Goal: Task Accomplishment & Management: Use online tool/utility

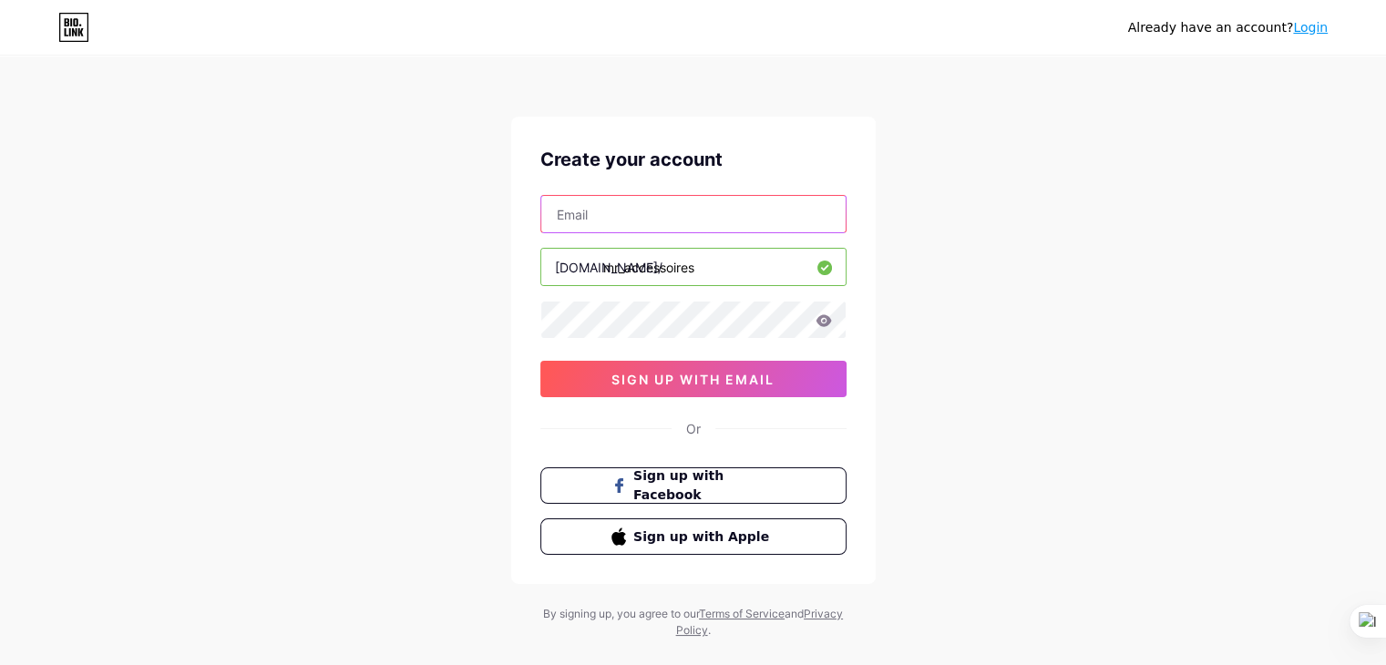
click at [677, 207] on input "text" at bounding box center [693, 214] width 304 height 36
click at [712, 211] on input "text" at bounding box center [693, 214] width 304 height 36
type input "[EMAIL_ADDRESS][DOMAIN_NAME]"
click at [822, 314] on icon at bounding box center [822, 320] width 15 height 12
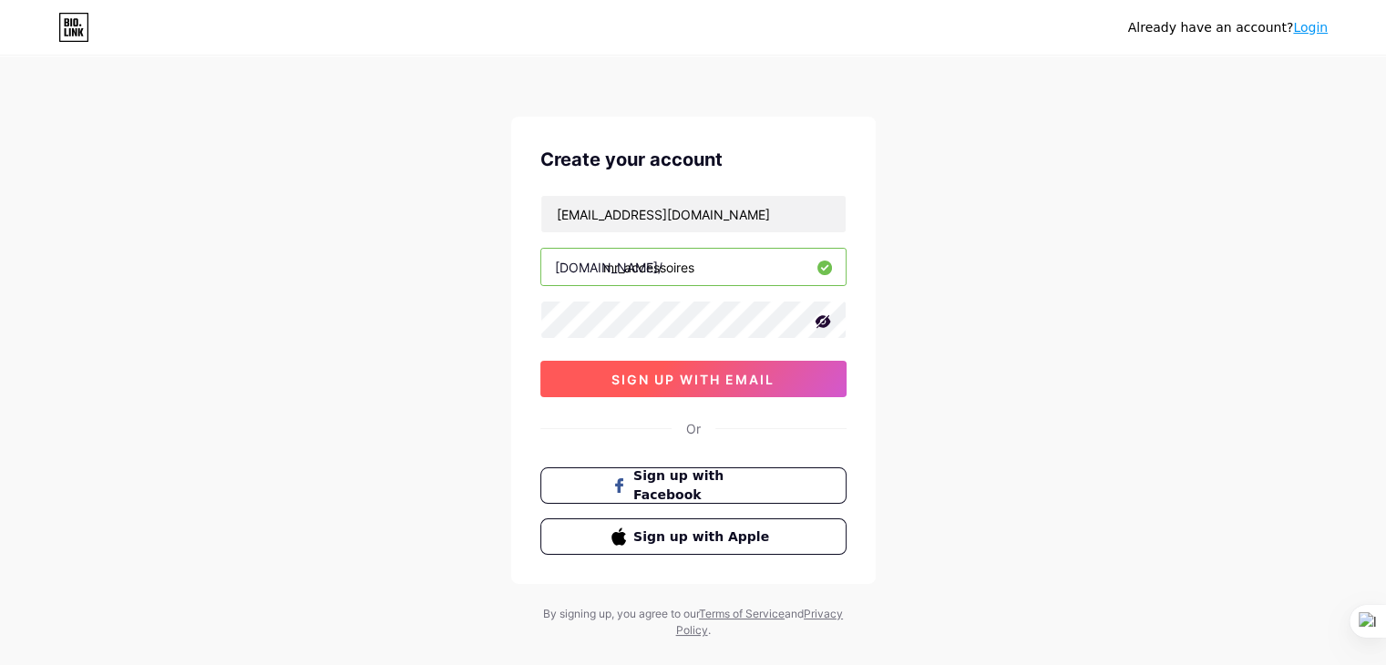
click at [742, 378] on span "sign up with email" at bounding box center [692, 379] width 163 height 15
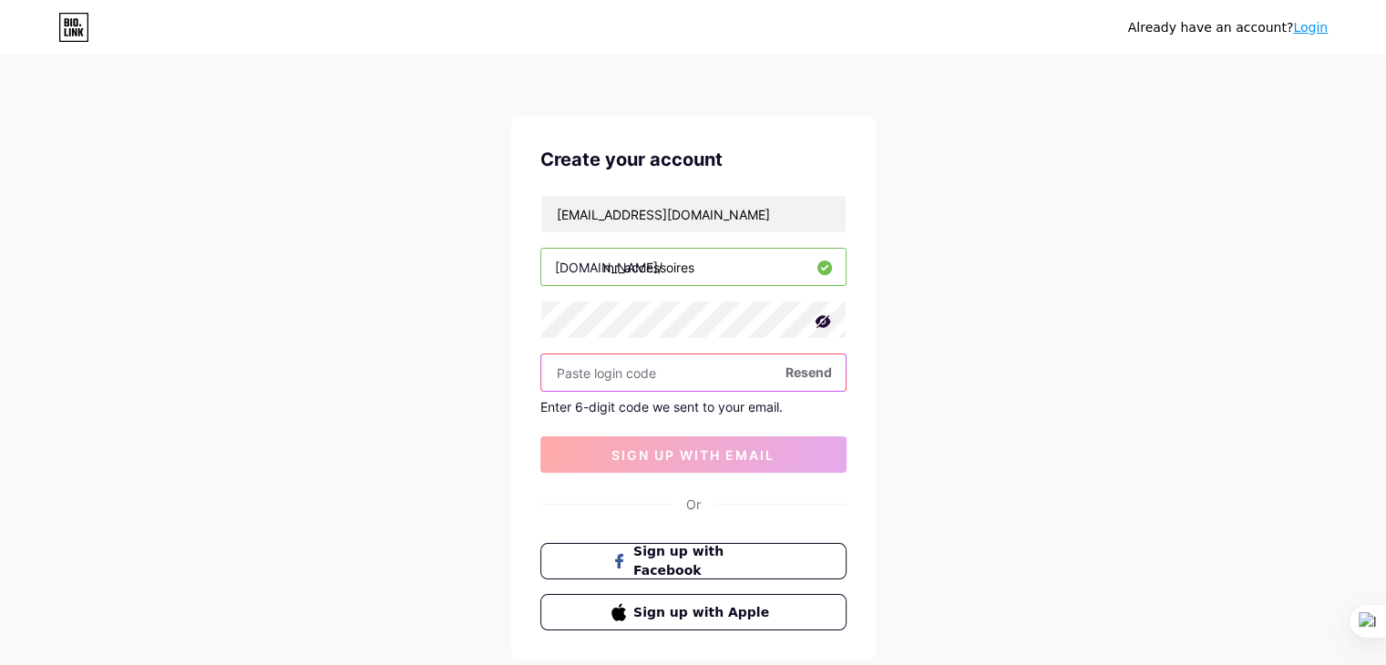
click at [665, 363] on input "text" at bounding box center [693, 372] width 304 height 36
paste input "581525"
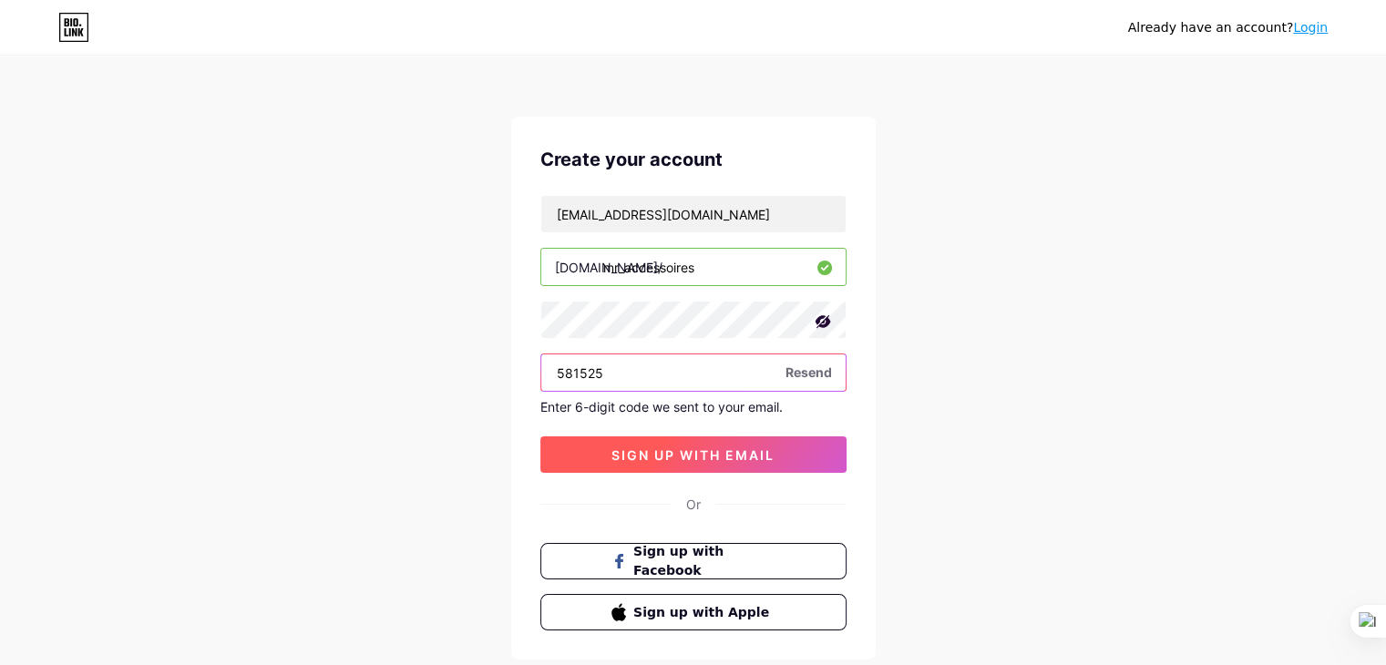
type input "581525"
click at [660, 454] on span "sign up with email" at bounding box center [692, 454] width 163 height 15
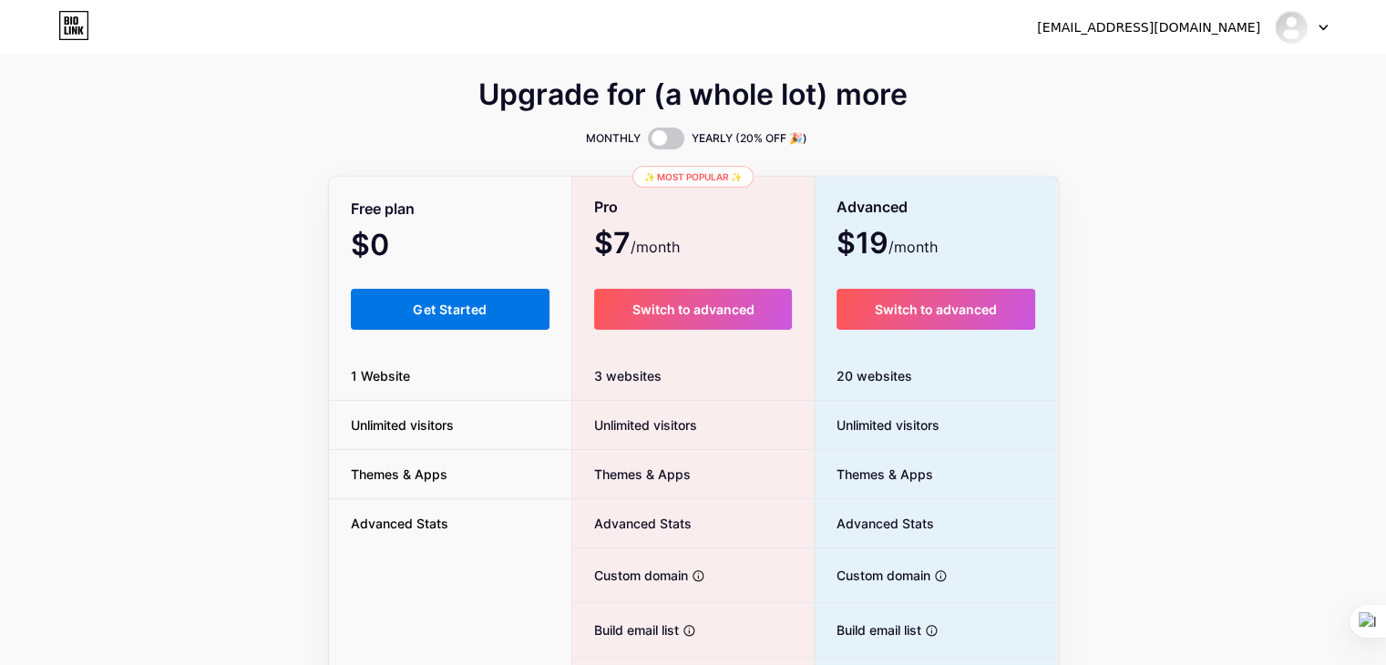
click at [415, 322] on button "Get Started" at bounding box center [451, 309] width 200 height 41
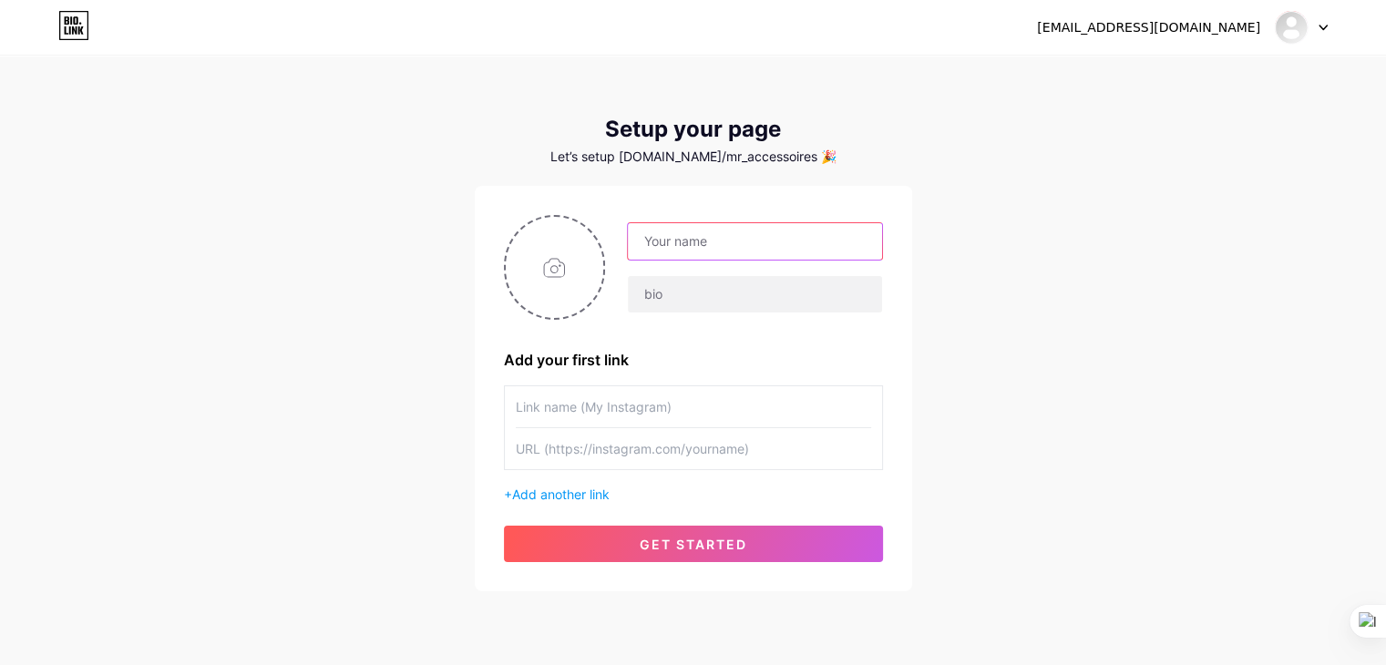
click at [718, 247] on input "text" at bounding box center [754, 241] width 253 height 36
type input "Monsieur accessoire"
click at [619, 409] on input "text" at bounding box center [693, 406] width 355 height 41
click at [605, 416] on input "text" at bounding box center [693, 406] width 355 height 41
type input "Instagram"
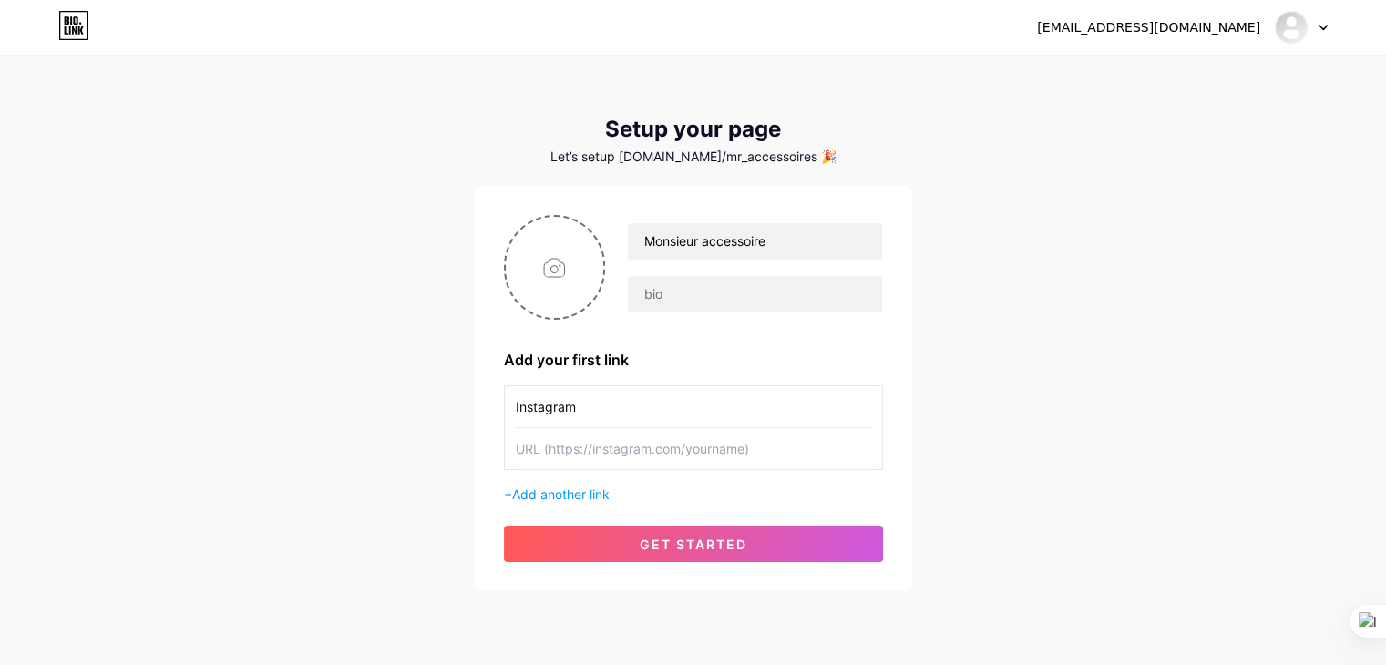
click at [604, 445] on input "text" at bounding box center [693, 448] width 355 height 41
paste input "[URL][DOMAIN_NAME][DOMAIN_NAME]"
type input "[URL][DOMAIN_NAME][DOMAIN_NAME]"
click at [568, 489] on span "Add another link" at bounding box center [560, 493] width 97 height 15
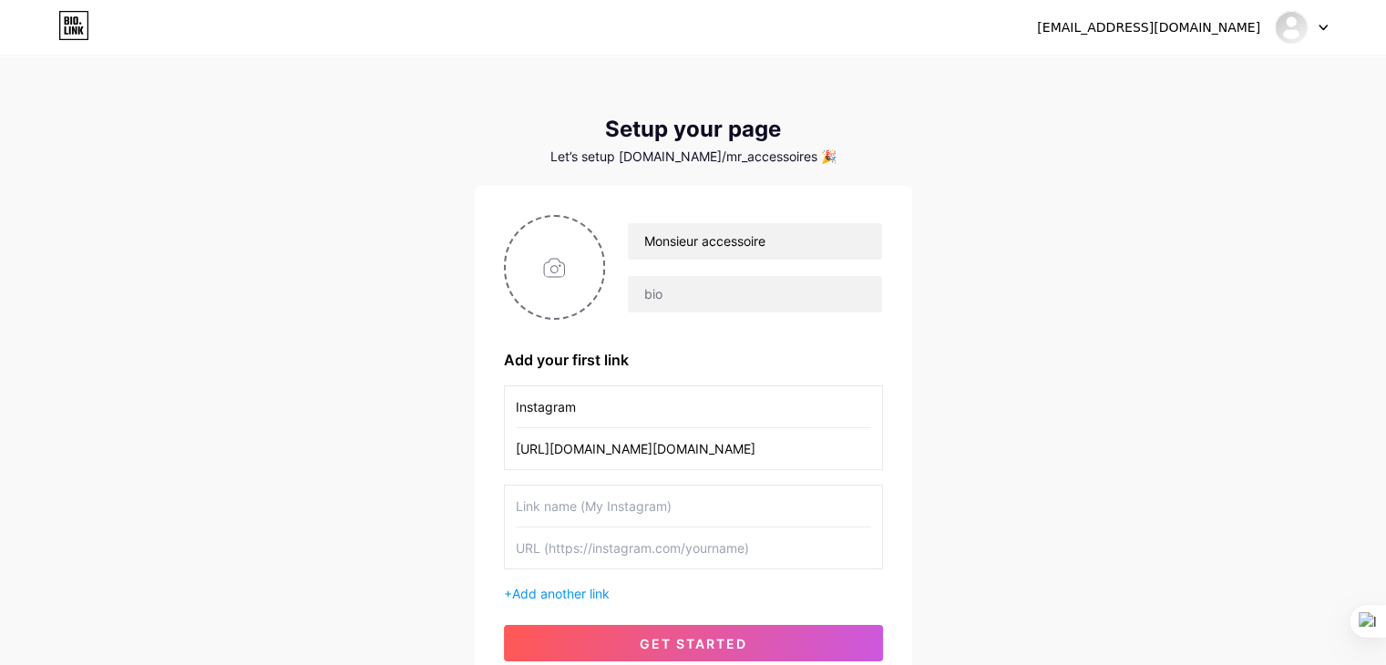
click at [568, 506] on input "text" at bounding box center [693, 506] width 355 height 41
type input "Facebook"
click at [562, 542] on input "text" at bounding box center [693, 547] width 355 height 41
click at [569, 545] on input "text" at bounding box center [693, 547] width 355 height 41
paste input "[URL][DOMAIN_NAME]"
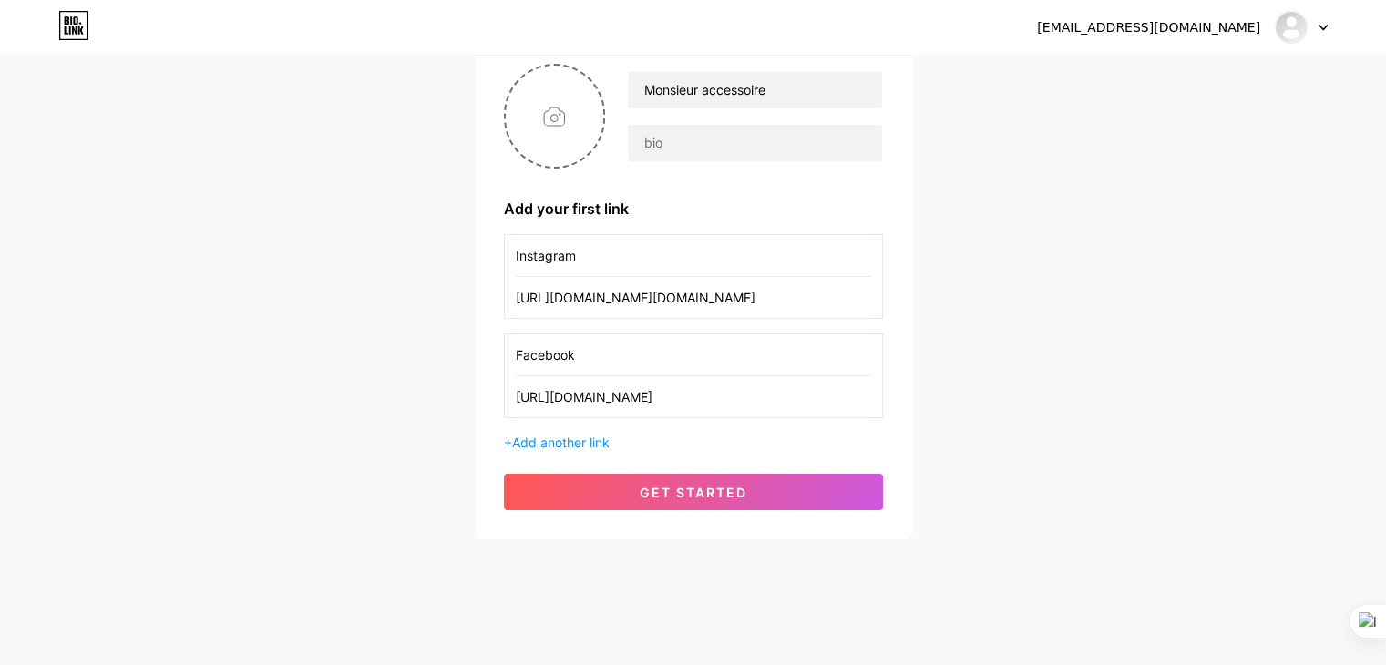
scroll to position [156, 0]
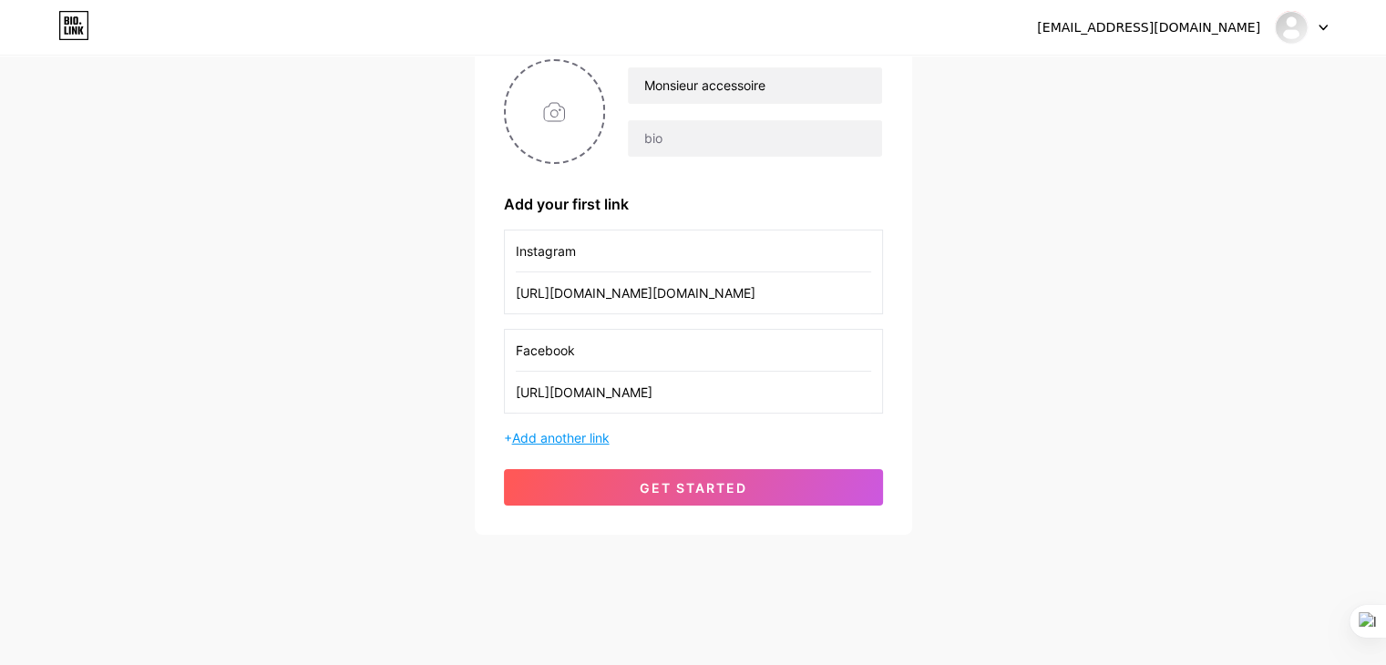
type input "[URL][DOMAIN_NAME]"
click at [567, 436] on span "Add another link" at bounding box center [560, 437] width 97 height 15
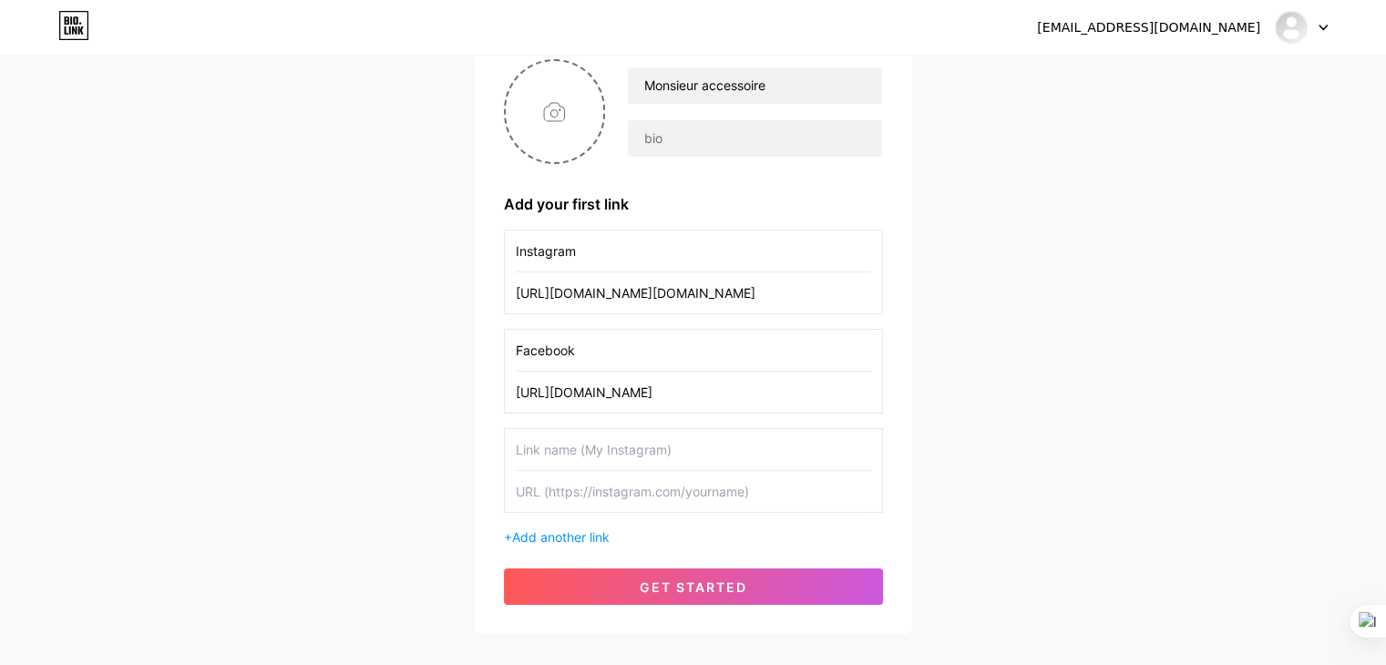
click at [568, 444] on input "text" at bounding box center [693, 449] width 355 height 41
type input "A"
type input "Bureau annaba"
click at [589, 480] on input "text" at bounding box center [693, 491] width 355 height 41
paste input "0770078156 0542569237 0770078138"
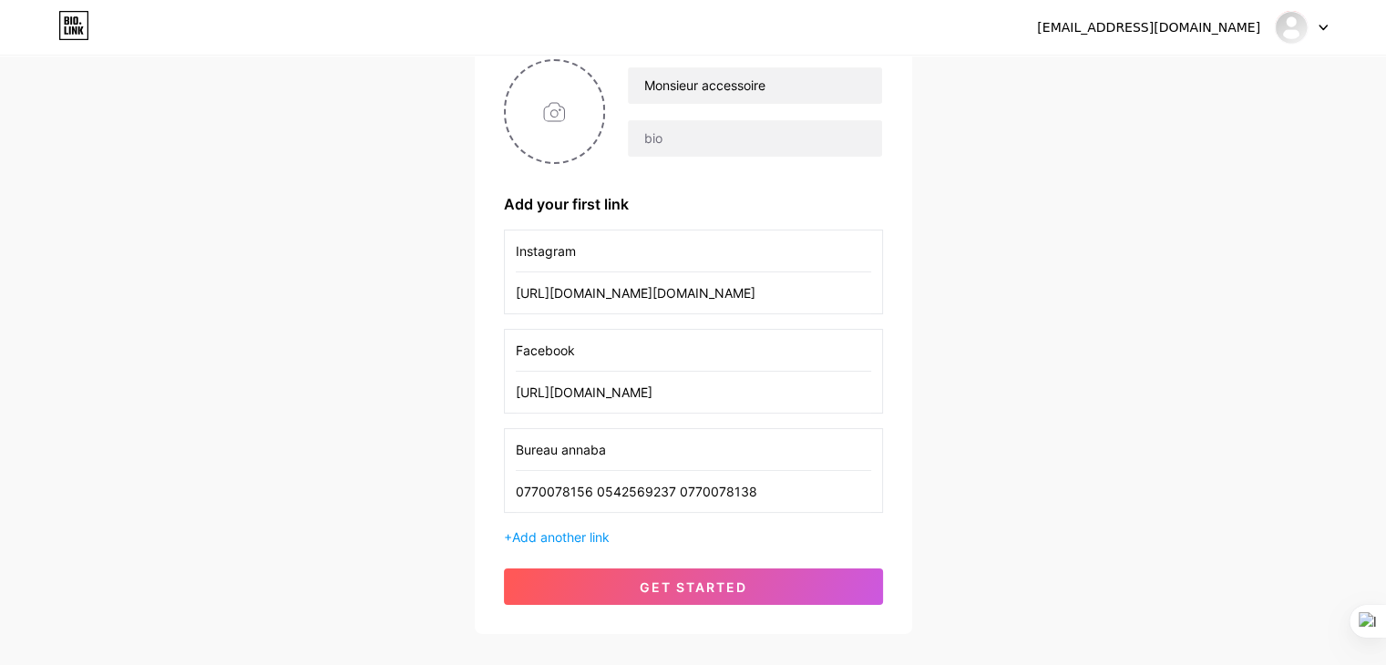
click at [593, 486] on input "0770078156 0542569237 0770078138" at bounding box center [693, 491] width 355 height 41
click at [678, 491] on input "0770078156 - 0542569237- 0770078138" at bounding box center [693, 491] width 355 height 41
type input "0770078156 - 0542569237 - 0770078138"
click at [582, 534] on span "Add another link" at bounding box center [560, 536] width 97 height 15
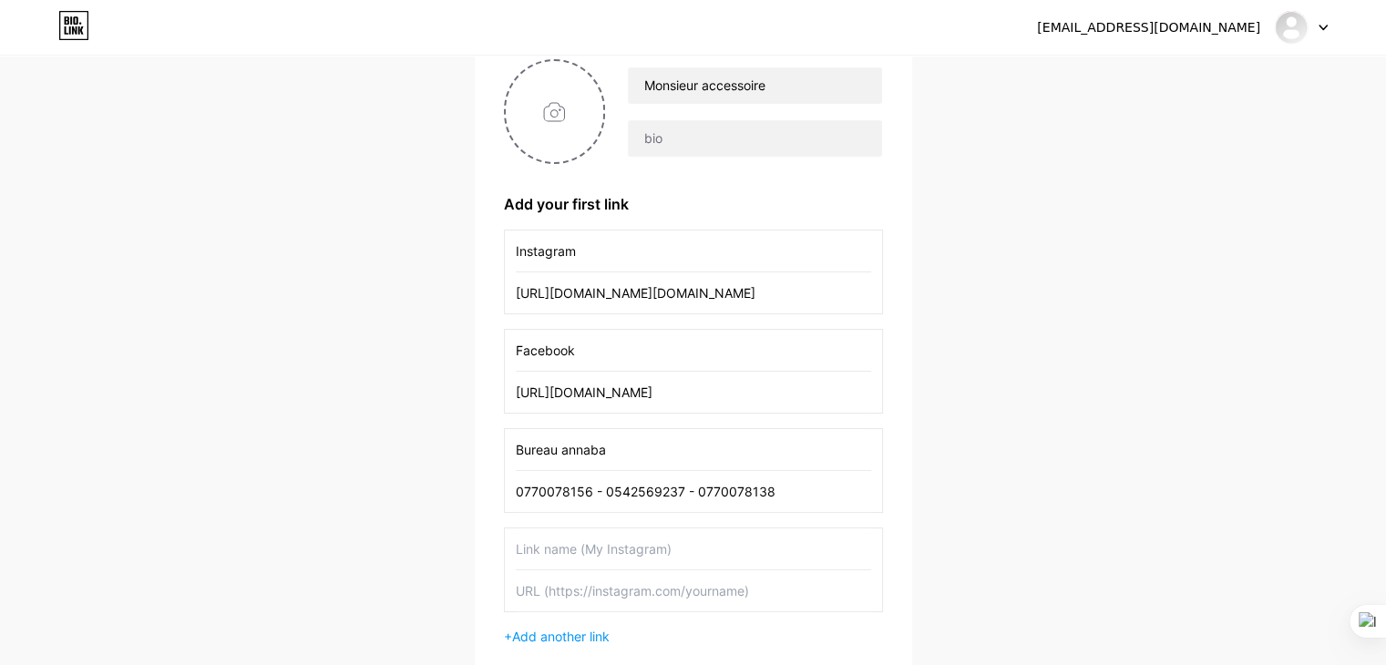
click at [583, 555] on input "text" at bounding box center [693, 548] width 355 height 41
drag, startPoint x: 514, startPoint y: 449, endPoint x: 621, endPoint y: 450, distance: 107.5
click at [621, 450] on div "Bureau [PERSON_NAME] 0770078156 - 0542569237 - 0770078138" at bounding box center [693, 470] width 379 height 85
click at [596, 449] on input "Bureau annaba" at bounding box center [693, 449] width 355 height 41
click at [595, 449] on input "Bureau annaba" at bounding box center [693, 449] width 355 height 41
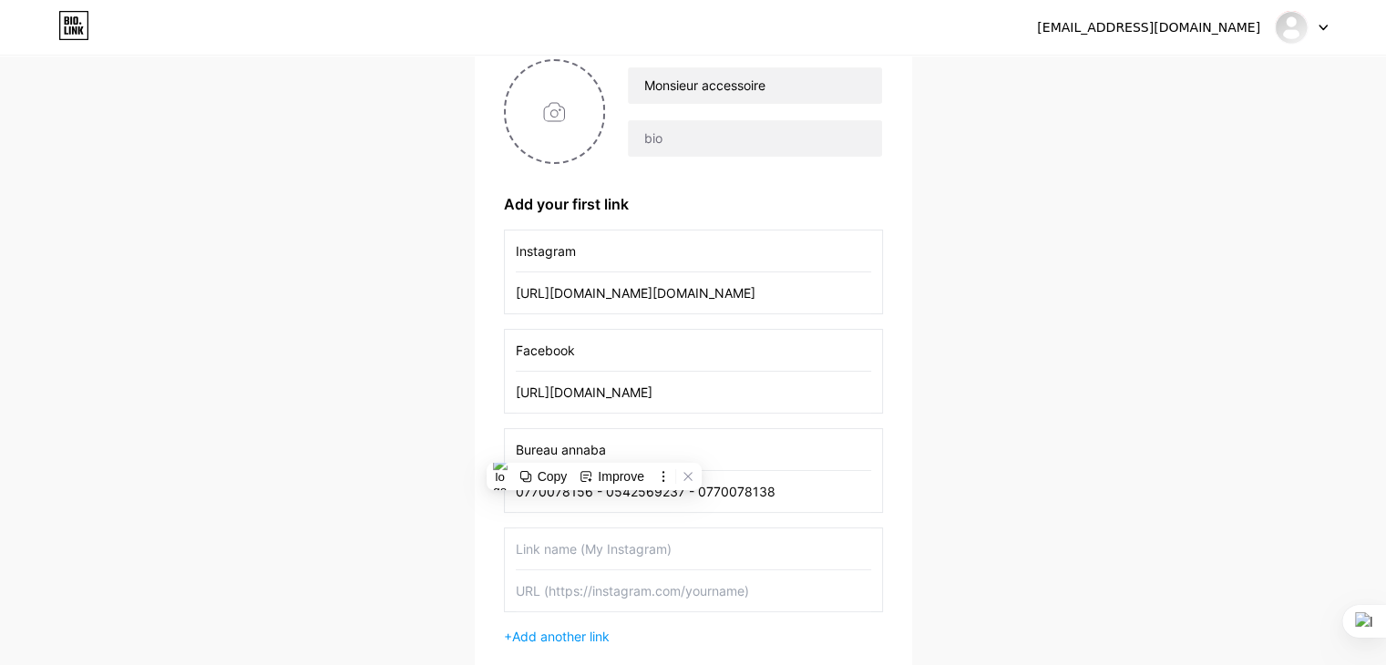
click at [568, 447] on input "Bureau annaba" at bounding box center [693, 449] width 355 height 41
drag, startPoint x: 613, startPoint y: 445, endPoint x: 481, endPoint y: 431, distance: 132.9
click at [481, 431] on div "Monsieur accessoire Add your first link Instagram [URL][DOMAIN_NAME][DOMAIN_NAM…" at bounding box center [693, 381] width 437 height 703
type input "Bureau Annaba"
click at [546, 558] on input "text" at bounding box center [693, 548] width 355 height 41
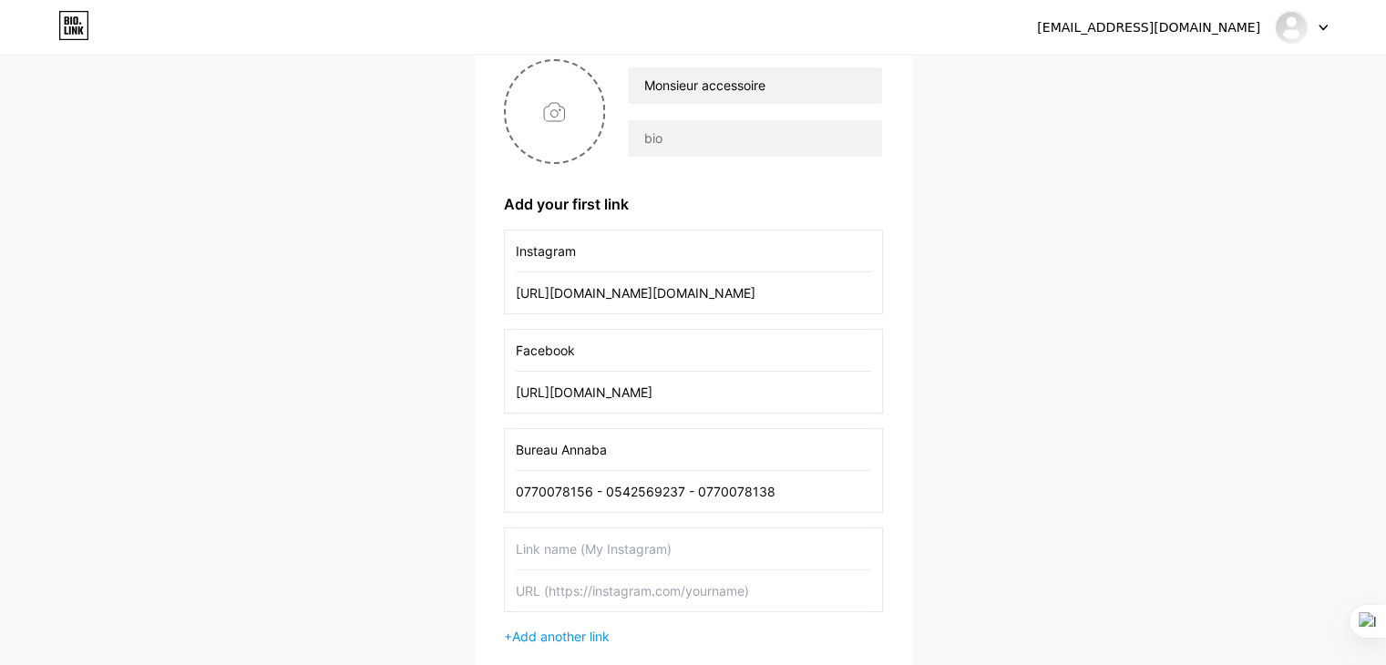
paste input "Bureau Annaba"
drag, startPoint x: 546, startPoint y: 558, endPoint x: 616, endPoint y: 555, distance: 70.2
click at [602, 556] on input "Bureau Annaba" at bounding box center [693, 548] width 355 height 41
click at [584, 548] on input "Bureau Annaba" at bounding box center [693, 548] width 355 height 41
click at [623, 549] on input "Bureau Annaba" at bounding box center [693, 548] width 355 height 41
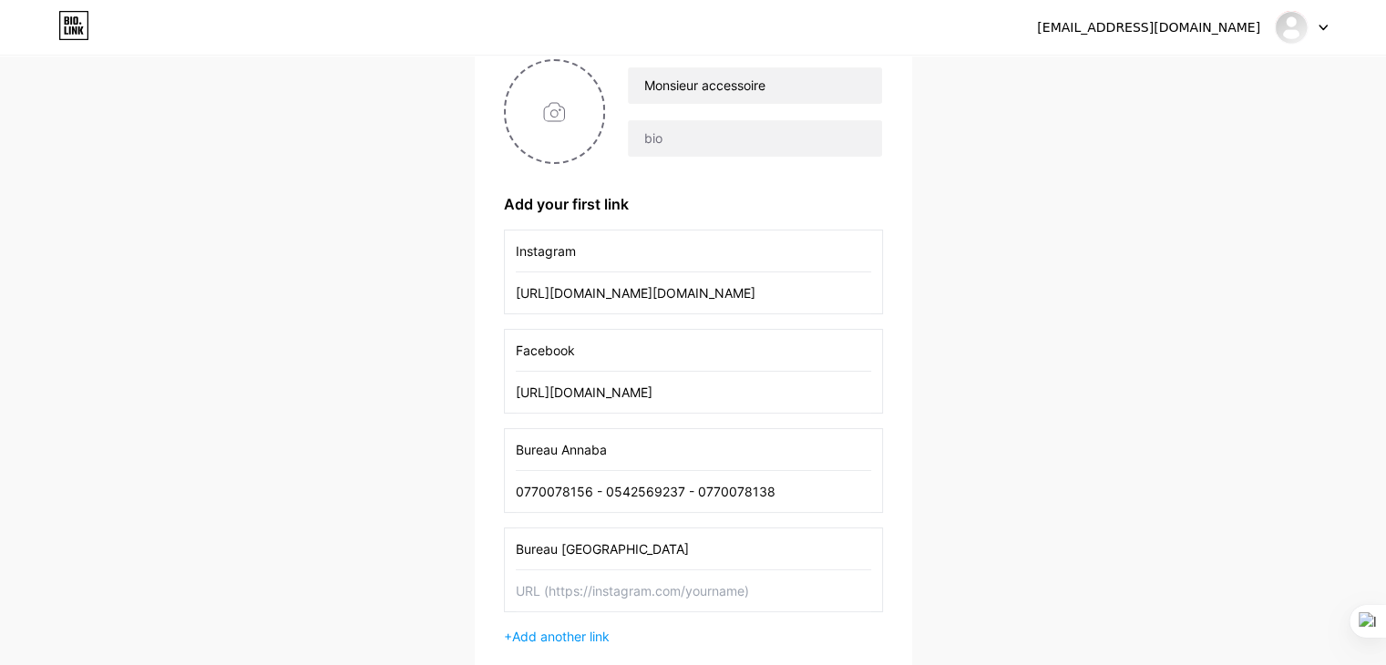
type input "Bureau [GEOGRAPHIC_DATA]"
click at [614, 591] on input "text" at bounding box center [693, 590] width 355 height 41
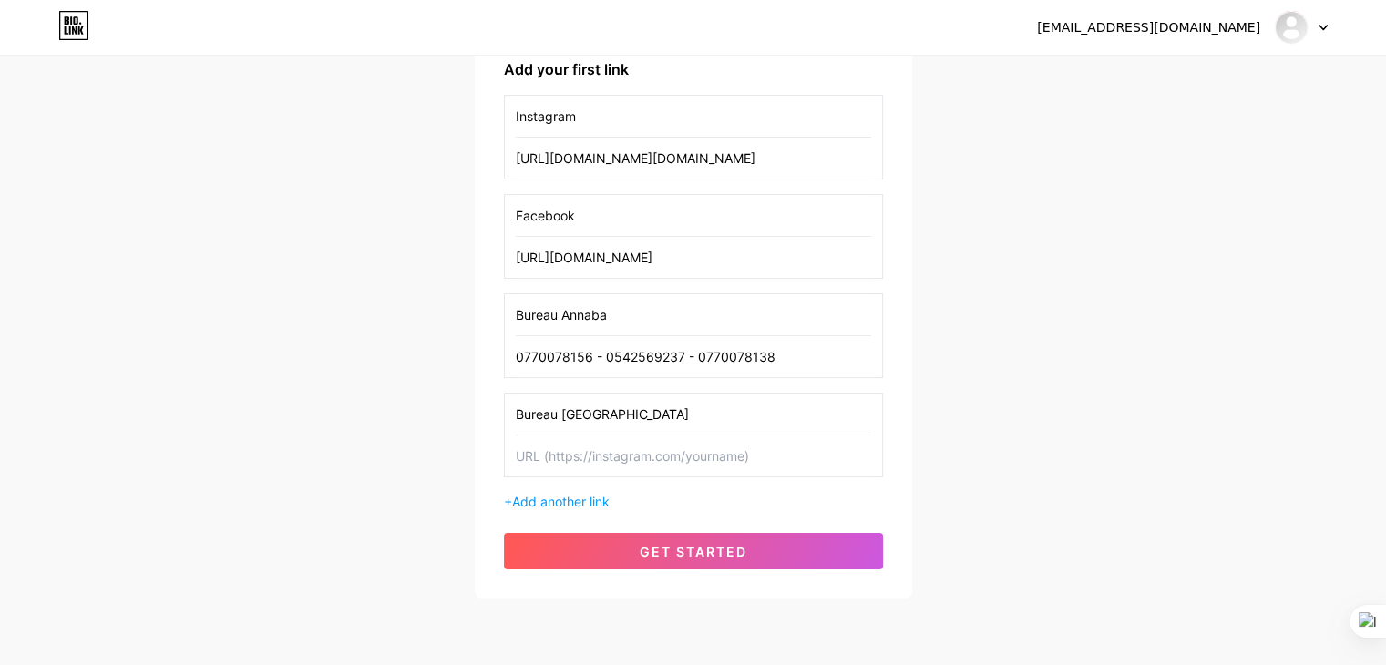
scroll to position [353, 0]
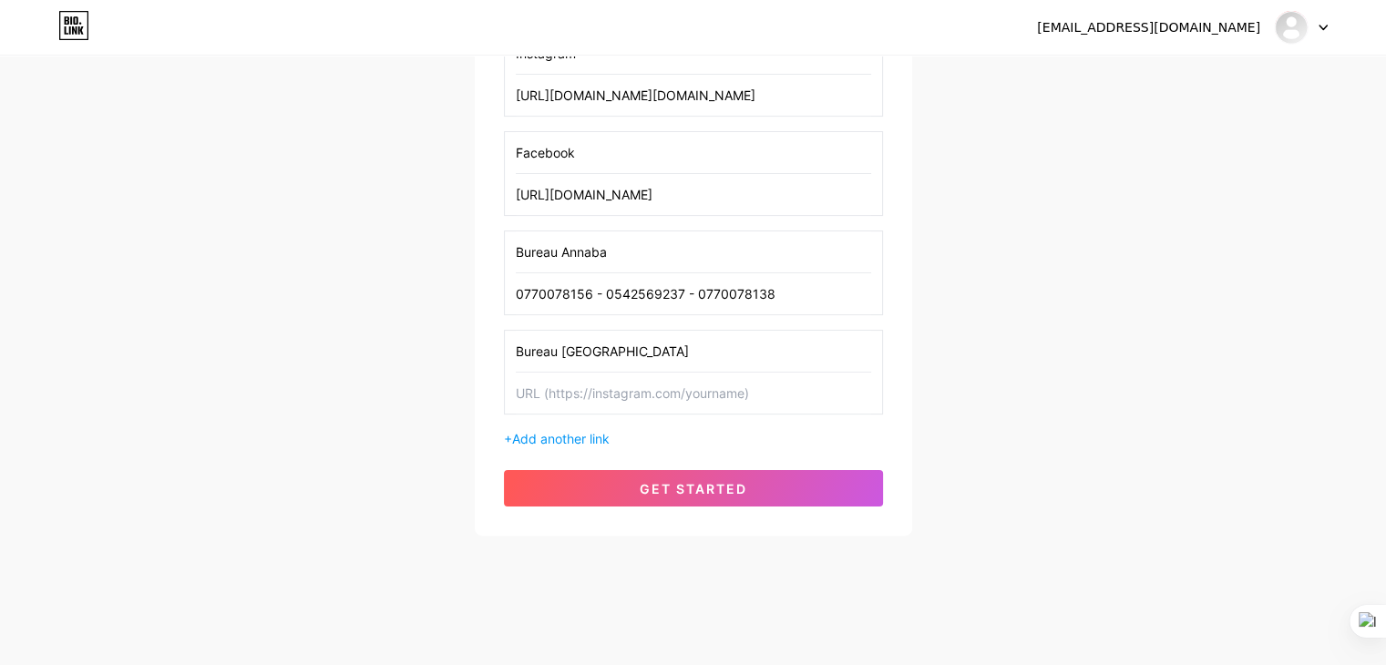
click at [596, 398] on input "text" at bounding box center [693, 393] width 355 height 41
paste input "0770337883 0770333851"
drag, startPoint x: 592, startPoint y: 390, endPoint x: 601, endPoint y: 398, distance: 12.3
click at [595, 392] on input "0770337883 0770333851" at bounding box center [693, 393] width 355 height 41
type input "0770337883 - 0770333851"
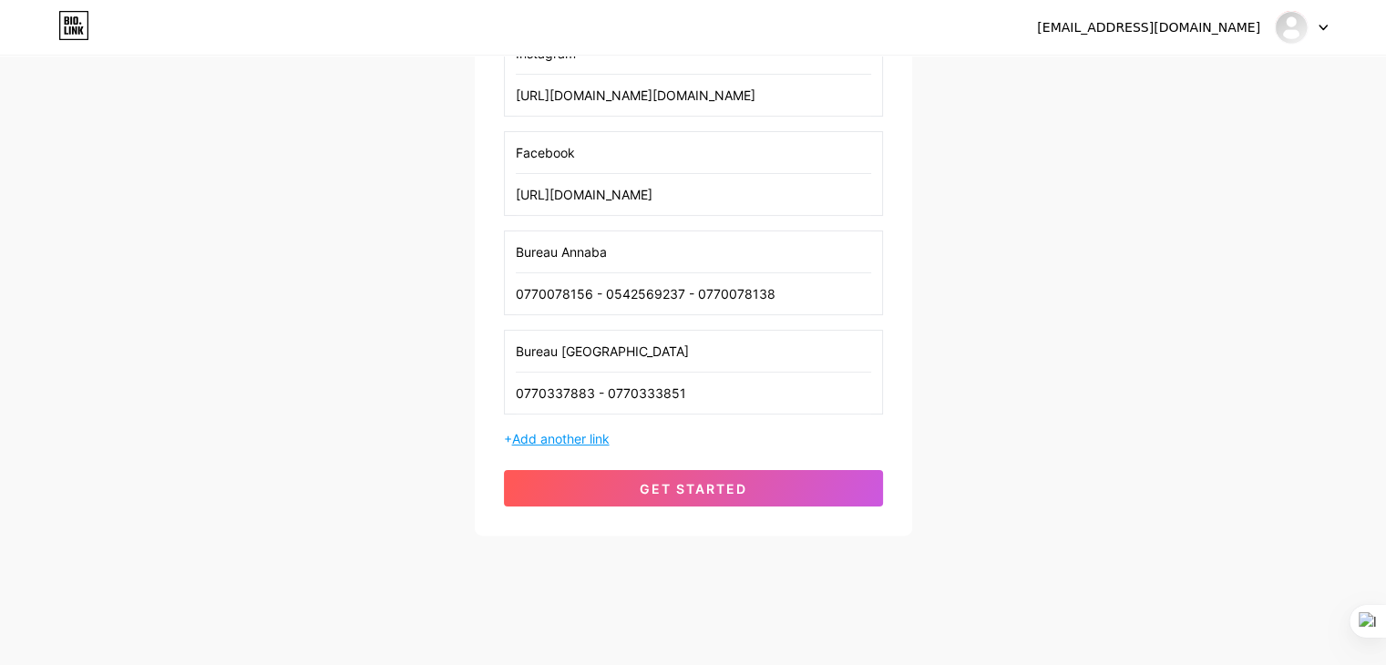
click at [578, 438] on span "Add another link" at bounding box center [560, 438] width 97 height 15
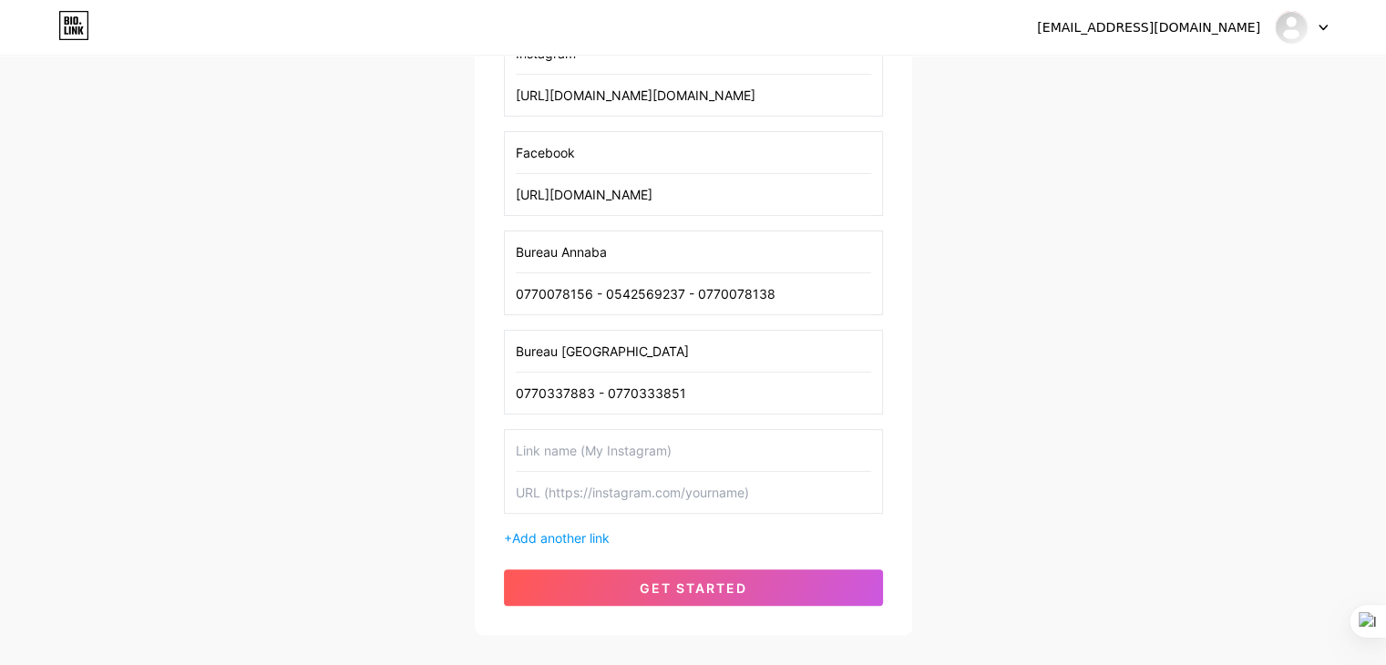
drag, startPoint x: 596, startPoint y: 350, endPoint x: 517, endPoint y: 342, distance: 78.8
click at [517, 342] on input "Bureau [GEOGRAPHIC_DATA]" at bounding box center [693, 351] width 355 height 41
click at [547, 461] on input "text" at bounding box center [693, 450] width 355 height 41
paste input "Bureau [GEOGRAPHIC_DATA]"
type input "Bureau [GEOGRAPHIC_DATA]"
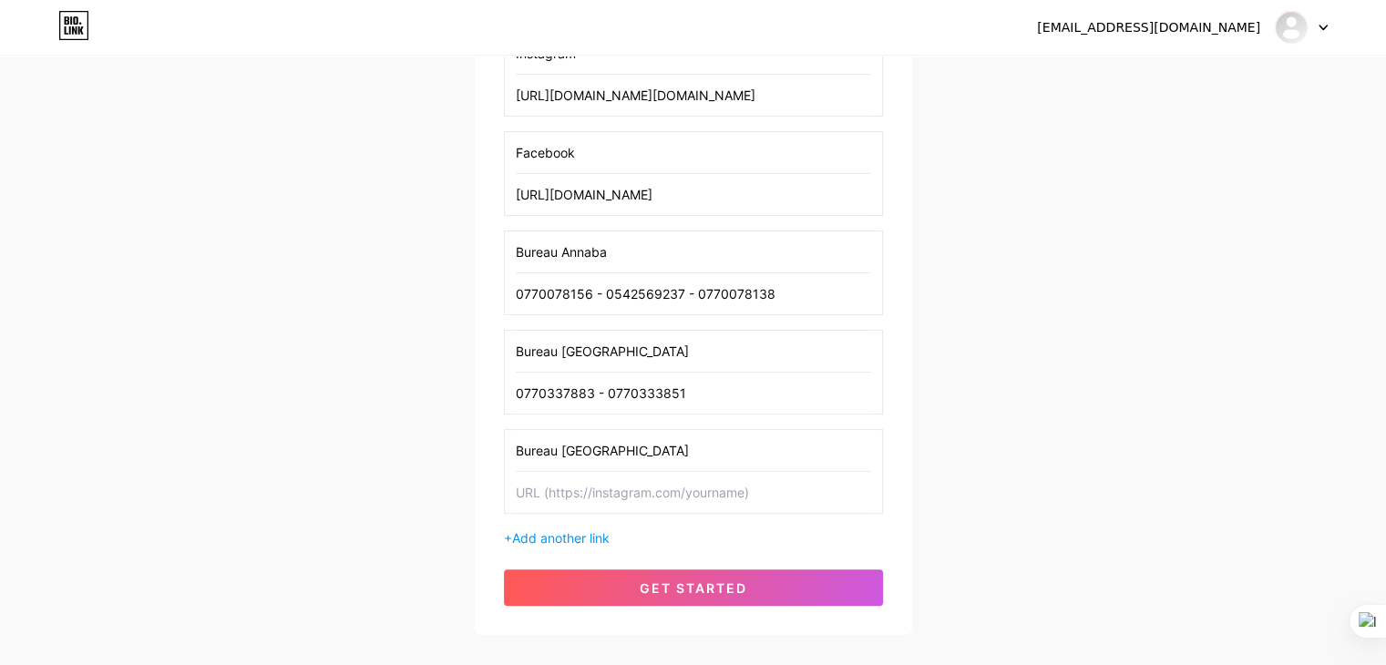
click at [592, 482] on input "text" at bounding box center [693, 492] width 355 height 41
paste input "0770331689 0770335107 0770335901"
click at [591, 493] on input "0770331689 0770335107 0770335901" at bounding box center [693, 492] width 355 height 41
type input "0770331689 -0770335107 - 0770335901"
drag, startPoint x: 593, startPoint y: 450, endPoint x: 562, endPoint y: 445, distance: 31.3
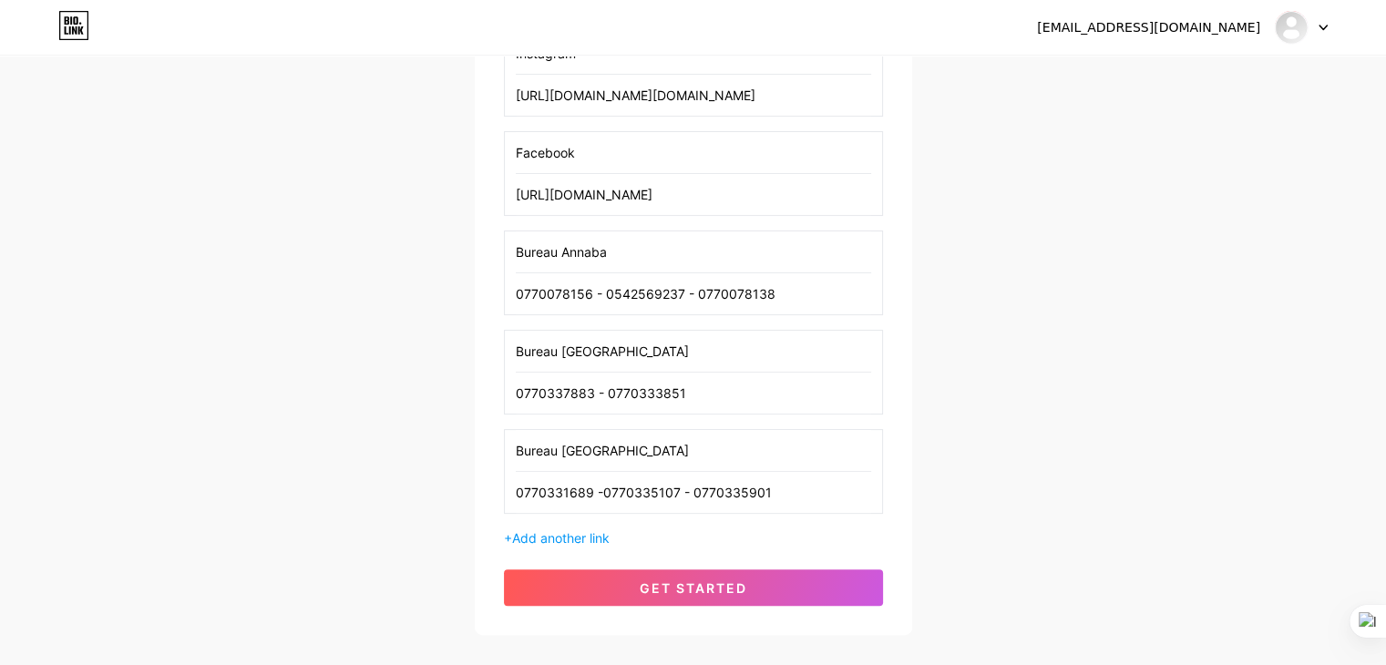
click at [562, 445] on input "Bureau [GEOGRAPHIC_DATA]" at bounding box center [693, 450] width 355 height 41
type input "Bureau Oran"
click at [552, 537] on span "Add another link" at bounding box center [560, 537] width 97 height 15
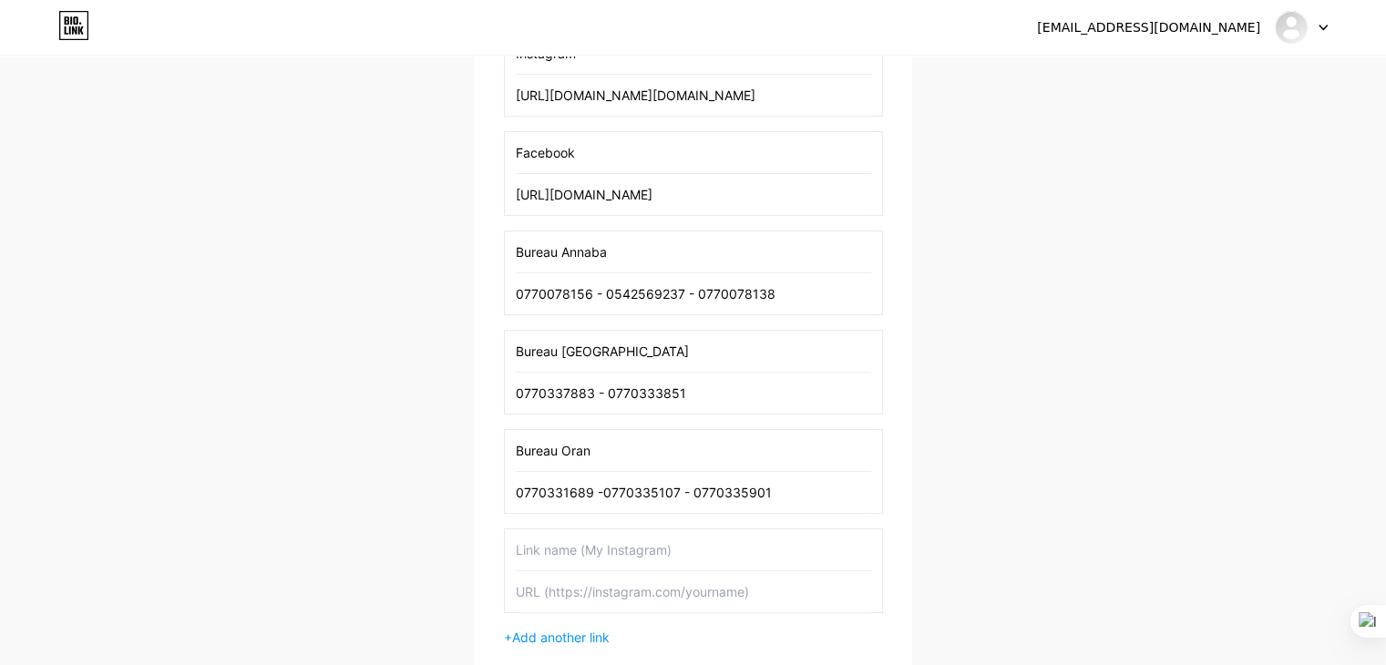
click at [568, 541] on input "text" at bounding box center [693, 549] width 355 height 41
click at [567, 555] on input "Bureau ourgla" at bounding box center [693, 549] width 355 height 41
type input "Bureau Ourgla"
click at [570, 599] on input "text" at bounding box center [693, 591] width 355 height 41
paste input "0553336481 0561571833"
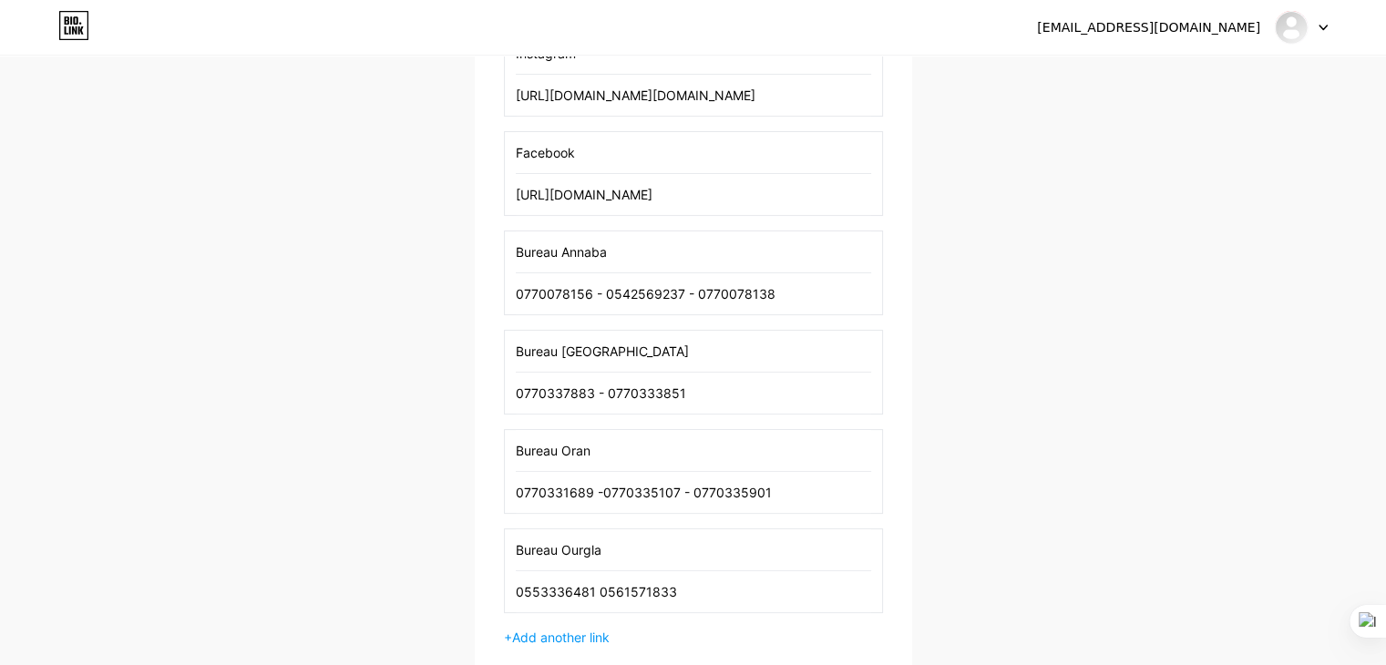
click at [599, 584] on input "0553336481 0561571833" at bounding box center [693, 591] width 355 height 41
click at [594, 590] on input "0553336481- 0561571833" at bounding box center [693, 591] width 355 height 41
type input "0553336481 - 0561571833"
click at [576, 639] on span "Add another link" at bounding box center [560, 637] width 97 height 15
drag, startPoint x: 614, startPoint y: 546, endPoint x: 486, endPoint y: 544, distance: 128.5
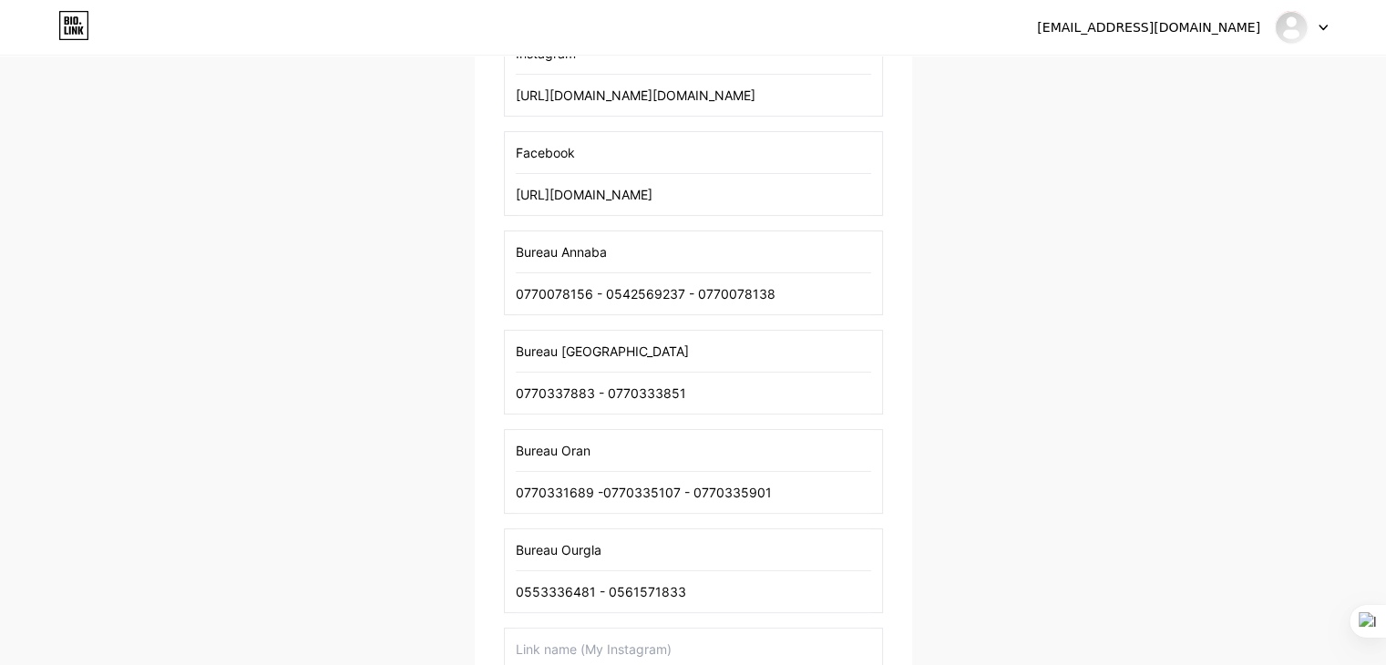
click at [486, 544] on div "Monsieur accessoire Add your first link Instagram [URL][DOMAIN_NAME][DOMAIN_NAM…" at bounding box center [693, 332] width 437 height 1001
click at [537, 641] on input "text" at bounding box center [693, 649] width 355 height 41
paste input "Bureau Ourgla"
drag, startPoint x: 601, startPoint y: 644, endPoint x: 562, endPoint y: 640, distance: 39.3
click at [562, 640] on input "Bureau Ourgla" at bounding box center [693, 649] width 355 height 41
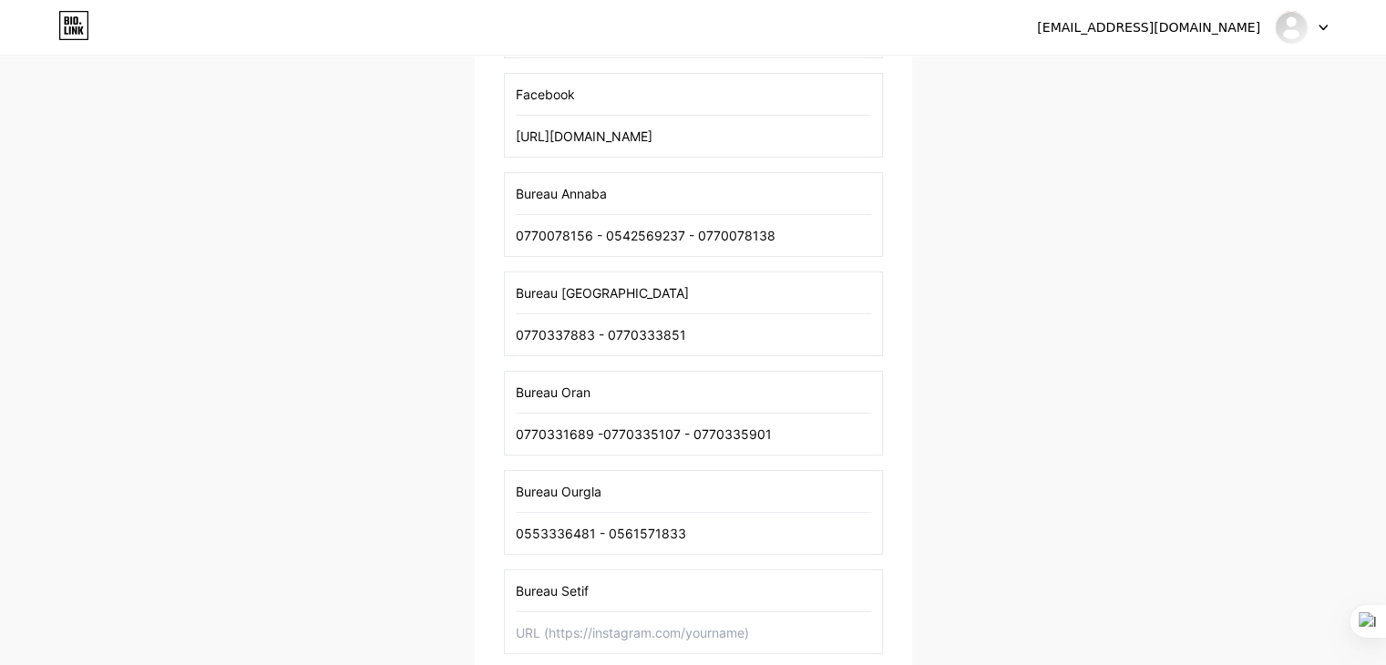
scroll to position [445, 0]
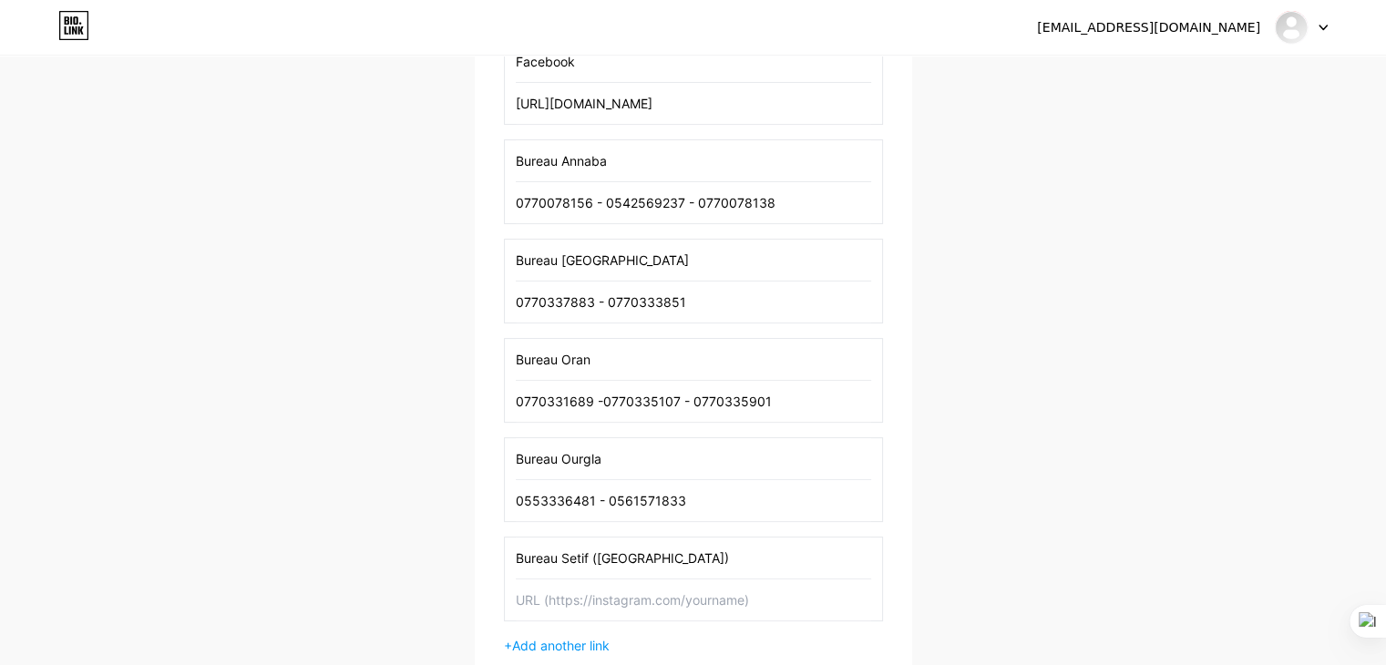
type input "Bureau Setif ([GEOGRAPHIC_DATA])"
click at [583, 604] on input "text" at bounding box center [693, 599] width 355 height 41
paste input "0559055685"
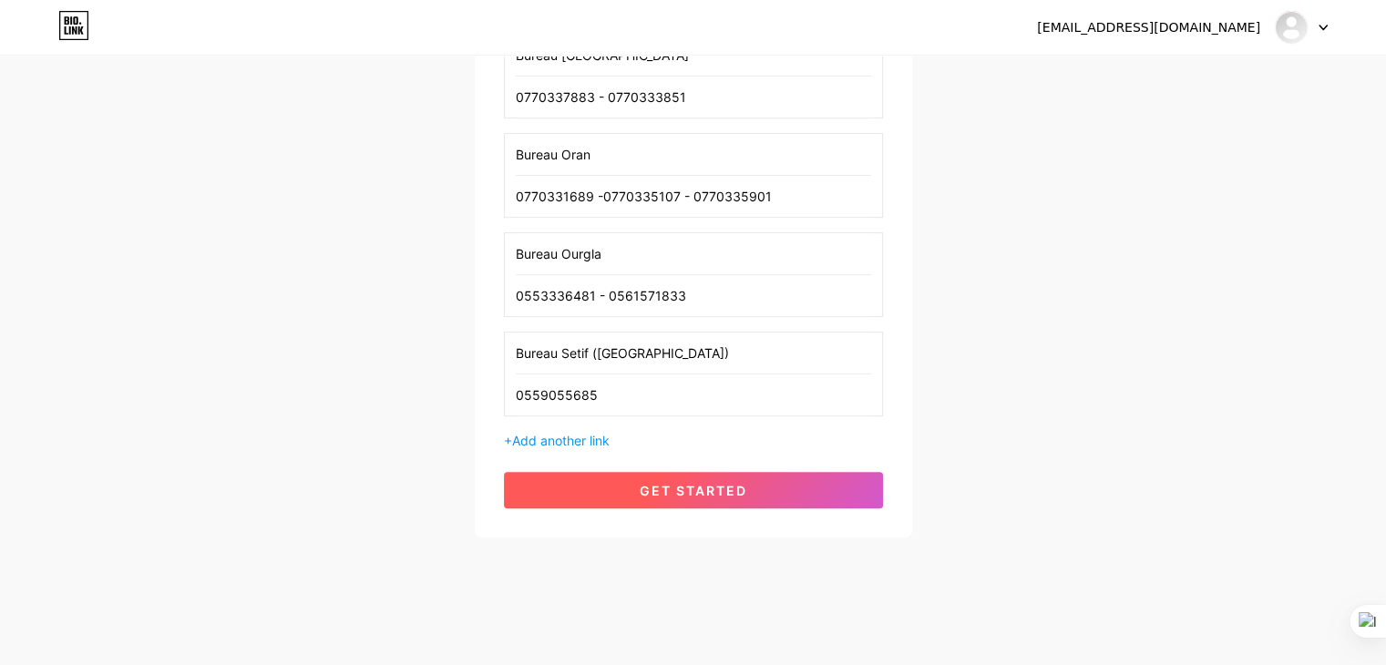
type input "0559055685"
click at [700, 500] on button "get started" at bounding box center [693, 490] width 379 height 36
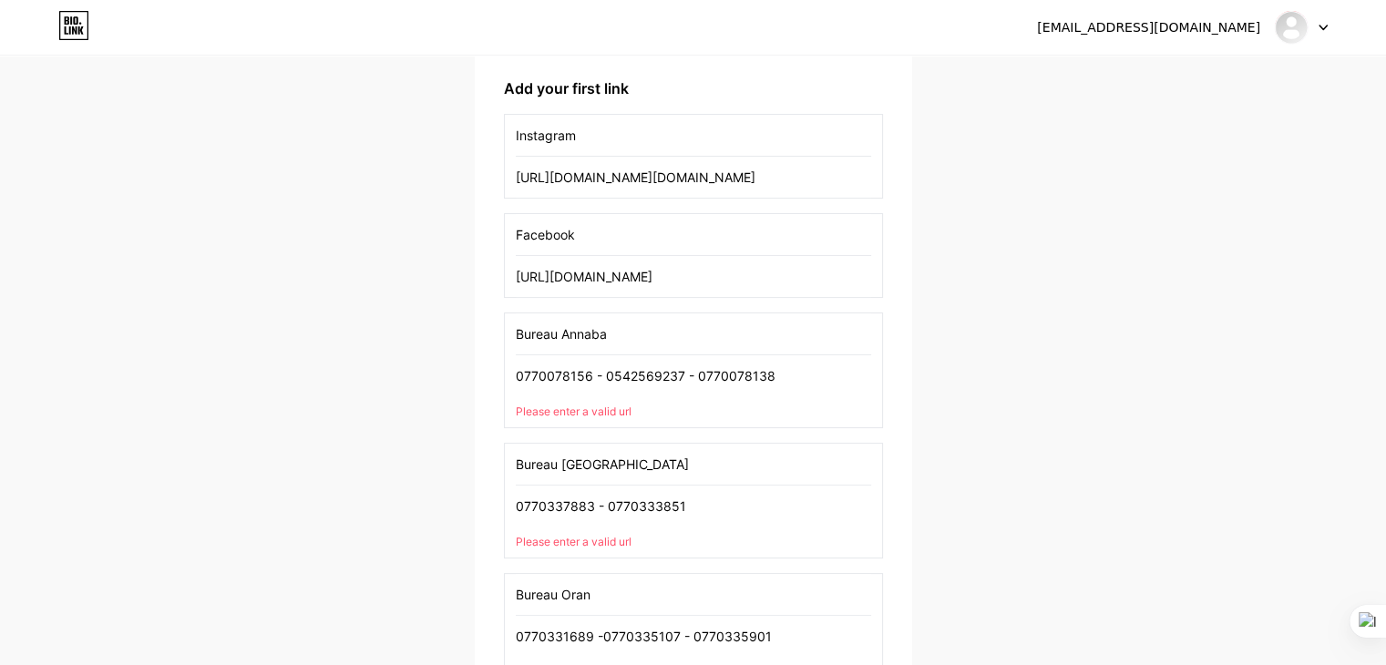
scroll to position [219, 0]
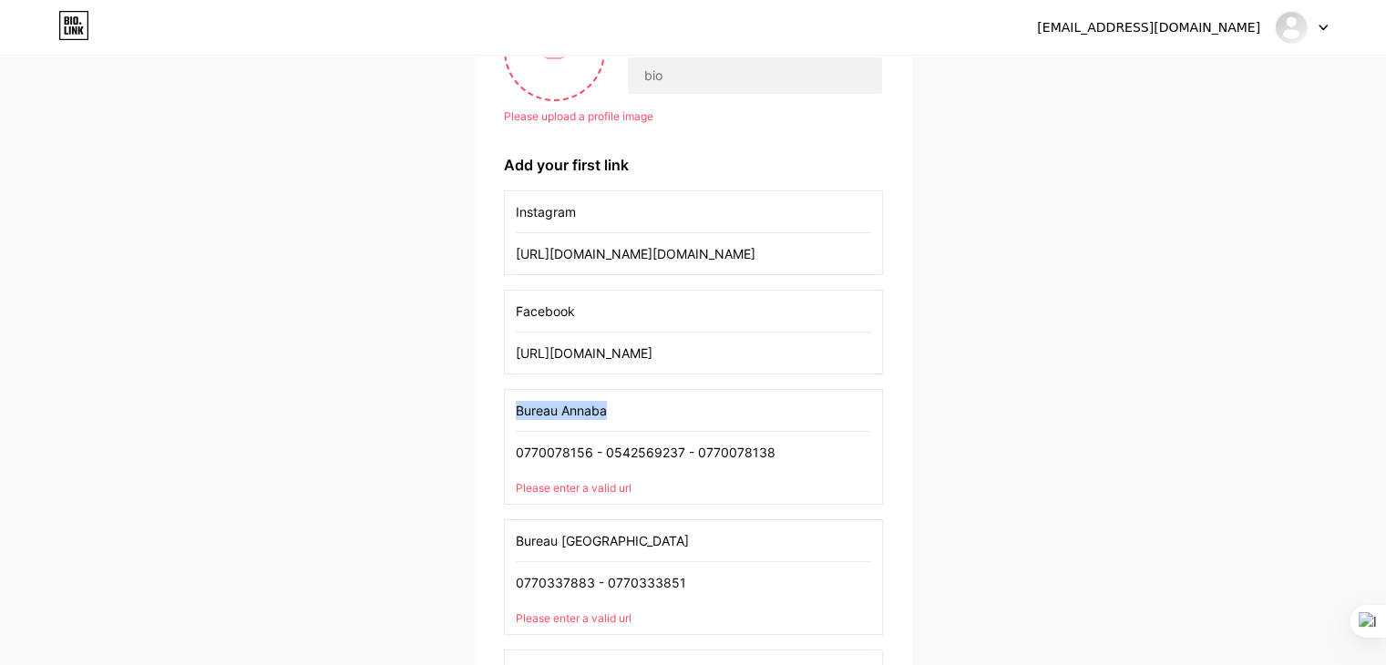
drag, startPoint x: 514, startPoint y: 404, endPoint x: 669, endPoint y: 460, distance: 164.8
click at [669, 460] on div "Bureau [PERSON_NAME] 0770078156 - 0542569237 - 0770078138 Please enter a valid …" at bounding box center [693, 447] width 379 height 116
click at [723, 404] on input "Bureau Annaba" at bounding box center [693, 410] width 355 height 41
type input "B"
drag, startPoint x: 765, startPoint y: 447, endPoint x: 80, endPoint y: 448, distance: 685.1
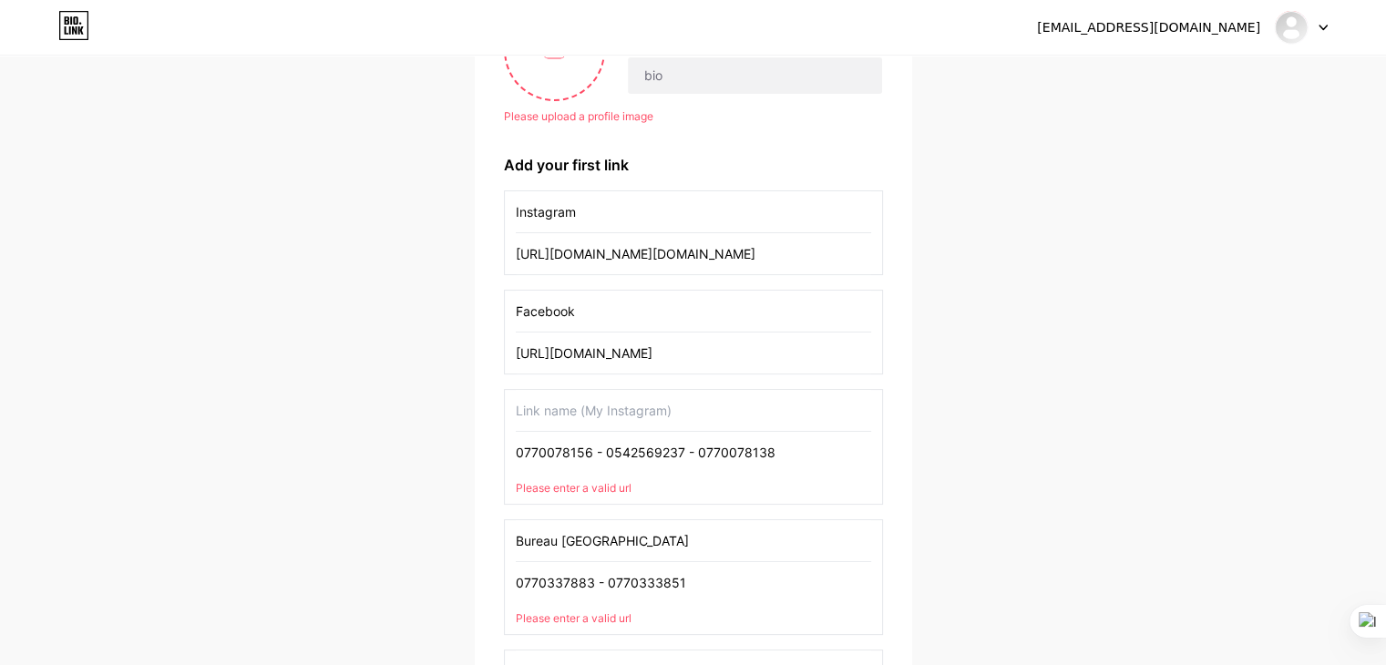
click at [67, 446] on div "[EMAIL_ADDRESS][DOMAIN_NAME] Dashboard Logout Setup your page Let’s setup [DOMA…" at bounding box center [693, 493] width 1386 height 1424
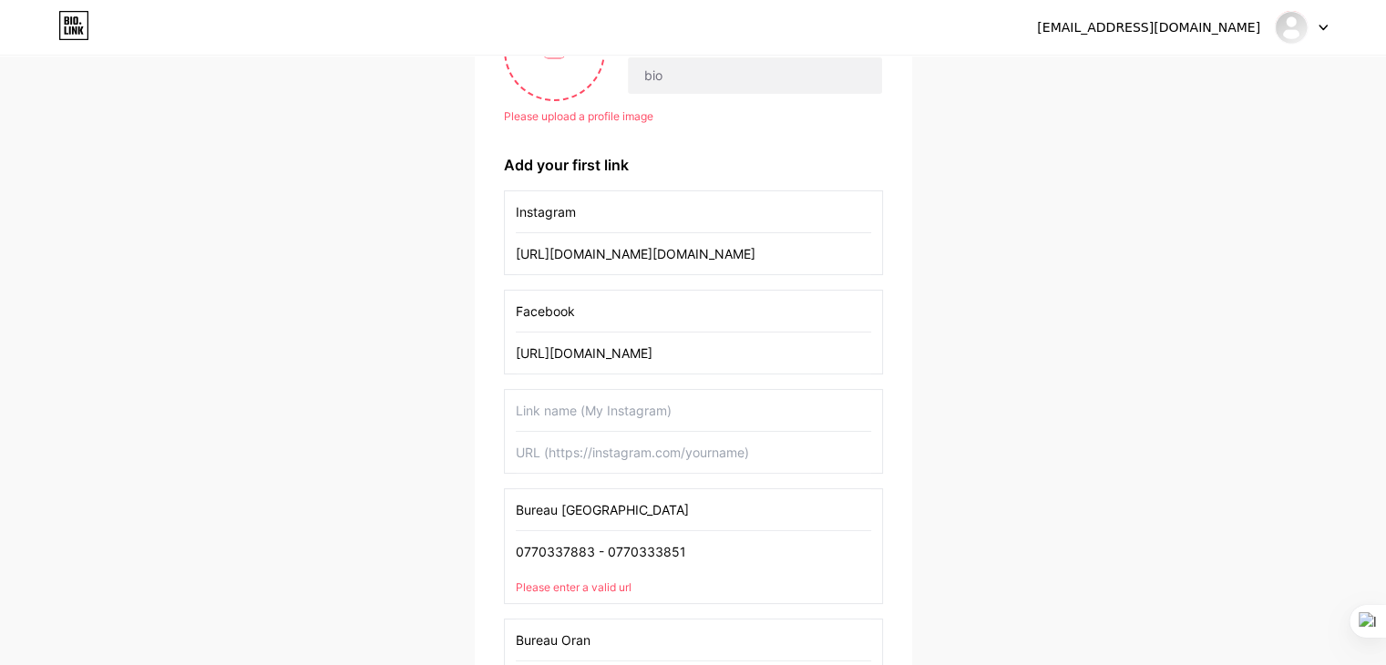
drag, startPoint x: 650, startPoint y: 518, endPoint x: 576, endPoint y: 530, distance: 75.6
click at [305, 518] on div "[EMAIL_ADDRESS][DOMAIN_NAME] Dashboard Logout Setup your page Let’s setup [DOMA…" at bounding box center [693, 477] width 1386 height 1393
drag, startPoint x: 655, startPoint y: 548, endPoint x: 443, endPoint y: 563, distance: 212.8
click at [229, 542] on div "[EMAIL_ADDRESS][DOMAIN_NAME] Dashboard Logout Setup your page Let’s setup [DOMA…" at bounding box center [693, 477] width 1386 height 1393
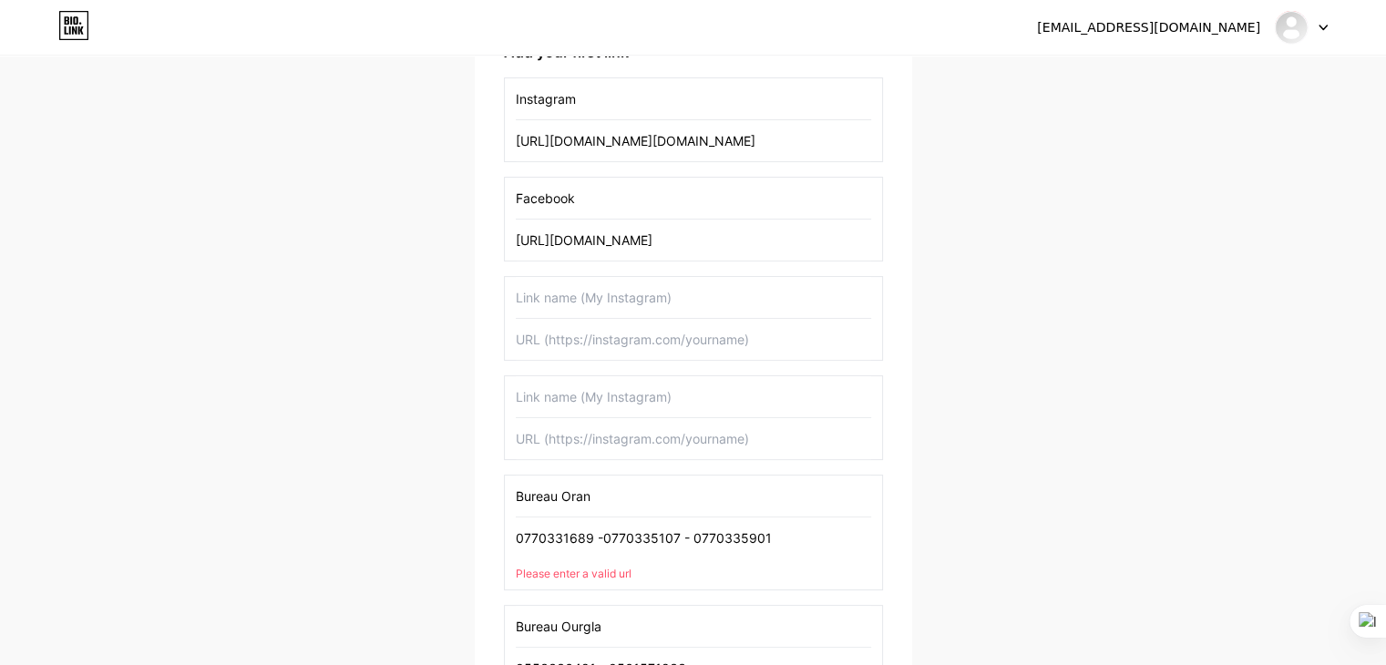
scroll to position [401, 0]
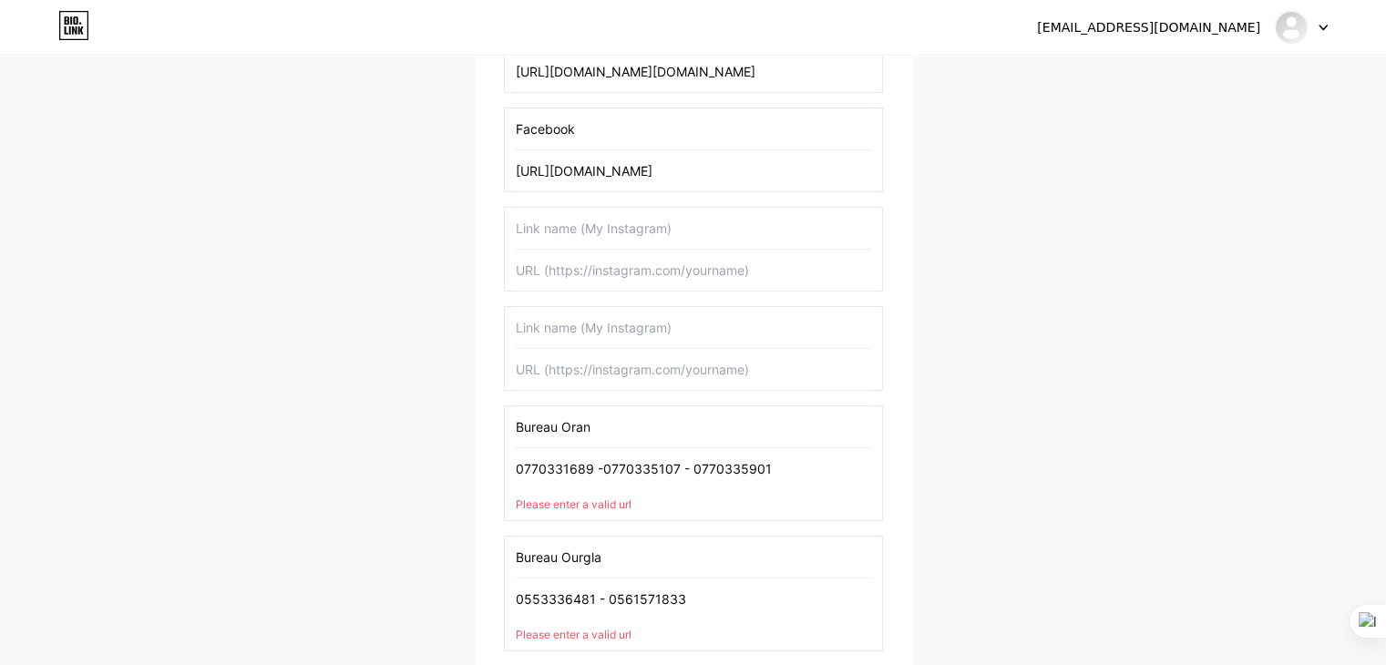
drag, startPoint x: 246, startPoint y: 412, endPoint x: 183, endPoint y: 415, distance: 63.0
click at [169, 409] on div "[EMAIL_ADDRESS][DOMAIN_NAME] Dashboard Logout Setup your page Let’s setup [DOMA…" at bounding box center [693, 280] width 1386 height 1362
drag, startPoint x: 350, startPoint y: 452, endPoint x: 343, endPoint y: 460, distance: 11.0
click at [270, 452] on div "[EMAIL_ADDRESS][DOMAIN_NAME] Dashboard Logout Setup your page Let’s setup [DOMA…" at bounding box center [693, 280] width 1386 height 1362
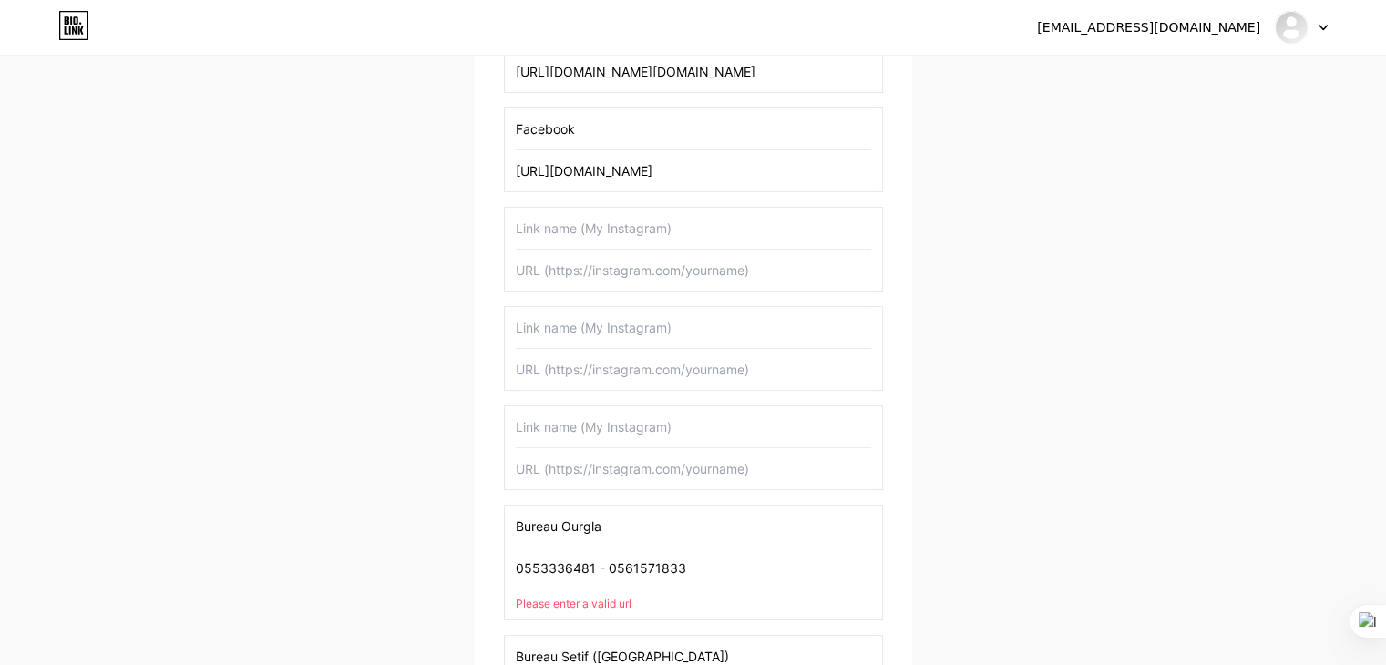
drag, startPoint x: 496, startPoint y: 513, endPoint x: 397, endPoint y: 526, distance: 99.2
click at [306, 513] on div "[EMAIL_ADDRESS][DOMAIN_NAME] Dashboard Logout Setup your page Let’s setup [DOMA…" at bounding box center [693, 264] width 1386 height 1331
drag, startPoint x: 732, startPoint y: 572, endPoint x: 237, endPoint y: 524, distance: 497.0
click at [176, 516] on div "[EMAIL_ADDRESS][DOMAIN_NAME] Dashboard Logout Setup your page Let’s setup [DOMA…" at bounding box center [693, 264] width 1386 height 1331
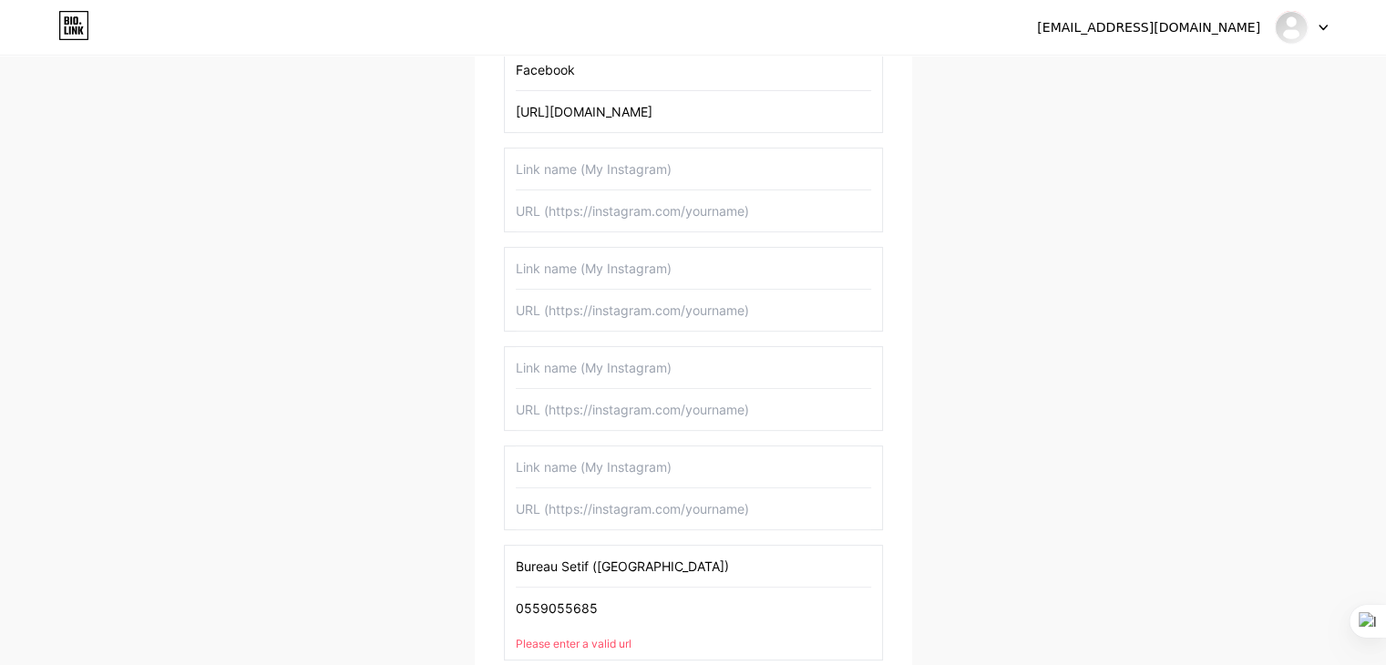
scroll to position [492, 0]
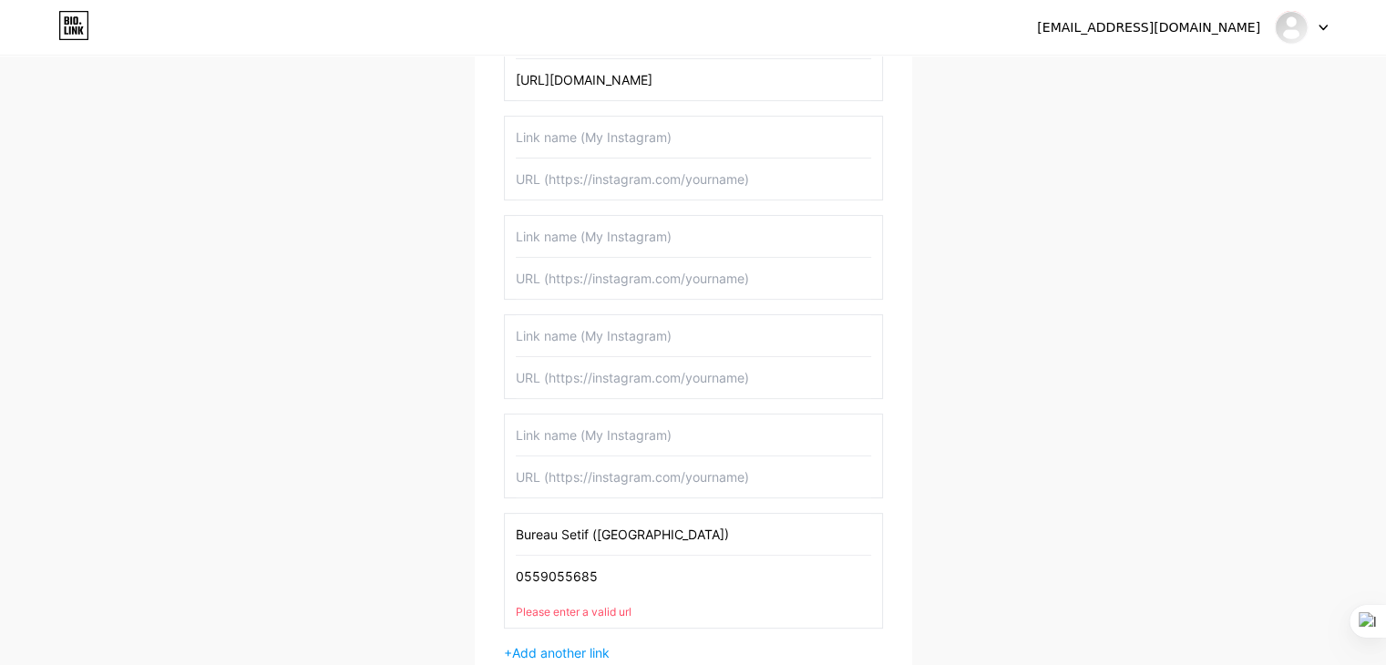
drag, startPoint x: 682, startPoint y: 538, endPoint x: 369, endPoint y: 560, distance: 314.1
click at [186, 537] on div "[EMAIL_ADDRESS][DOMAIN_NAME] Dashboard Logout Setup your page Let’s setup [DOMA…" at bounding box center [693, 158] width 1386 height 1300
drag, startPoint x: 604, startPoint y: 572, endPoint x: 583, endPoint y: 578, distance: 21.7
click at [477, 566] on div "Please upload a profile image Monsieur accessoire Please upload a profile image…" at bounding box center [693, 222] width 437 height 1056
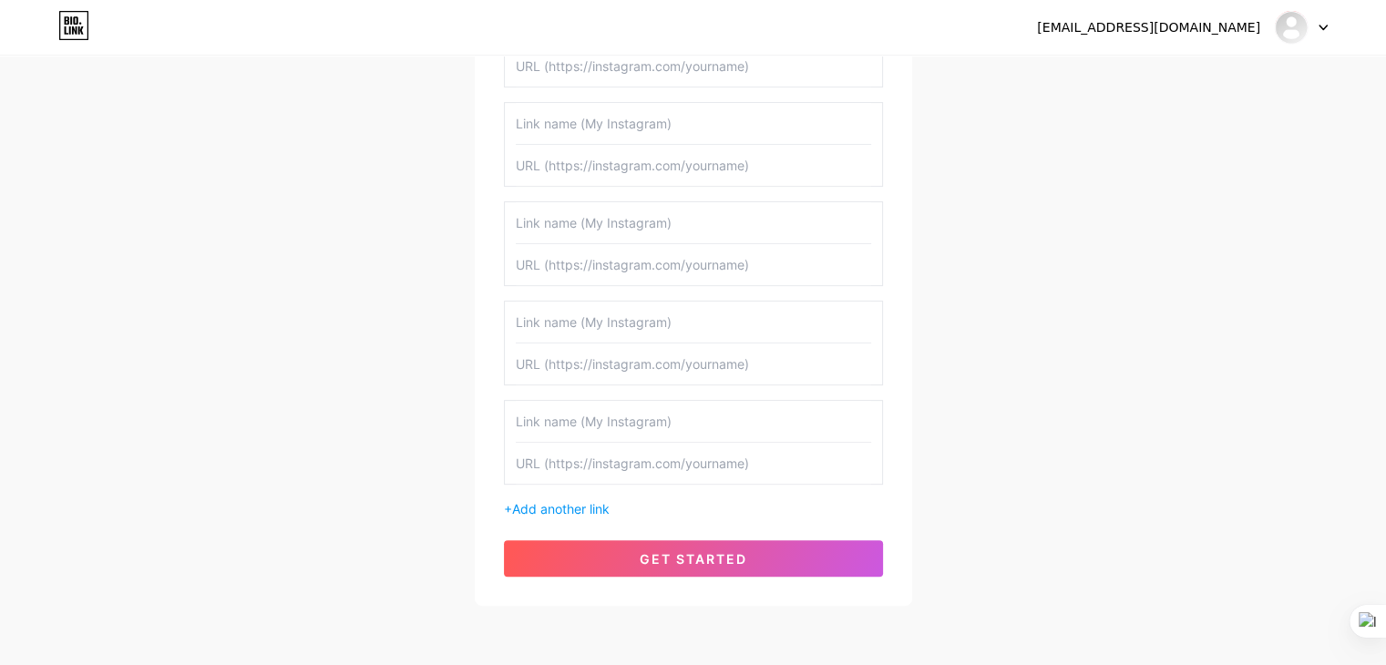
scroll to position [673, 0]
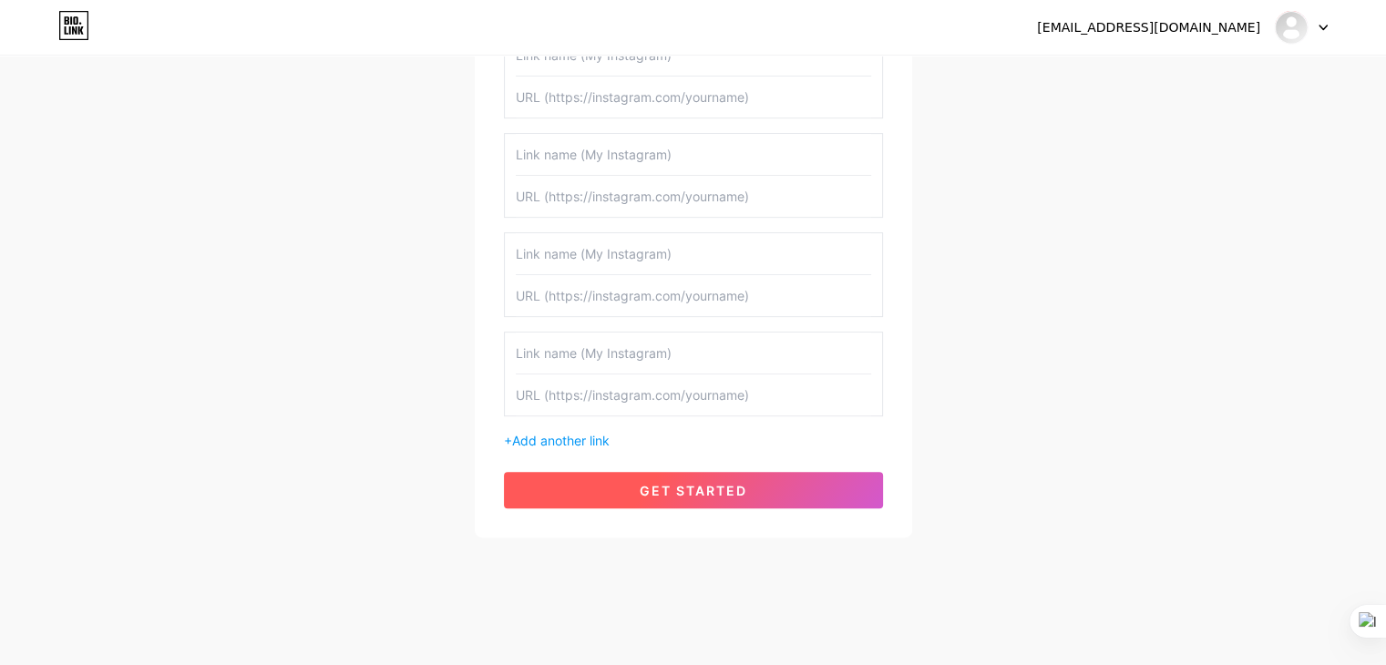
click at [690, 499] on button "get started" at bounding box center [693, 490] width 379 height 36
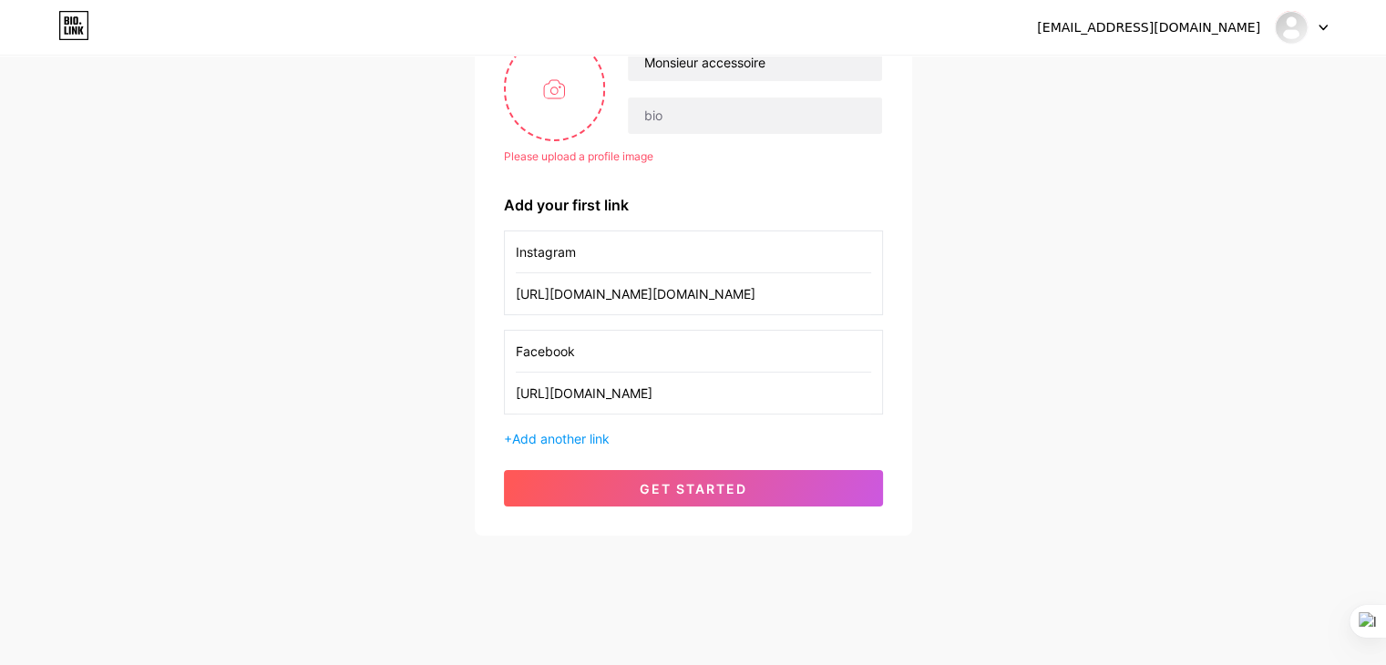
scroll to position [91, 0]
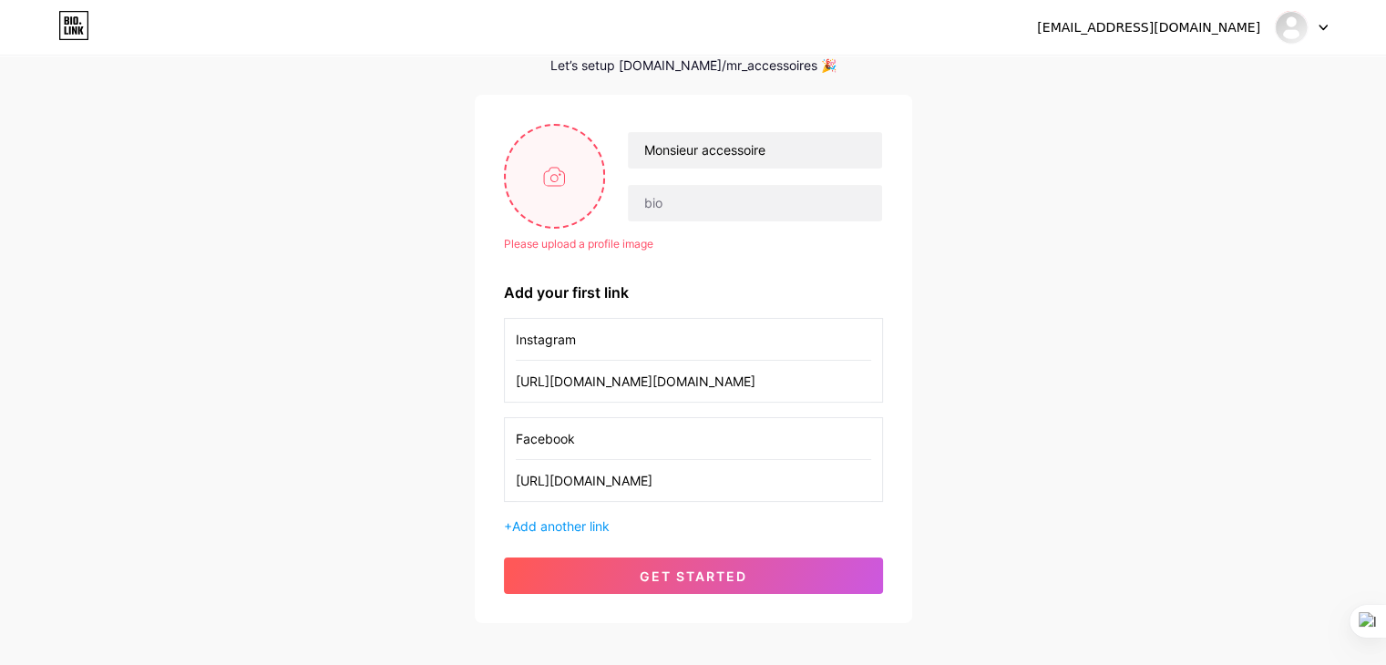
click at [559, 186] on input "file" at bounding box center [555, 176] width 98 height 101
type input "C:\fakepath\logo.jpg"
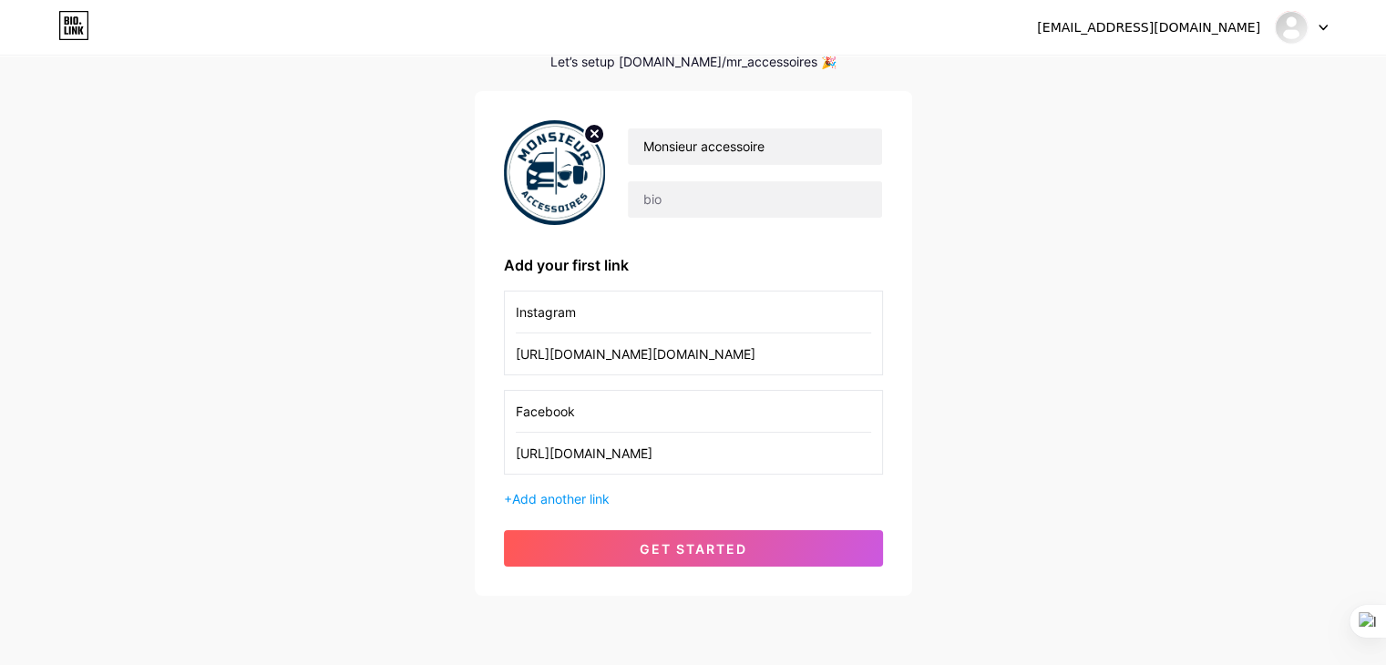
scroll to position [156, 0]
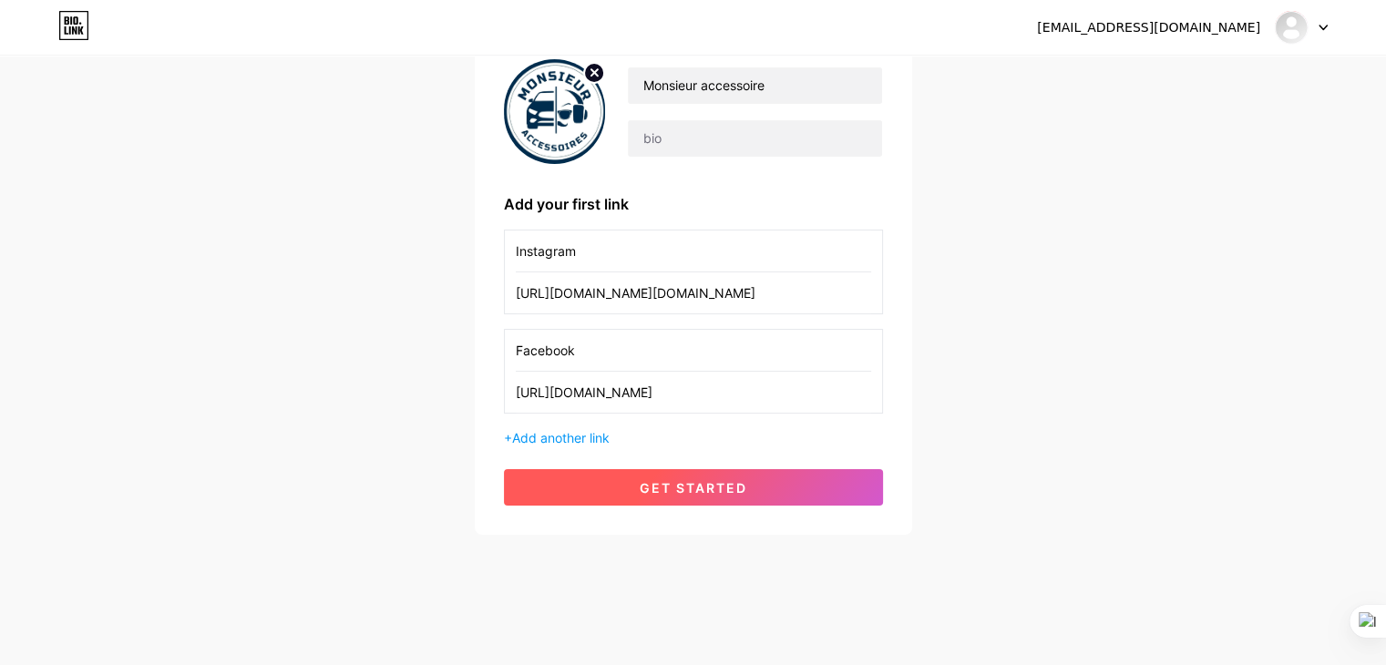
click at [630, 471] on button "get started" at bounding box center [693, 487] width 379 height 36
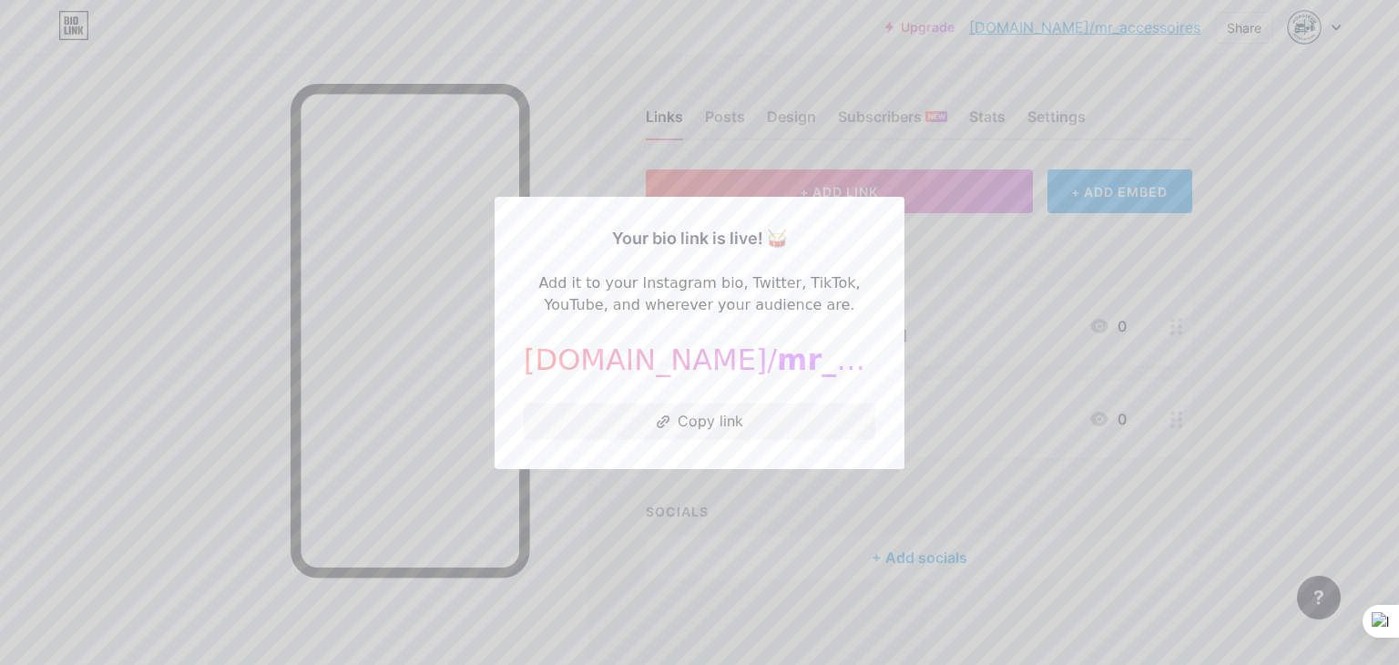
click at [1279, 280] on div at bounding box center [699, 332] width 1399 height 665
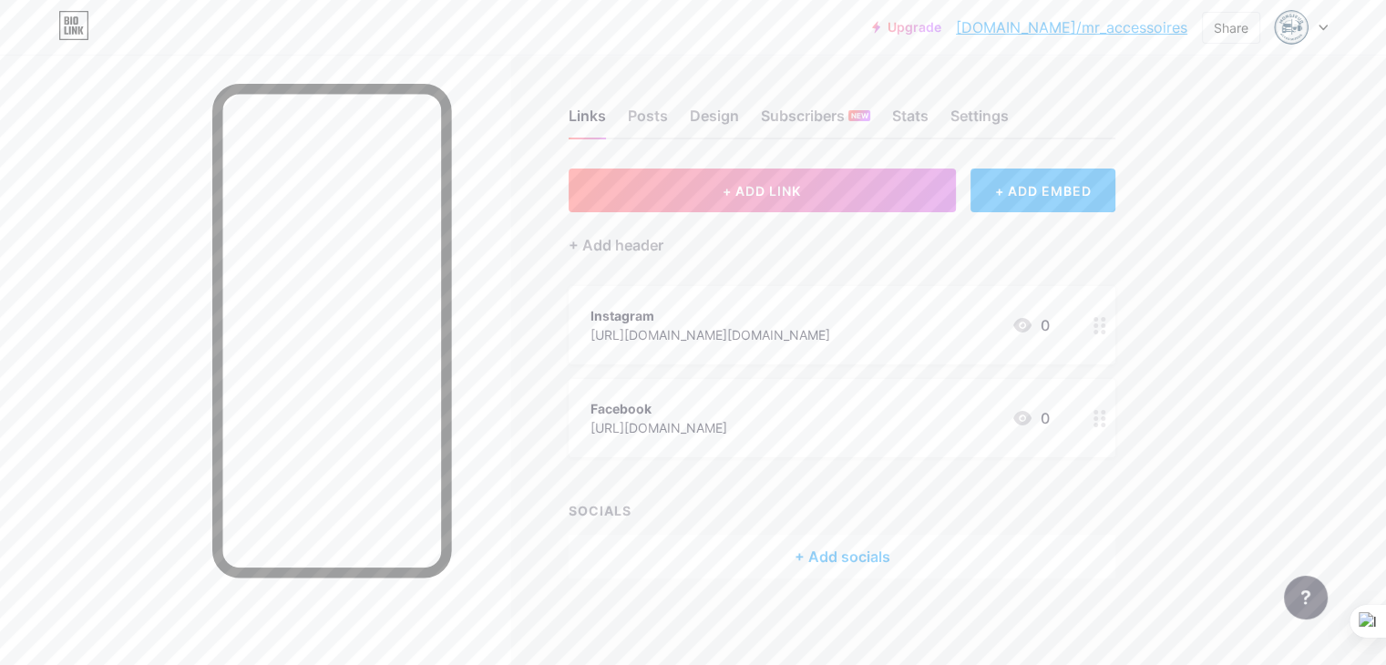
scroll to position [4, 0]
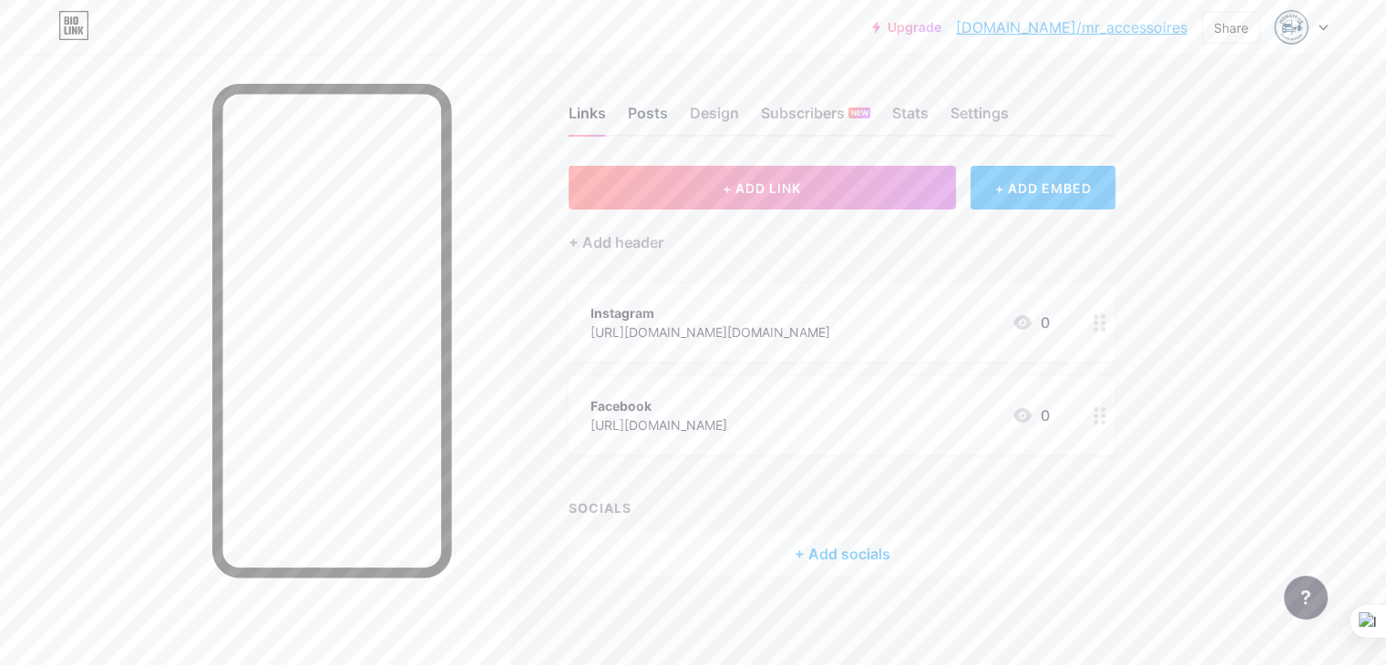
click at [668, 120] on div "Posts" at bounding box center [648, 118] width 40 height 33
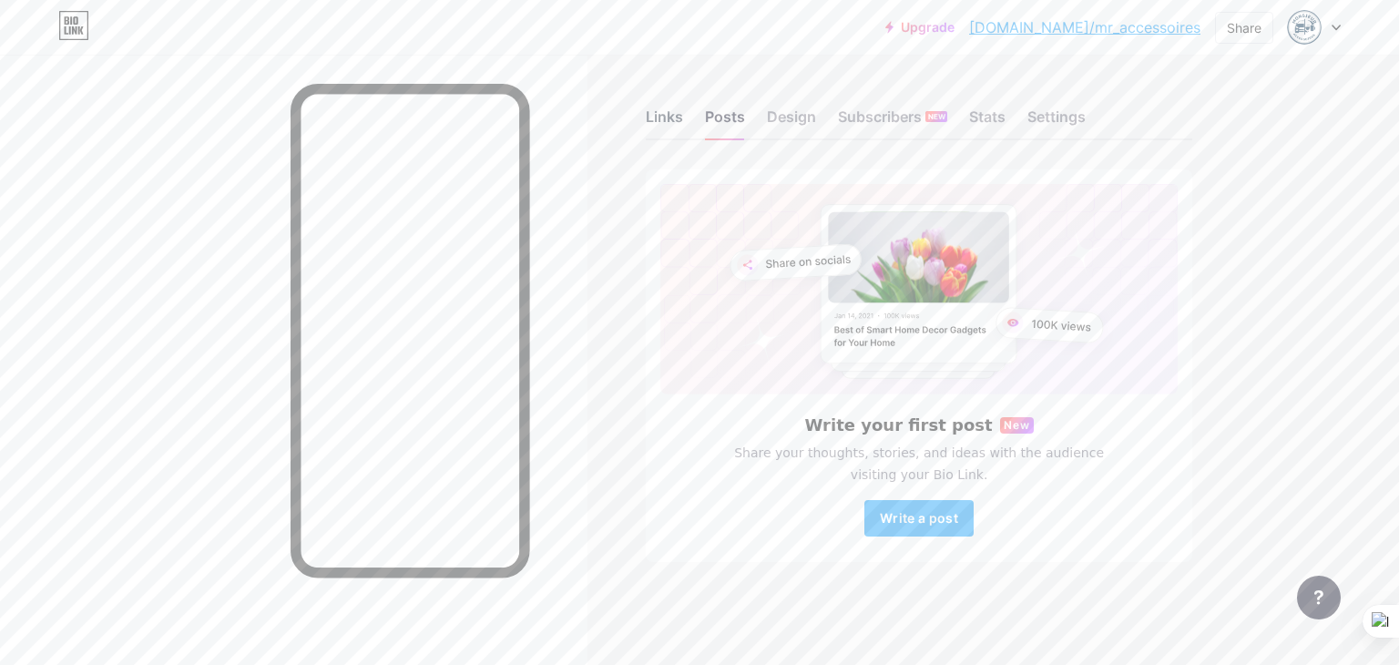
click at [660, 128] on div "Links" at bounding box center [664, 122] width 37 height 33
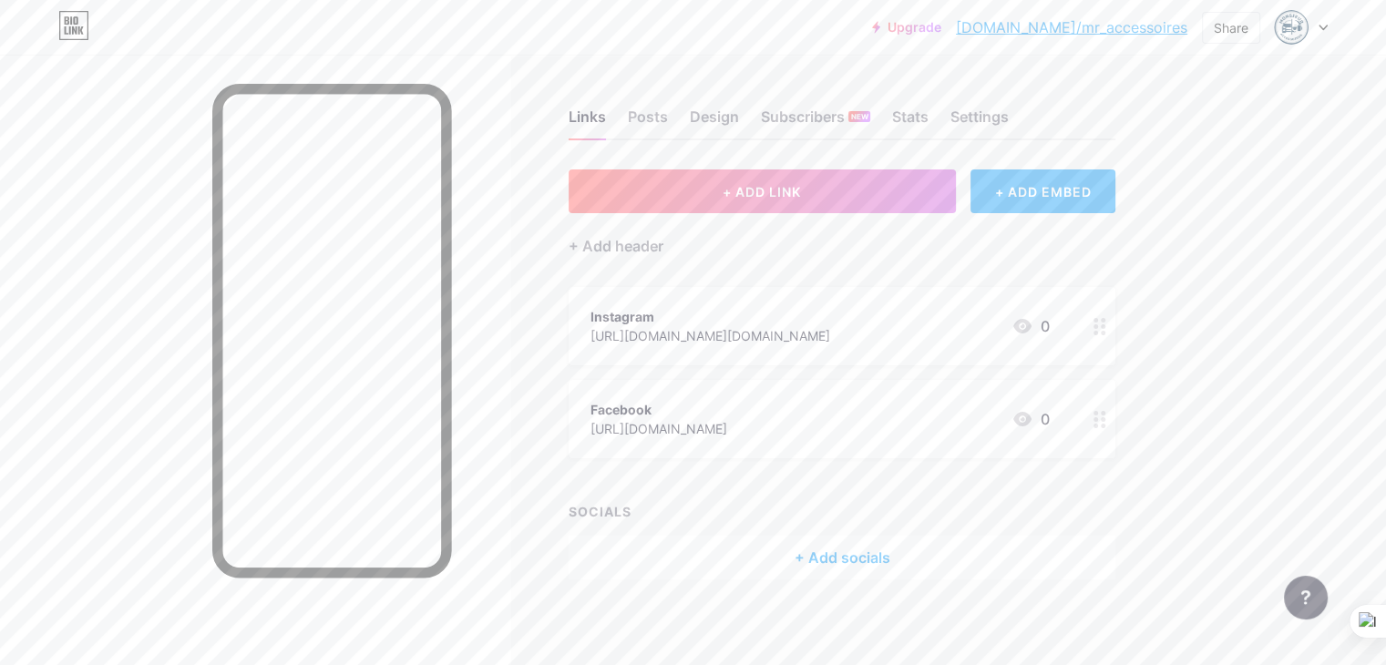
click at [918, 562] on div "+ Add socials" at bounding box center [841, 558] width 547 height 44
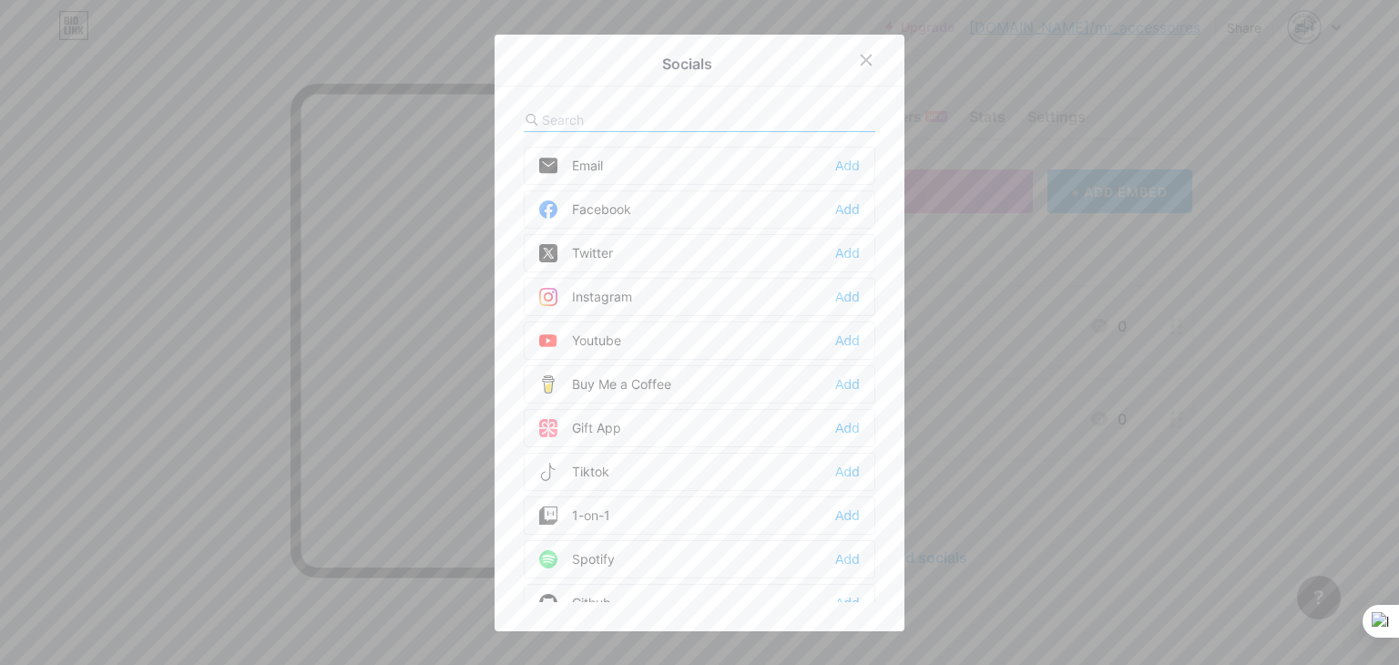
click at [669, 300] on div "Instagram Add" at bounding box center [700, 297] width 352 height 38
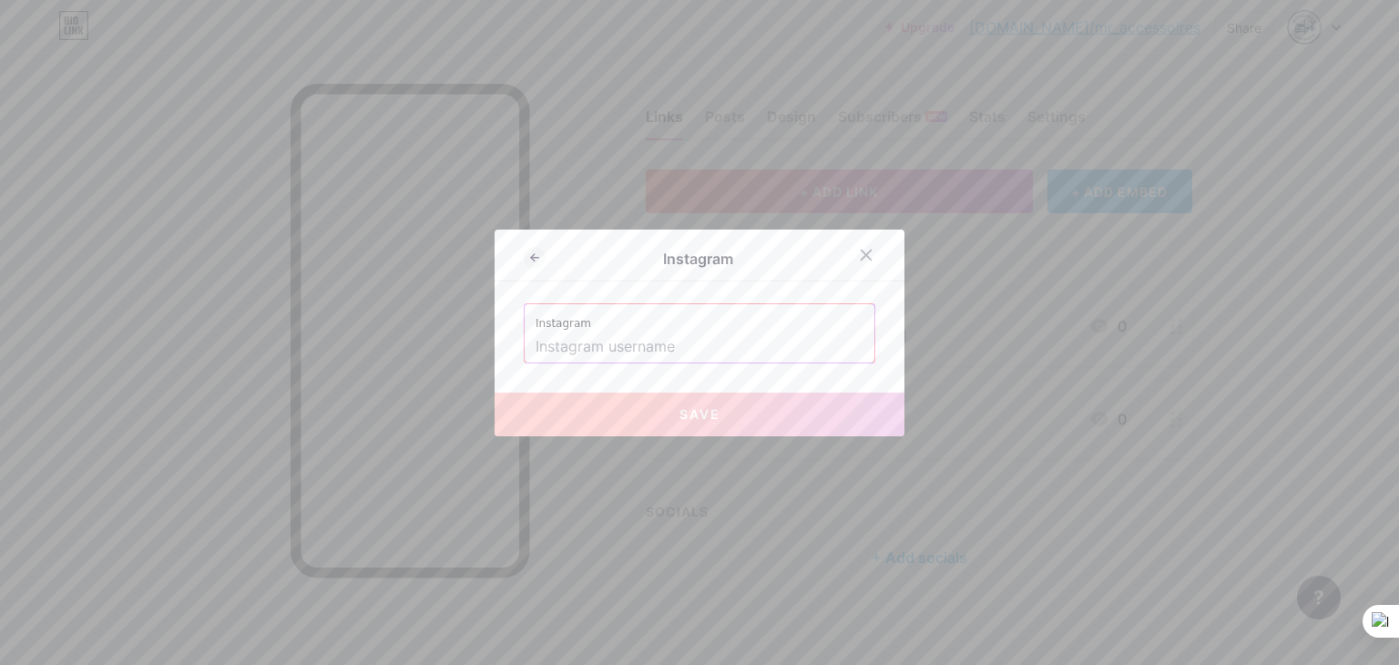
click at [680, 343] on input "text" at bounding box center [700, 347] width 328 height 31
paste input "monsieur.accessoires"
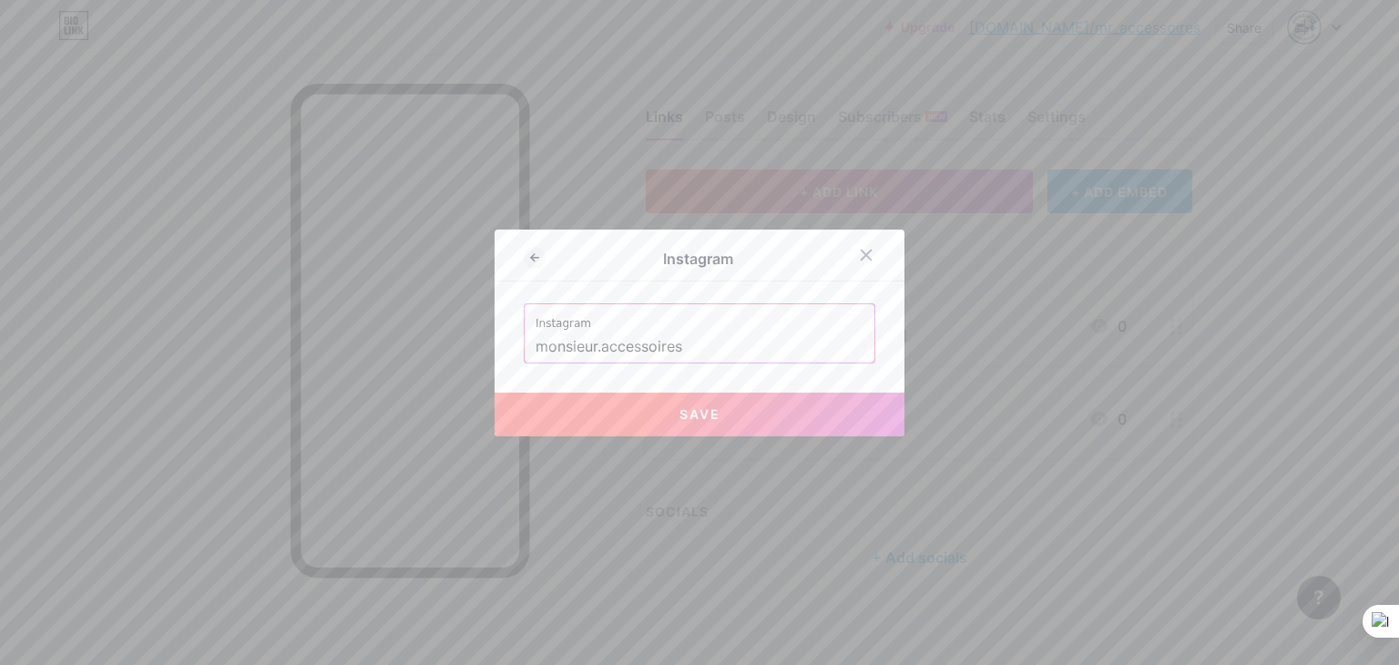
click at [686, 401] on button "Save" at bounding box center [700, 415] width 410 height 44
type input "[URL][DOMAIN_NAME][DOMAIN_NAME]"
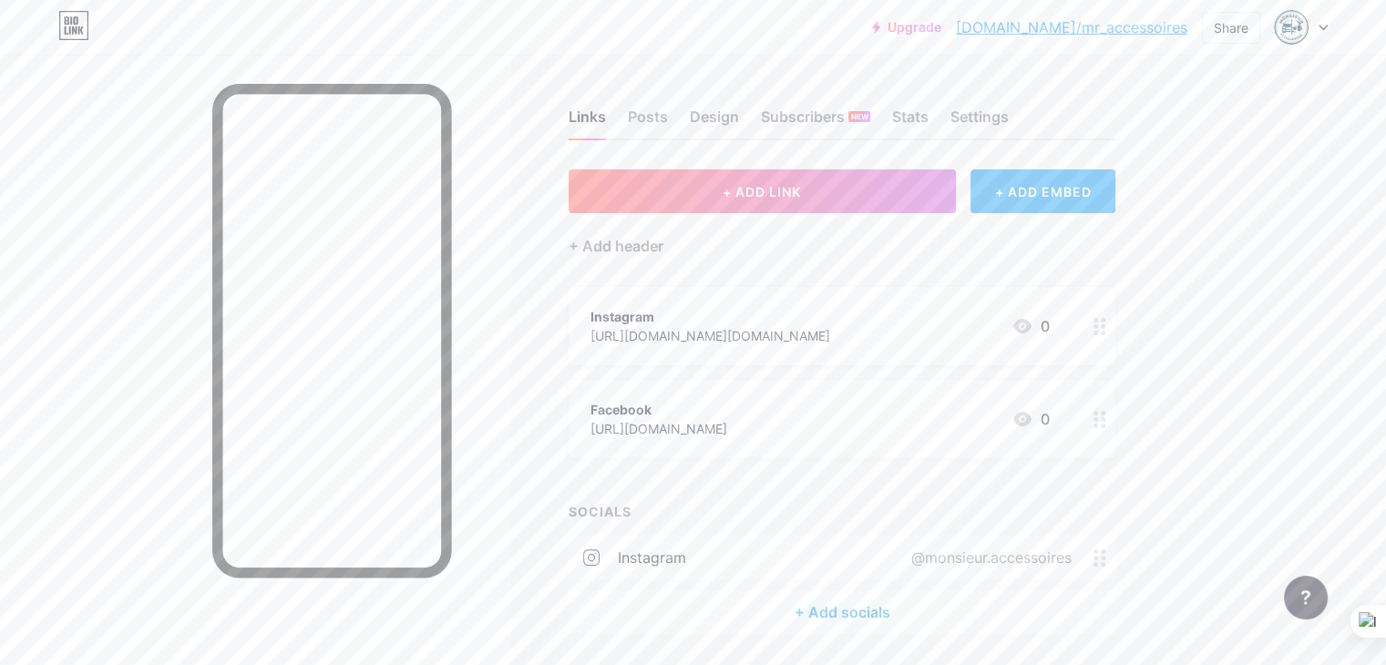
click at [911, 637] on div "Links Posts Design Subscribers NEW Stats Settings + ADD LINK + ADD EMBED + Add …" at bounding box center [596, 390] width 1192 height 671
click at [918, 617] on div "+ Add socials" at bounding box center [841, 612] width 547 height 44
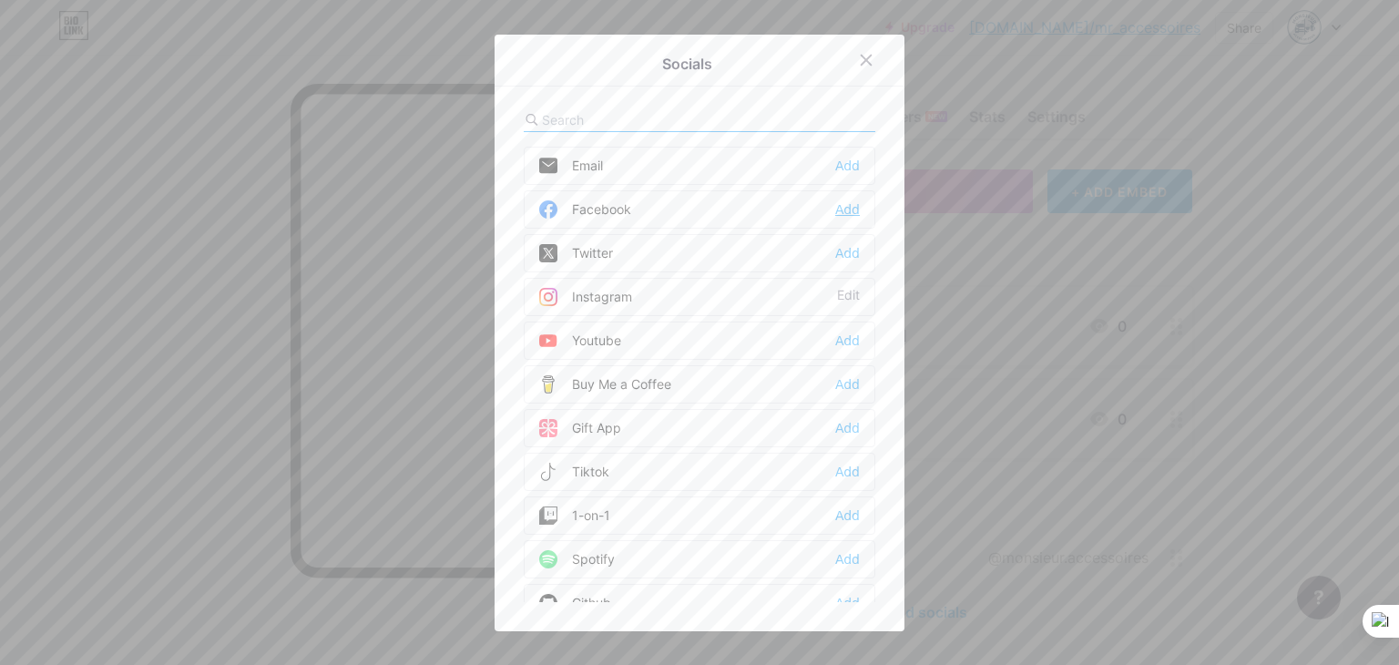
click at [842, 210] on div "Add" at bounding box center [847, 209] width 25 height 18
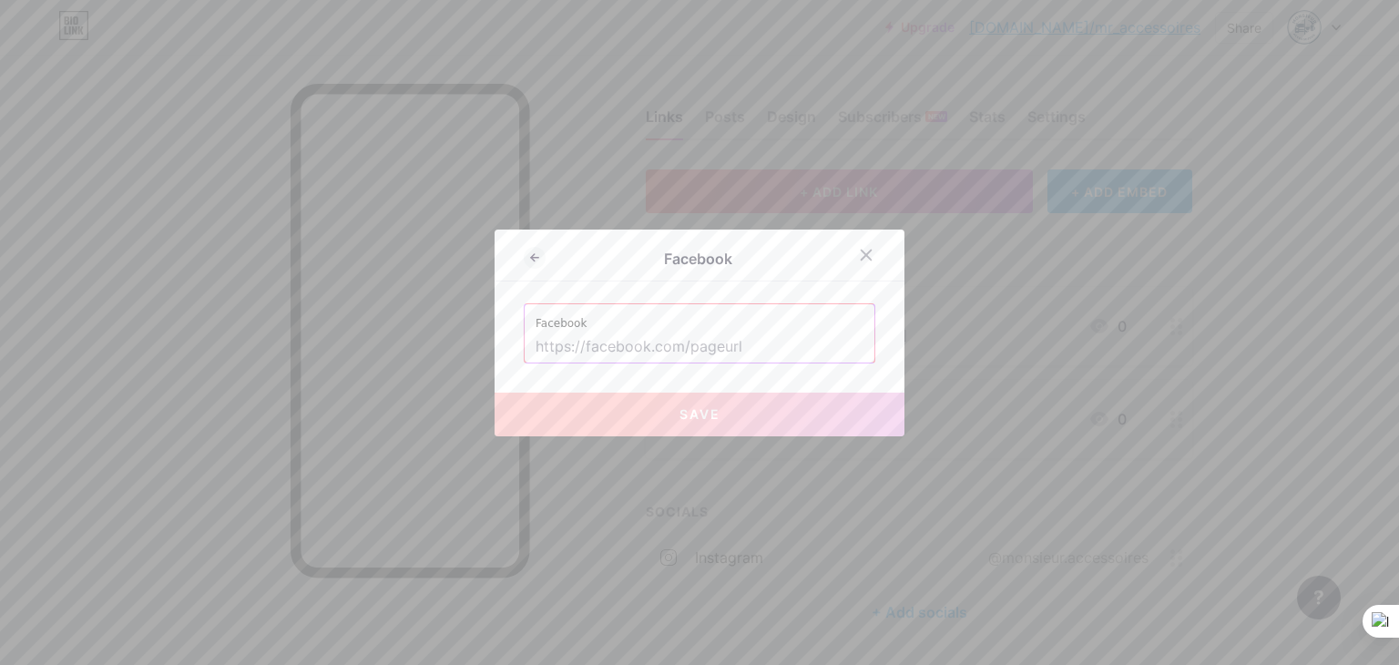
click at [761, 351] on input "text" at bounding box center [700, 347] width 328 height 31
paste input "[URL][DOMAIN_NAME]"
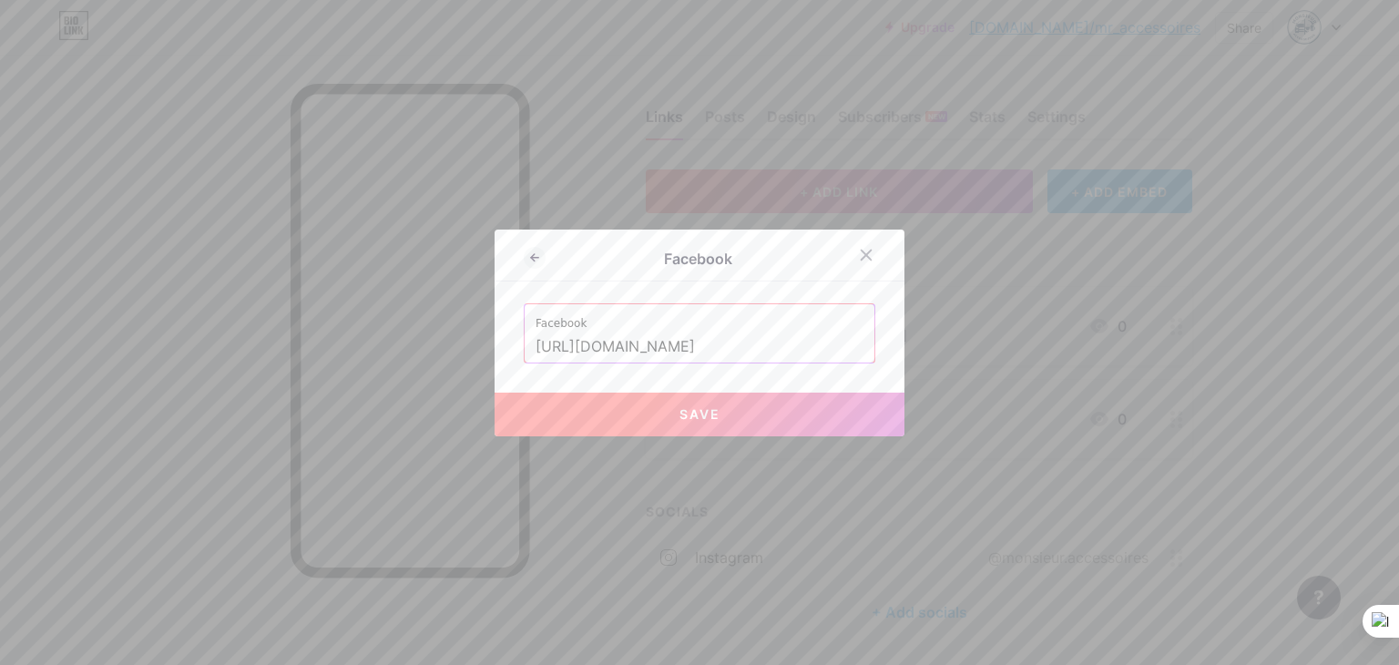
scroll to position [0, 84]
type input "[URL][DOMAIN_NAME]"
click at [680, 416] on span "Save" at bounding box center [700, 413] width 41 height 15
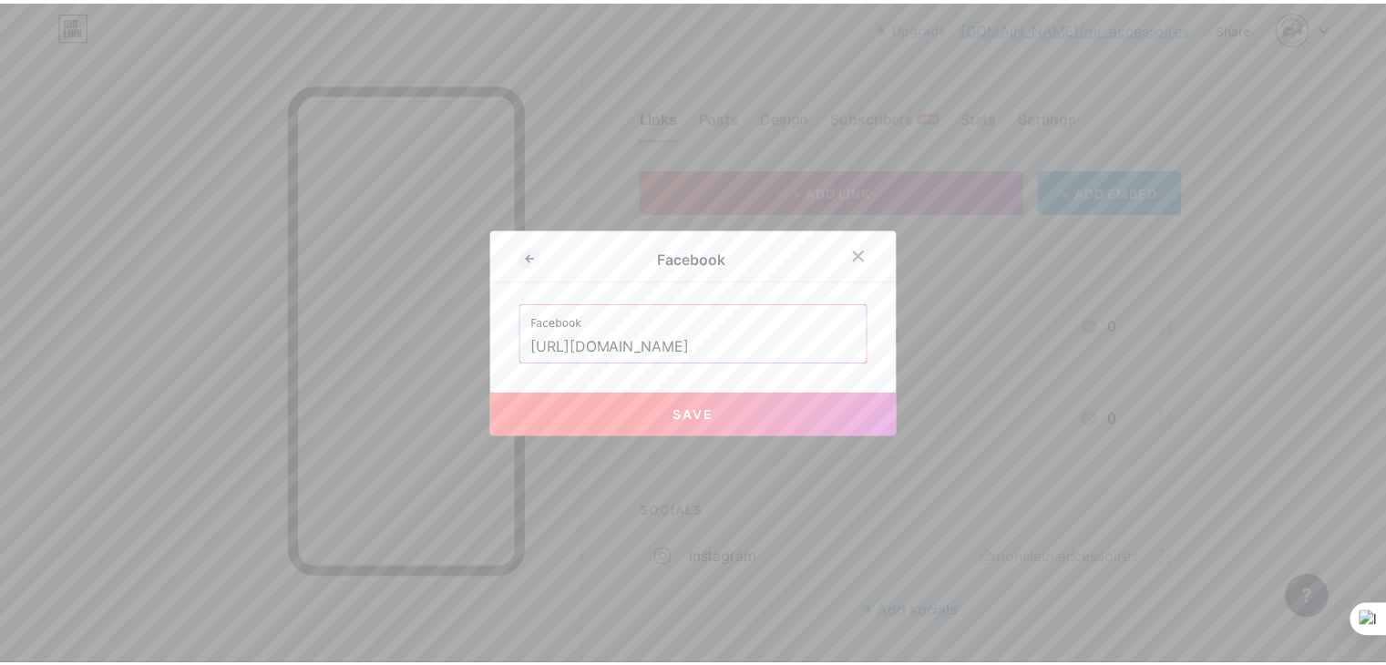
scroll to position [0, 0]
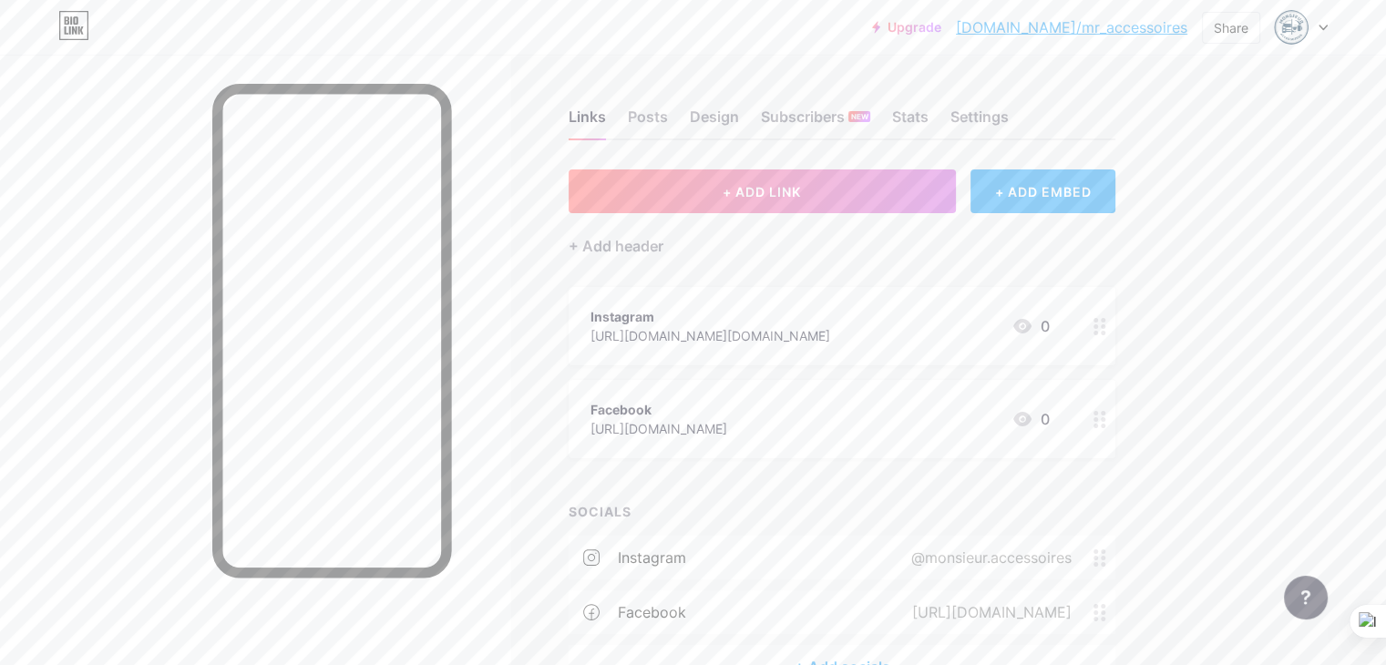
click at [1106, 416] on icon at bounding box center [1099, 419] width 13 height 17
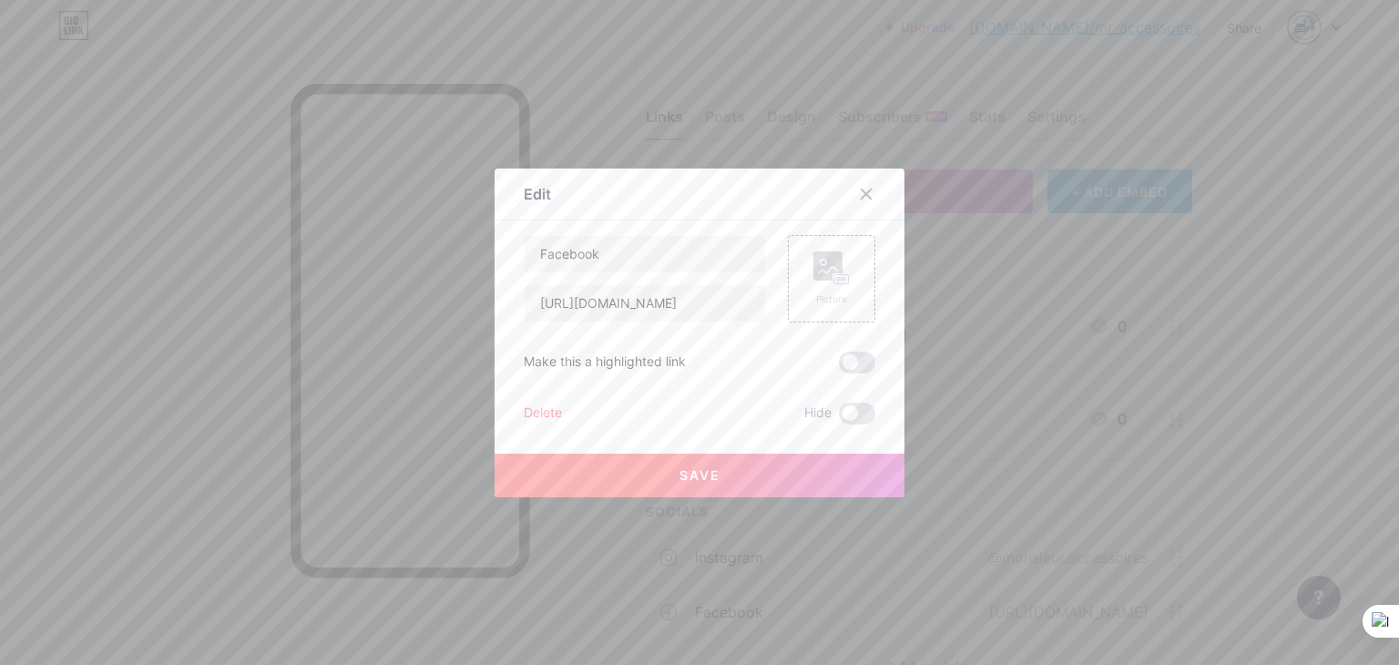
click at [538, 404] on div "Delete" at bounding box center [543, 414] width 38 height 22
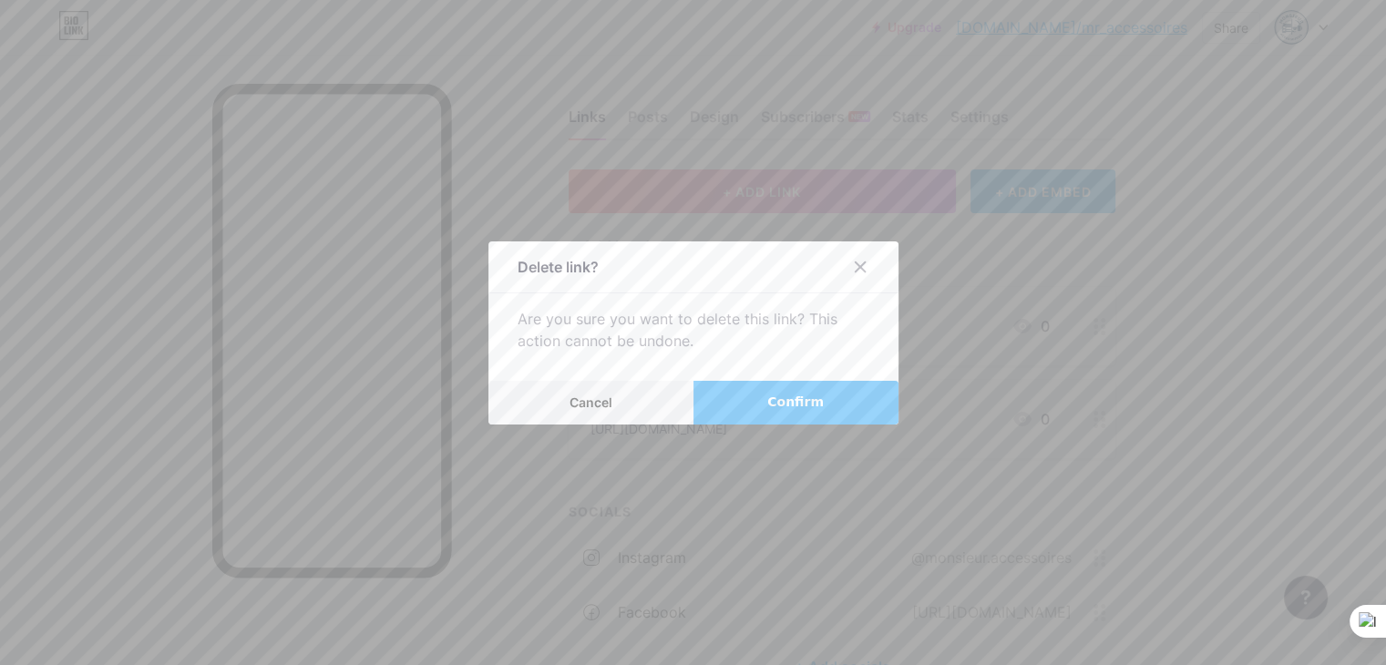
click at [798, 408] on span "Confirm" at bounding box center [795, 402] width 56 height 19
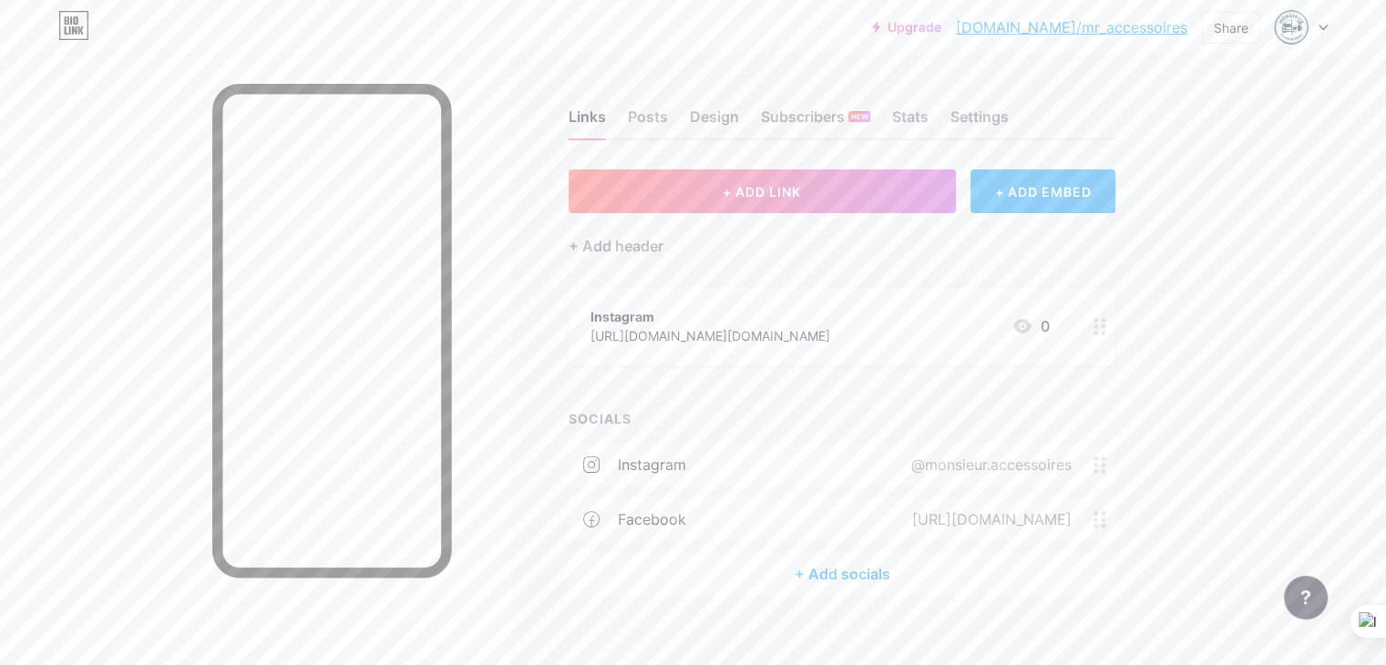
click at [1106, 322] on icon at bounding box center [1099, 326] width 13 height 17
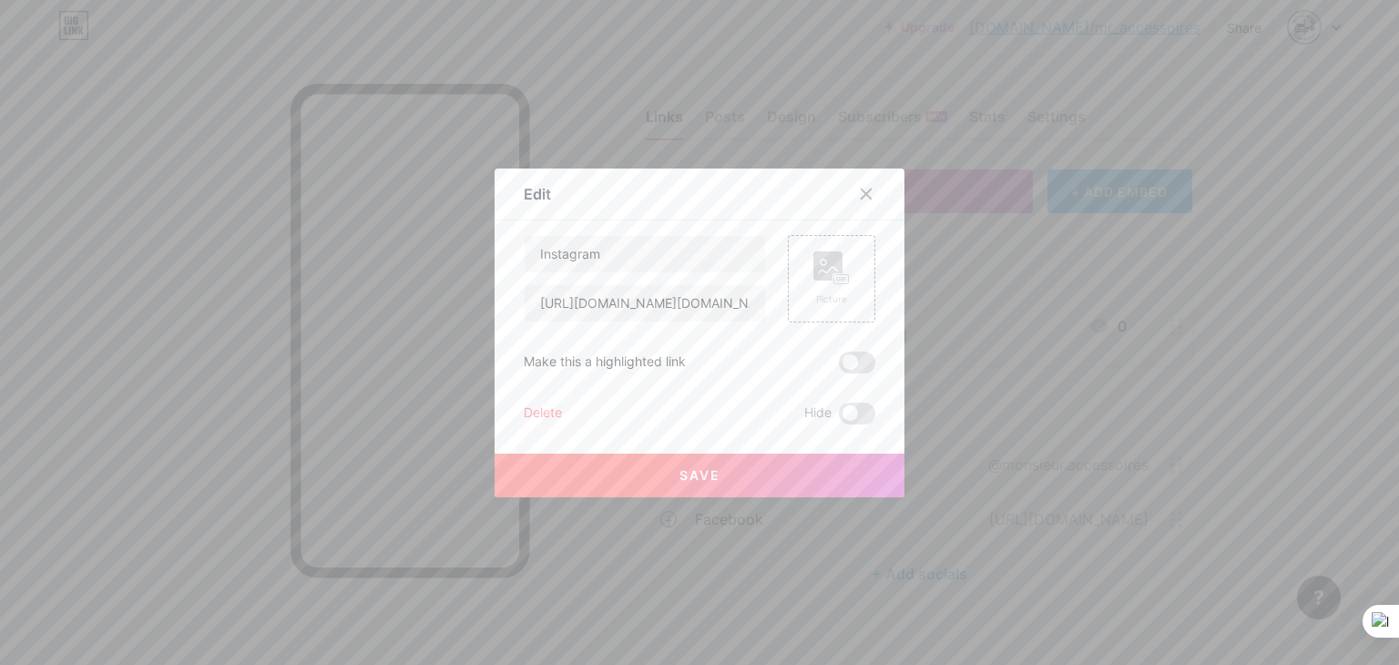
click at [738, 475] on button "Save" at bounding box center [700, 476] width 410 height 44
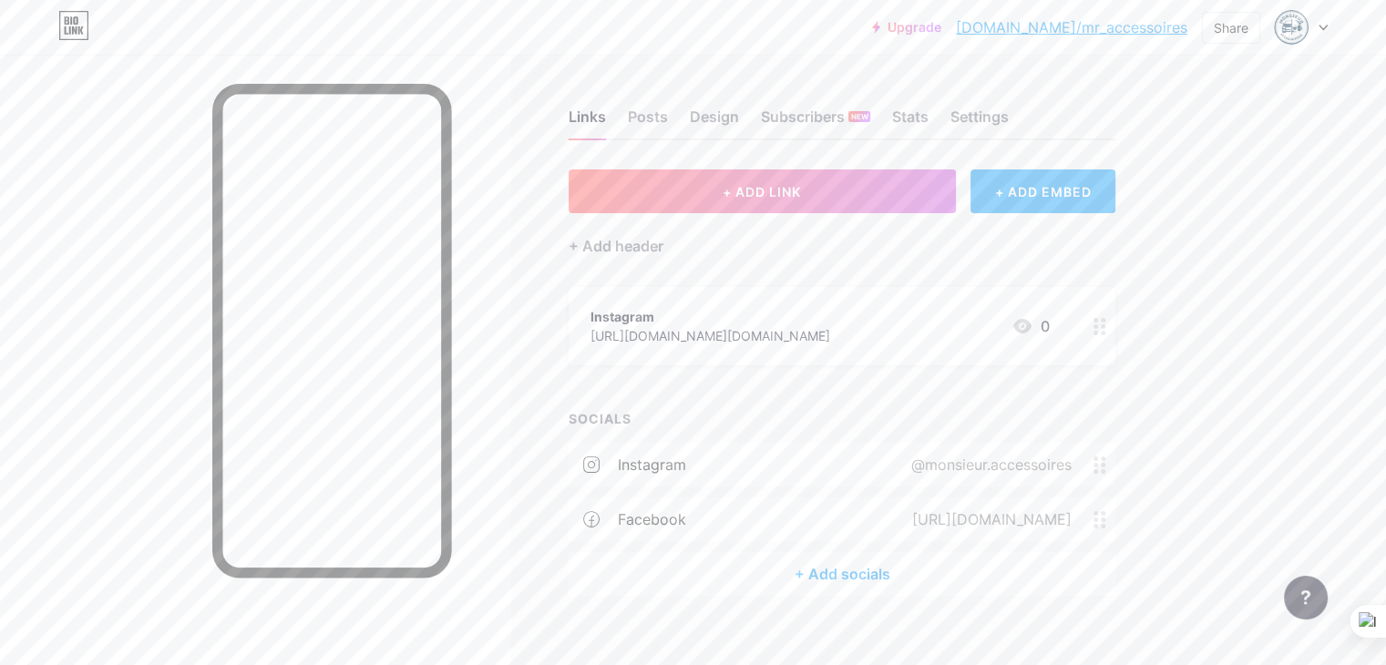
click at [1115, 311] on div at bounding box center [1099, 326] width 31 height 78
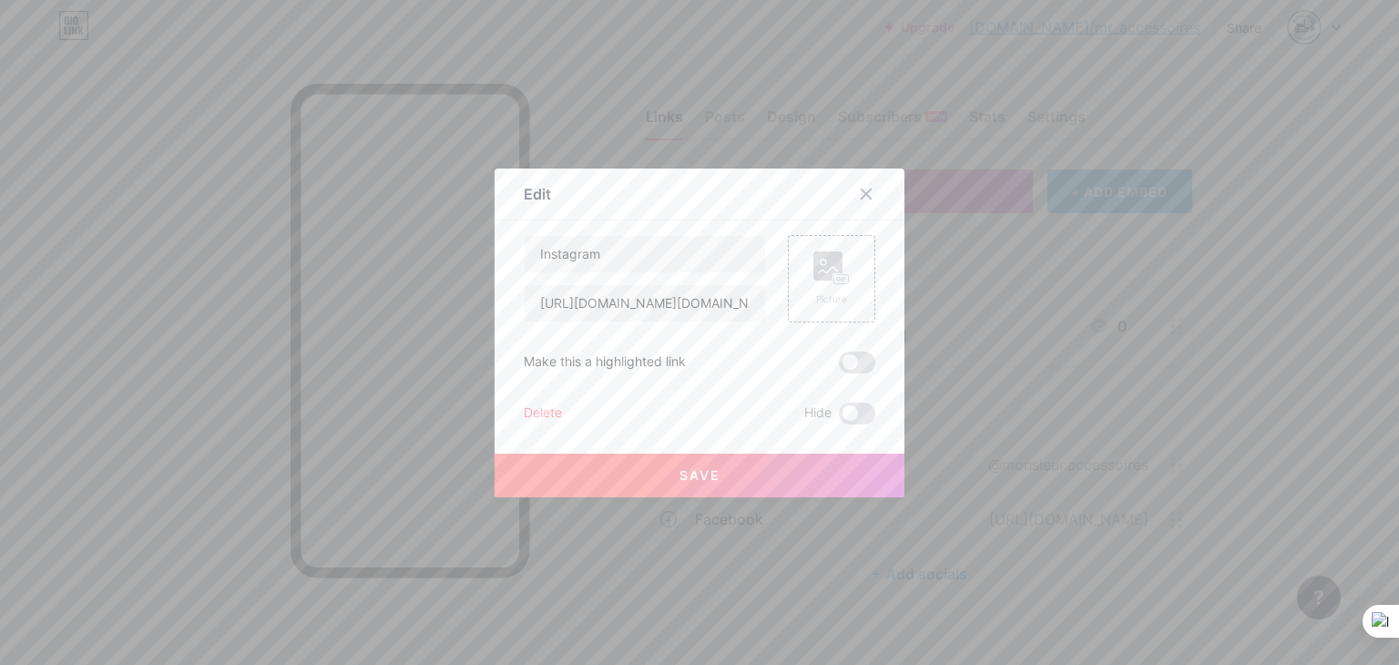
click at [550, 397] on div "Instagram [URL][DOMAIN_NAME][DOMAIN_NAME] Picture Make this a highlighted link …" at bounding box center [700, 329] width 352 height 189
click at [549, 407] on div "Delete" at bounding box center [543, 414] width 38 height 22
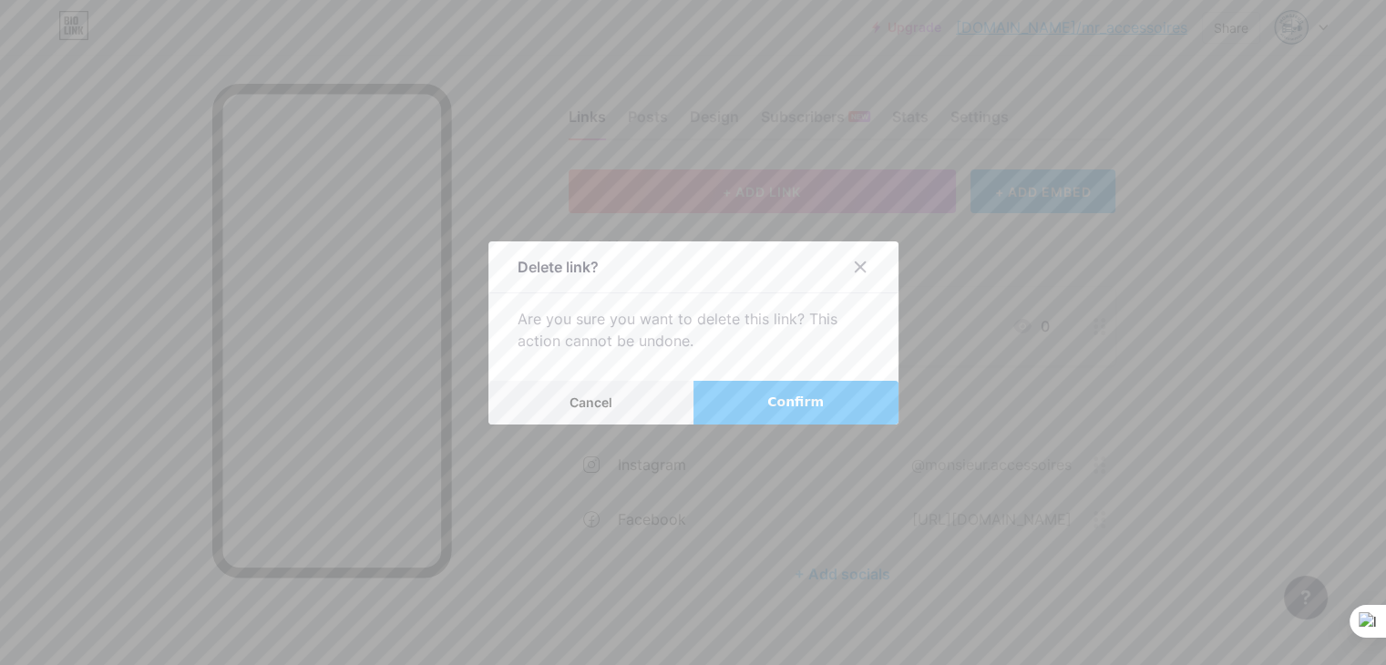
click at [764, 400] on button "Confirm" at bounding box center [795, 403] width 205 height 44
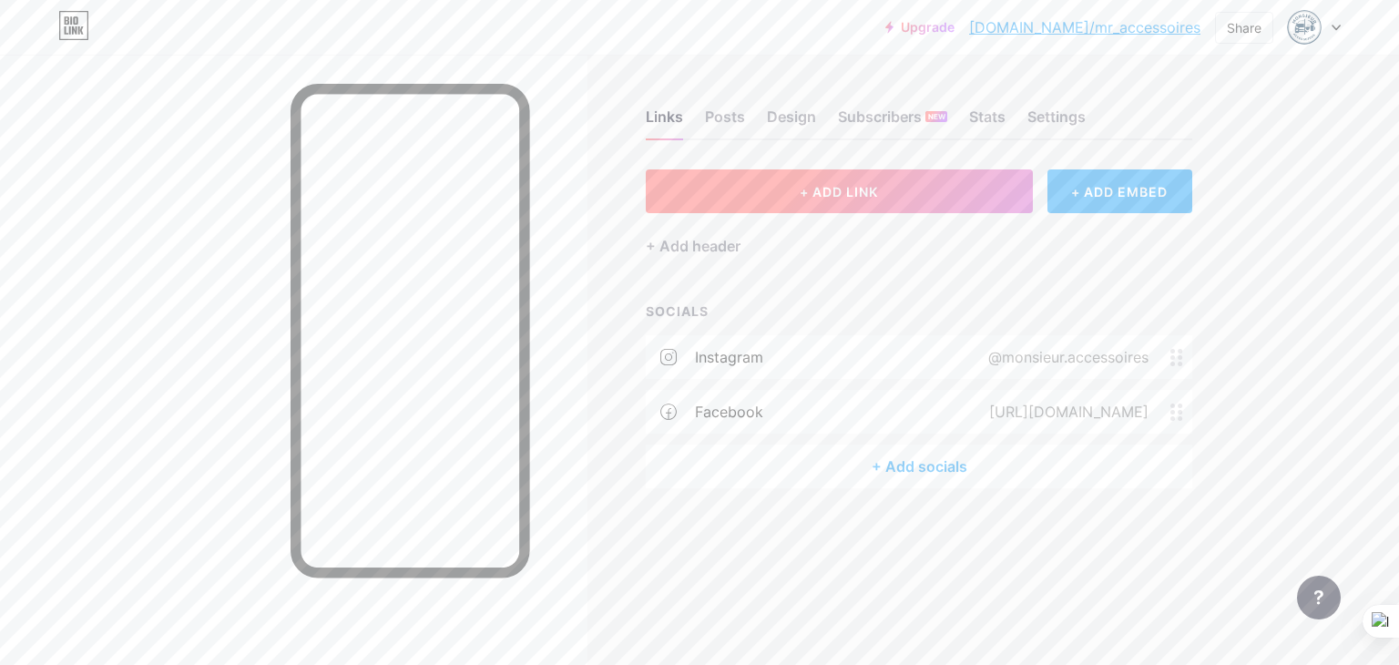
click at [859, 194] on span "+ ADD LINK" at bounding box center [839, 191] width 78 height 15
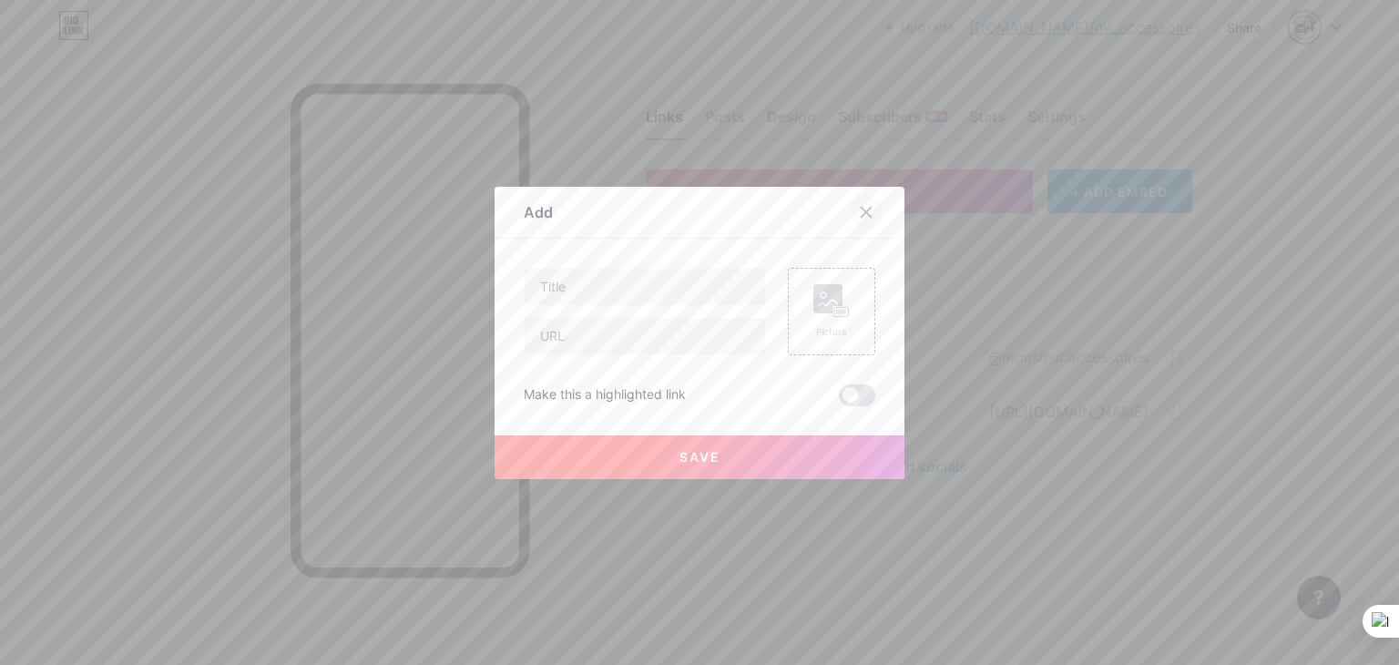
click at [858, 220] on div at bounding box center [866, 212] width 33 height 33
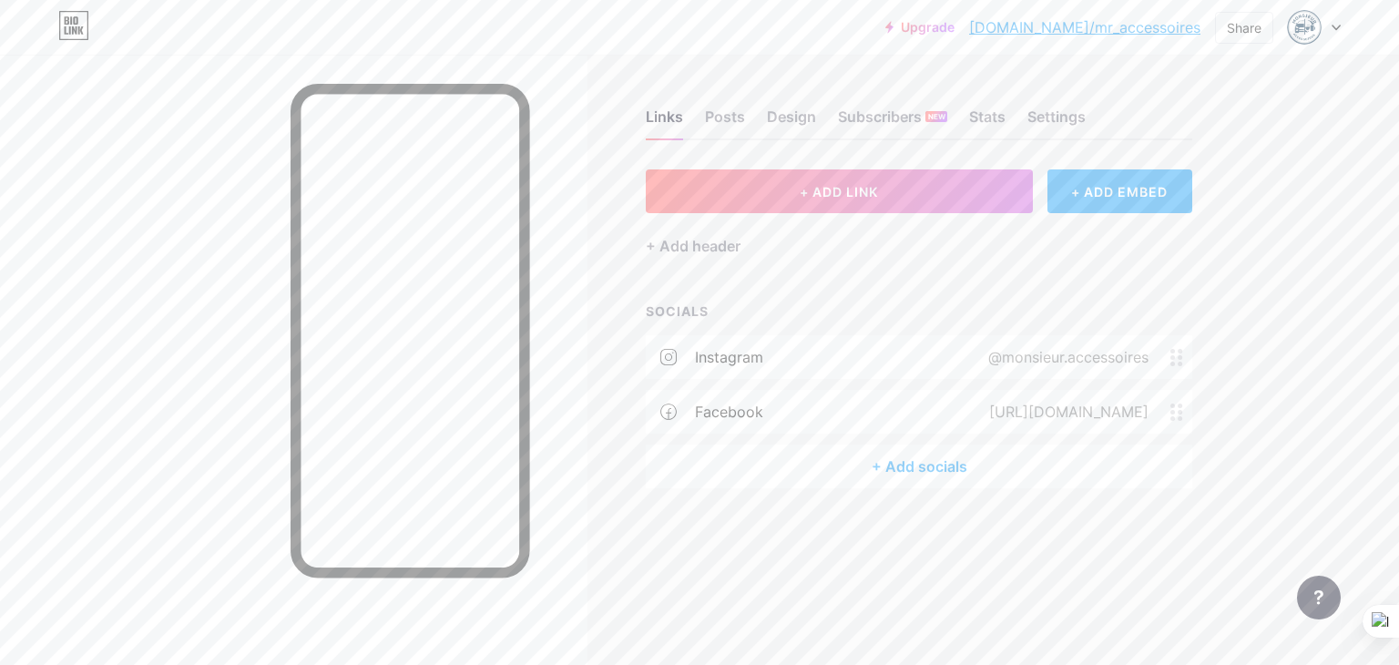
click at [911, 464] on div "+ Add socials" at bounding box center [919, 467] width 547 height 44
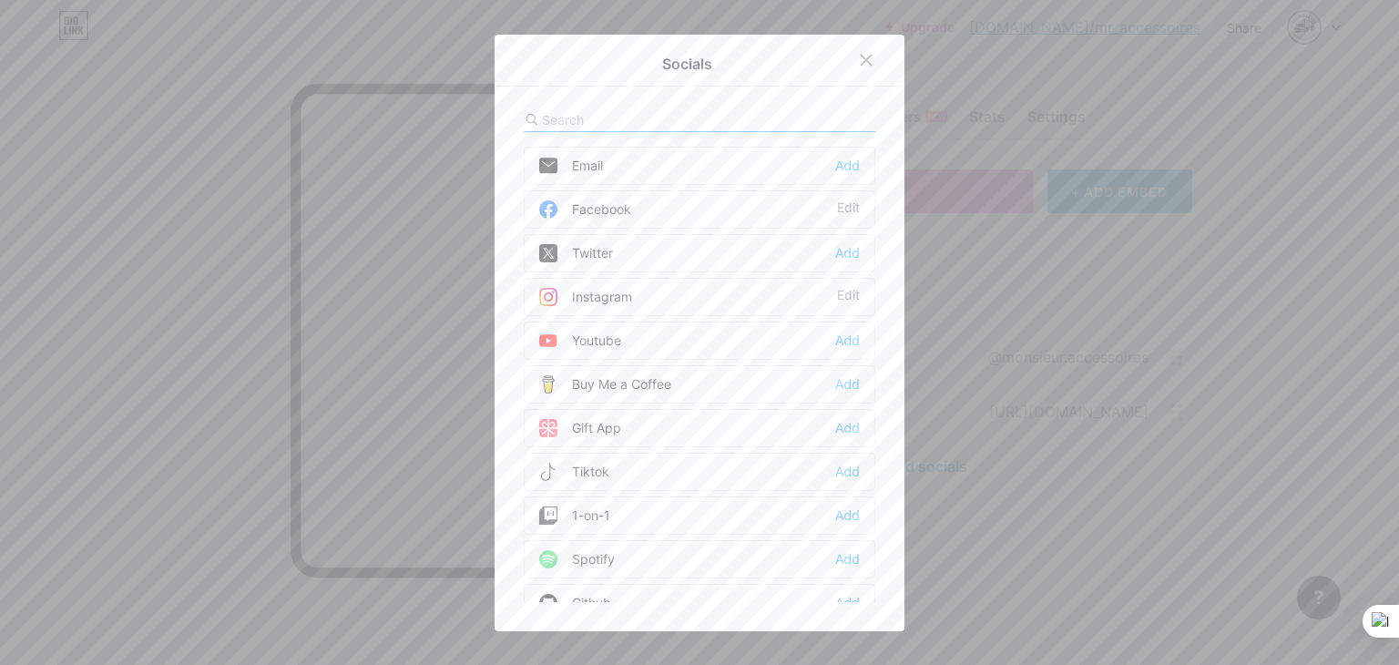
click at [605, 114] on input "text" at bounding box center [642, 119] width 201 height 19
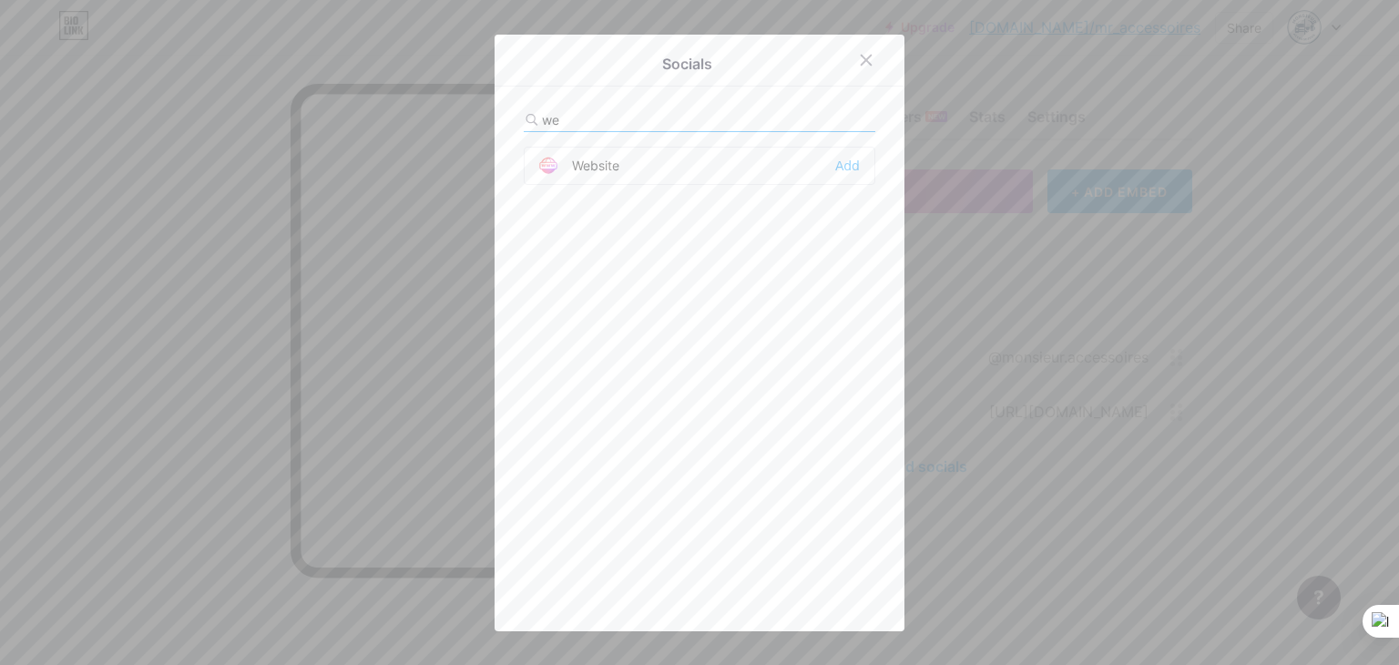
type input "we"
click at [806, 166] on div "Website Add" at bounding box center [700, 166] width 352 height 38
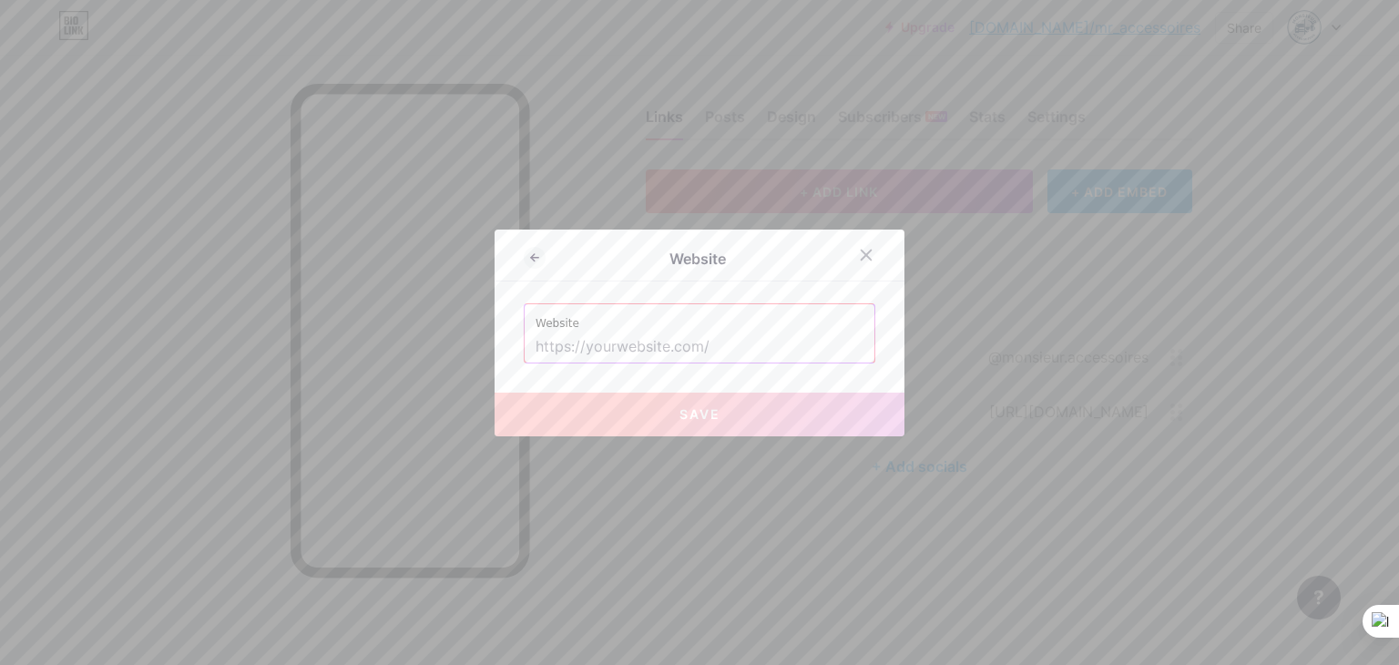
click at [631, 337] on input "text" at bounding box center [700, 347] width 328 height 31
paste input "[URL][DOMAIN_NAME]"
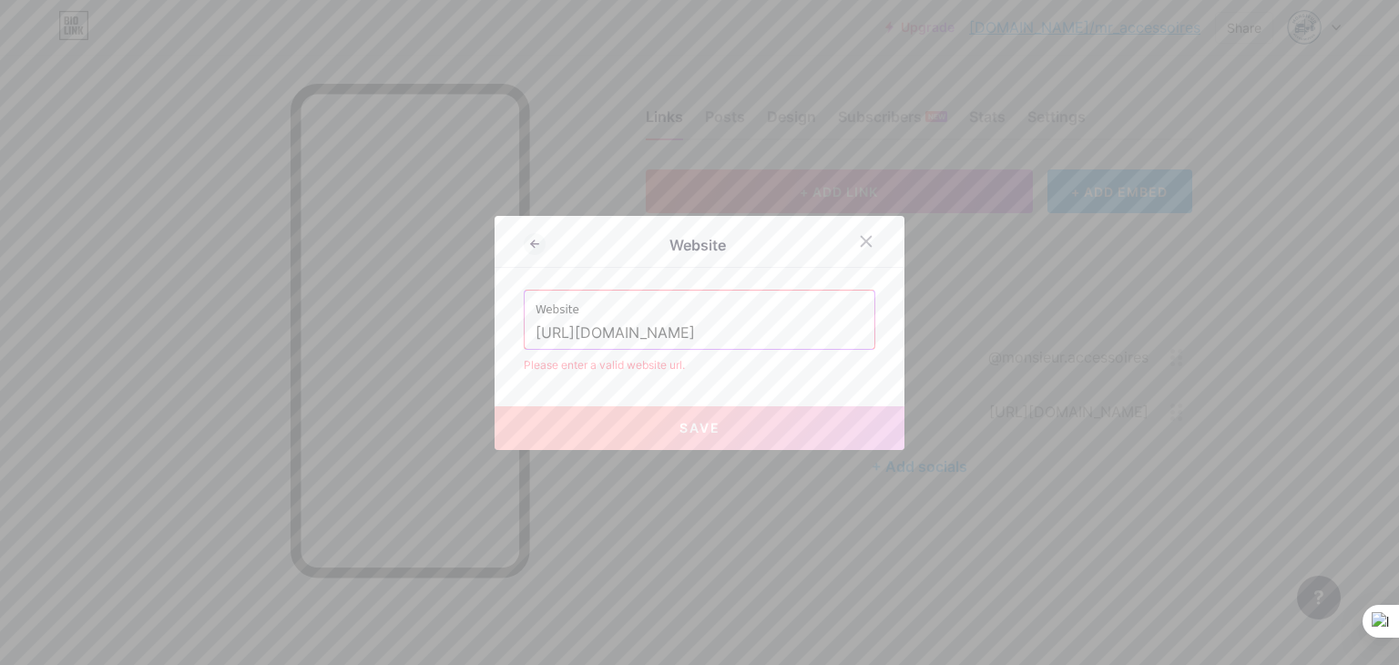
drag, startPoint x: 578, startPoint y: 333, endPoint x: 498, endPoint y: 333, distance: 80.2
click at [498, 333] on div "Website Website [URL][DOMAIN_NAME] Please enter a valid website url. Save" at bounding box center [700, 333] width 410 height 234
click at [744, 330] on input "[DOMAIN_NAME][URL]" at bounding box center [700, 333] width 328 height 31
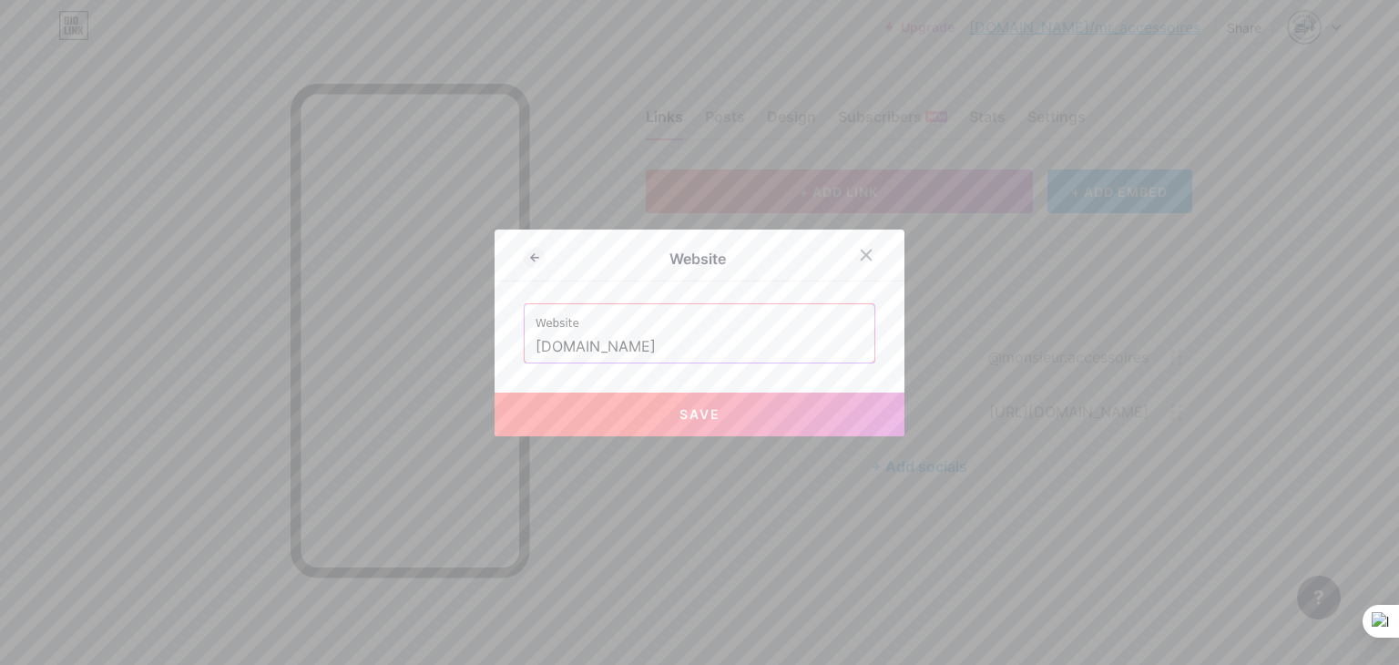
click at [681, 421] on button "Save" at bounding box center [700, 415] width 410 height 44
type input "[URL][DOMAIN_NAME]"
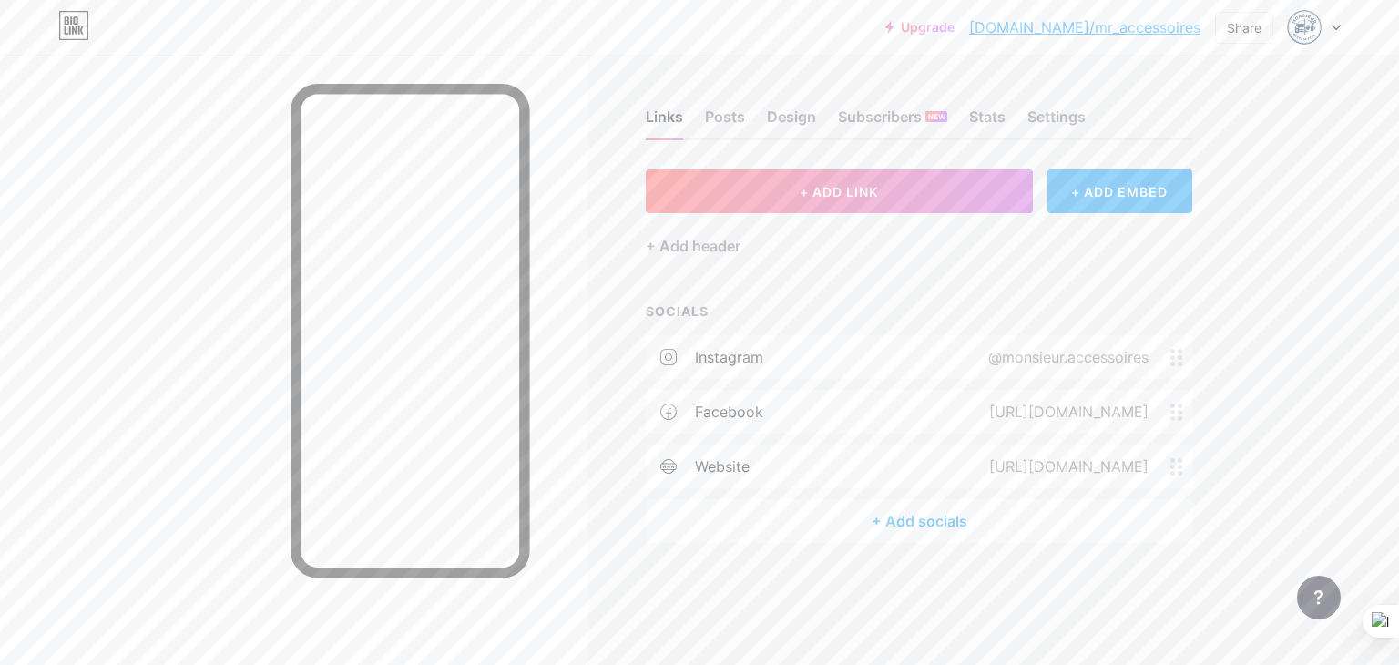
click at [829, 509] on div "+ Add socials" at bounding box center [919, 521] width 547 height 44
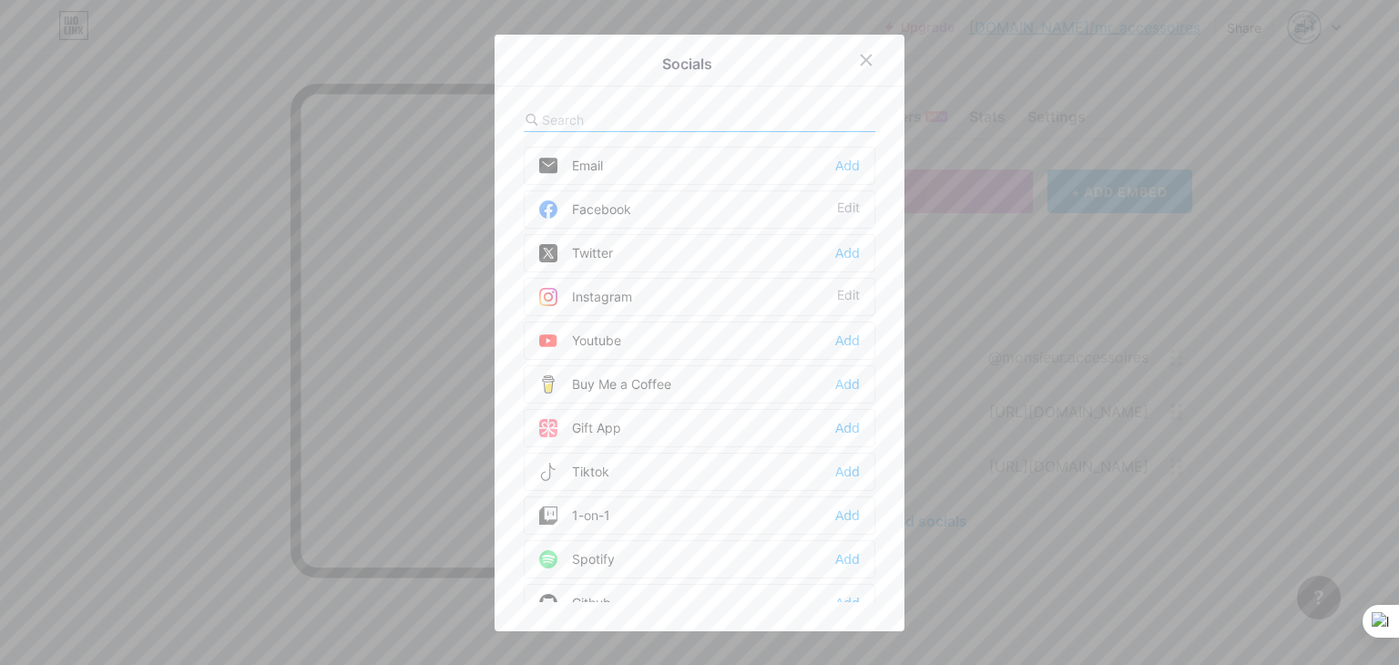
click at [616, 118] on input "text" at bounding box center [642, 119] width 201 height 19
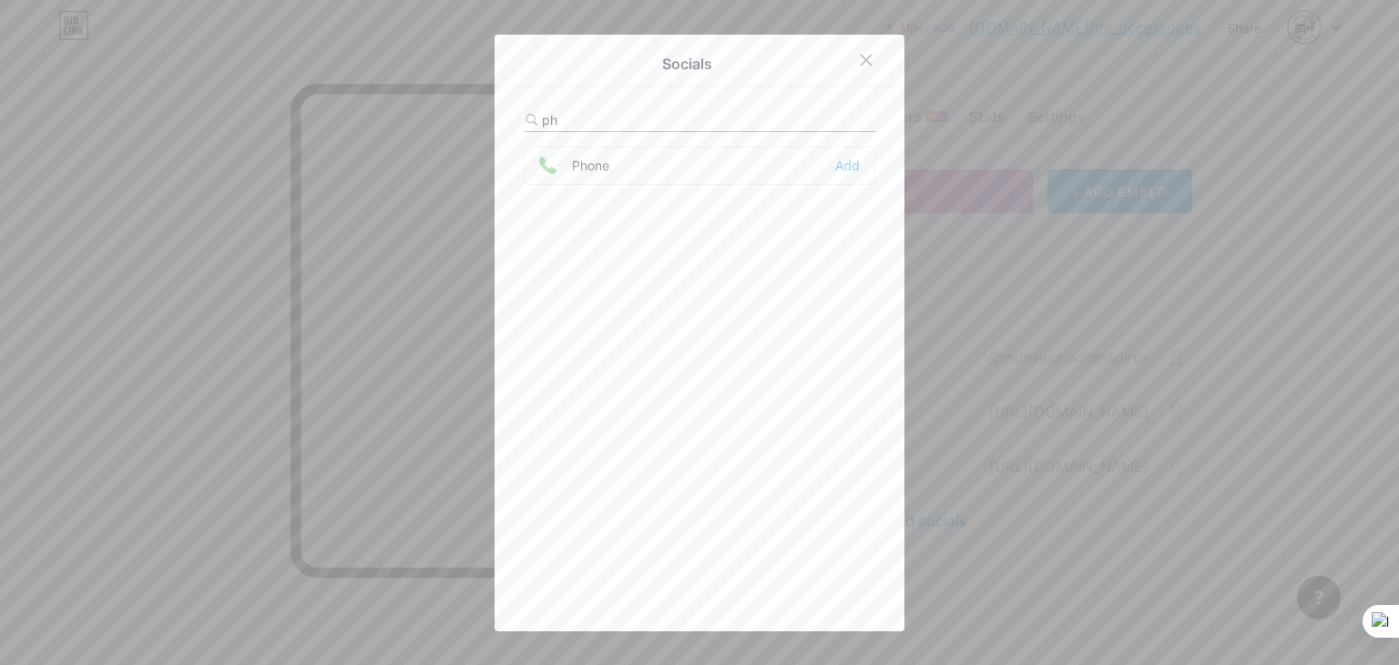
type input "ph"
click at [628, 165] on div "Phone Add" at bounding box center [700, 166] width 352 height 38
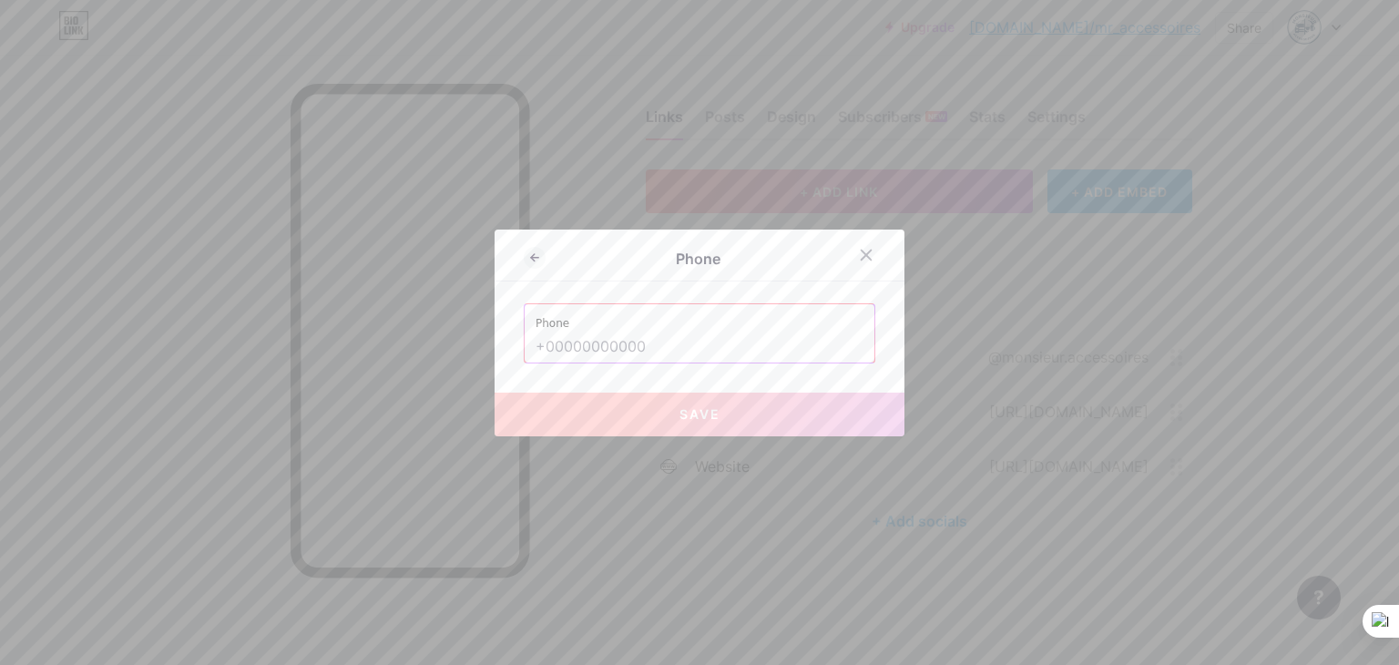
click at [537, 322] on label "Phone" at bounding box center [700, 317] width 328 height 27
drag, startPoint x: 544, startPoint y: 323, endPoint x: 575, endPoint y: 323, distance: 31.0
click at [575, 323] on label "Phone" at bounding box center [700, 317] width 328 height 27
click at [703, 337] on input "text" at bounding box center [700, 347] width 328 height 31
click at [634, 351] on input "text" at bounding box center [700, 347] width 328 height 31
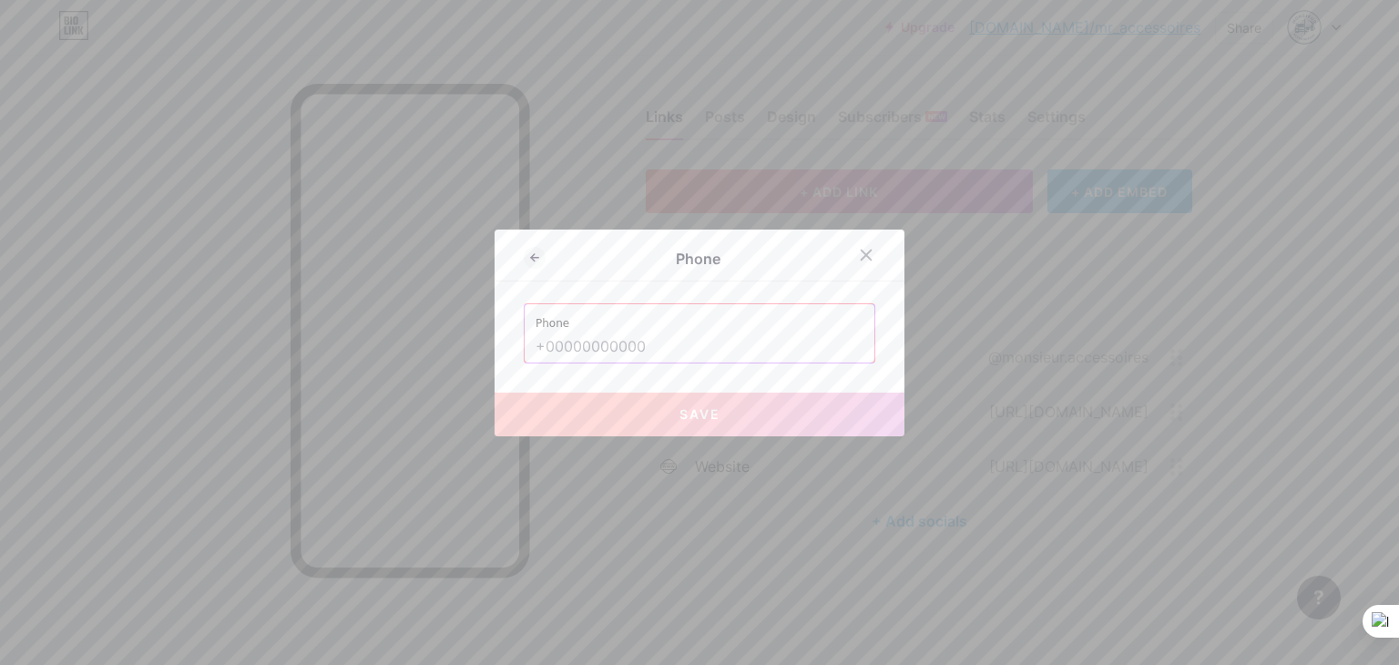
click at [652, 345] on input "text" at bounding box center [700, 347] width 328 height 31
paste input "0770078156"
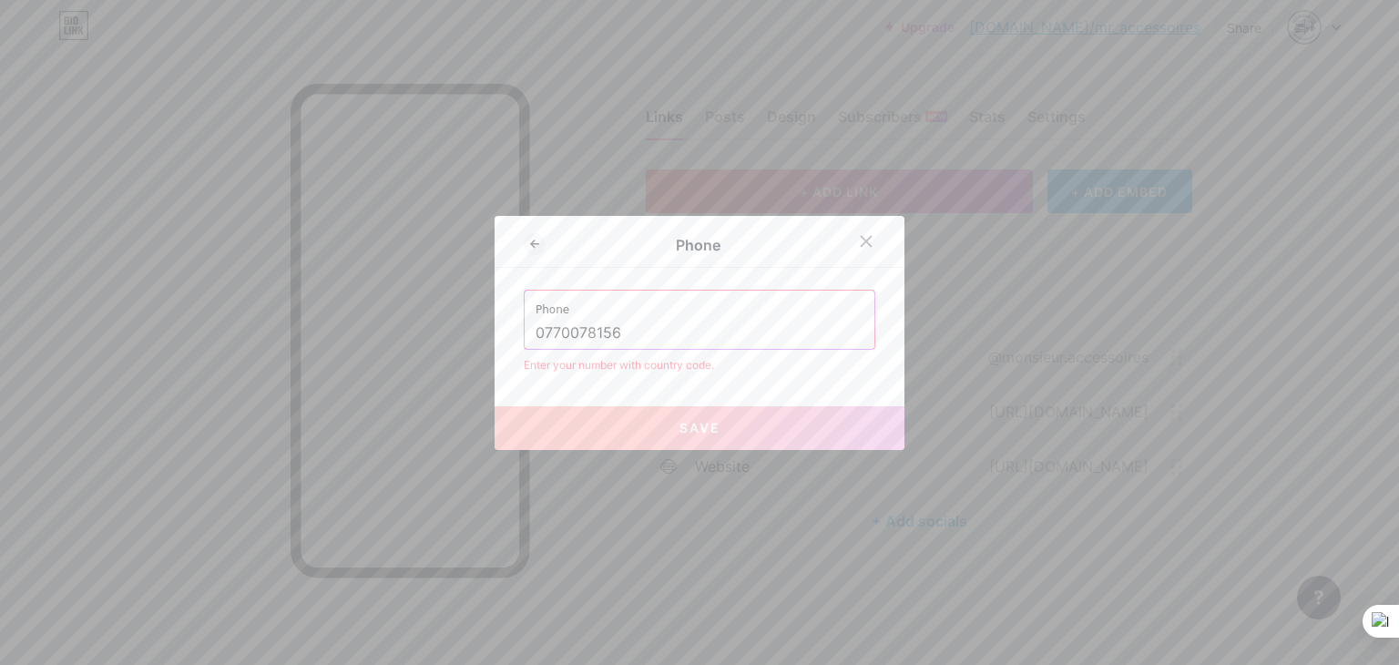
click at [536, 329] on input "0770078156" at bounding box center [700, 333] width 328 height 31
click at [536, 330] on input "0770078156" at bounding box center [700, 333] width 328 height 31
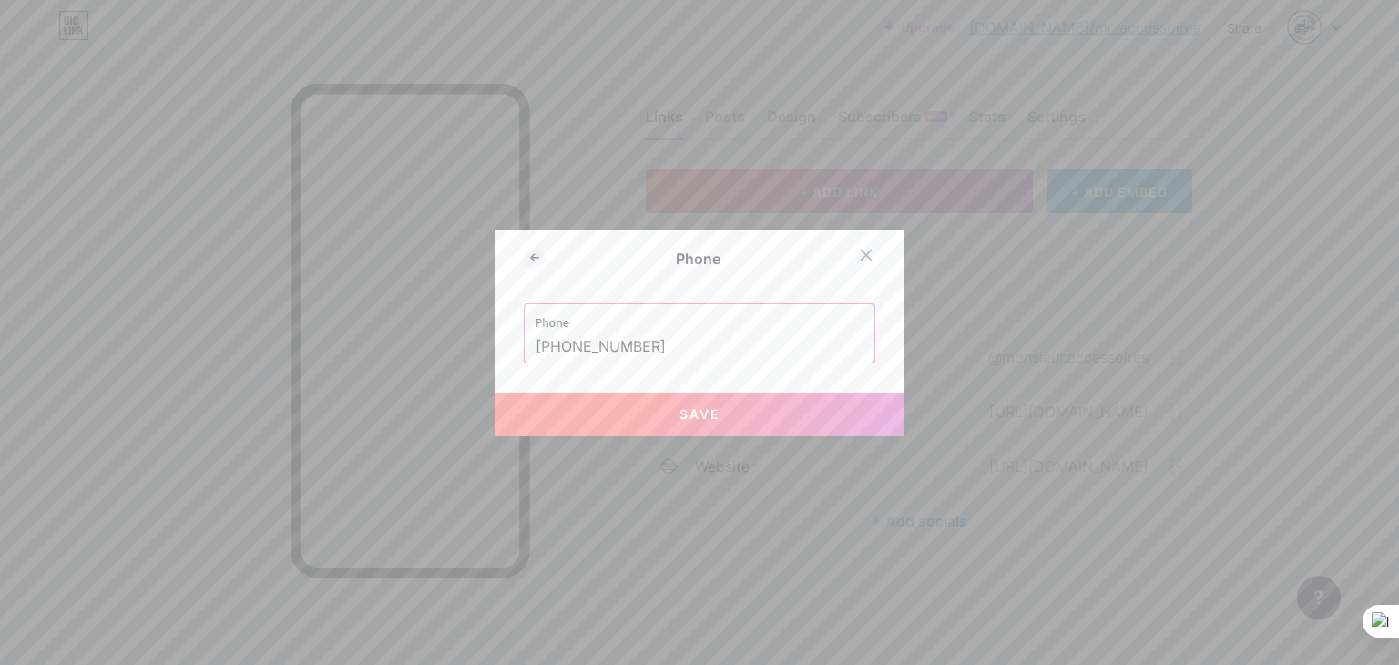
click at [706, 417] on span "Save" at bounding box center [700, 413] width 41 height 15
type input "tel:[PHONE_NUMBER]"
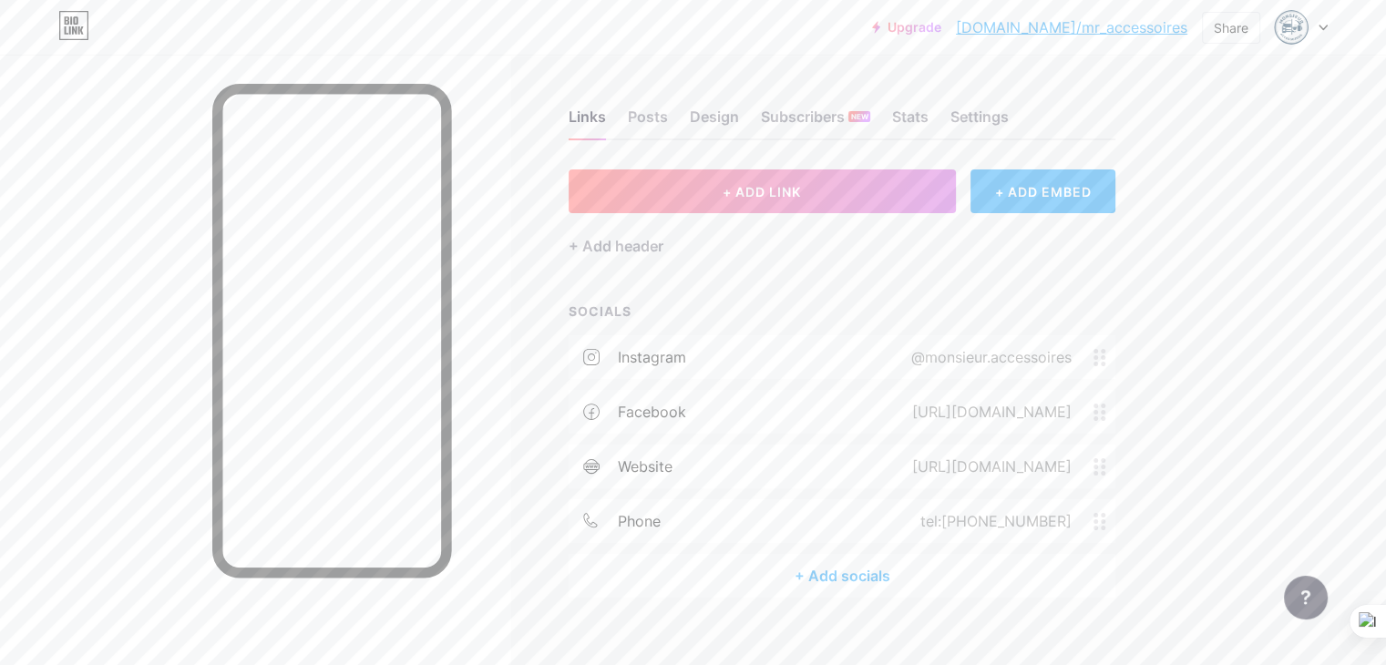
click at [1106, 522] on icon at bounding box center [1099, 521] width 13 height 17
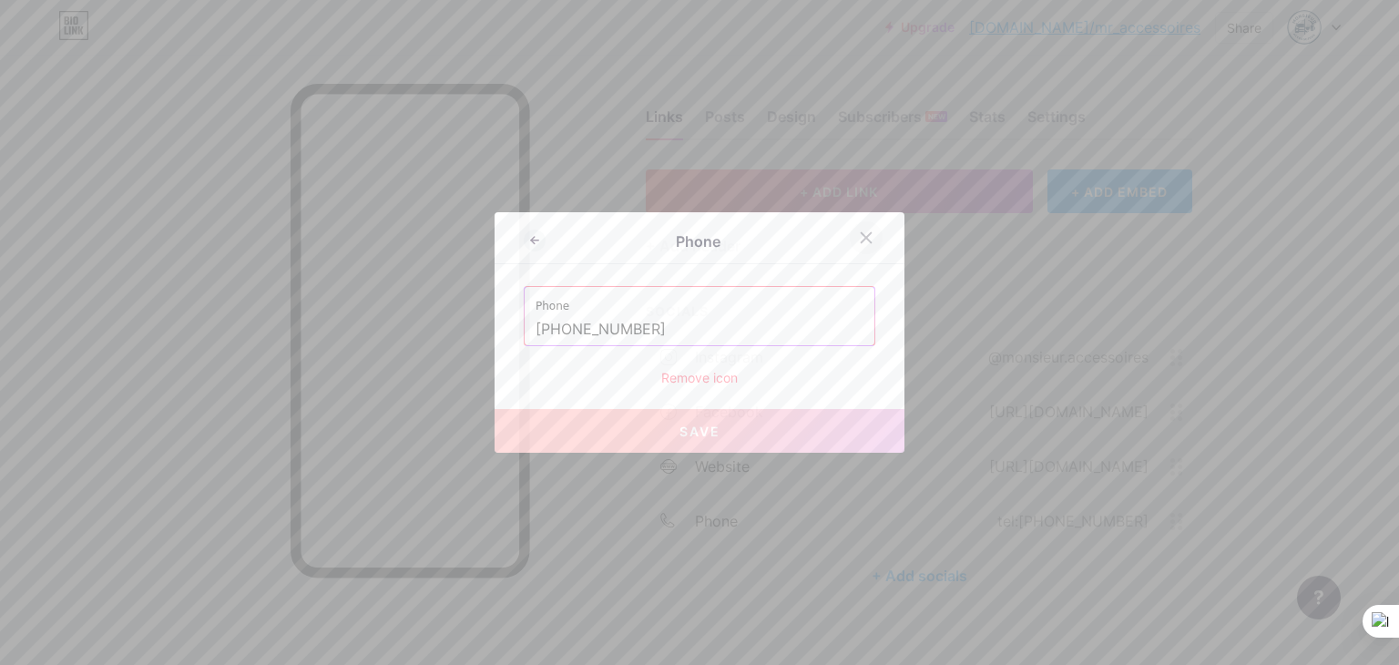
click at [863, 235] on icon at bounding box center [867, 238] width 10 height 10
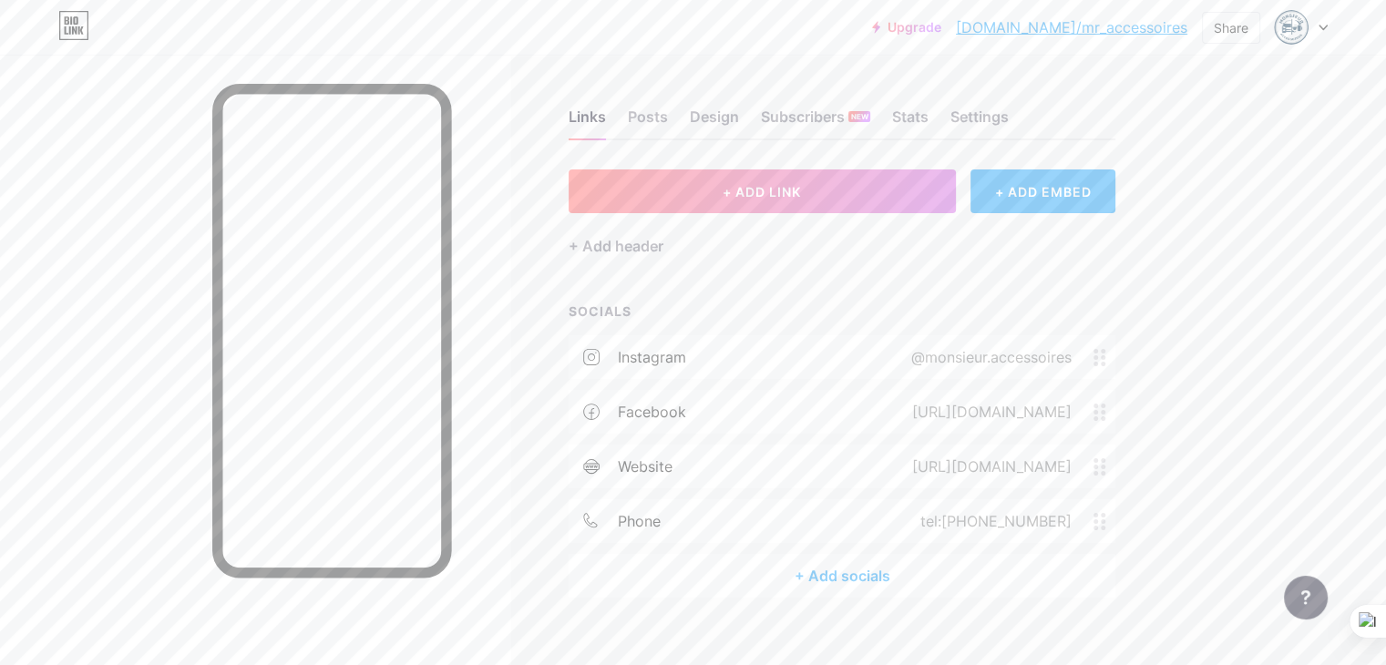
click at [660, 526] on div "phone" at bounding box center [639, 521] width 43 height 22
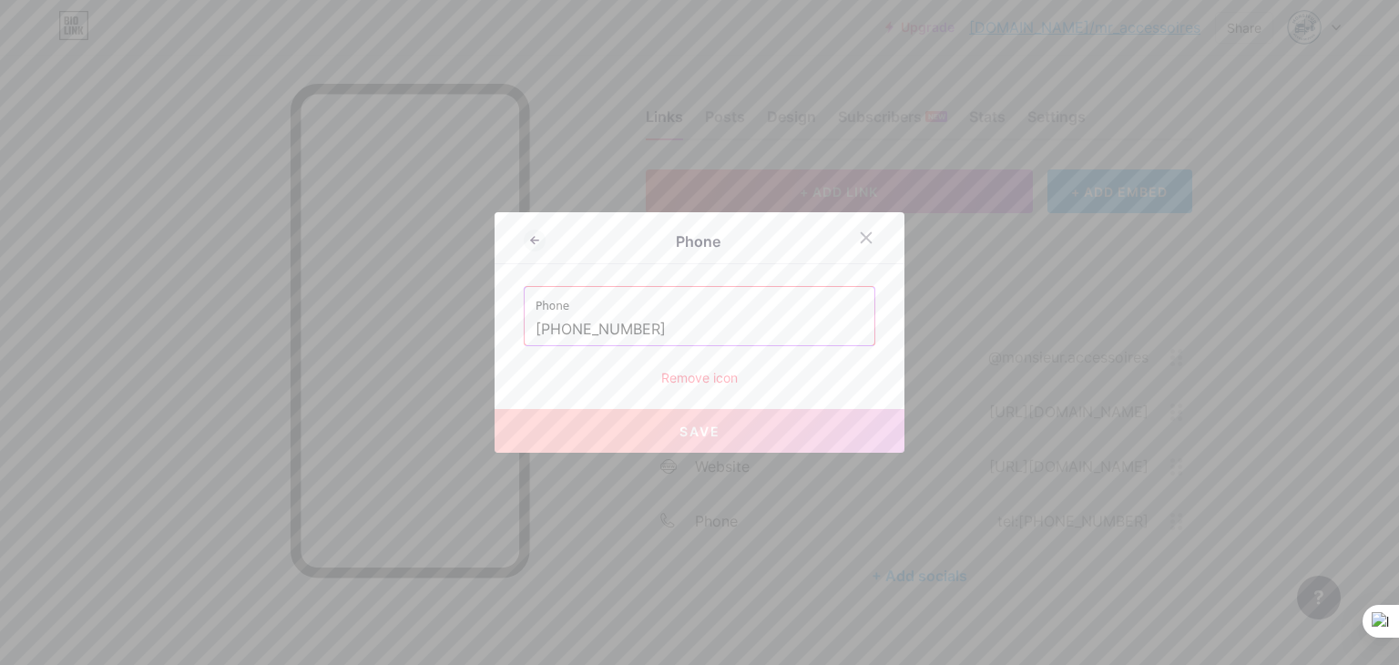
click at [692, 241] on div "Phone" at bounding box center [698, 241] width 304 height 22
click at [712, 241] on div "Phone" at bounding box center [698, 241] width 304 height 22
click at [713, 240] on div "Phone" at bounding box center [698, 241] width 304 height 22
click at [865, 233] on icon at bounding box center [866, 237] width 15 height 15
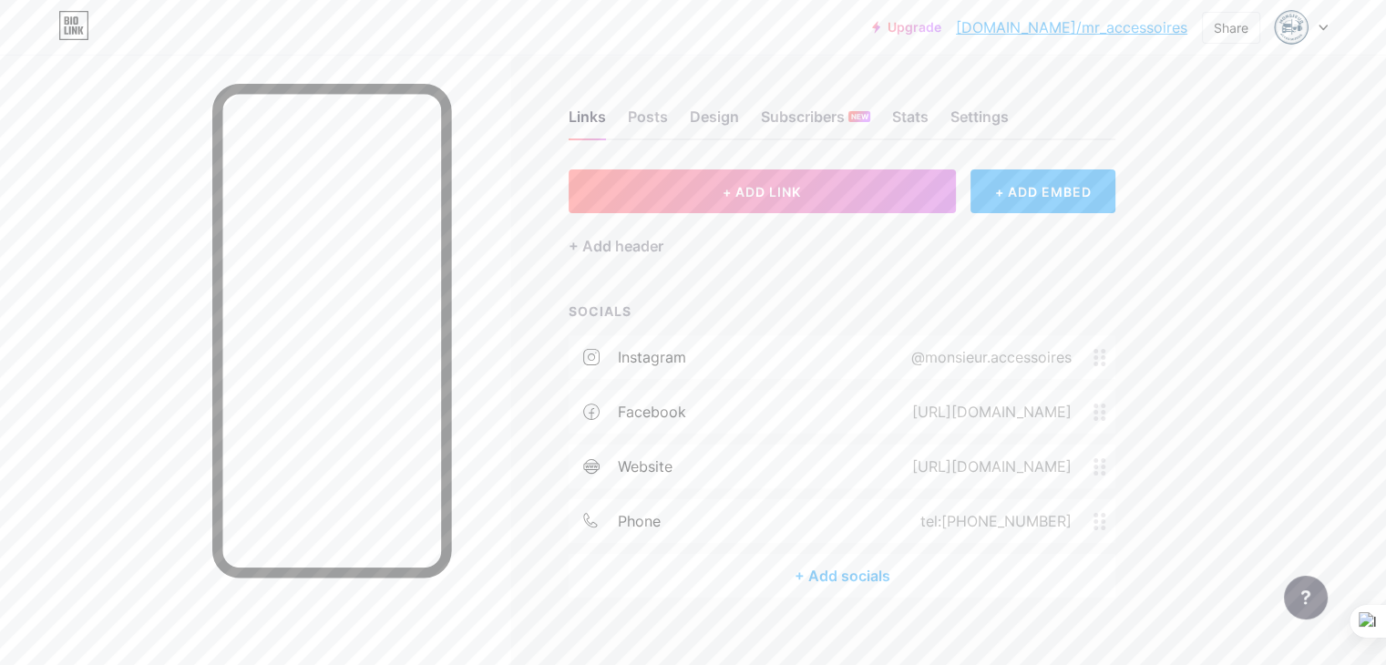
click at [1106, 522] on icon at bounding box center [1099, 521] width 13 height 17
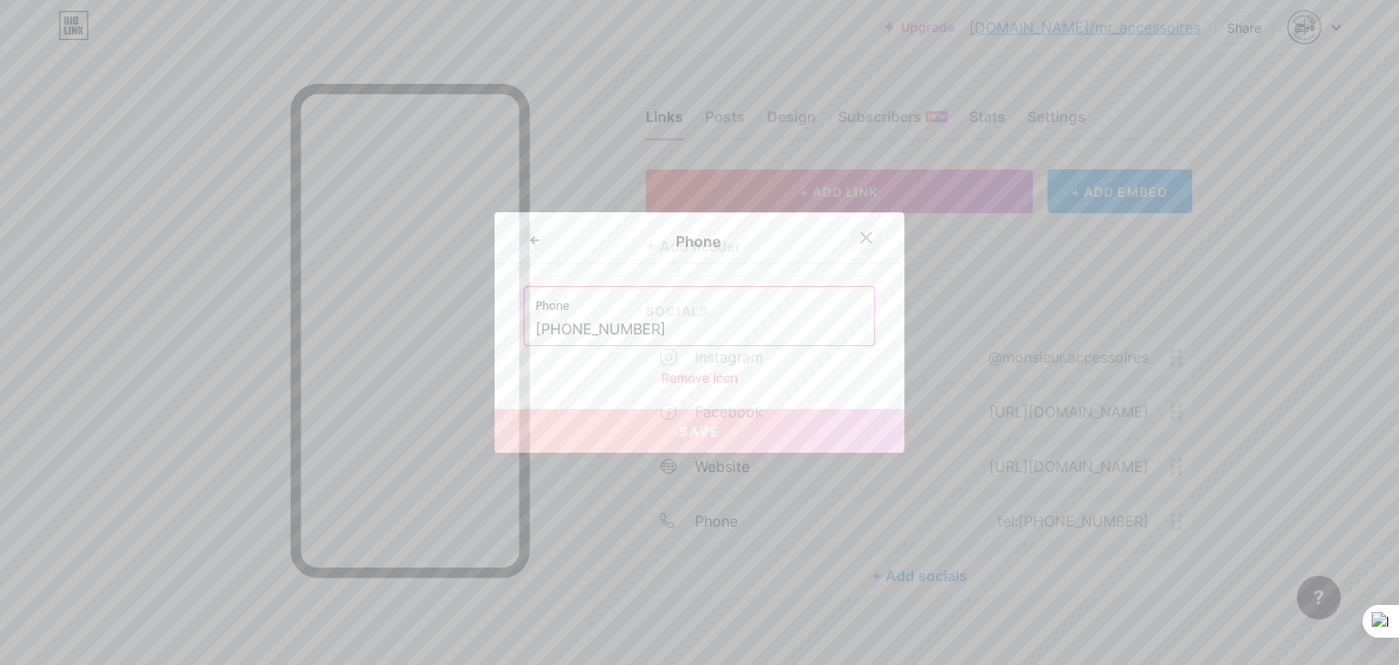
click at [862, 236] on icon at bounding box center [867, 238] width 10 height 10
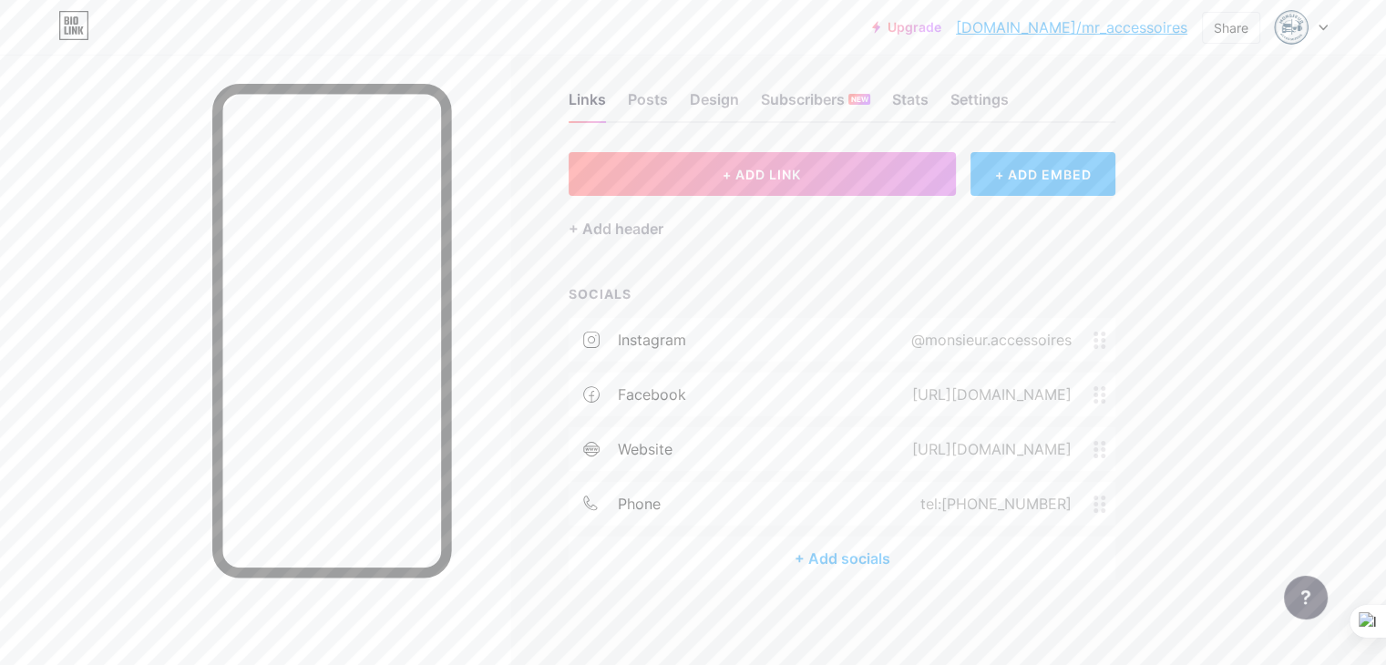
scroll to position [22, 0]
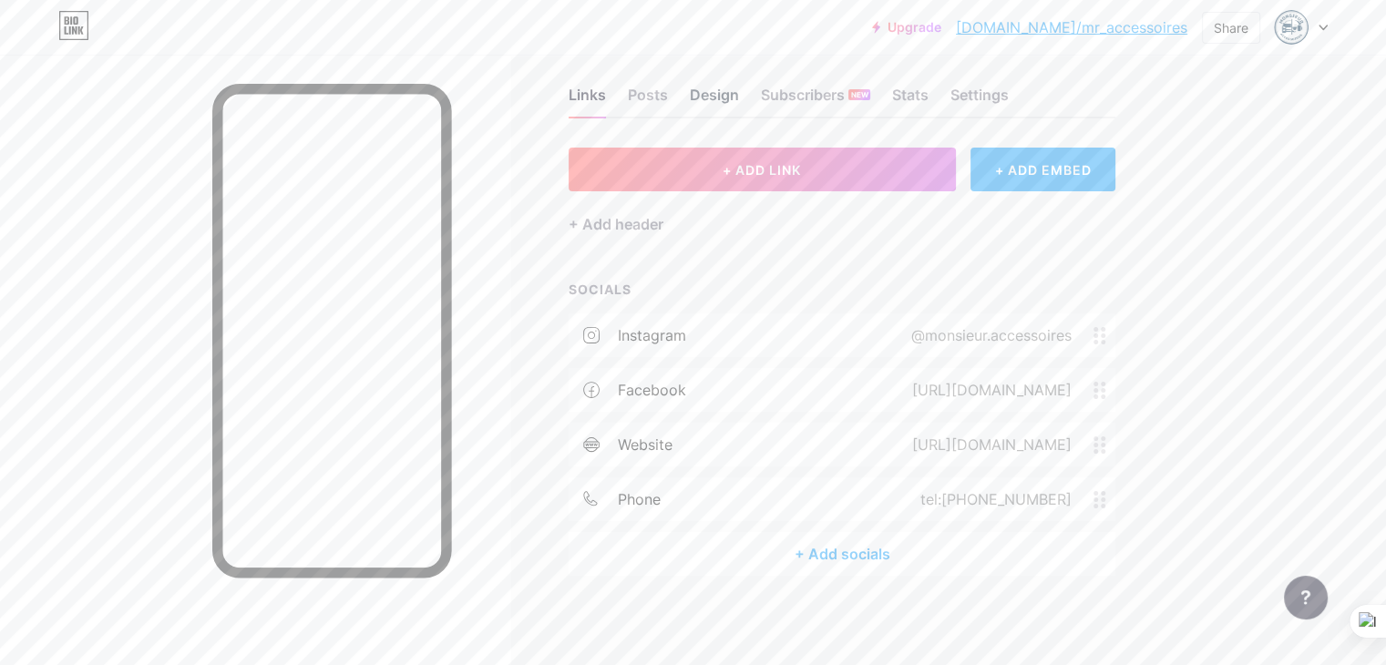
click at [739, 100] on div "Design" at bounding box center [714, 100] width 49 height 33
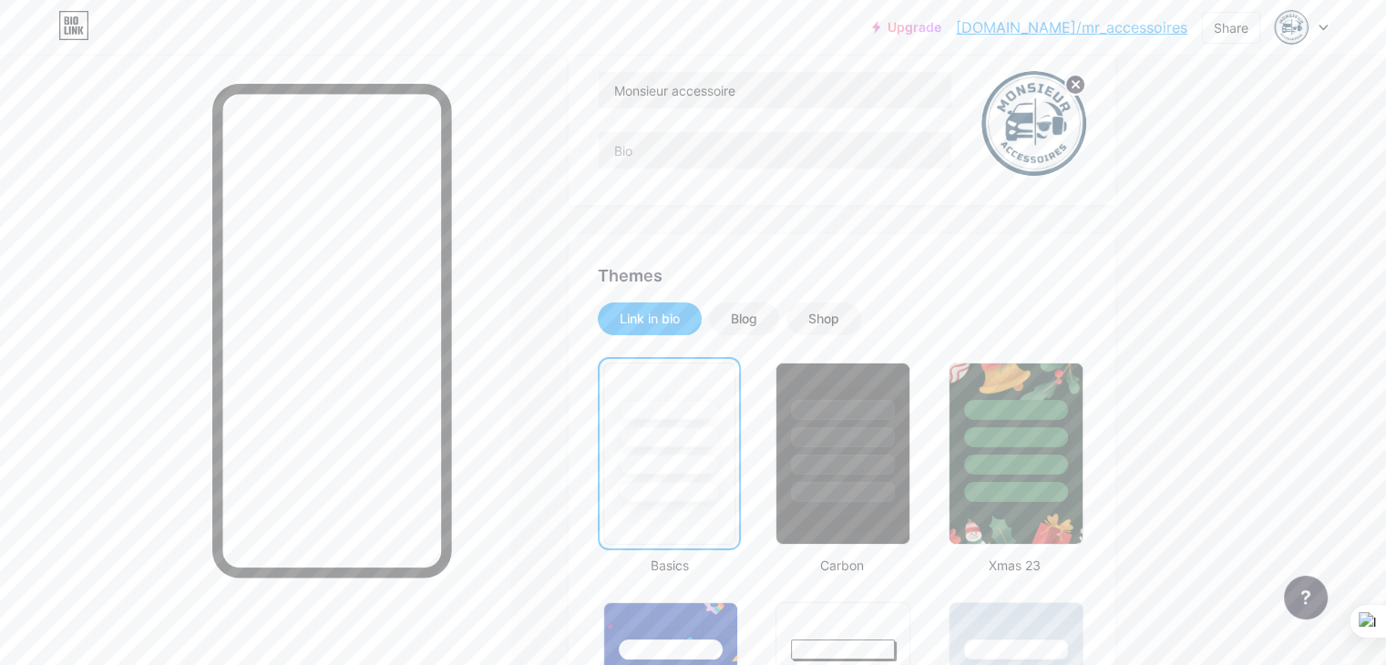
scroll to position [182, 0]
click at [803, 139] on input "text" at bounding box center [775, 149] width 353 height 36
click at [748, 165] on input "text" at bounding box center [775, 149] width 353 height 36
type input "T"
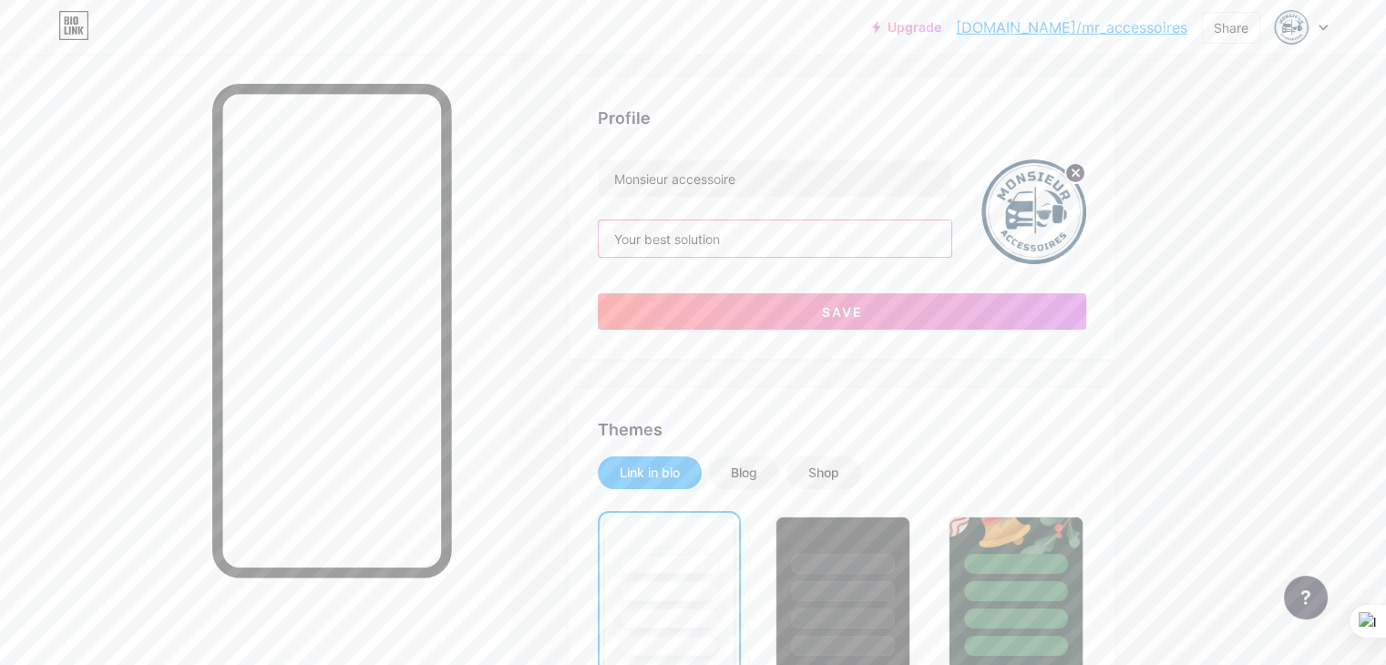
scroll to position [91, 0]
type input "Your best solution"
click at [839, 476] on div "Shop" at bounding box center [823, 475] width 31 height 18
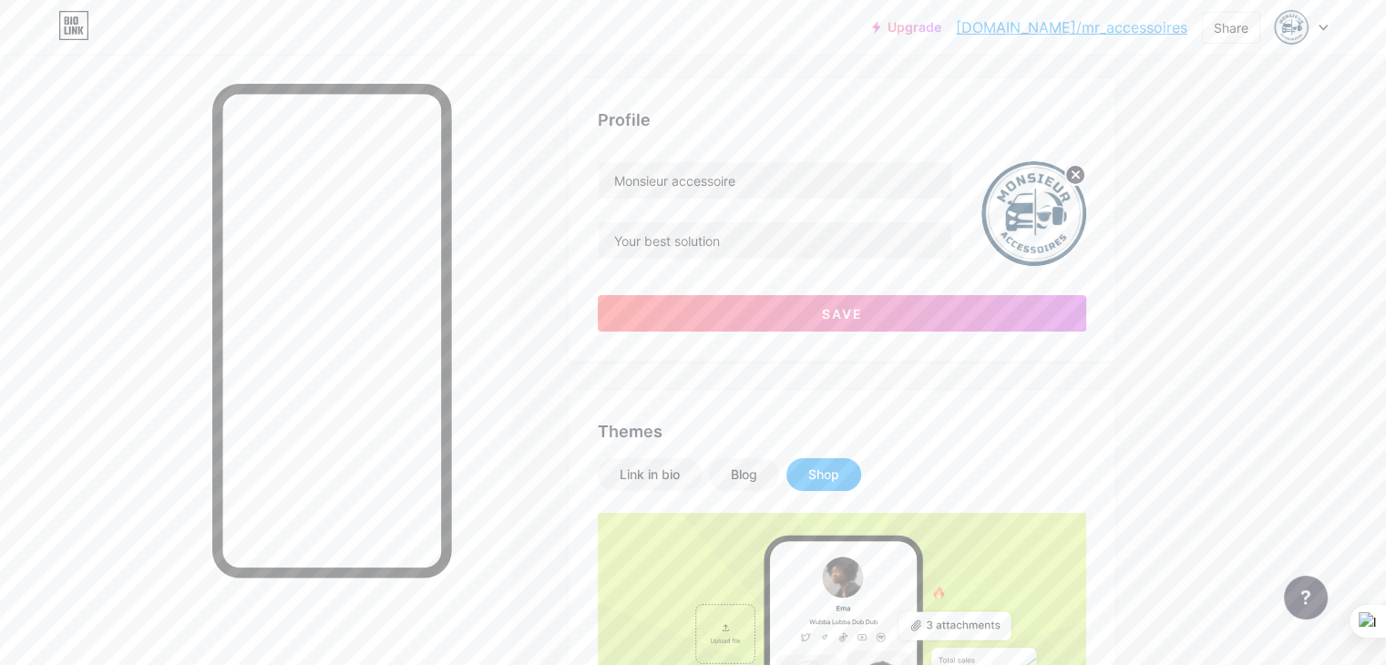
click at [890, 390] on div "Themes Link in bio Blog Shop Shop Showcase your unique creations and sell them …" at bounding box center [841, 665] width 547 height 550
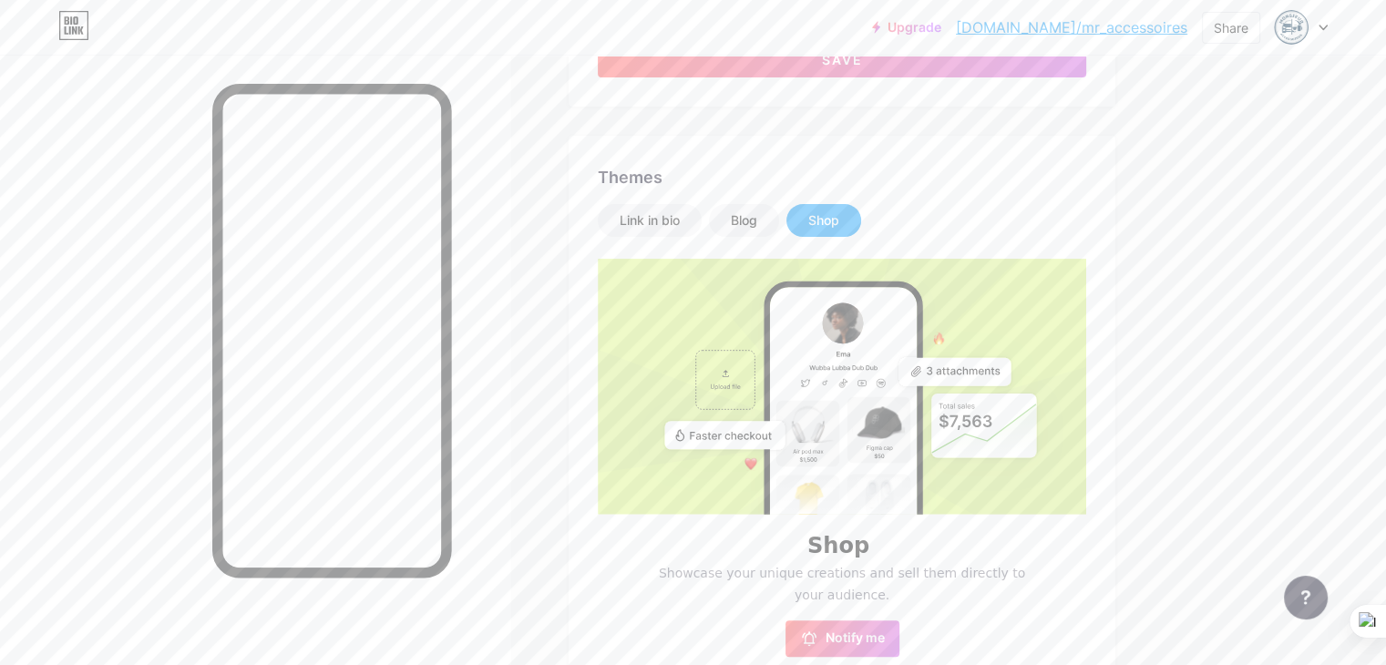
scroll to position [273, 0]
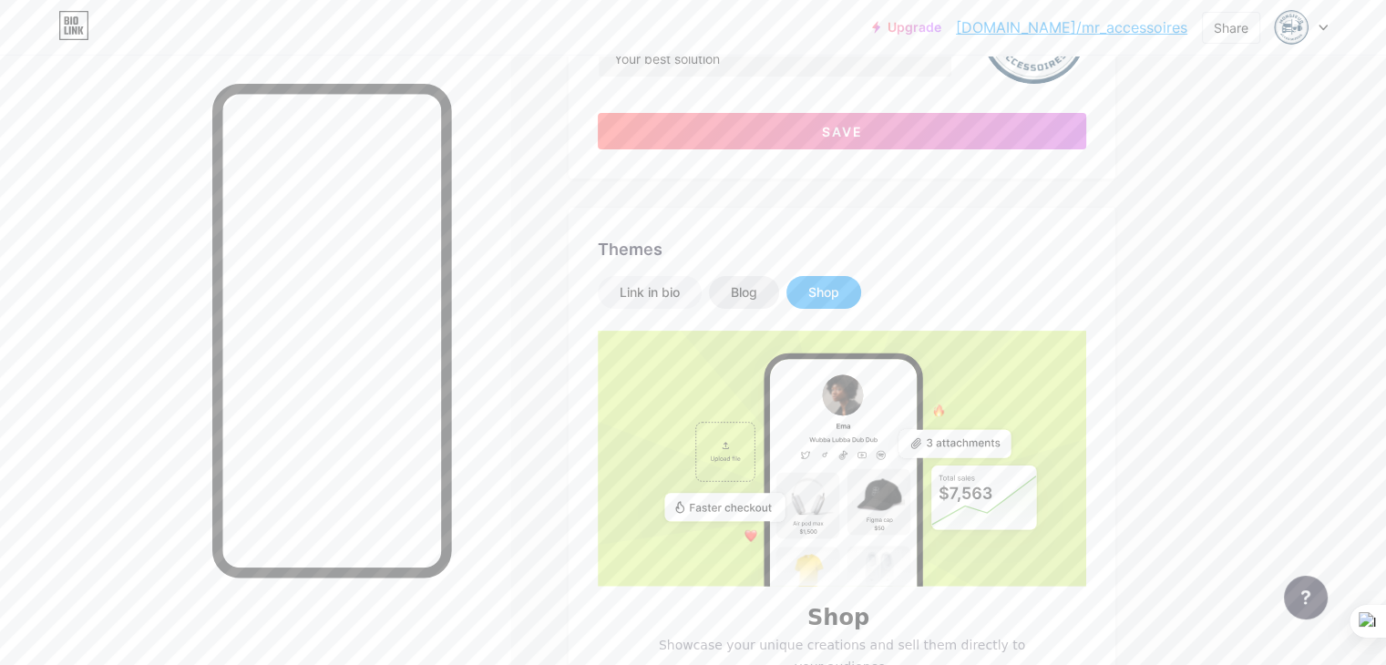
click at [779, 302] on div "Blog" at bounding box center [744, 292] width 70 height 33
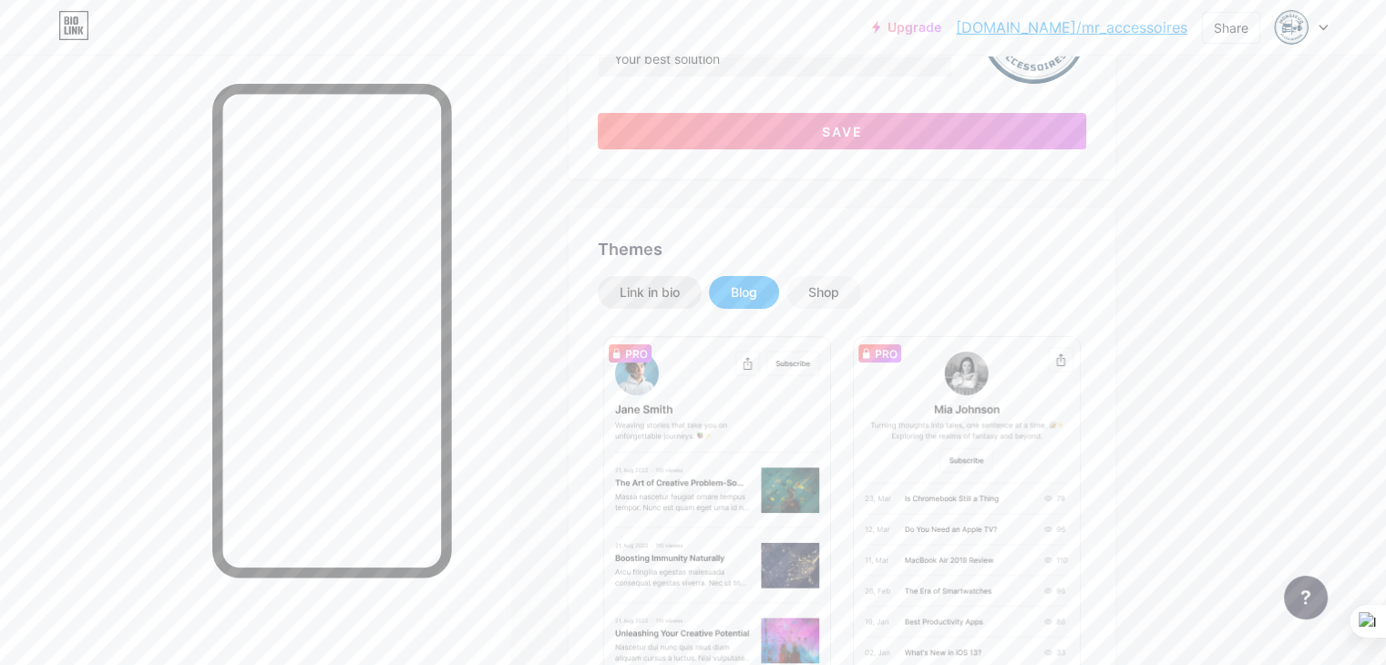
click at [701, 305] on div "Link in bio" at bounding box center [650, 292] width 104 height 33
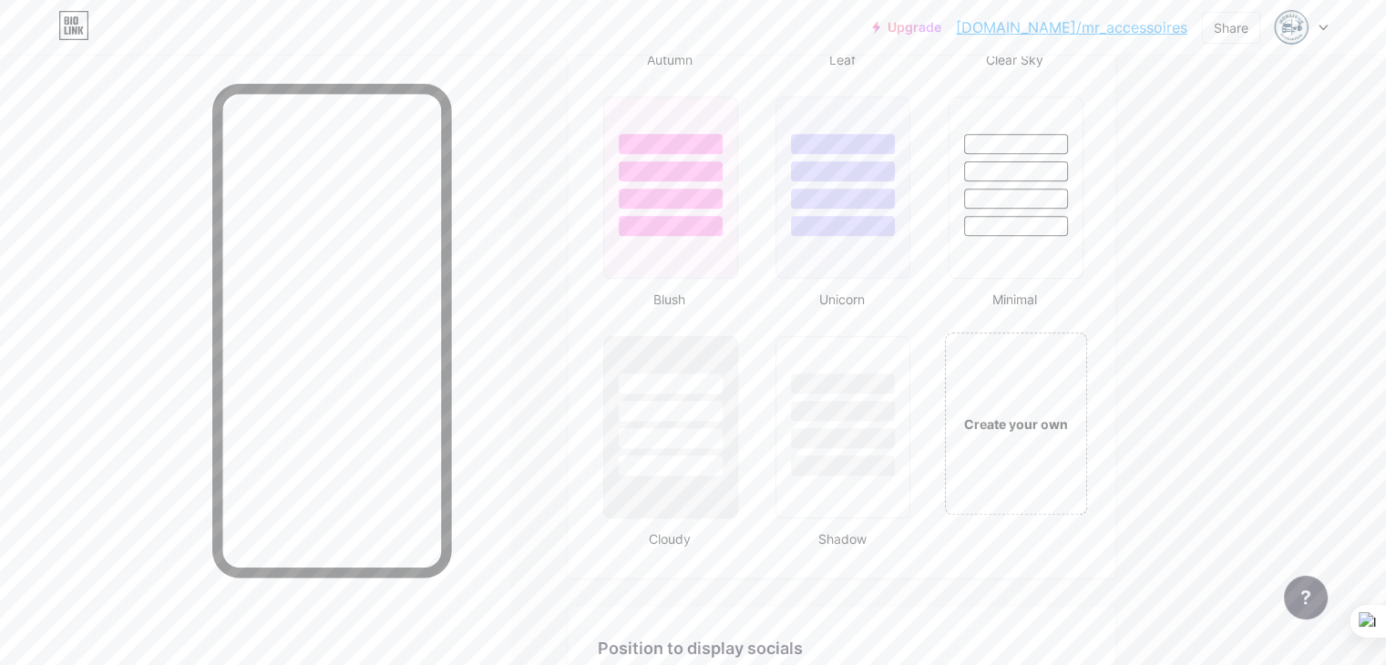
scroll to position [2186, 0]
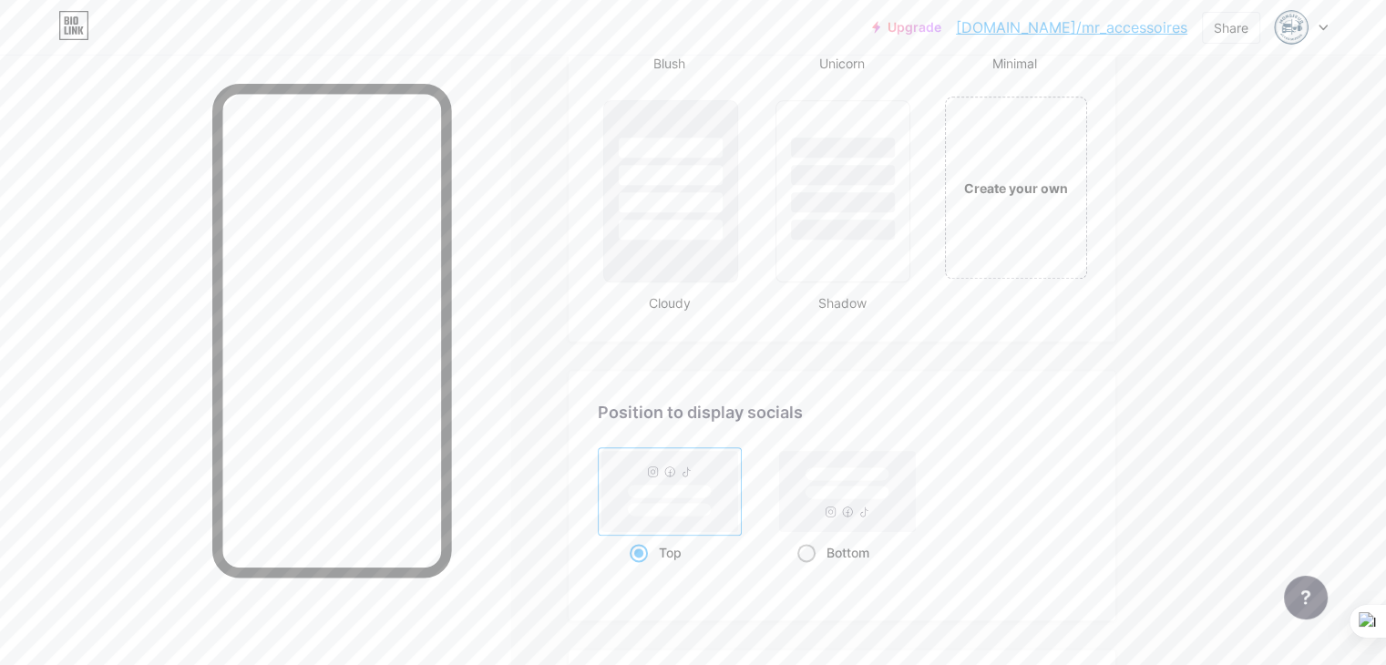
click at [889, 493] on rect at bounding box center [847, 493] width 84 height 14
click at [809, 569] on input "Bottom" at bounding box center [803, 575] width 12 height 12
radio input "true"
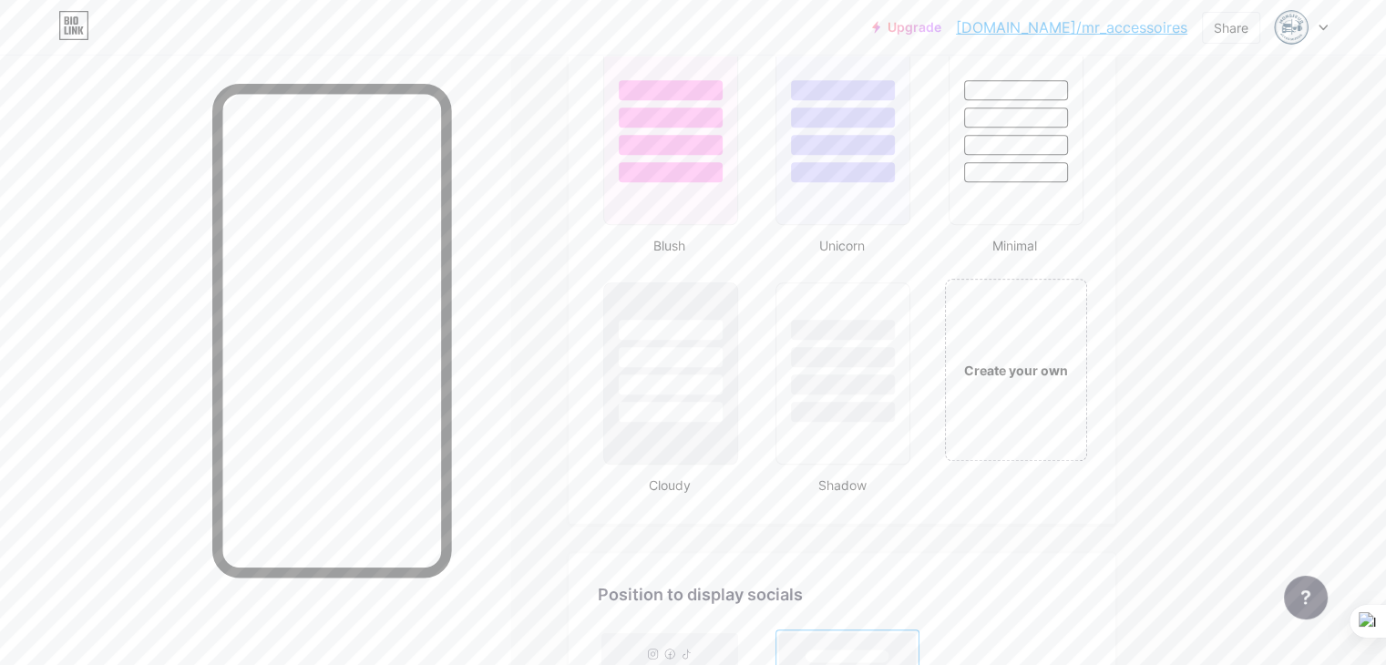
scroll to position [2369, 0]
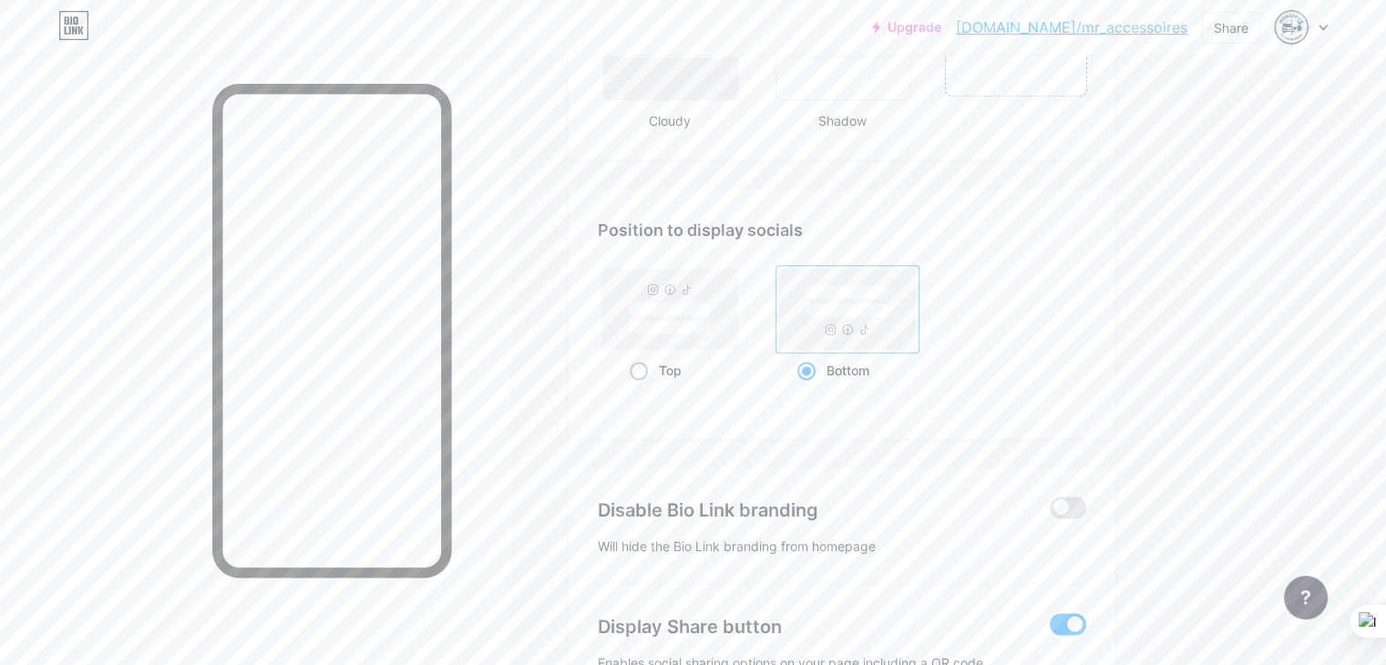
click at [711, 303] on rect at bounding box center [670, 309] width 84 height 14
click at [641, 387] on input "Top" at bounding box center [636, 393] width 12 height 12
radio input "true"
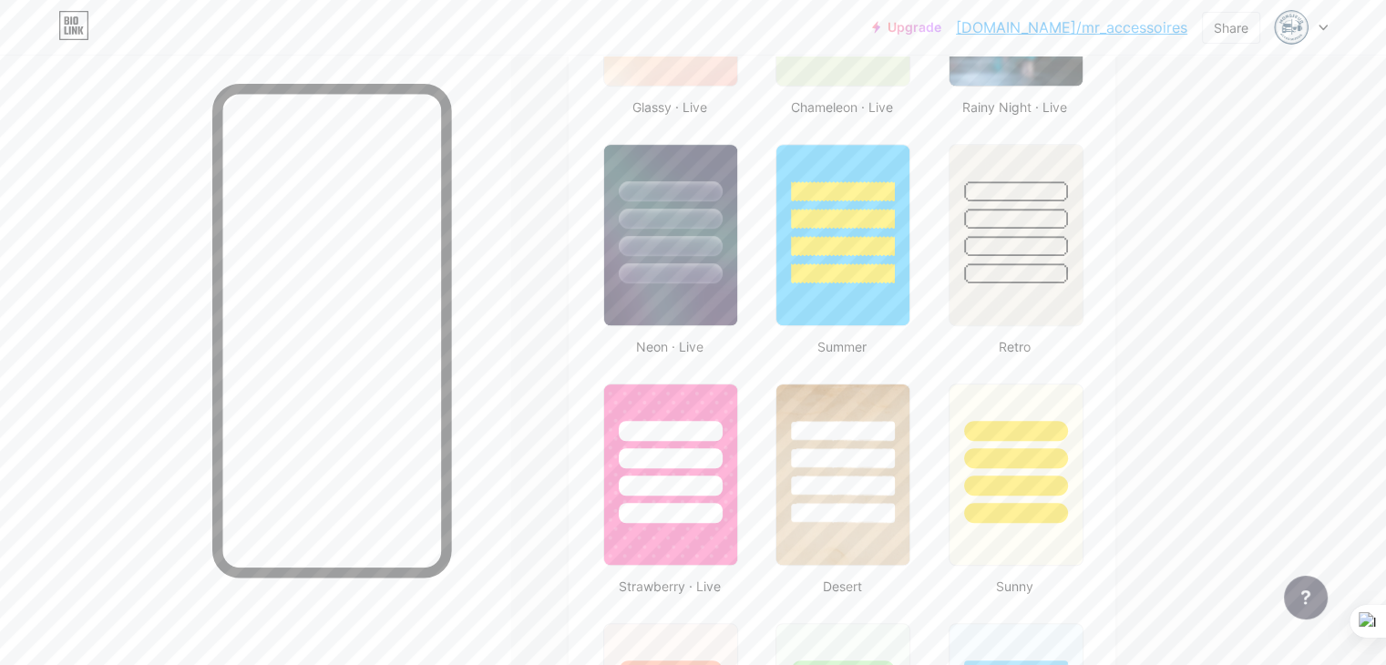
scroll to position [729, 0]
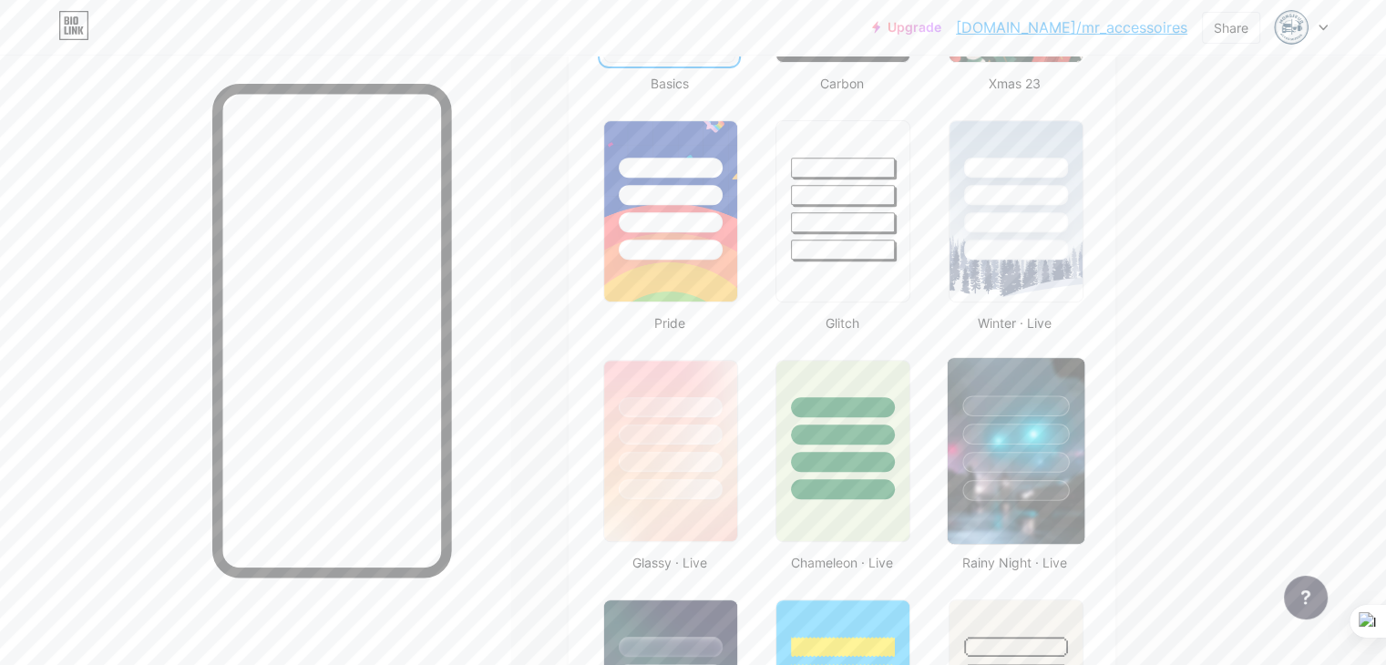
click at [1069, 424] on div at bounding box center [1015, 434] width 107 height 21
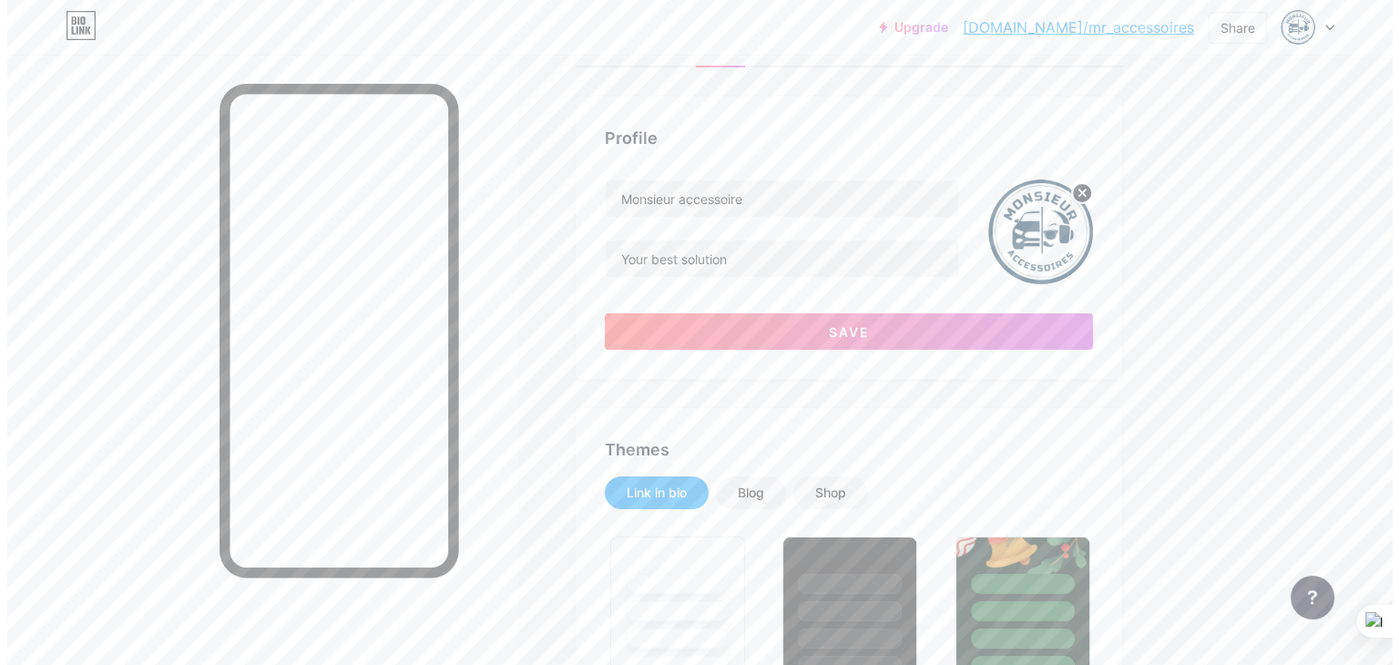
scroll to position [0, 0]
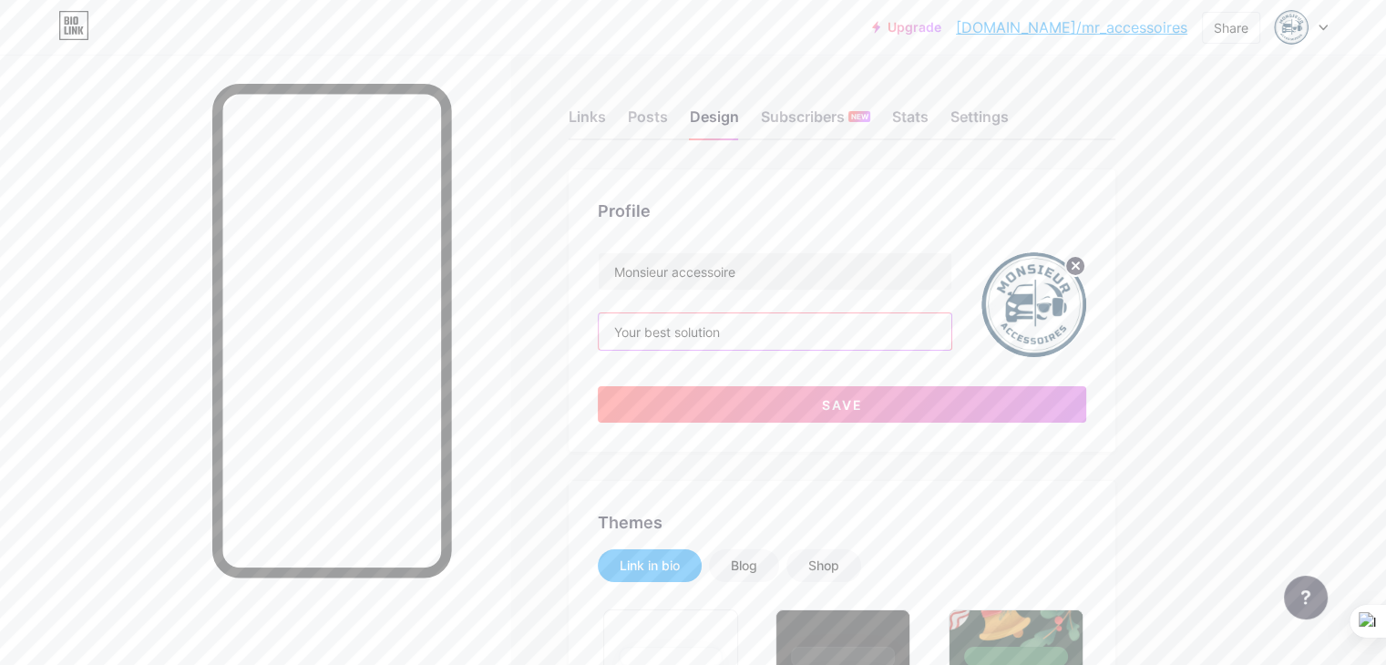
click at [878, 335] on input "Your best solution" at bounding box center [775, 331] width 353 height 36
drag, startPoint x: 870, startPoint y: 332, endPoint x: 639, endPoint y: 322, distance: 231.6
click at [606, 116] on div "Links" at bounding box center [586, 122] width 37 height 33
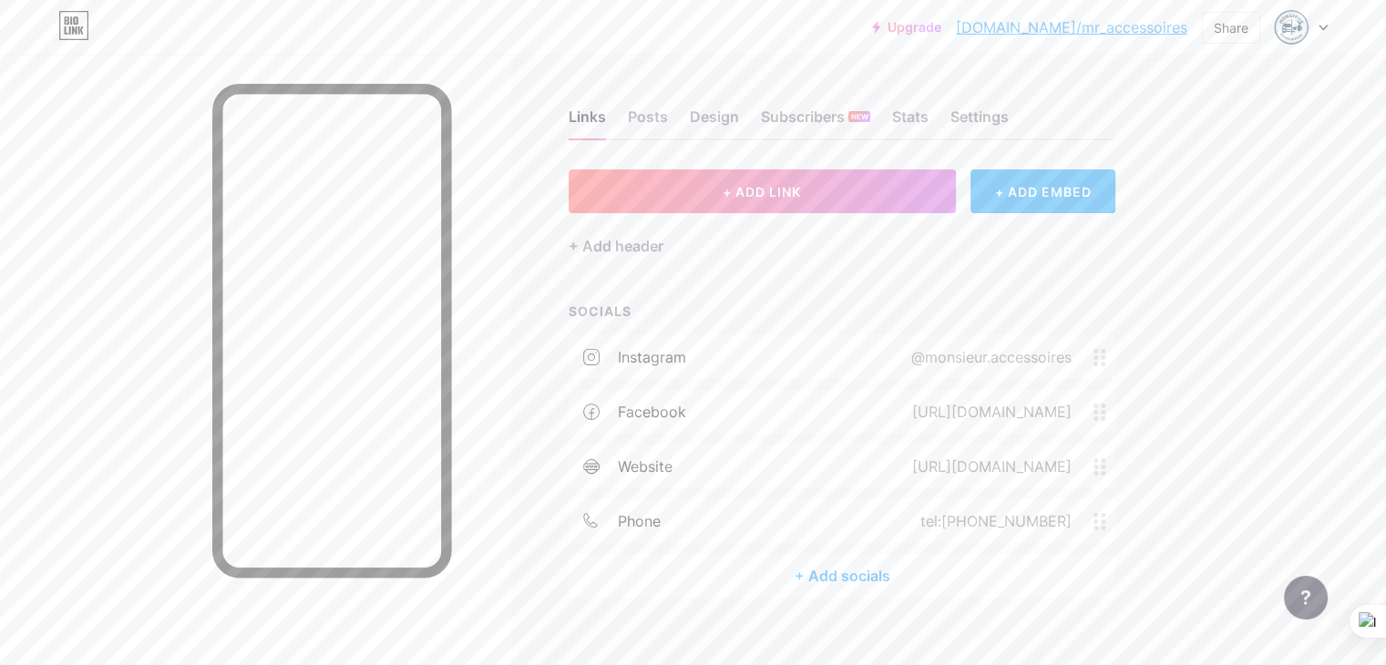
click at [1115, 525] on span at bounding box center [1104, 521] width 22 height 17
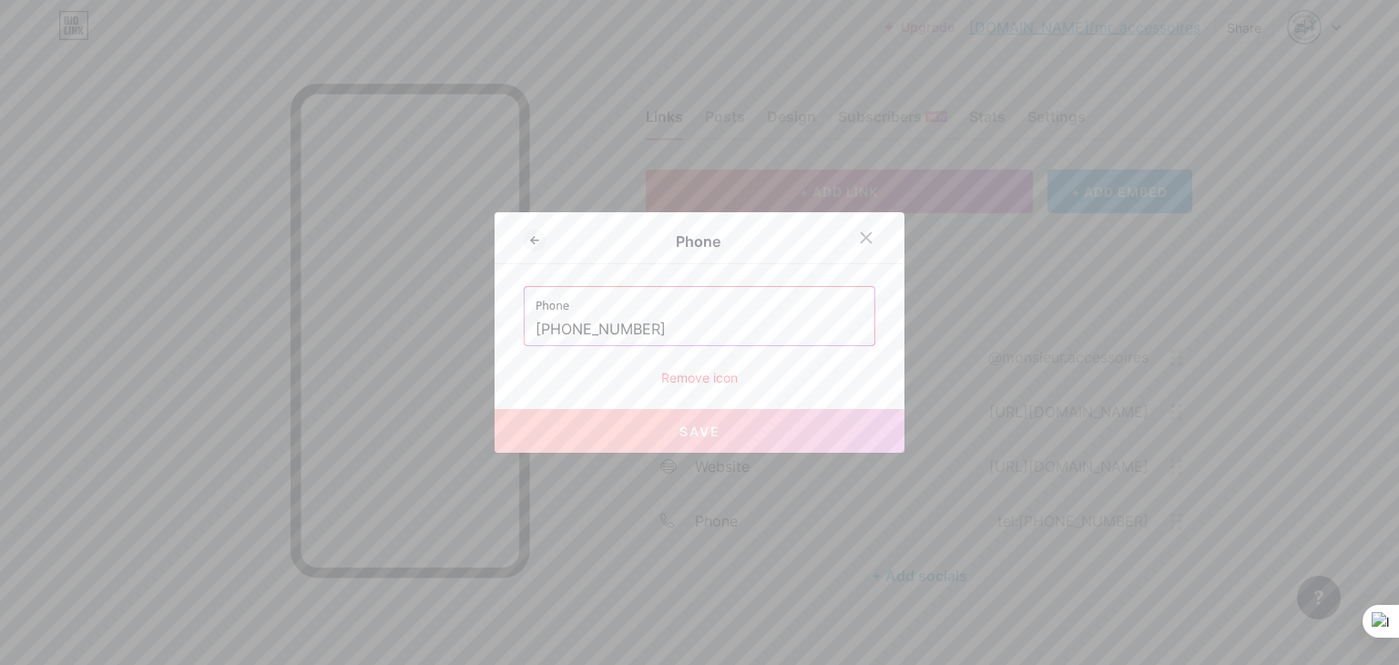
drag, startPoint x: 446, startPoint y: 320, endPoint x: 482, endPoint y: 322, distance: 35.6
click at [443, 318] on div "Phone Phone [PHONE_NUMBER] Remove icon Save" at bounding box center [699, 332] width 1399 height 665
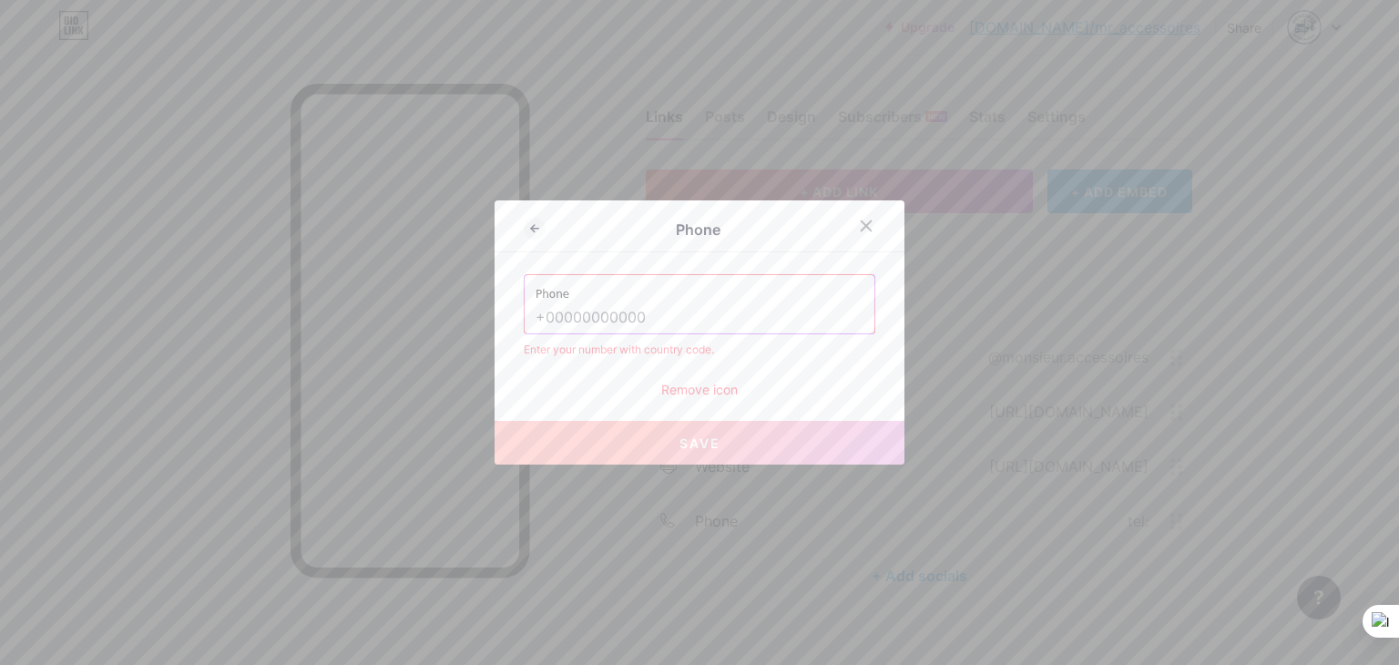
click at [709, 391] on div "Remove icon" at bounding box center [700, 389] width 352 height 19
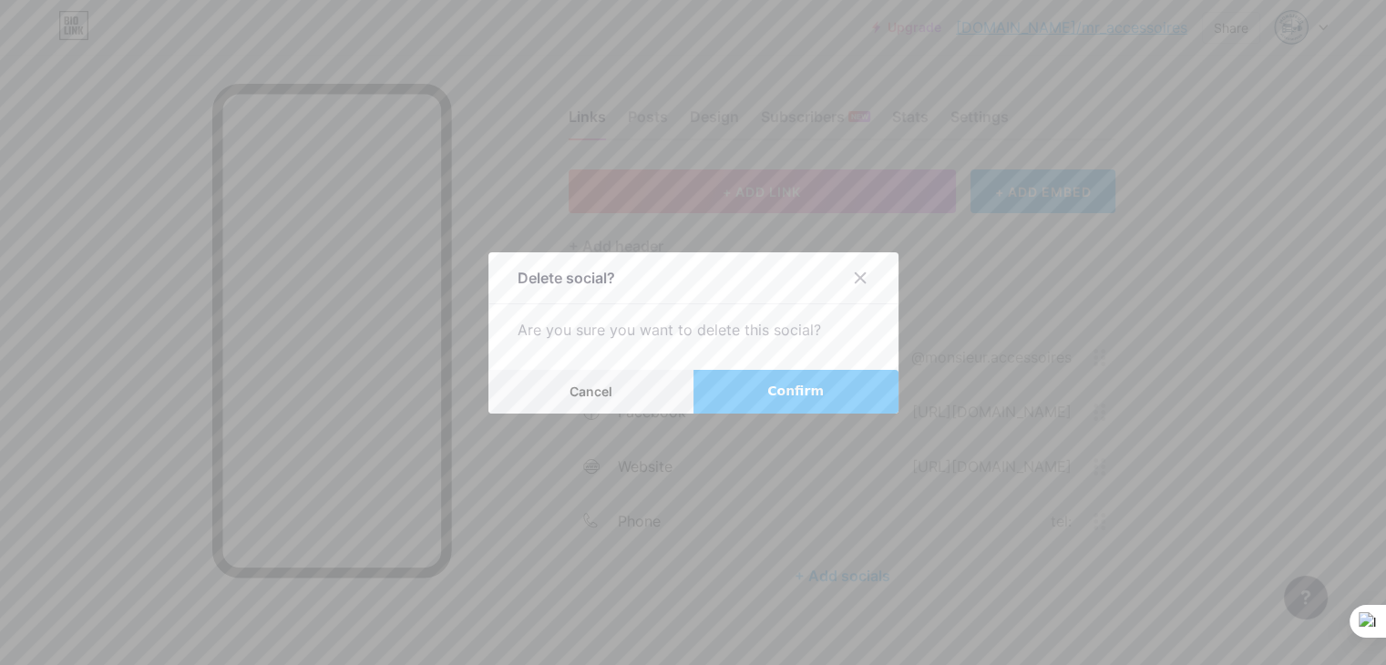
click at [762, 394] on button "Confirm" at bounding box center [795, 392] width 205 height 44
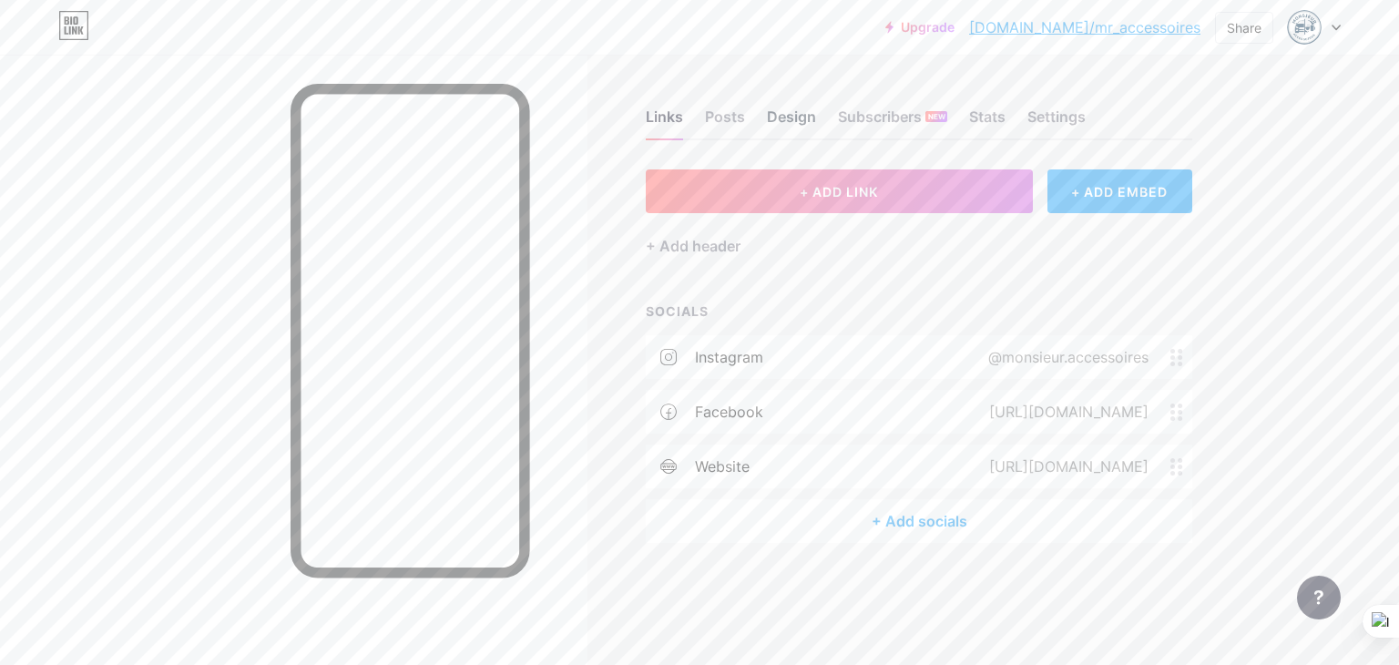
click at [777, 118] on div "Design" at bounding box center [791, 122] width 49 height 33
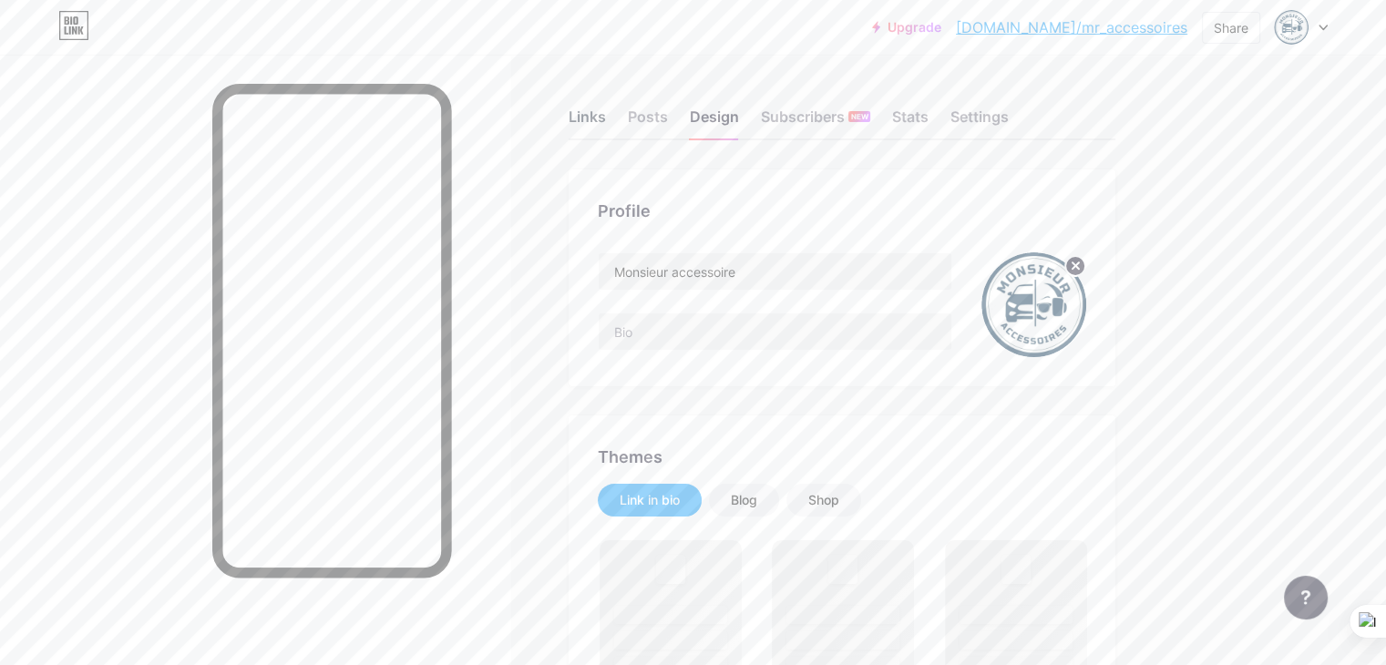
click at [606, 118] on div "Links" at bounding box center [586, 122] width 37 height 33
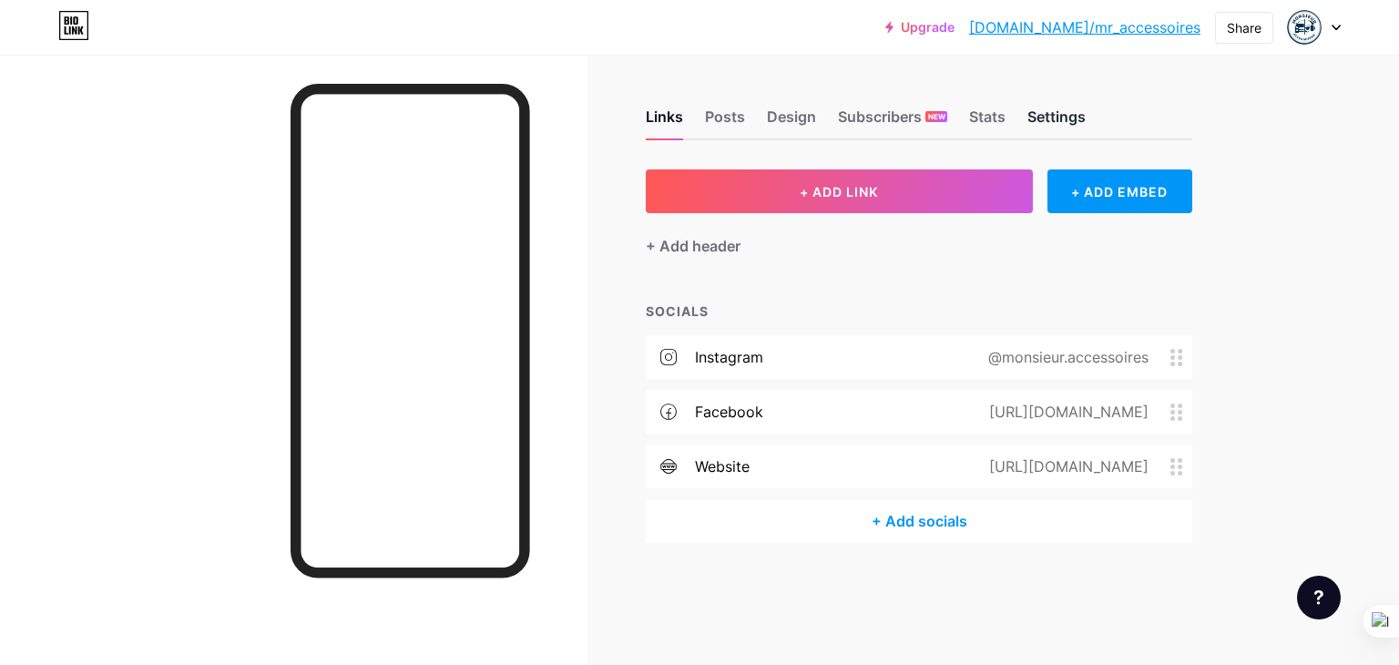
click at [1047, 115] on div "Settings" at bounding box center [1057, 122] width 58 height 33
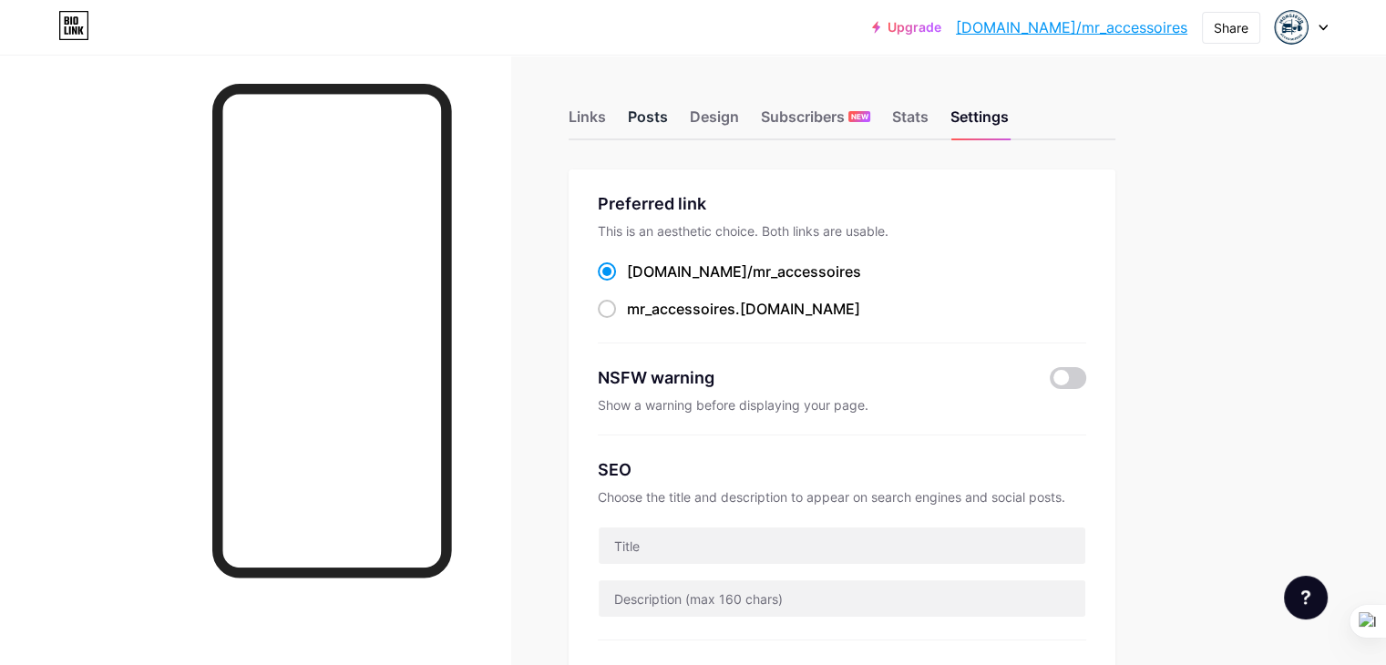
click at [668, 117] on div "Posts" at bounding box center [648, 122] width 40 height 33
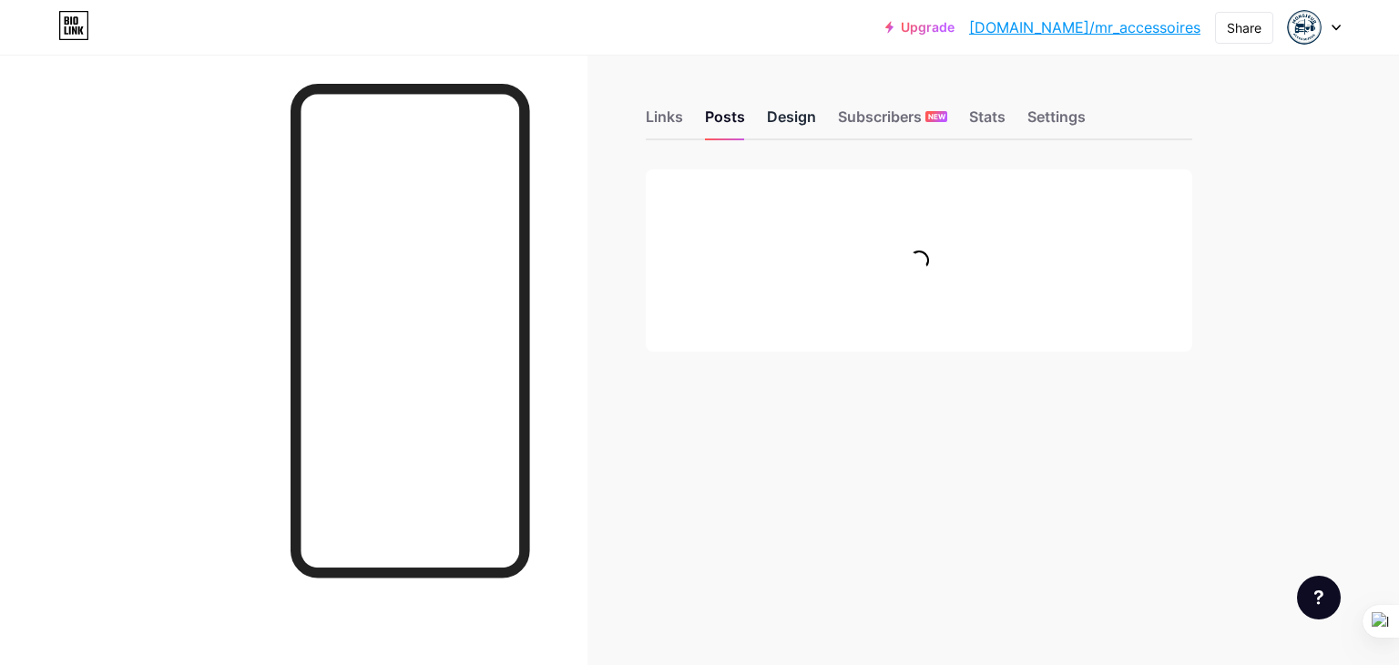
click at [808, 118] on div "Design" at bounding box center [791, 122] width 49 height 33
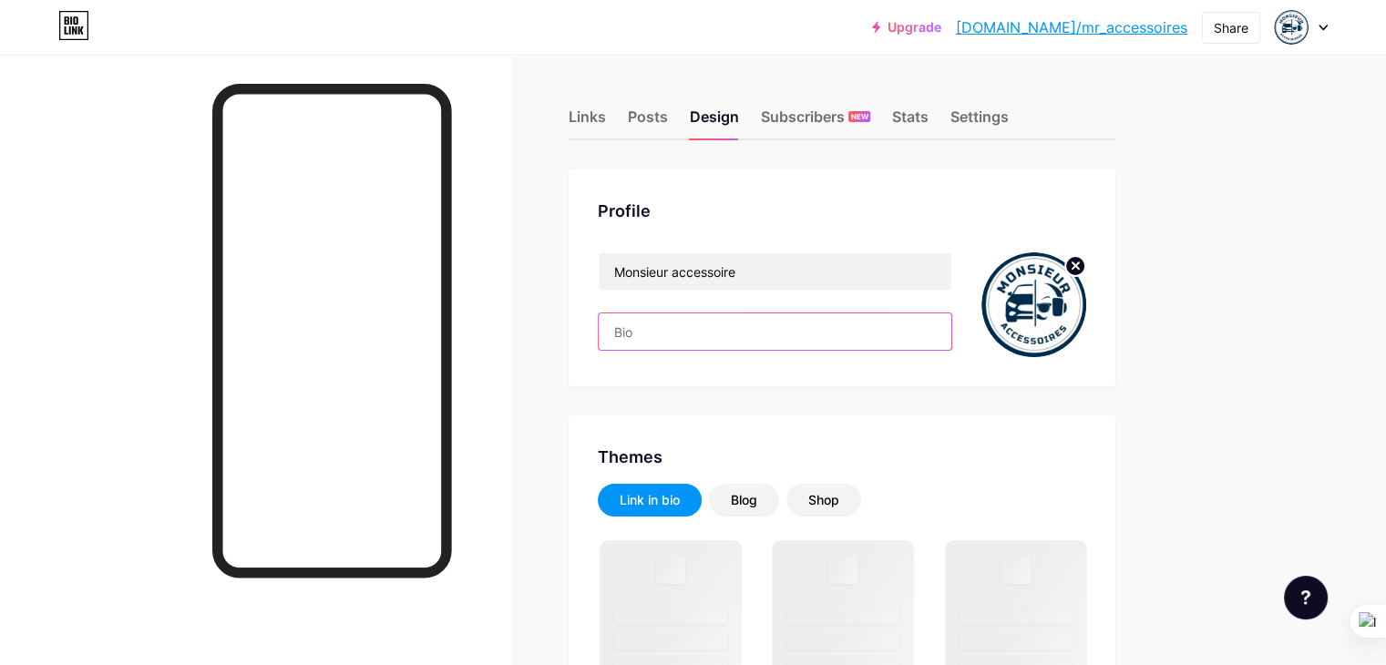
click at [753, 343] on input "text" at bounding box center [775, 331] width 353 height 36
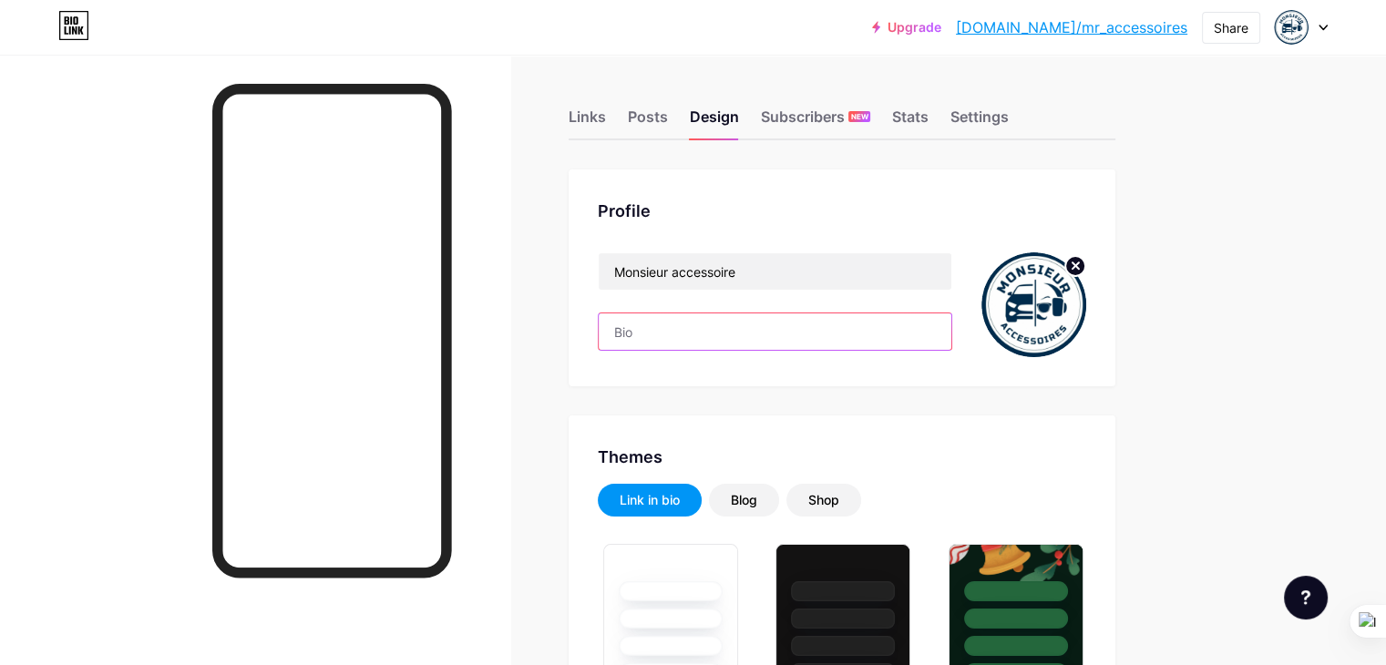
paste input "مكتب عنابة : 0770078156 0542569237 0770078138"
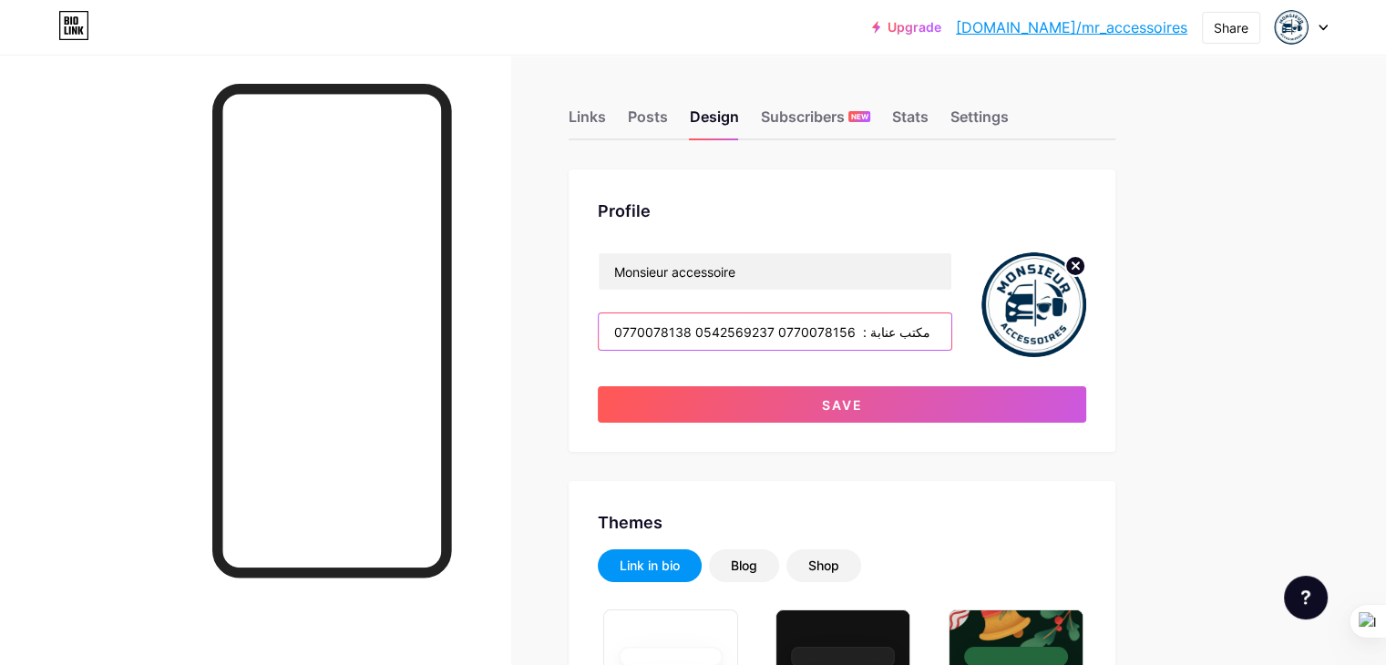
click at [951, 333] on input "مكتب عنابة : 0770078156 0542569237 0770078138" at bounding box center [775, 331] width 353 height 36
drag, startPoint x: 1002, startPoint y: 333, endPoint x: 930, endPoint y: 328, distance: 72.1
click at [930, 328] on input "مكتب عنابة : 0770078156 0542569237 0770078138" at bounding box center [775, 331] width 353 height 36
click at [951, 333] on input "Annaba 0770078156 0542569237 0770078138" at bounding box center [775, 331] width 353 height 36
click at [738, 333] on input "Annaba 0770078156 0542569237 0770078138" at bounding box center [775, 331] width 353 height 36
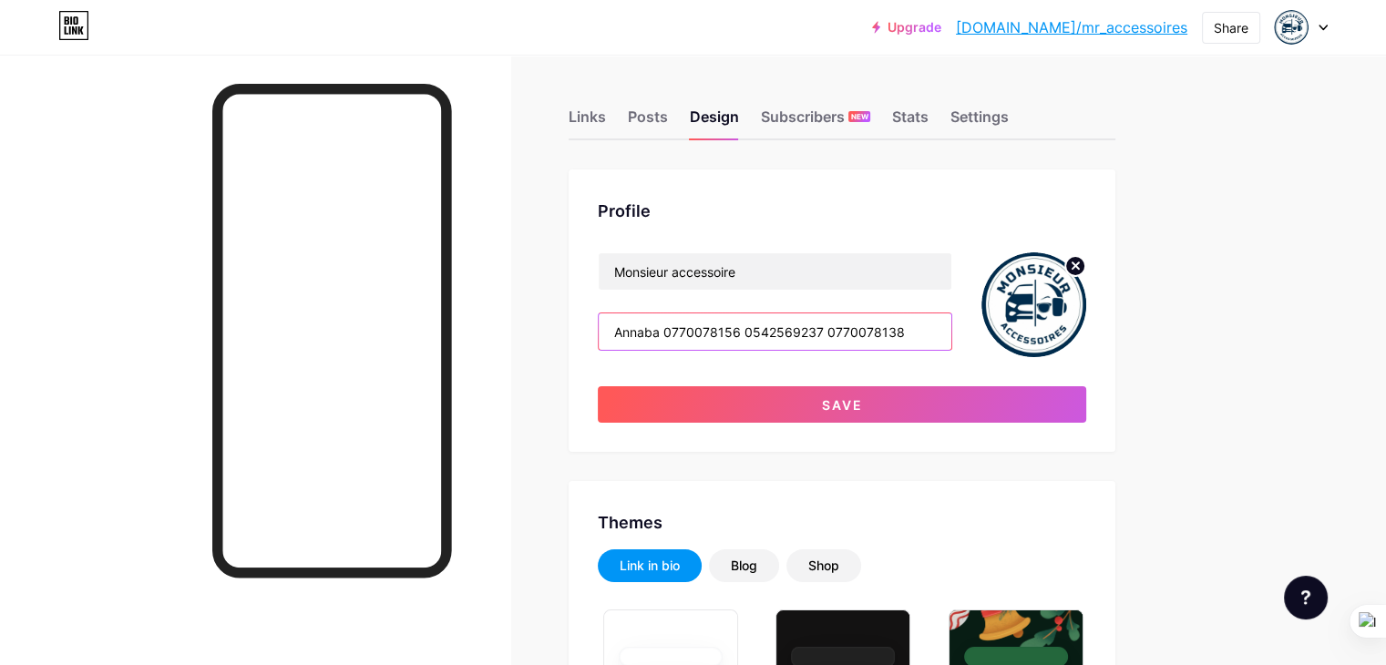
click at [743, 336] on input "Annaba 0770078156 0542569237 0770078138" at bounding box center [775, 331] width 353 height 36
click at [951, 333] on input "Annaba : 0770078156 0542569237 0770078138" at bounding box center [775, 331] width 353 height 36
paste input "0770337883 0770333851"
click at [845, 331] on input "Annaba : 0770078156 0542569237 0770078138 0770337883 0770333851" at bounding box center [775, 331] width 353 height 36
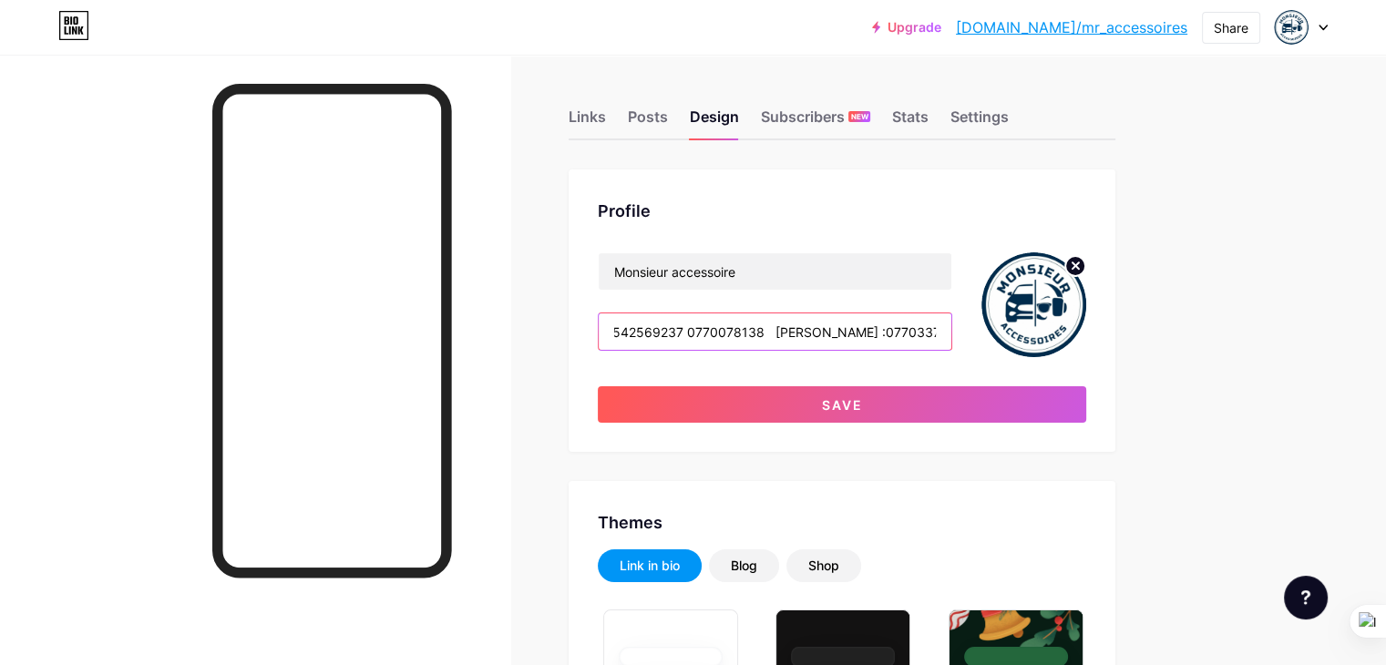
drag, startPoint x: 841, startPoint y: 327, endPoint x: 886, endPoint y: 322, distance: 44.9
click at [842, 323] on input "Annaba : 0770078156 0542569237 0770078138 Alger :0770337883 0770333851" at bounding box center [775, 331] width 353 height 36
drag, startPoint x: 1010, startPoint y: 329, endPoint x: 1128, endPoint y: 329, distance: 117.5
click at [1086, 329] on div "Monsieur accessoire Annaba : 0770078156 0542569237 0770078138 Alger :0770337883…" at bounding box center [842, 304] width 488 height 105
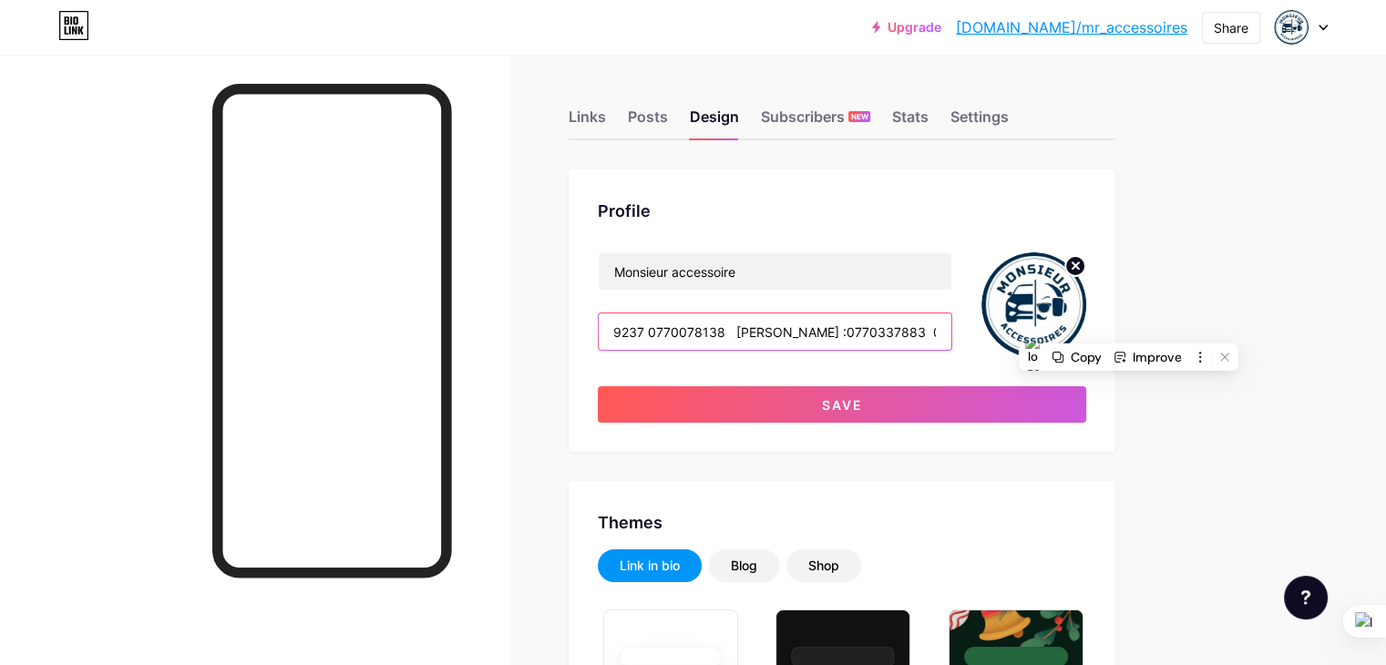
click at [951, 333] on input "Annaba : 0770078156 0542569237 0770078138 Alger :0770337883 0770333851" at bounding box center [775, 331] width 353 height 36
drag, startPoint x: 977, startPoint y: 326, endPoint x: 1131, endPoint y: 325, distance: 154.9
click at [1086, 325] on div "Monsieur accessoire Annaba : 0770078156 0542569237 0770078138 Alger :0770337883…" at bounding box center [842, 304] width 488 height 105
click at [951, 329] on input "Annaba : 0770078156 0542569237 0770078138 Alger :0770337883 0770333851" at bounding box center [775, 331] width 353 height 36
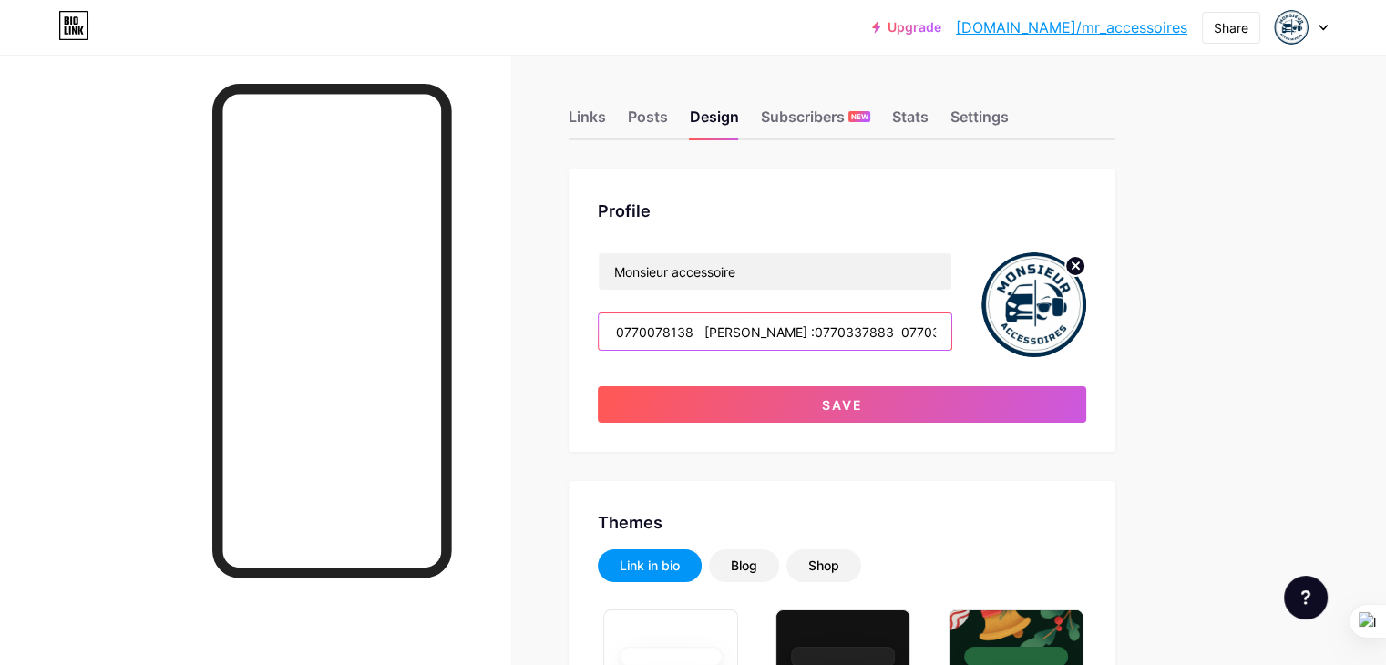
paste input "0770331689 0770335107 0770335901"
click at [782, 329] on input "Annaba : 0770078156 0542569237 0770078138 Alger :0770337883 0770333851 Oran:077…" at bounding box center [775, 331] width 353 height 36
click at [860, 329] on input "Annaba : 0770078156 0542569237 0770078138 Alger :0770337883 0770333851 Oran: 07…" at bounding box center [775, 331] width 353 height 36
drag, startPoint x: 951, startPoint y: 329, endPoint x: 984, endPoint y: 343, distance: 35.9
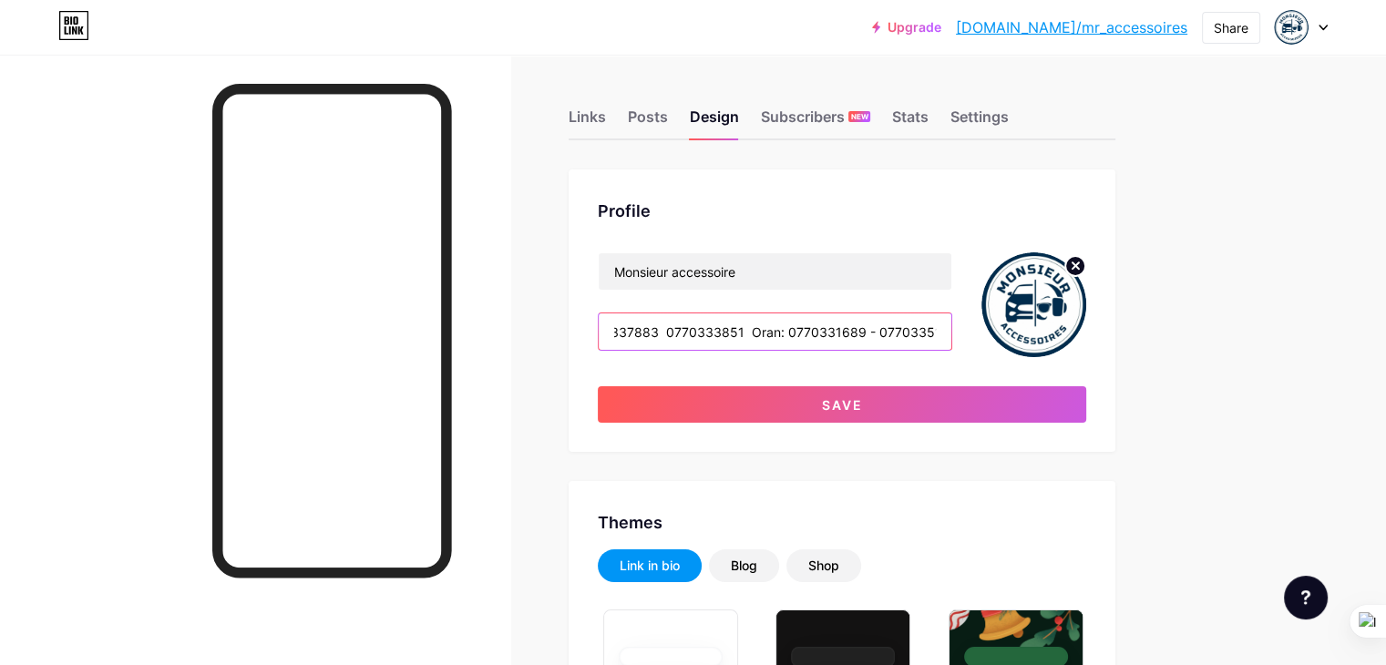
click at [951, 333] on input "Annaba : 0770078156 0542569237 0770078138 Alger :0770337883 0770333851 Oran: 07…" at bounding box center [775, 331] width 353 height 36
click at [704, 330] on input "Annaba : 0770078156 0542569237 0770078138 Alger :0770337883 0770333851 Oran: 07…" at bounding box center [775, 331] width 353 height 36
drag, startPoint x: 663, startPoint y: 336, endPoint x: 575, endPoint y: 333, distance: 88.4
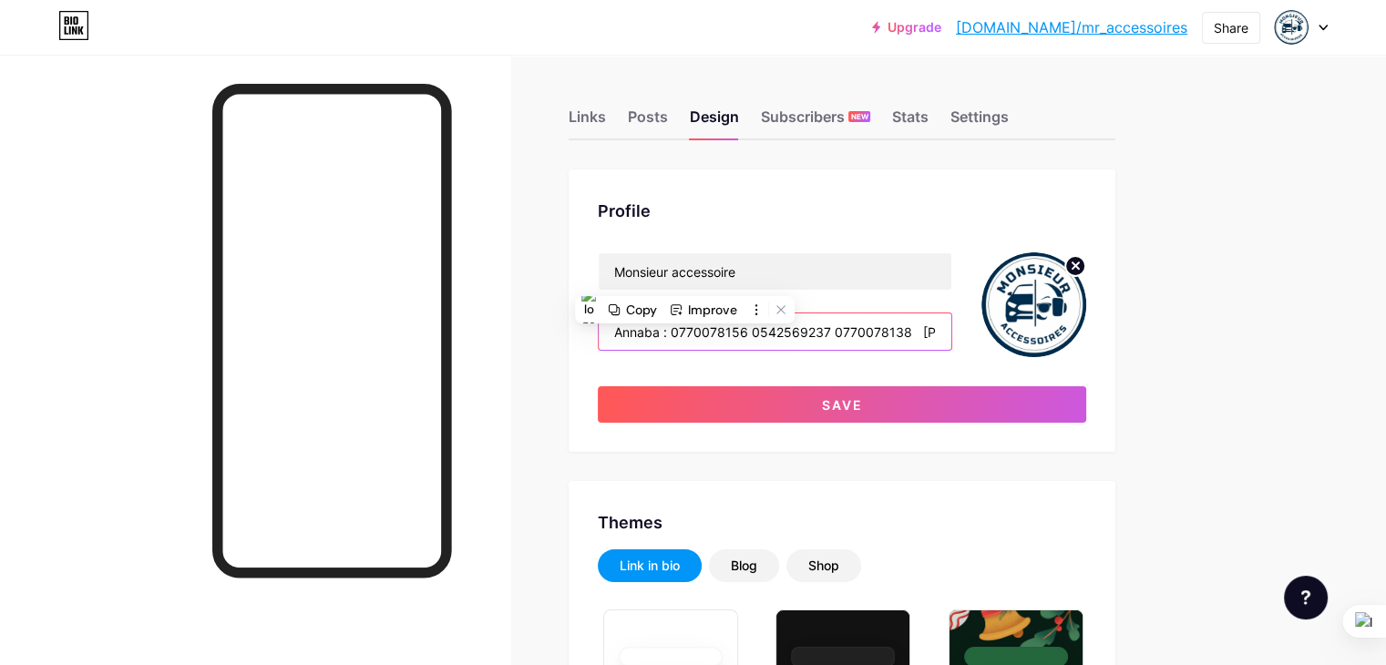
click at [836, 334] on input "Annaba : 0770078156 0542569237 0770078138 Alger :0770337883 0770333851 Oran: 07…" at bounding box center [775, 331] width 353 height 36
click at [825, 333] on input "Annaba : 0770078156 0542569237 0770078138 Alger :0770337883 0770333851 Oran: 07…" at bounding box center [775, 331] width 353 height 36
click at [916, 334] on input "Annaba : 0770078156 - 0542569237 0770078138 Alger :0770337883 0770333851 Oran: …" at bounding box center [775, 331] width 353 height 36
click at [951, 329] on input "Annaba : 0770078156 - 0542569237 - 0770078138 Alger :0770337883 0770333851 Oran…" at bounding box center [775, 331] width 353 height 36
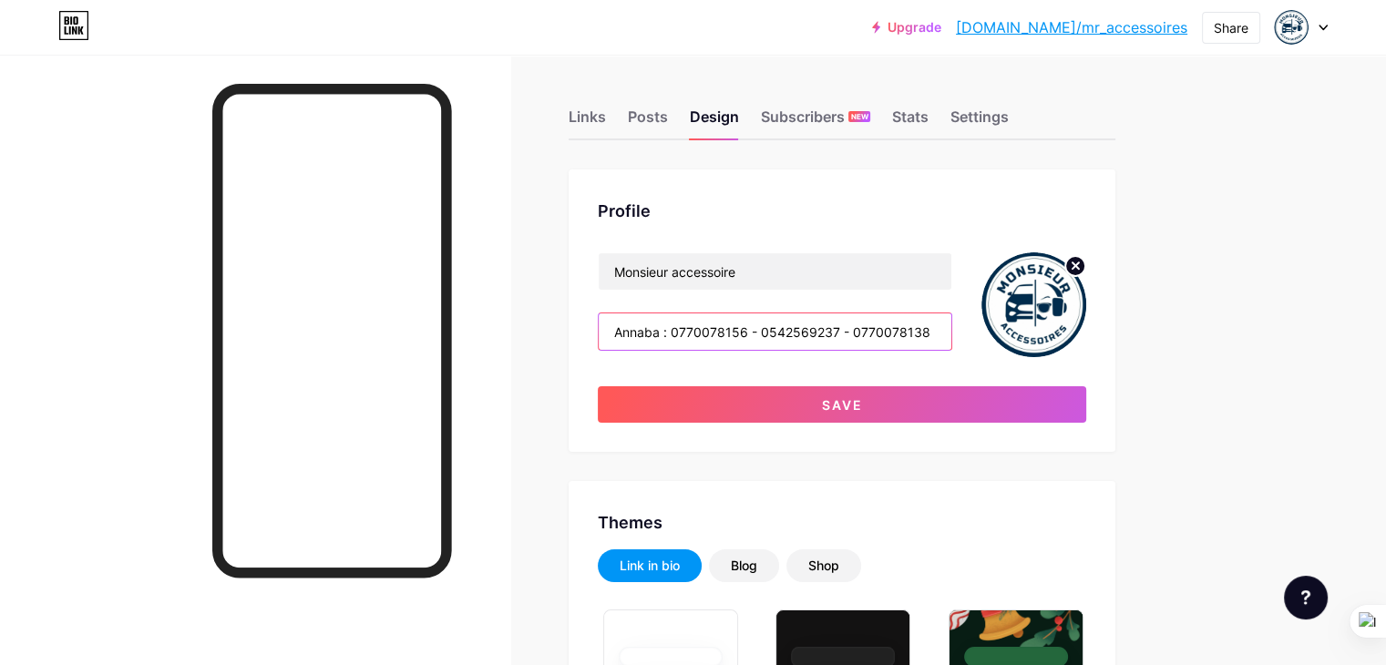
click at [951, 333] on input "Annaba : 0770078156 - 0542569237 - 0770078138 Alger :0770337883 0770333851 Oran…" at bounding box center [775, 331] width 353 height 36
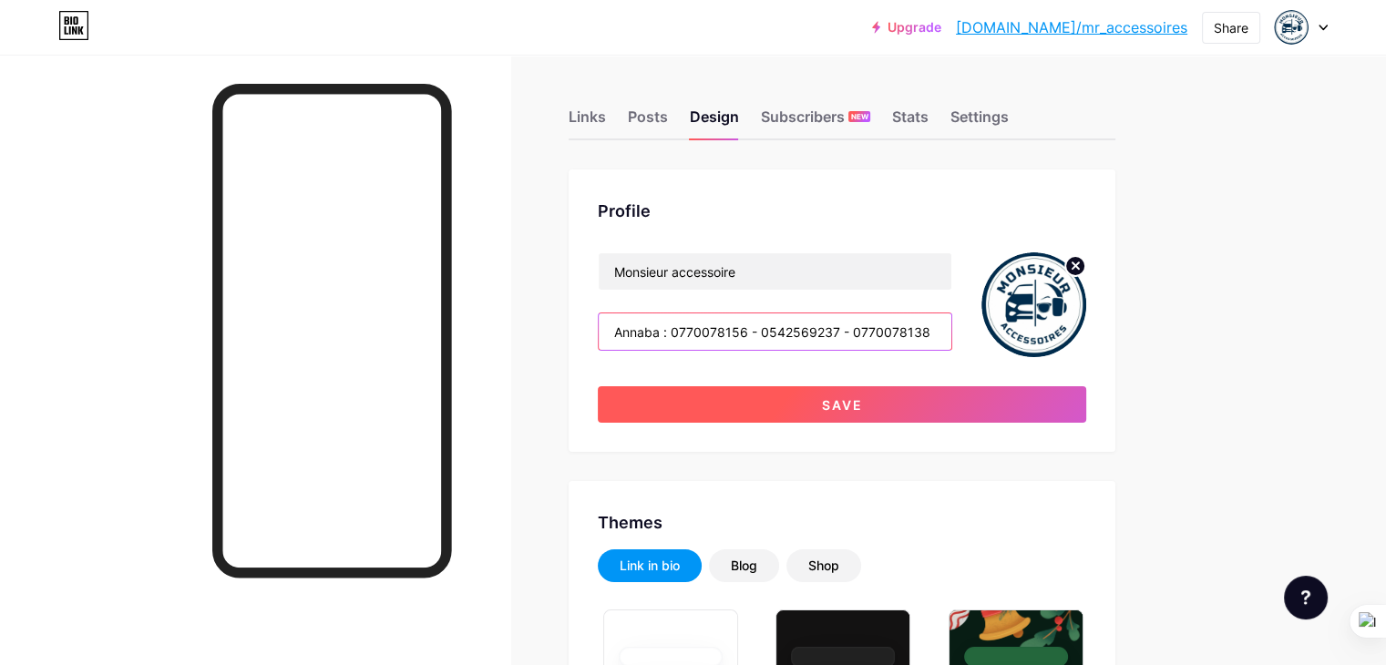
type input "Annaba : 0770078156 - 0542569237 - 0770078138 Alger :0770337883 0770333851 Oran…"
click at [863, 409] on span "Save" at bounding box center [842, 404] width 41 height 15
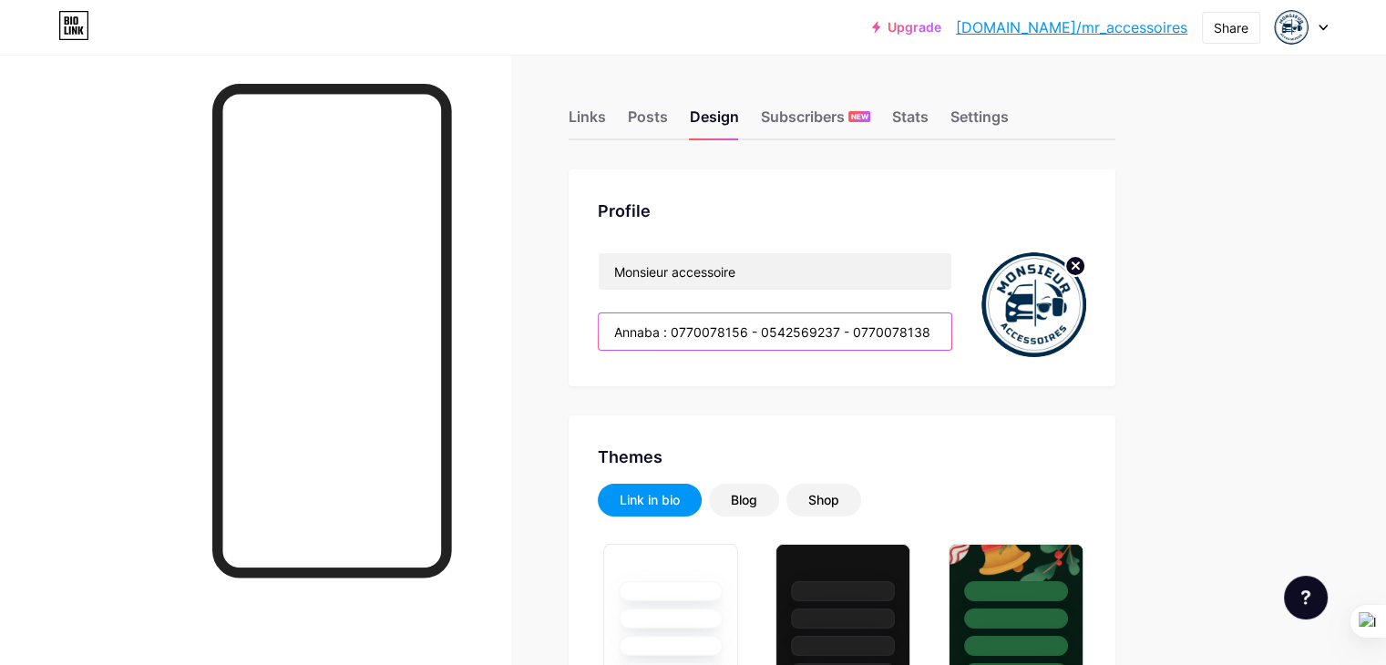
scroll to position [0, 488]
drag, startPoint x: 684, startPoint y: 333, endPoint x: 1398, endPoint y: 352, distance: 714.5
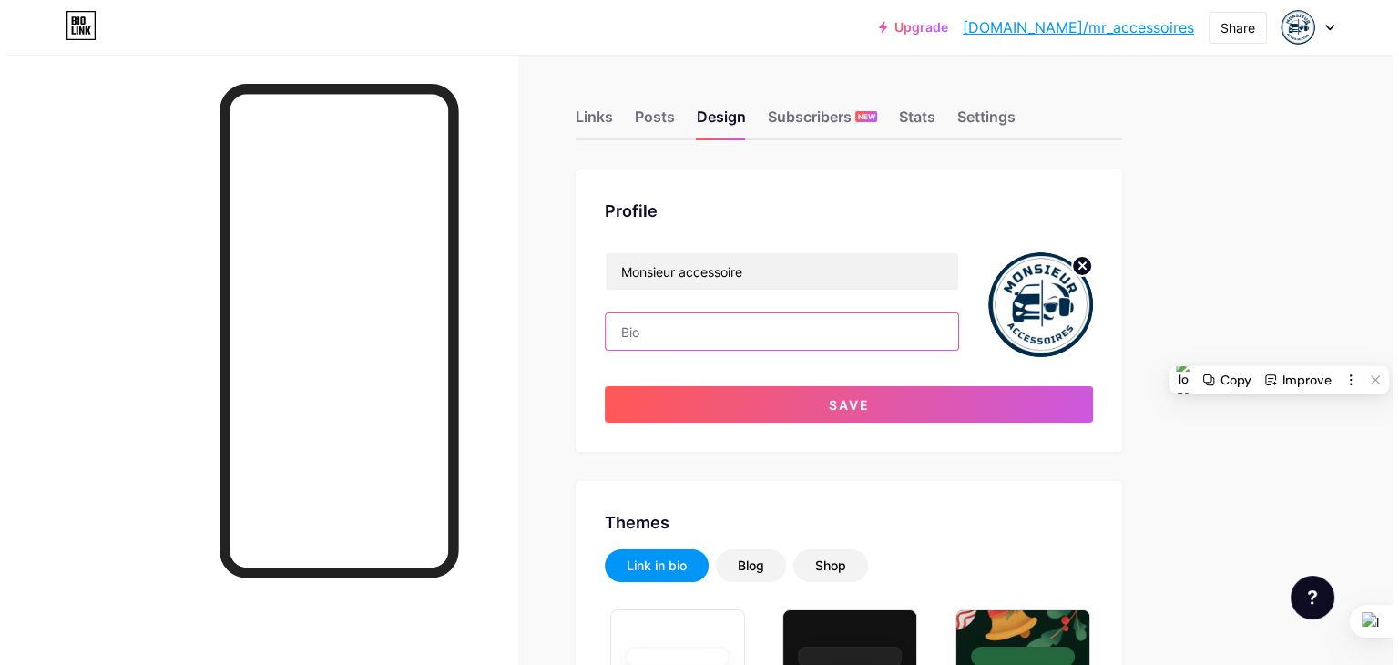
scroll to position [0, 0]
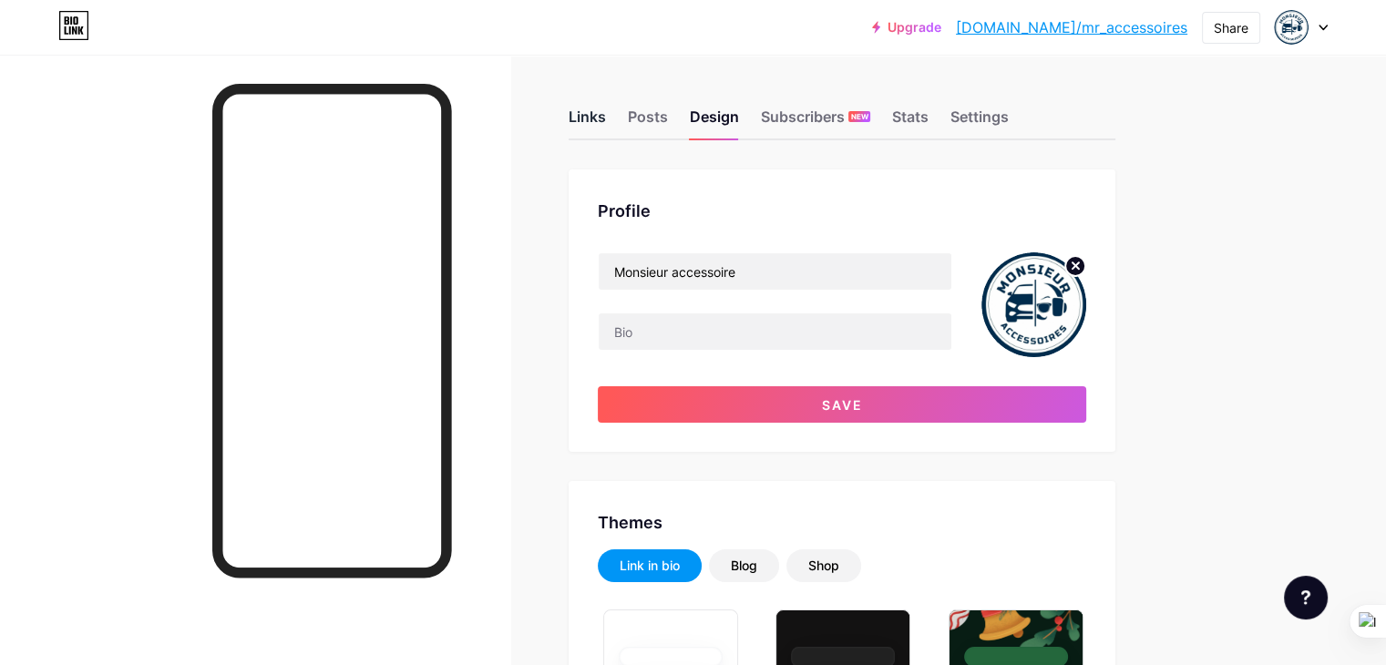
click at [606, 118] on div "Links" at bounding box center [586, 122] width 37 height 33
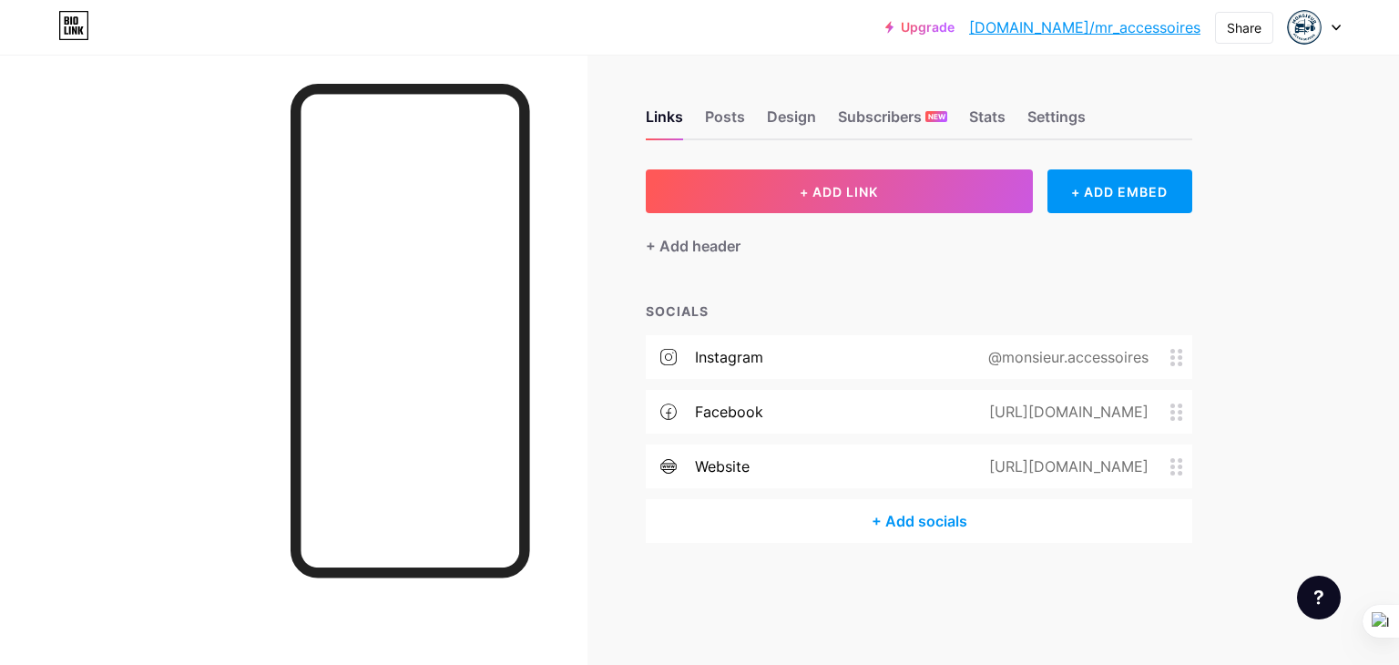
click at [907, 535] on div "+ Add socials" at bounding box center [919, 521] width 547 height 44
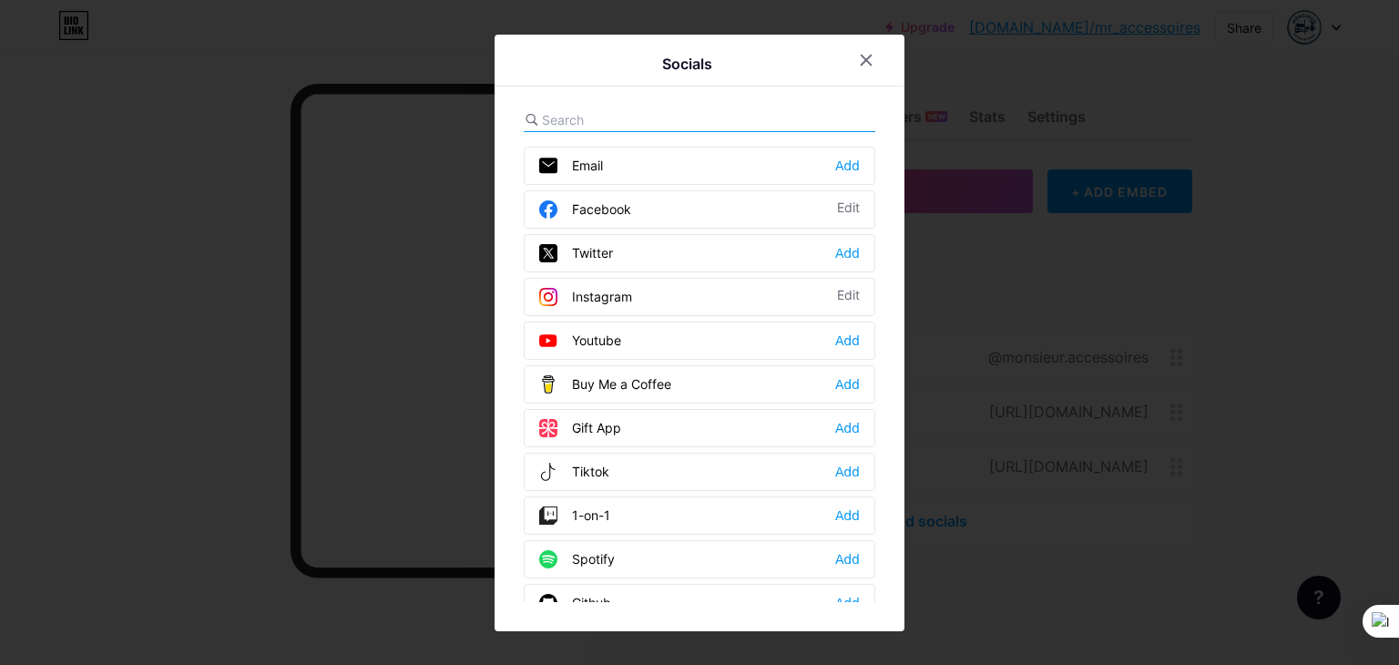
click at [571, 118] on input "text" at bounding box center [642, 119] width 201 height 19
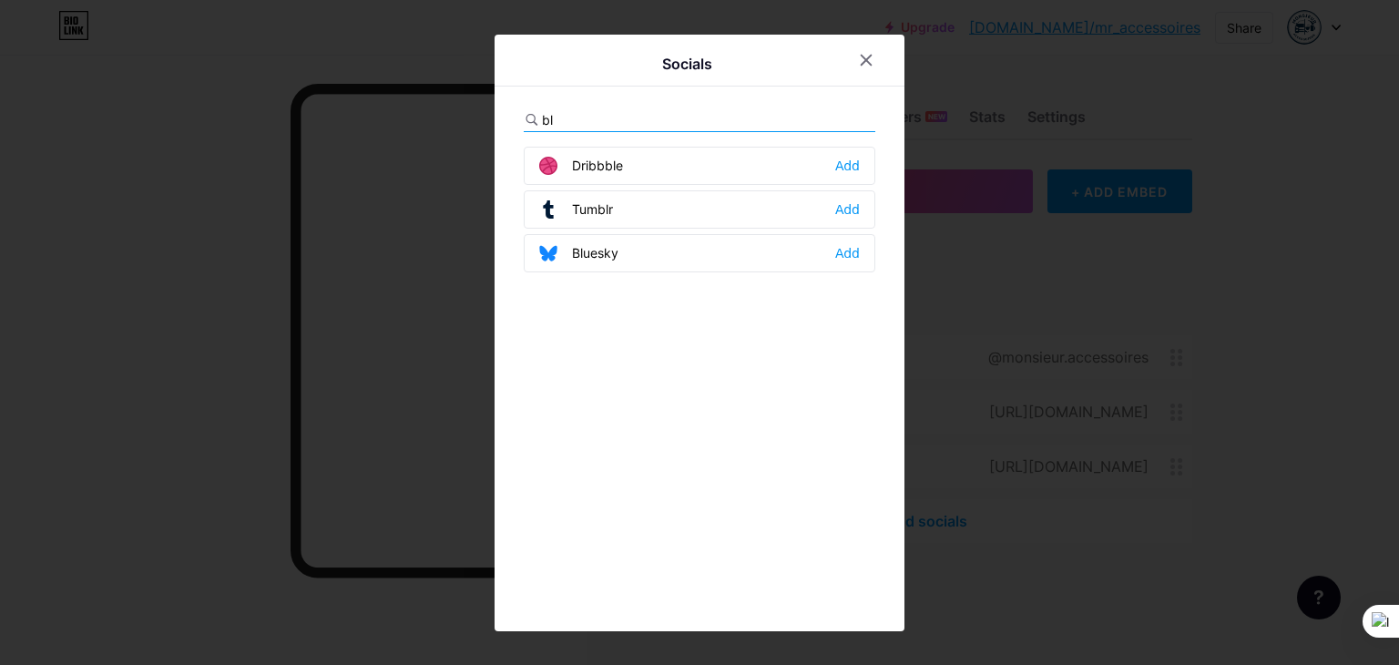
type input "b"
type input "t"
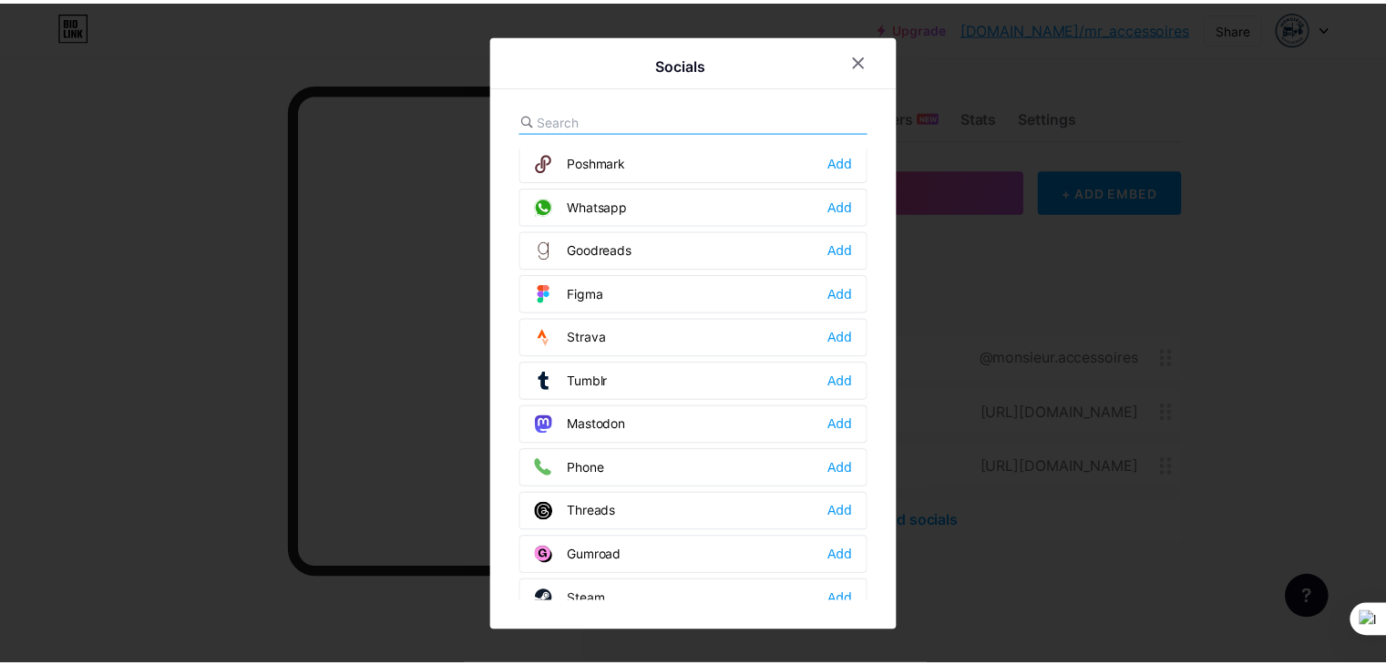
scroll to position [1352, 0]
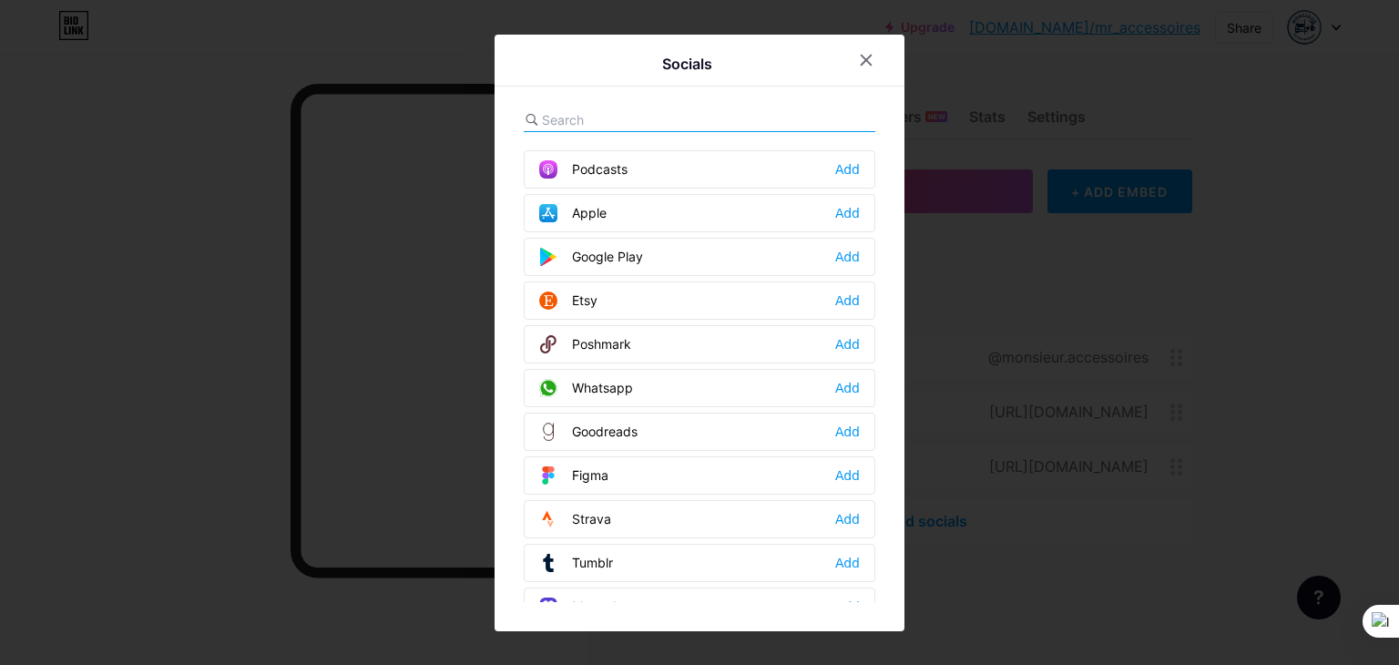
click at [743, 375] on div "Whatsapp Add" at bounding box center [700, 388] width 352 height 38
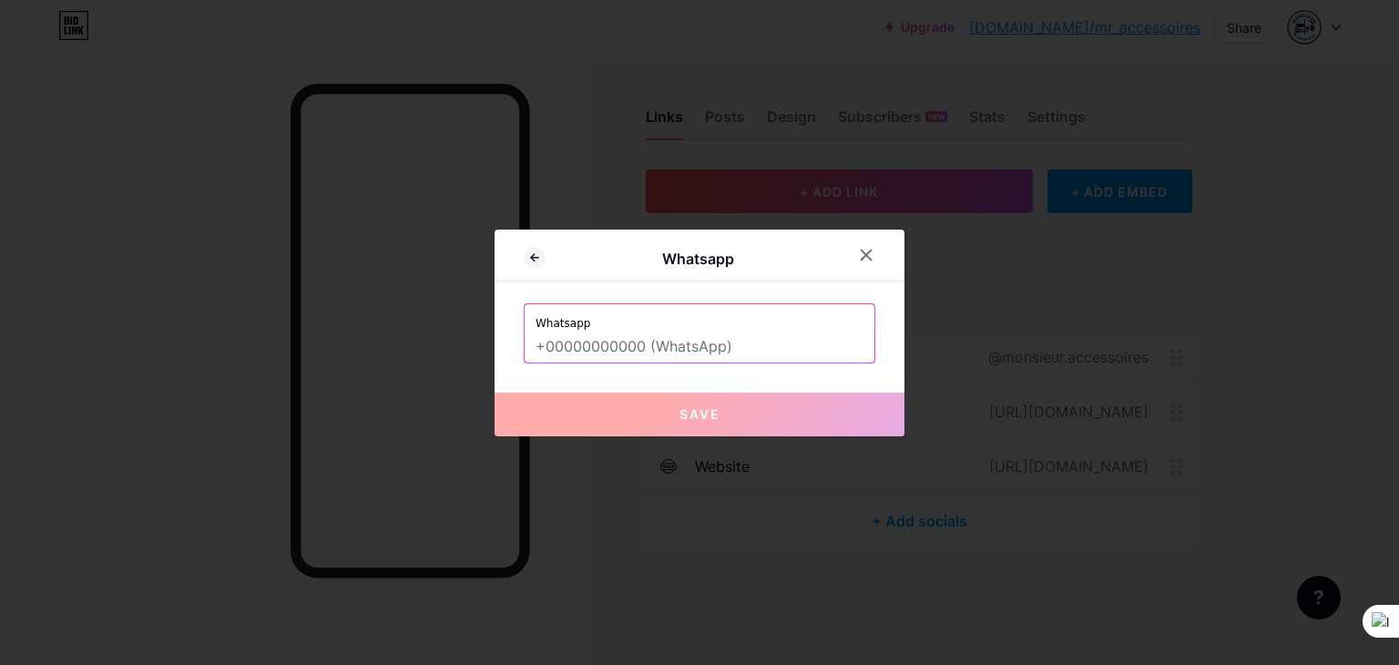
click at [722, 354] on input "text" at bounding box center [700, 347] width 328 height 31
click at [599, 350] on input "text" at bounding box center [700, 347] width 328 height 31
click at [860, 259] on icon at bounding box center [866, 255] width 15 height 15
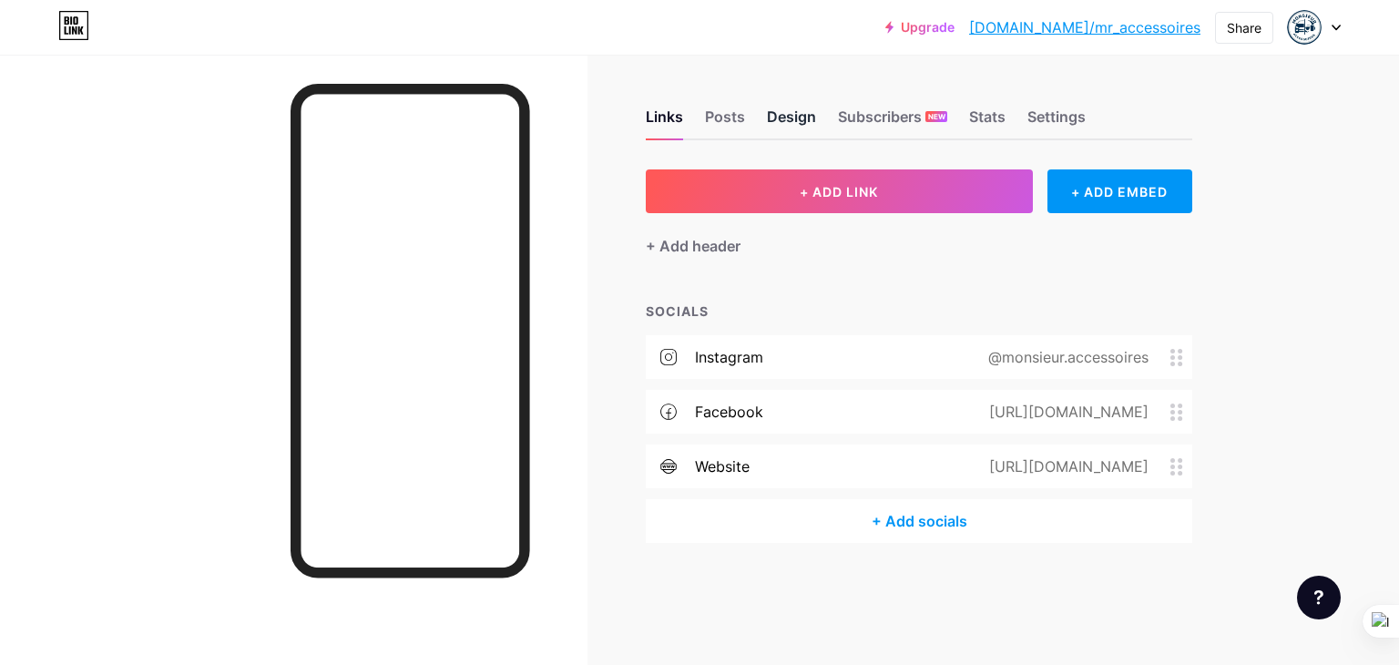
click at [783, 128] on div "Design" at bounding box center [791, 122] width 49 height 33
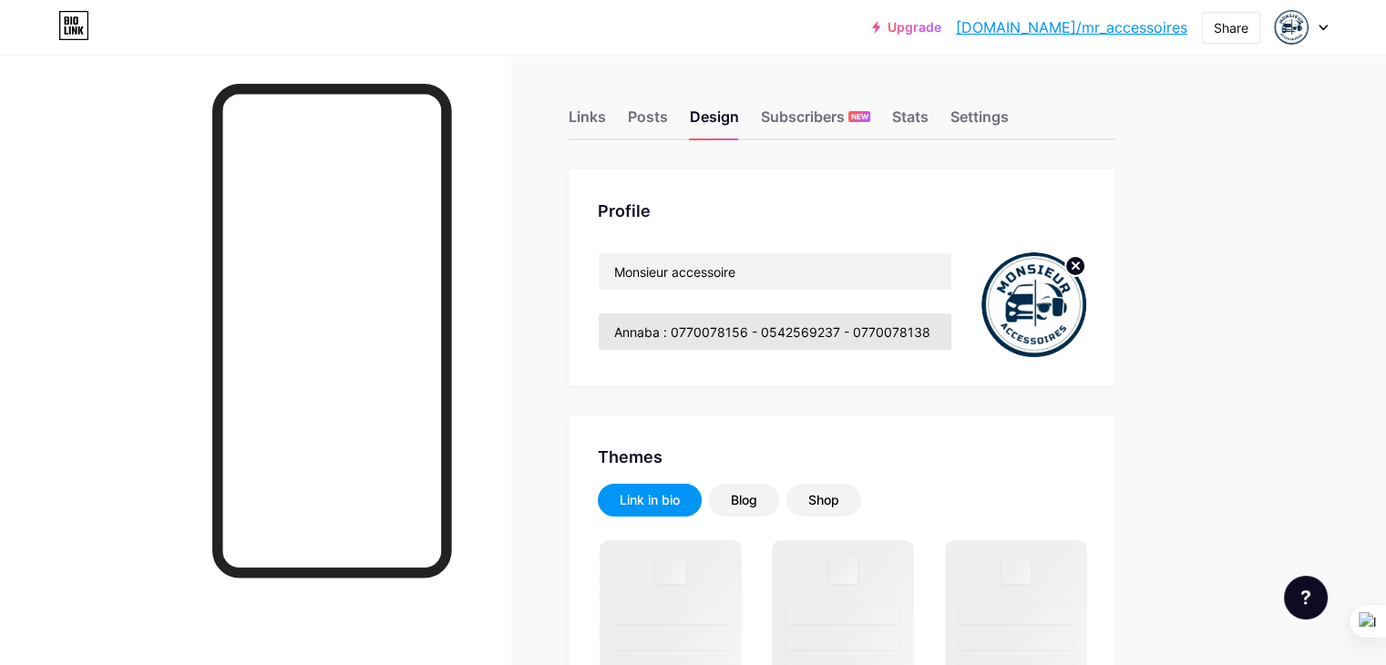
drag, startPoint x: 862, startPoint y: 310, endPoint x: 863, endPoint y: 323, distance: 13.7
click at [861, 316] on div "Monsieur accessoire Annaba : 0770078156 - 0542569237 - 0770078138 Alger :077033…" at bounding box center [775, 304] width 354 height 105
click at [863, 332] on input "Annaba : 0770078156 - 0542569237 - 0770078138 Alger :0770337883 0770333851 Oran…" at bounding box center [775, 331] width 353 height 36
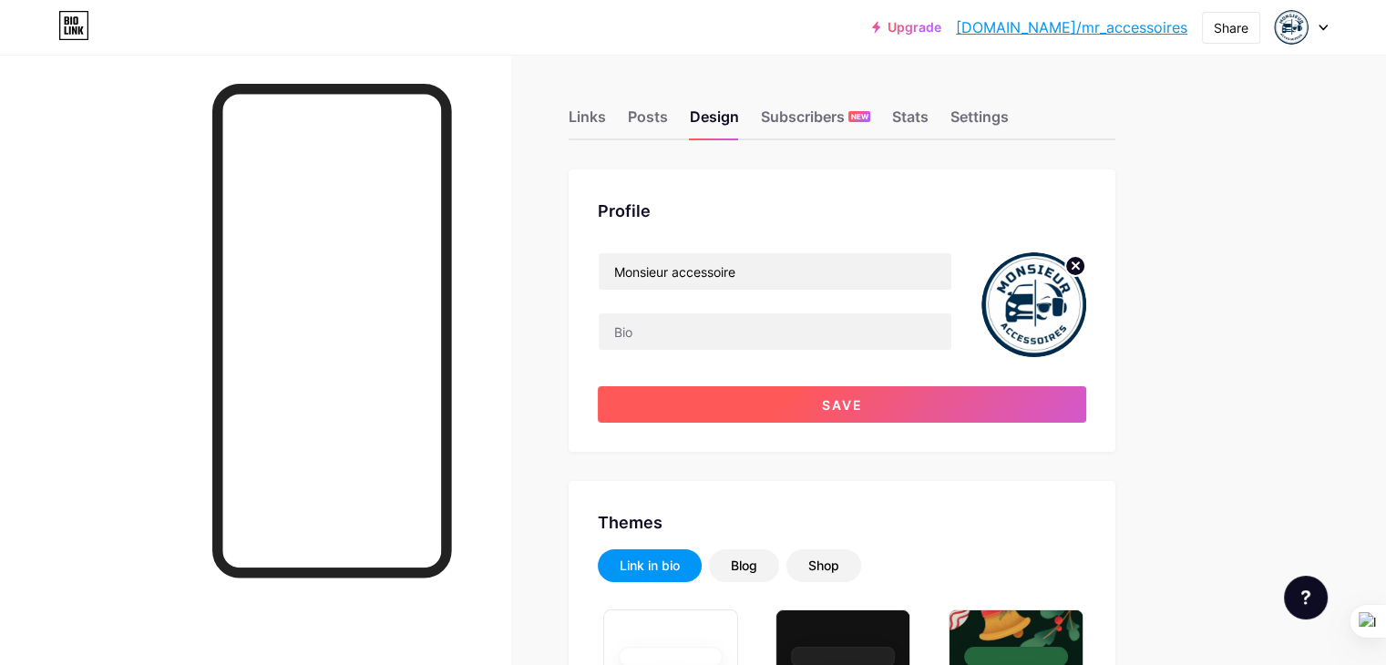
click at [1024, 413] on button "Save" at bounding box center [842, 404] width 488 height 36
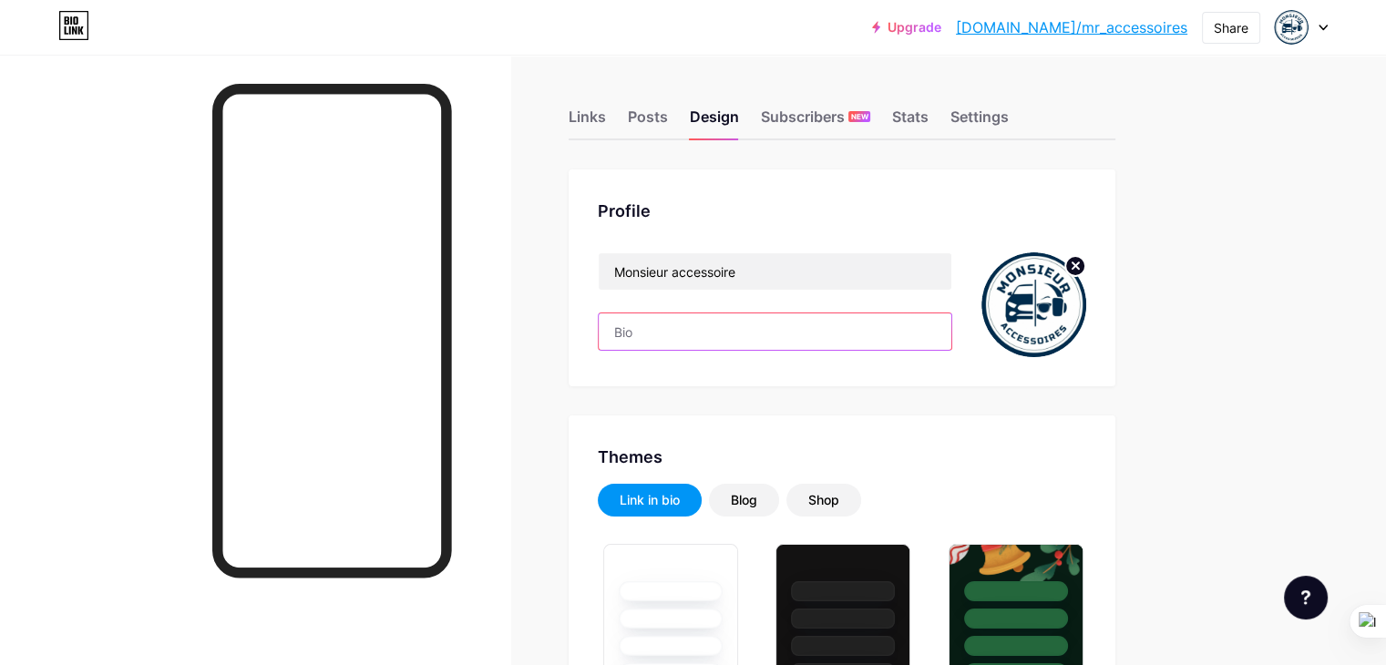
click at [794, 318] on input "text" at bounding box center [775, 331] width 353 height 36
click at [754, 333] on input "text" at bounding box center [775, 331] width 353 height 36
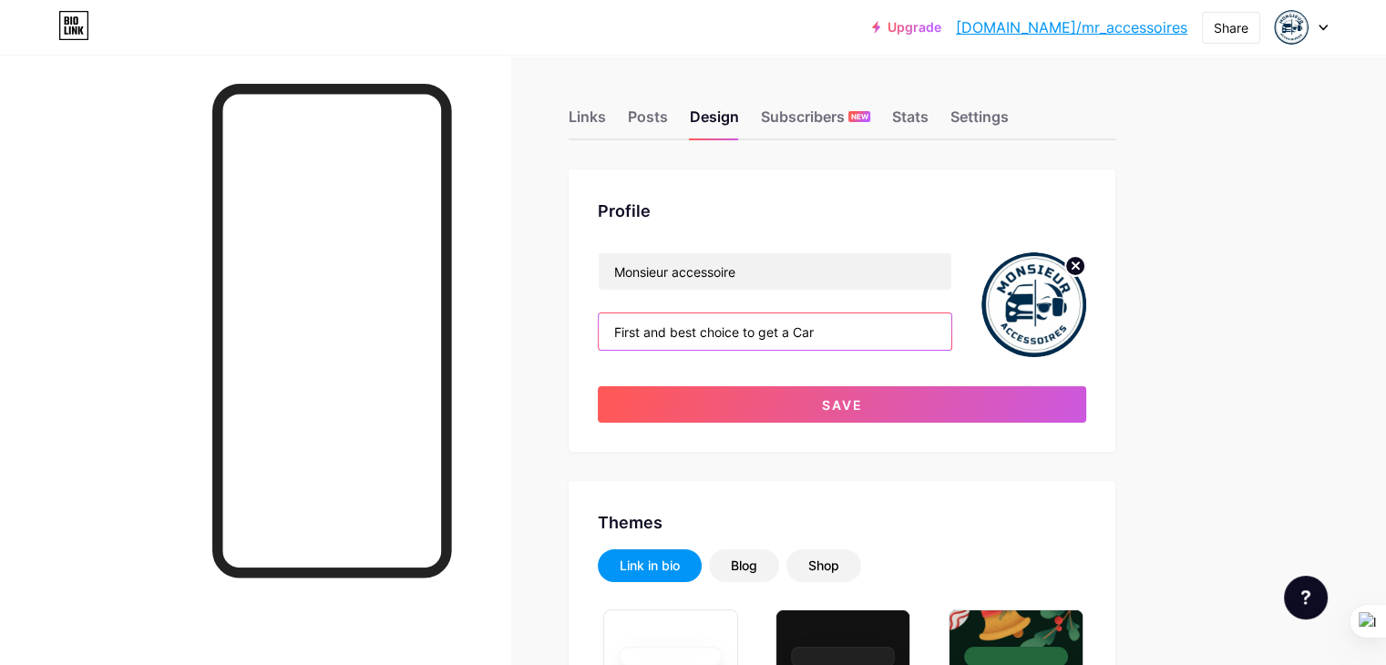
click at [880, 336] on input "First and best choice to get a Car" at bounding box center [775, 331] width 353 height 36
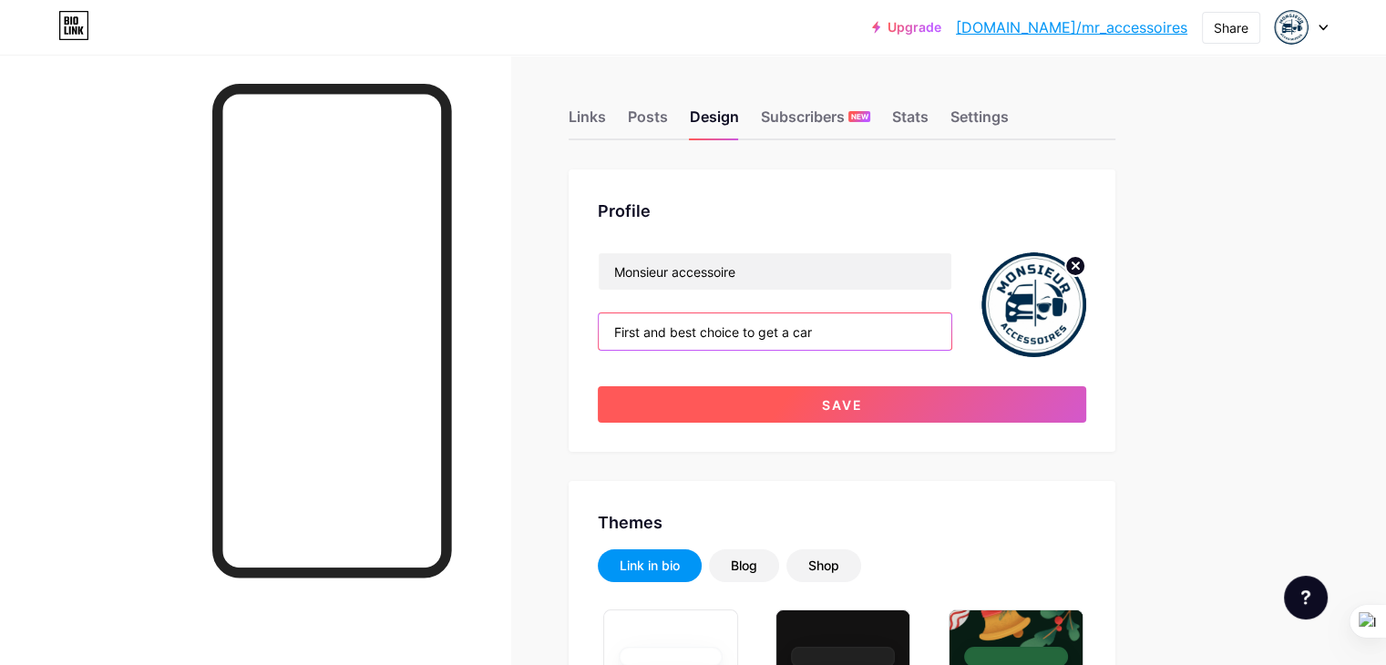
type input "First and best choice to get a car"
click at [877, 402] on button "Save" at bounding box center [842, 404] width 488 height 36
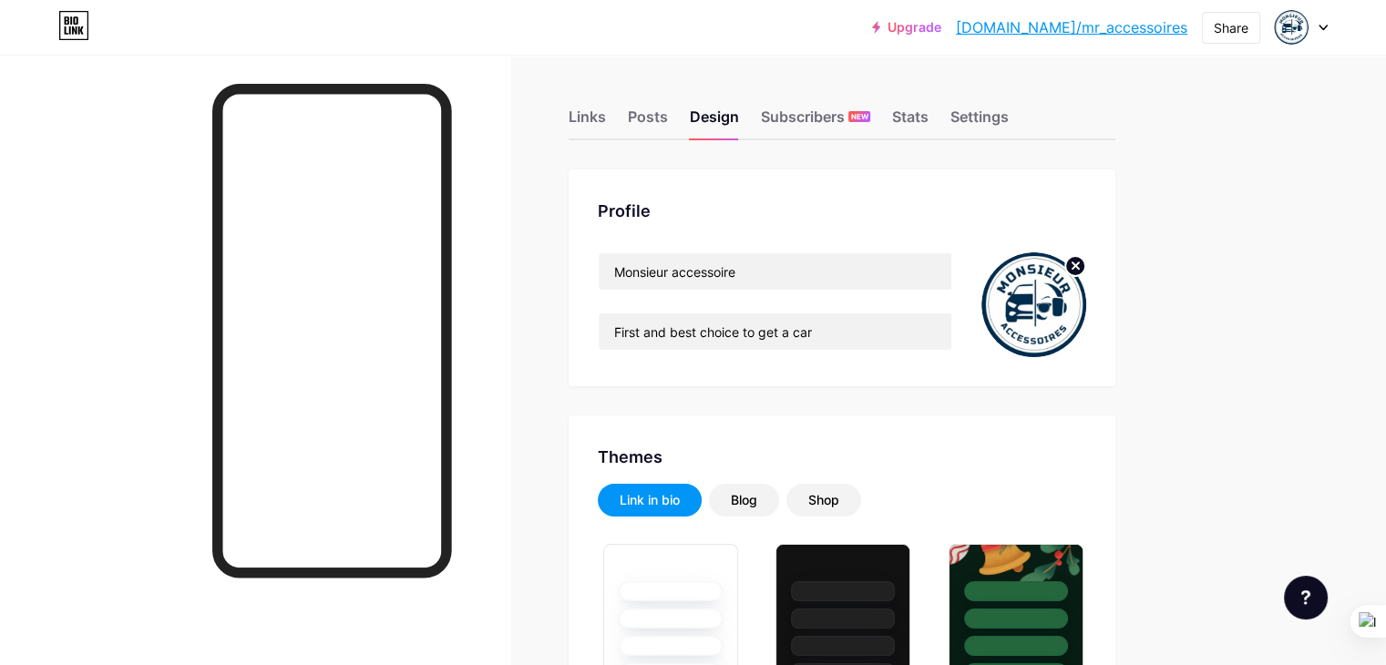
click at [606, 107] on div "Links" at bounding box center [586, 122] width 37 height 33
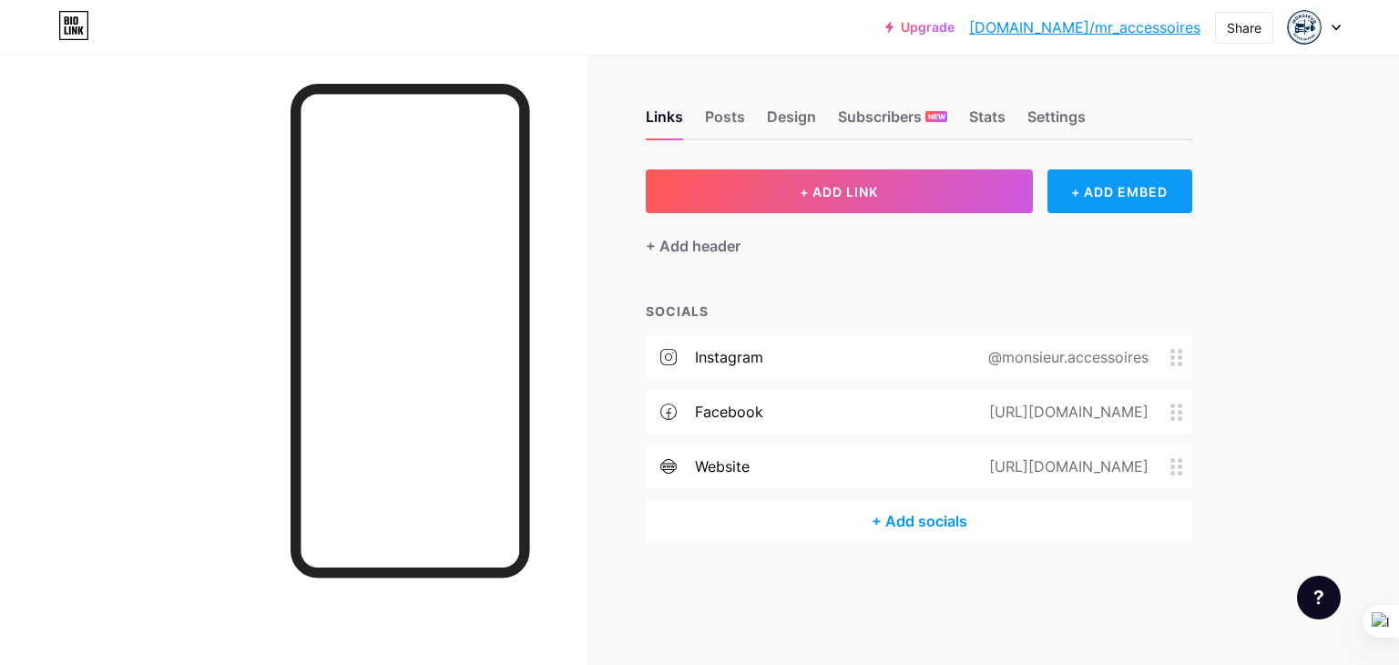
click at [1109, 188] on div "+ ADD EMBED" at bounding box center [1120, 191] width 145 height 44
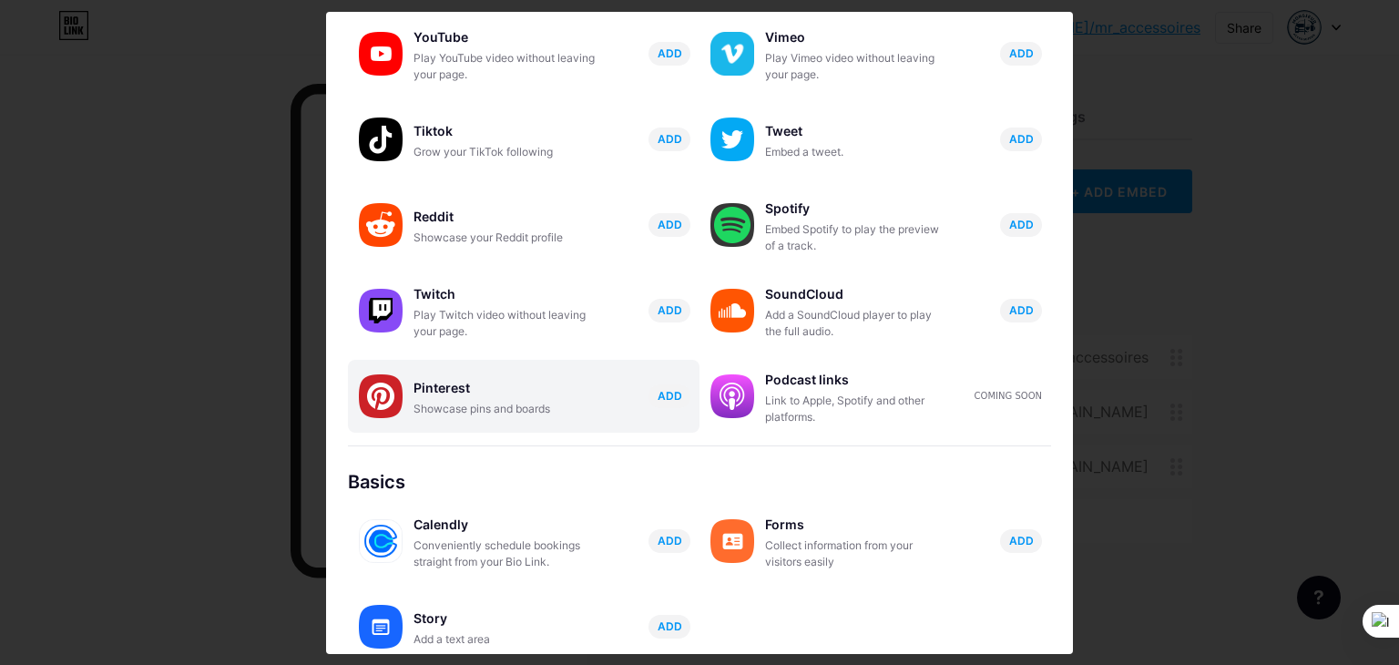
scroll to position [273, 0]
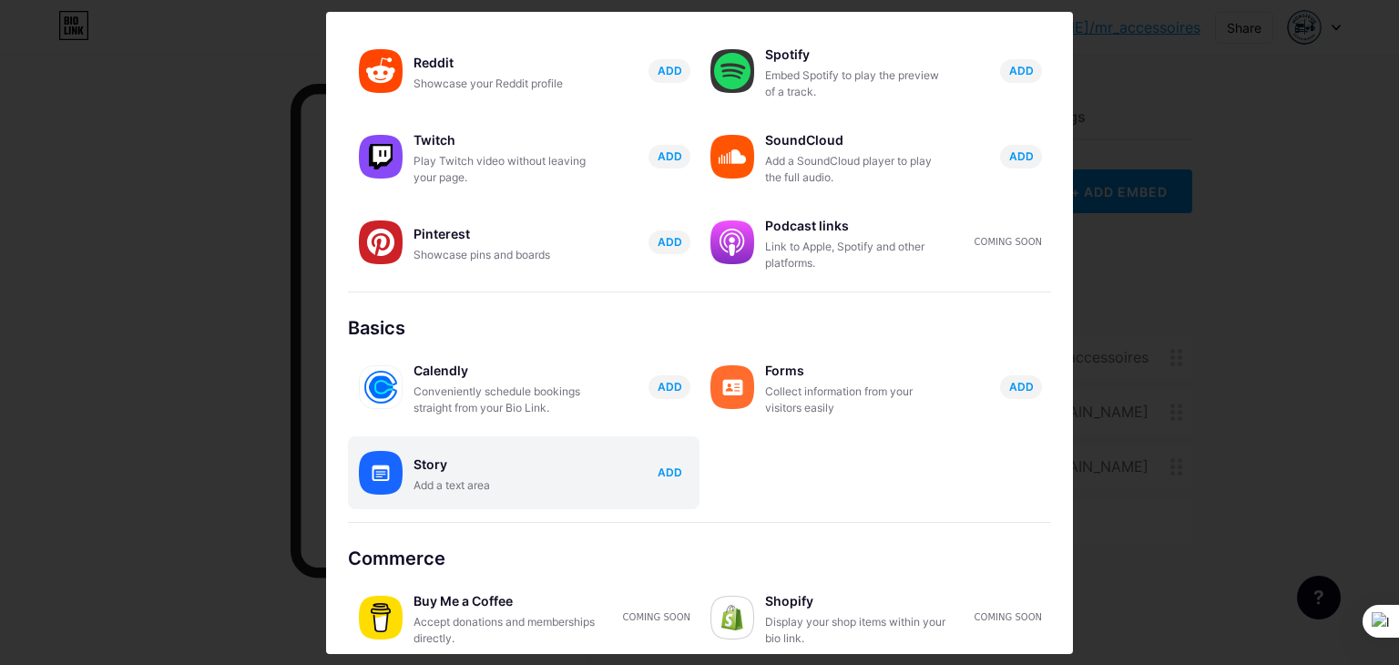
click at [660, 471] on span "ADD" at bounding box center [670, 472] width 25 height 15
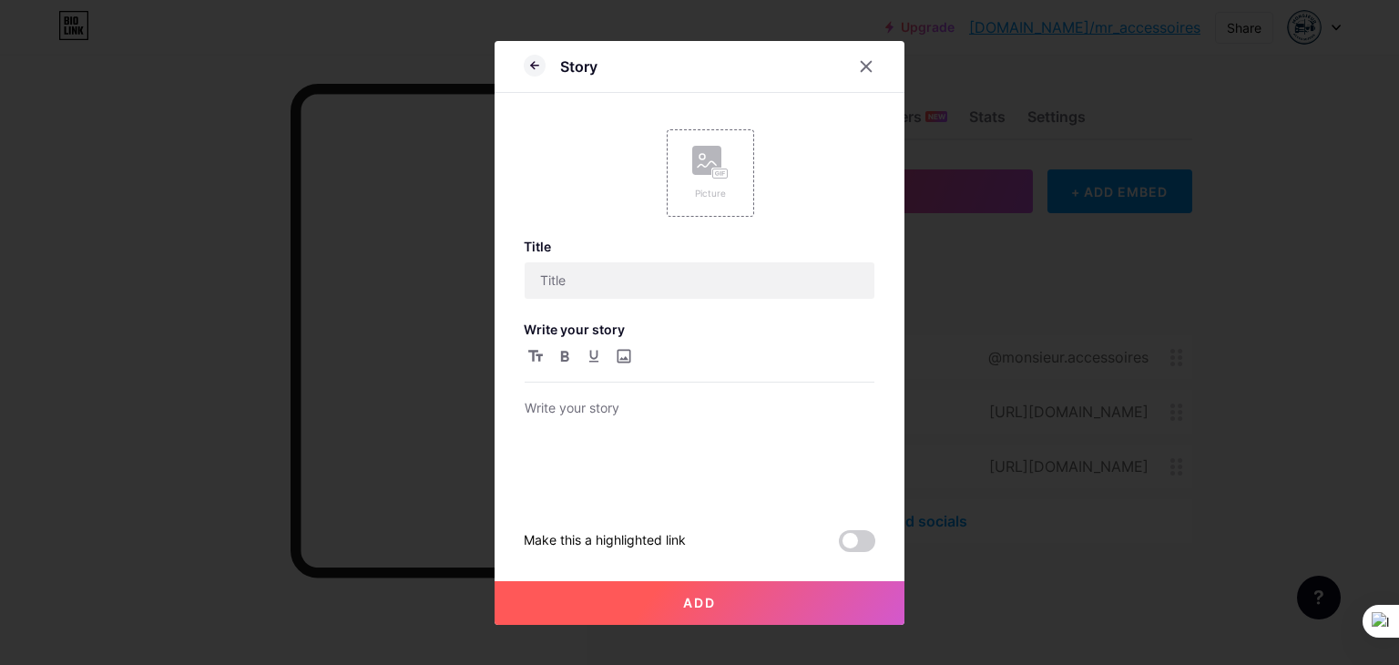
scroll to position [0, 0]
click at [646, 282] on input "text" at bounding box center [700, 280] width 350 height 36
type input "Phone Numbers"
click at [573, 405] on p at bounding box center [700, 410] width 350 height 26
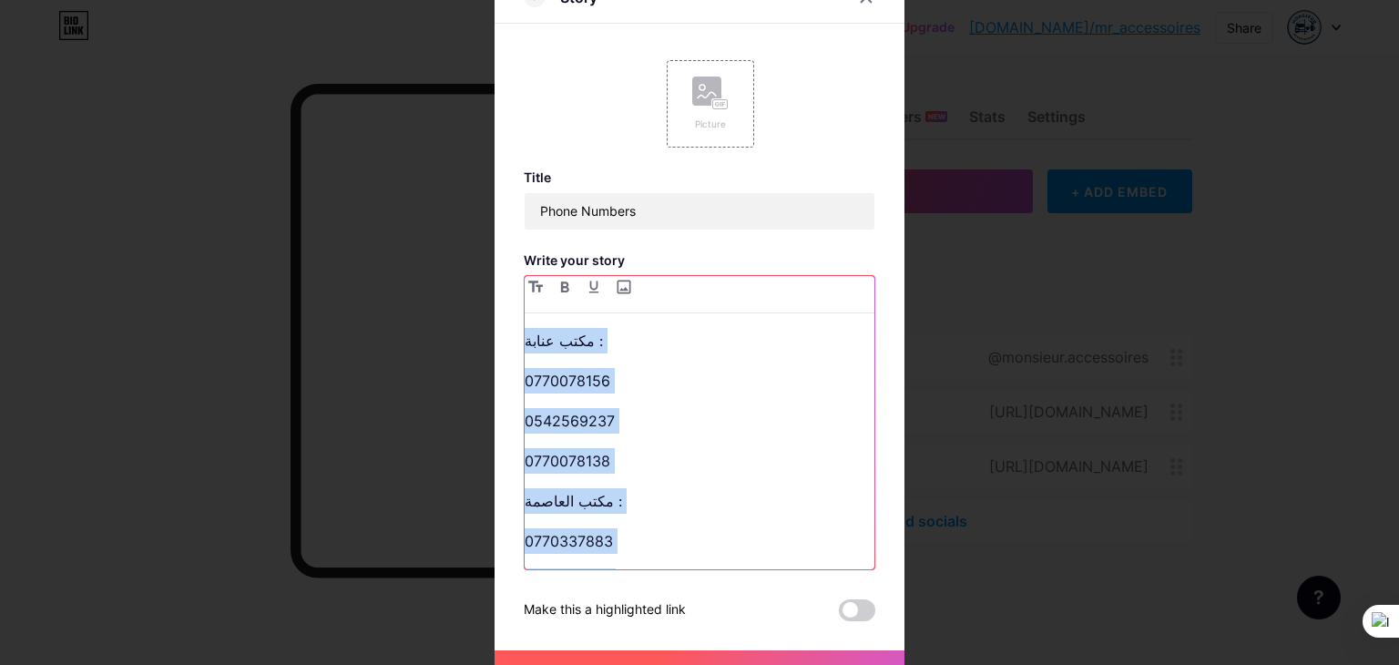
drag, startPoint x: 625, startPoint y: 525, endPoint x: 476, endPoint y: 230, distance: 330.8
click at [476, 230] on div "Story Picture Title Phone Numbers Write your story مكتب عنابة : 0770078156 0542…" at bounding box center [699, 332] width 1399 height 665
drag, startPoint x: 589, startPoint y: 344, endPoint x: 599, endPoint y: 343, distance: 9.2
click at [590, 345] on p "مكتب عنابة :" at bounding box center [700, 341] width 350 height 26
click at [599, 343] on p "مكتب عنابة :" at bounding box center [700, 341] width 350 height 26
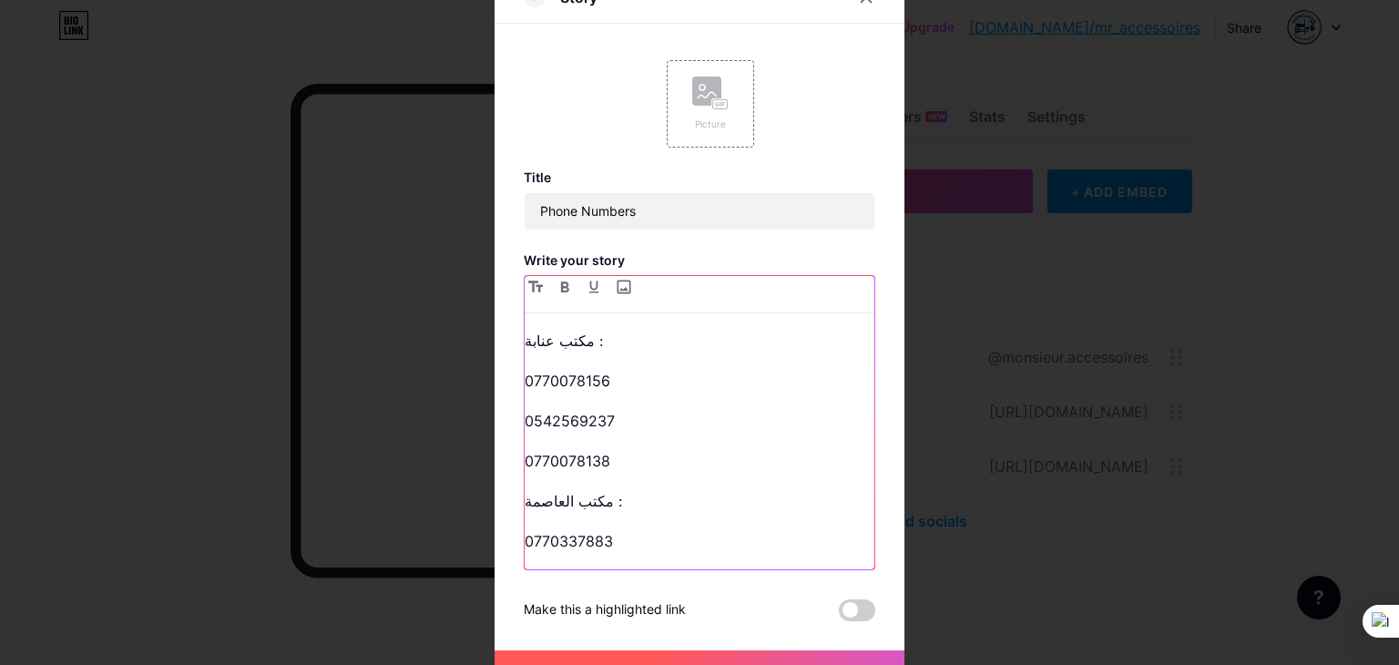
drag, startPoint x: 601, startPoint y: 343, endPoint x: 485, endPoint y: 322, distance: 118.6
click at [485, 322] on div "Story Picture Title Phone Numbers Write your story مكتب عنابة : 0770078156 0542…" at bounding box center [699, 332] width 1399 height 665
click at [515, 383] on div "Story Picture Title Phone Numbers Write your story Annaba 0770078156 0542569237…" at bounding box center [700, 333] width 410 height 722
click at [525, 384] on p "0770078156" at bounding box center [700, 381] width 350 height 26
click at [525, 420] on p "0542569237" at bounding box center [700, 421] width 350 height 26
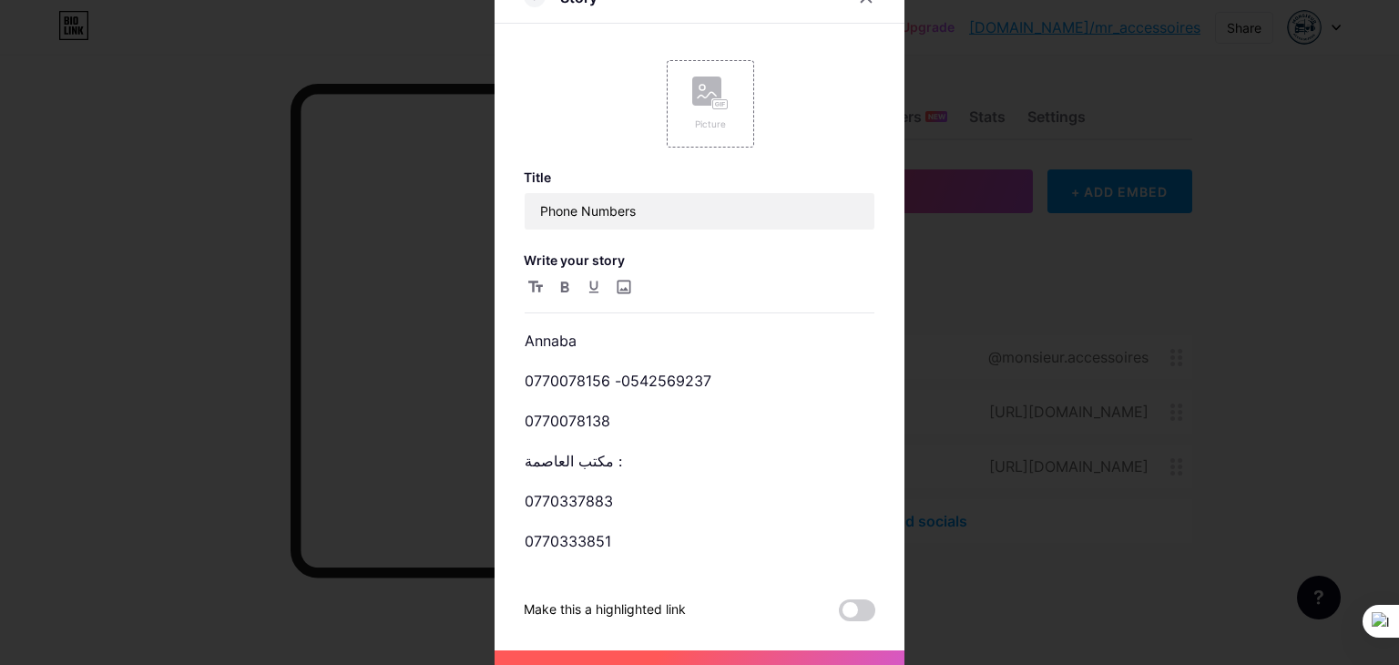
click at [524, 422] on div "Annaba 0770078156 -0542569237 0770078138 مكتب العاصمة : 0770337883 0770333851 م…" at bounding box center [700, 422] width 352 height 295
click at [525, 422] on p "0770078138" at bounding box center [700, 421] width 350 height 26
drag, startPoint x: 600, startPoint y: 424, endPoint x: 612, endPoint y: 364, distance: 60.4
click at [615, 423] on p "مكتب العاصمة :" at bounding box center [700, 421] width 350 height 26
click at [597, 344] on p "Annaba" at bounding box center [700, 341] width 350 height 26
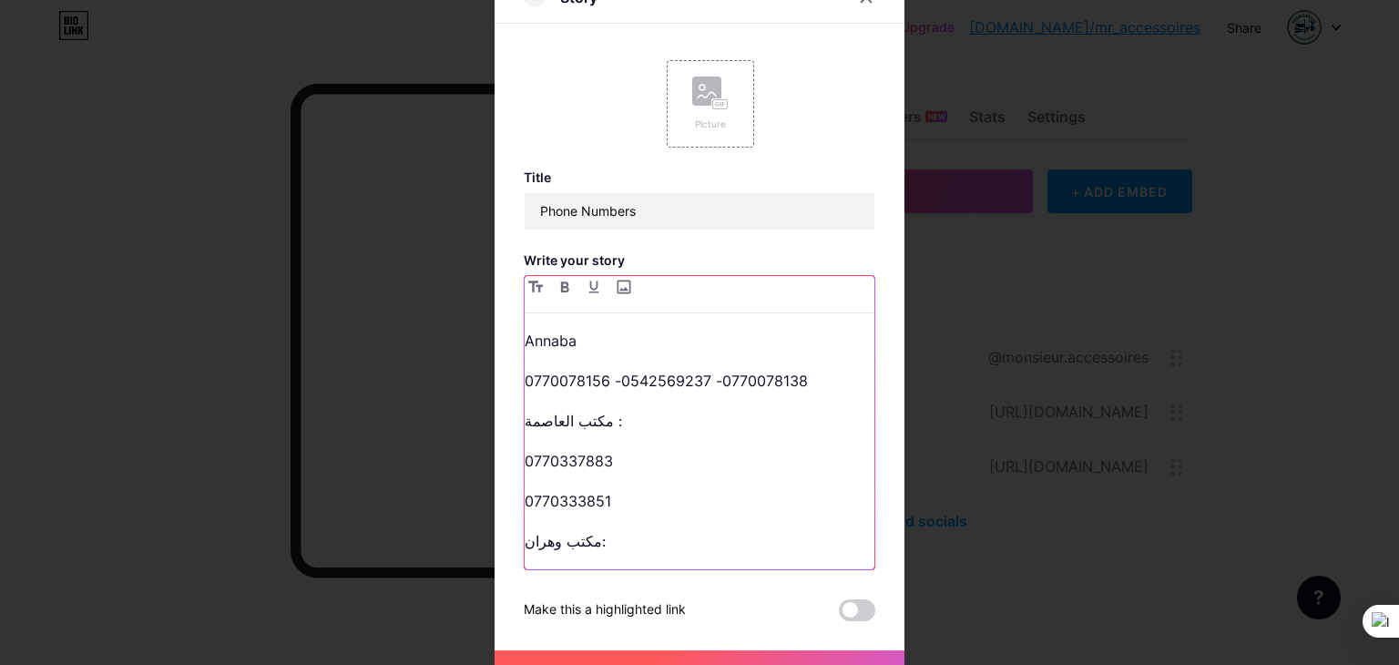
click at [525, 383] on p "0770078156 -0542569237 -0770078138" at bounding box center [700, 381] width 350 height 26
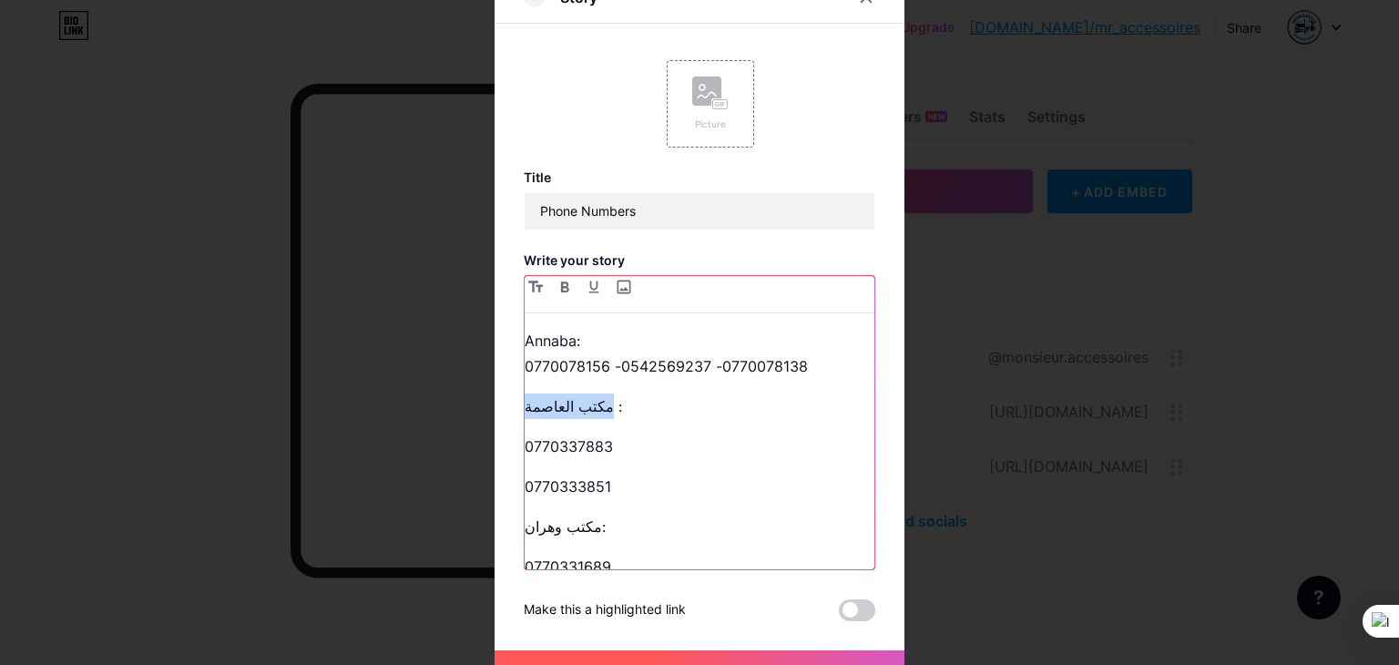
drag, startPoint x: 586, startPoint y: 406, endPoint x: 487, endPoint y: 394, distance: 99.2
click at [495, 394] on div "Story Picture Title Phone Numbers Write your story Annaba: 0770078156 -05425692…" at bounding box center [700, 333] width 410 height 722
click at [525, 489] on p "0770333851" at bounding box center [700, 487] width 350 height 26
drag, startPoint x: 587, startPoint y: 488, endPoint x: 499, endPoint y: 481, distance: 87.8
click at [499, 481] on div "Story Picture Title Phone Numbers Write your story Annaba: 0770078156 -05425692…" at bounding box center [700, 333] width 410 height 722
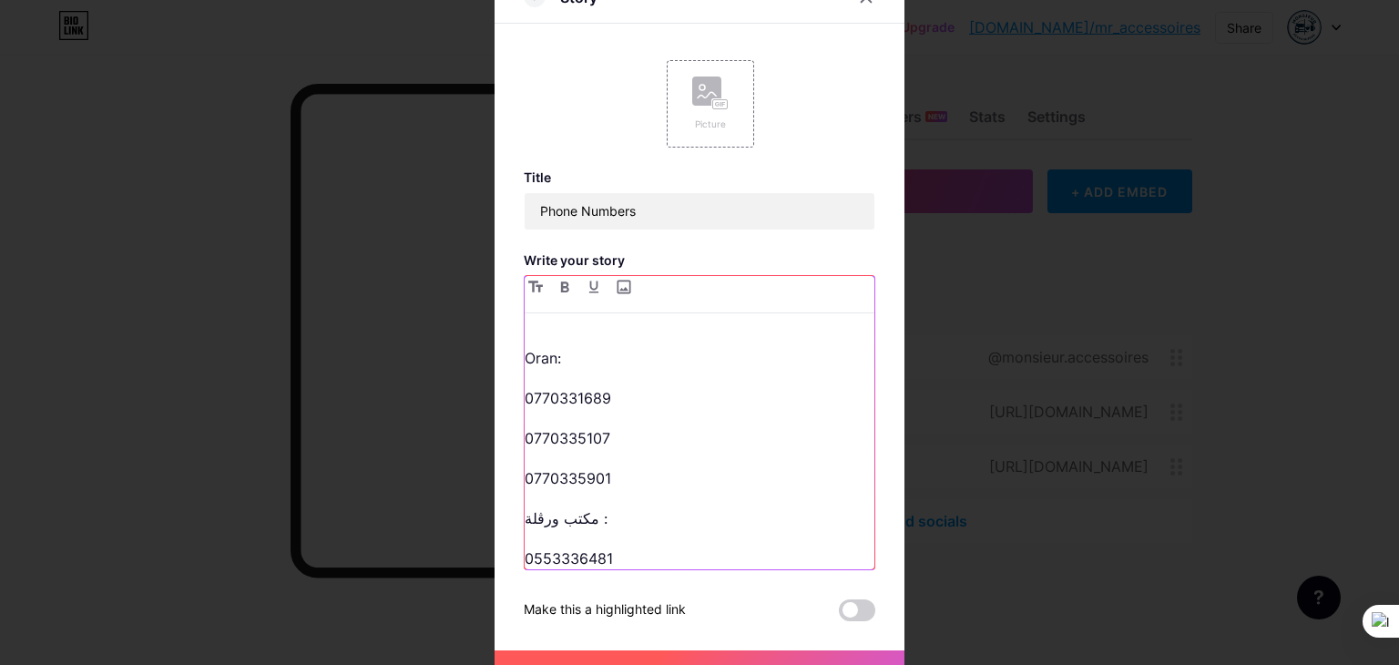
scroll to position [182, 0]
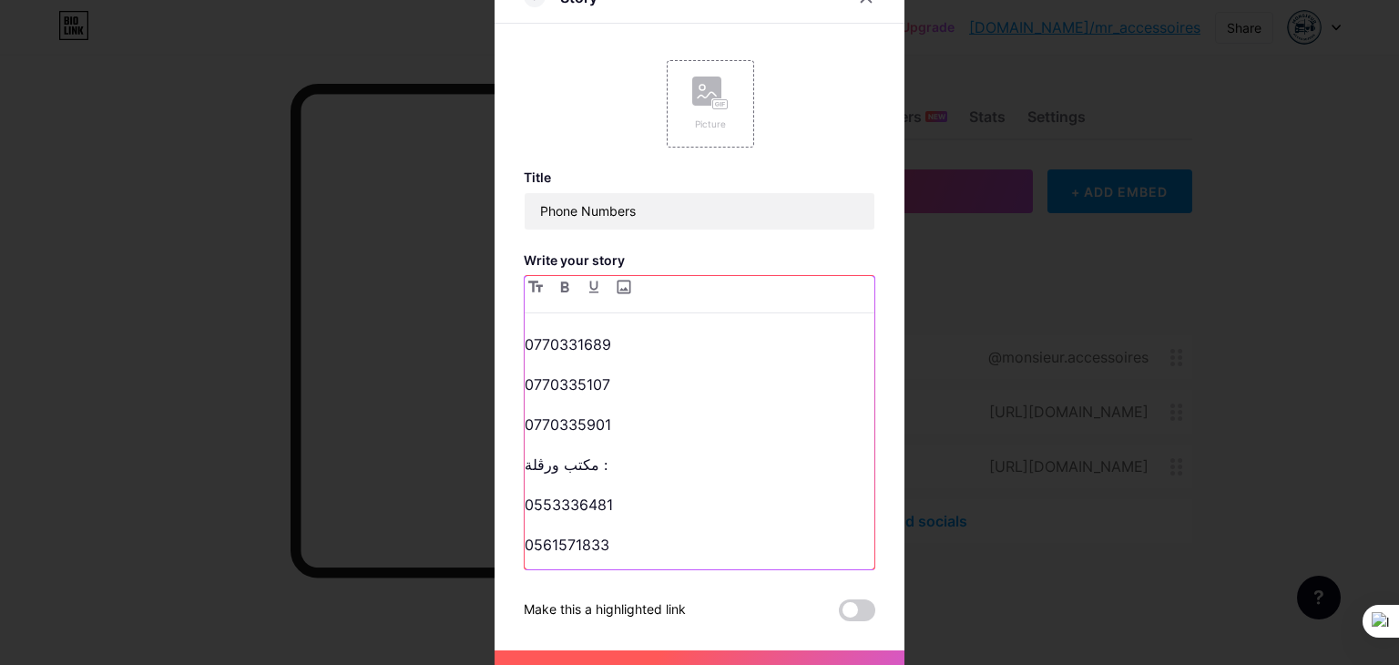
click at [525, 391] on p "0770335107" at bounding box center [700, 385] width 350 height 26
click at [525, 385] on p "0770335901" at bounding box center [700, 385] width 350 height 26
drag, startPoint x: 598, startPoint y: 388, endPoint x: 572, endPoint y: 379, distance: 27.1
click at [578, 385] on p "مكتب ورڨلة :" at bounding box center [700, 385] width 350 height 26
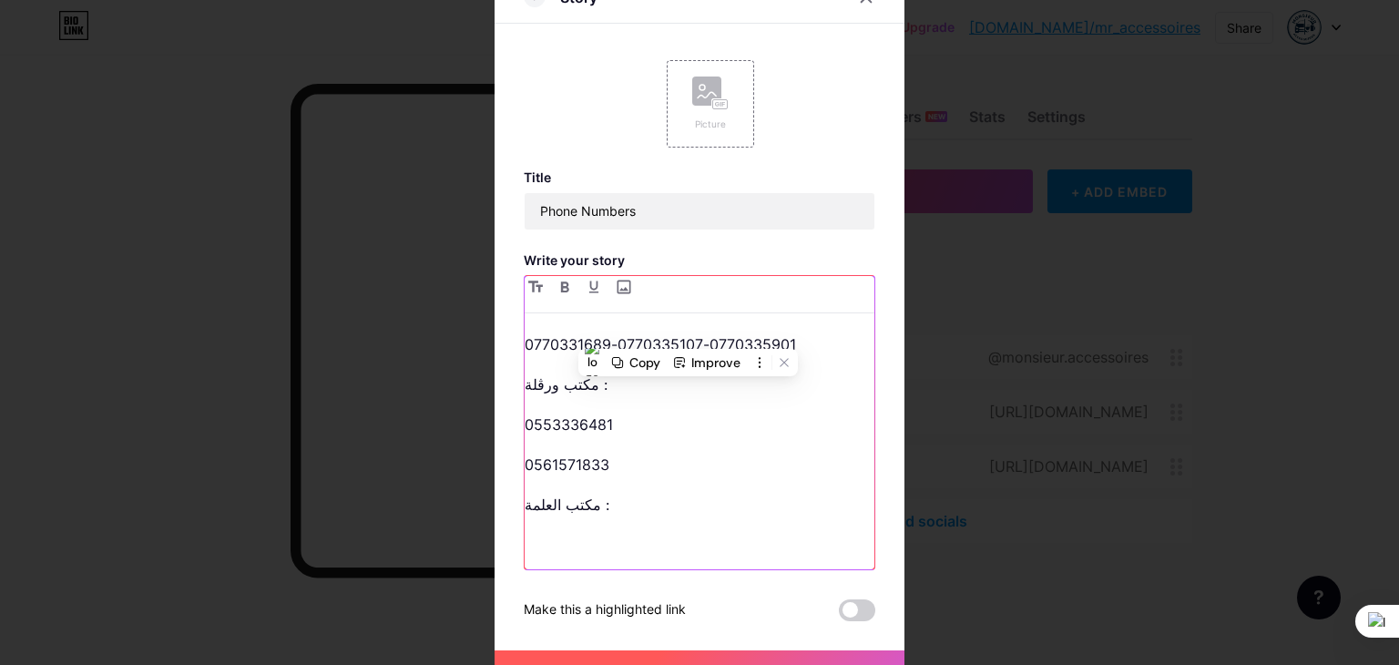
click at [572, 379] on p "مكتب ورڨلة :" at bounding box center [700, 385] width 350 height 26
click at [572, 380] on p "مكتب ورڨلة :" at bounding box center [700, 385] width 350 height 26
click at [525, 469] on p "0561571833" at bounding box center [700, 465] width 350 height 26
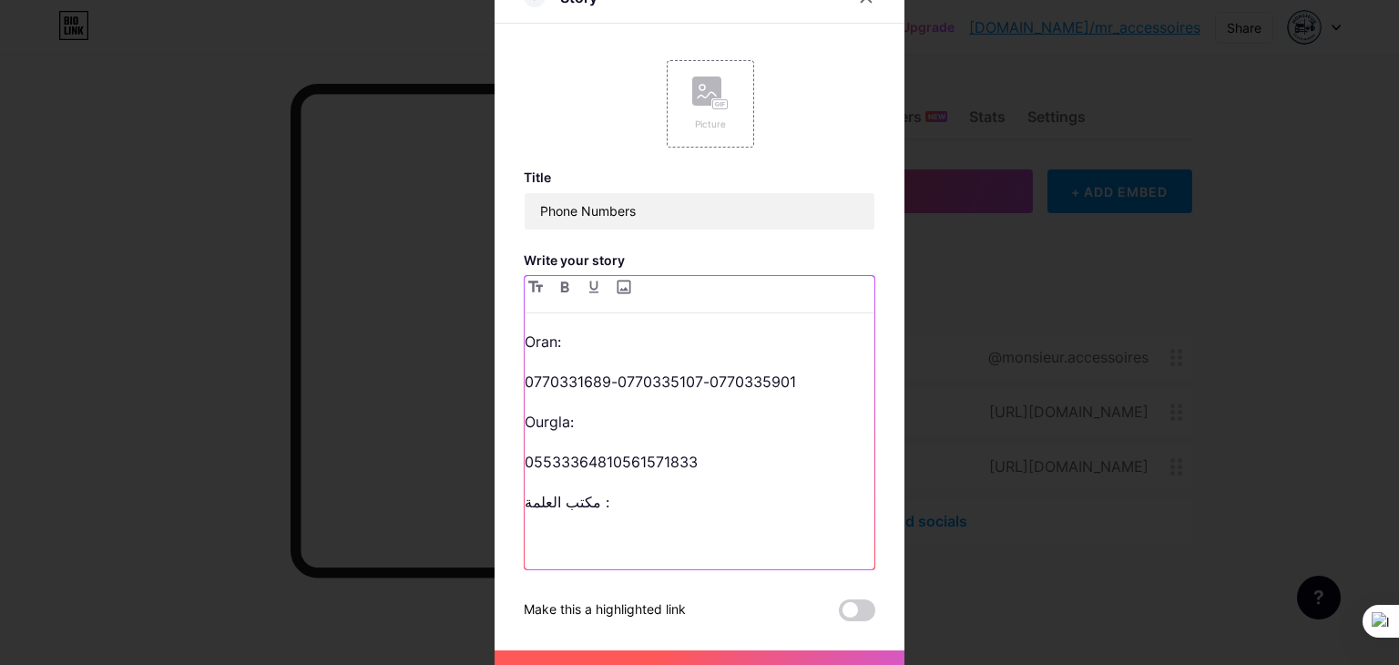
scroll to position [145, 0]
click at [525, 469] on p "0553336481-0561571833" at bounding box center [700, 462] width 350 height 26
drag, startPoint x: 576, startPoint y: 496, endPoint x: 562, endPoint y: 507, distance: 18.1
click at [555, 505] on p "مكتب العلمة :" at bounding box center [700, 502] width 350 height 26
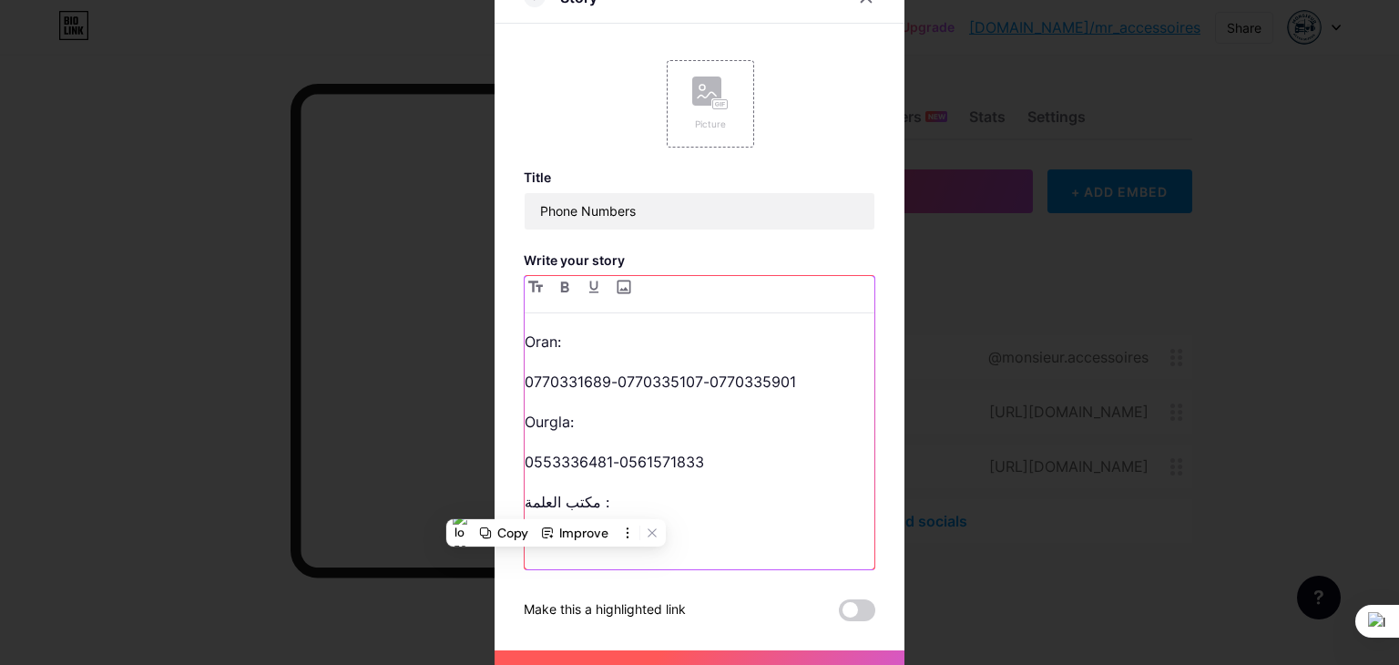
click at [565, 507] on p "مكتب العلمة :" at bounding box center [700, 502] width 350 height 26
click at [565, 508] on p "مكتب العلمة :" at bounding box center [700, 502] width 350 height 26
click at [561, 511] on p "مكتب العلمة :" at bounding box center [700, 502] width 350 height 26
click at [561, 510] on p "مكتب العلمة :" at bounding box center [700, 502] width 350 height 26
click at [561, 509] on p "مكتب العلمة :" at bounding box center [700, 502] width 350 height 26
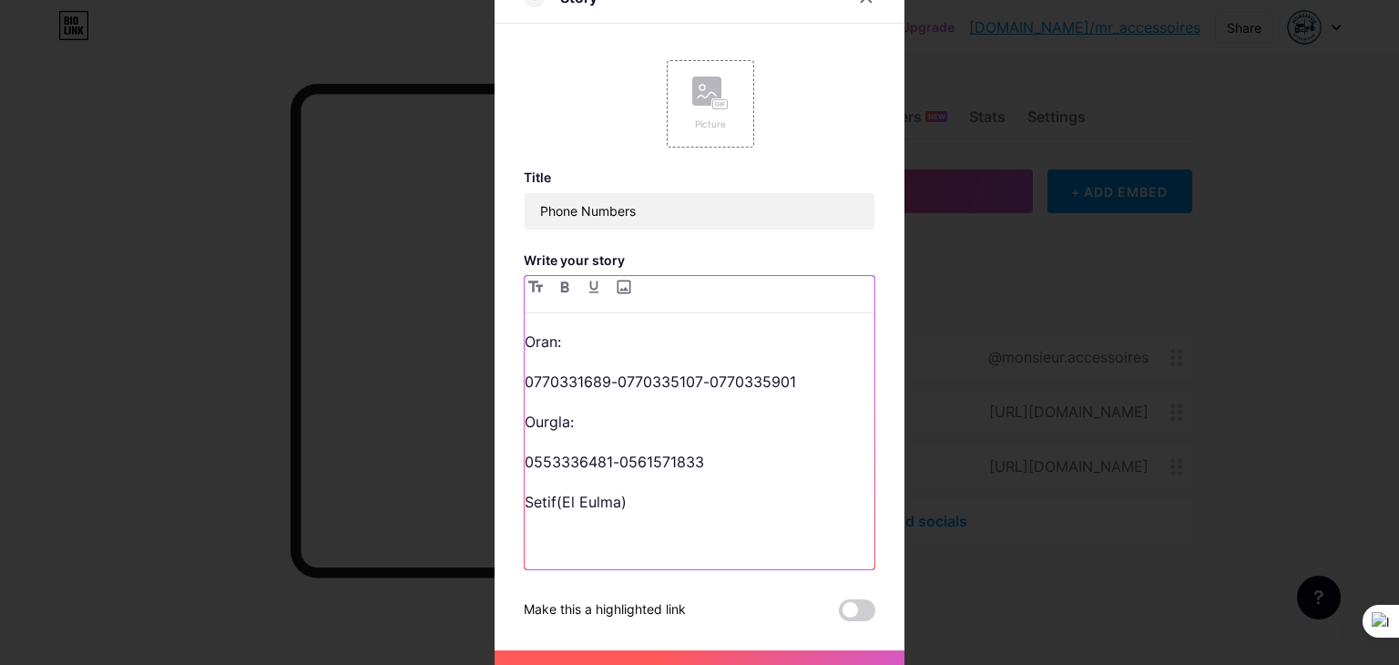
click at [572, 503] on p "Setif(El Eulma)" at bounding box center [700, 502] width 350 height 26
click at [637, 510] on p "Setif(El-Eulma)" at bounding box center [700, 502] width 350 height 26
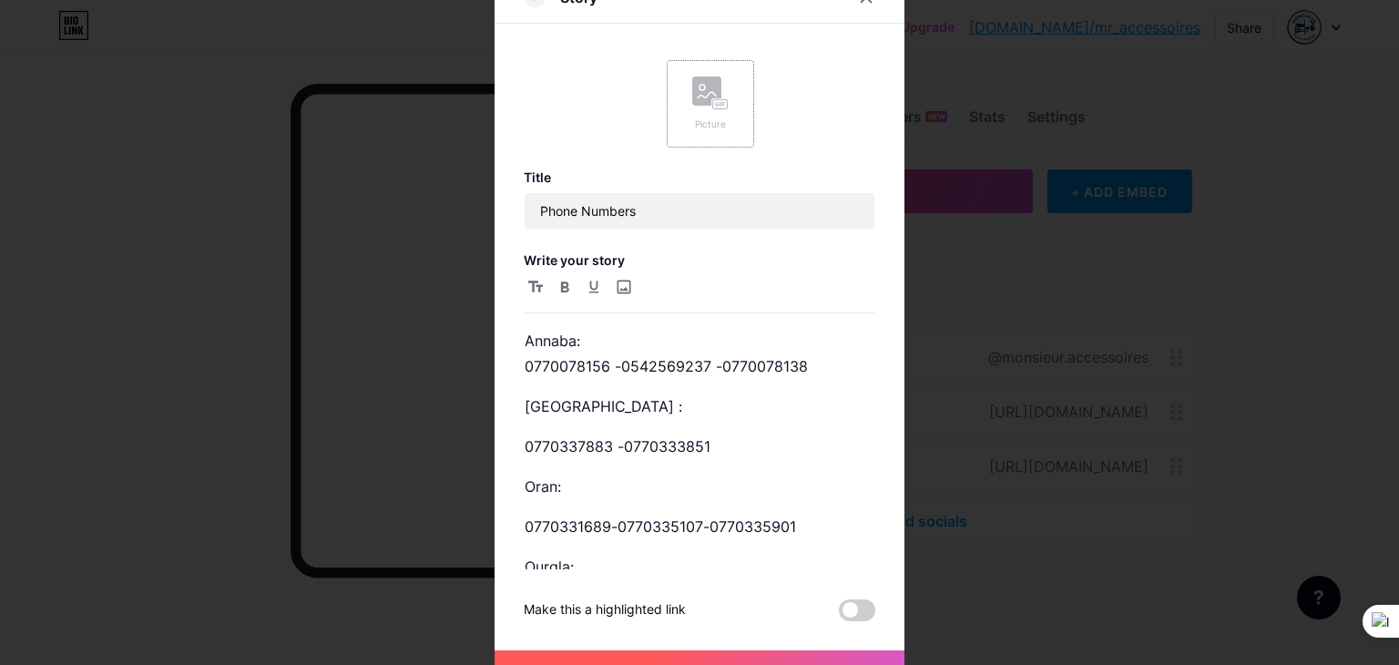
click at [700, 92] on rect at bounding box center [706, 91] width 29 height 29
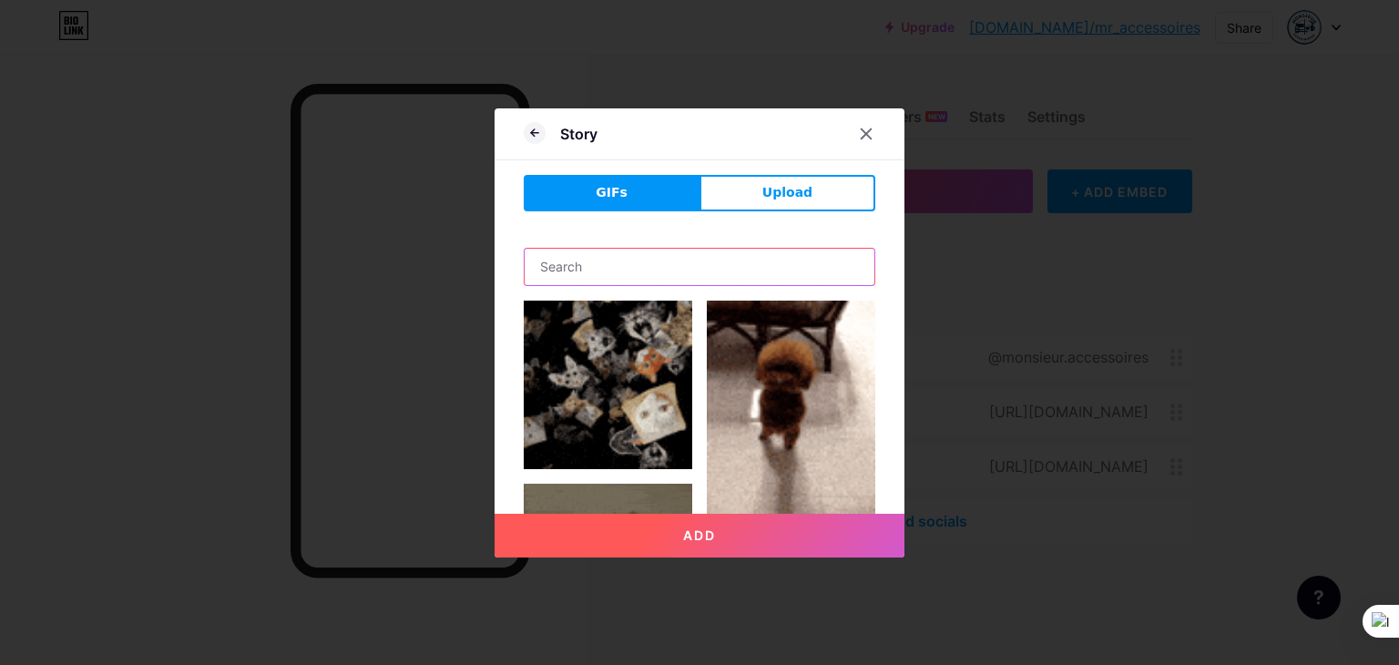
click at [565, 263] on input "text" at bounding box center [700, 267] width 350 height 36
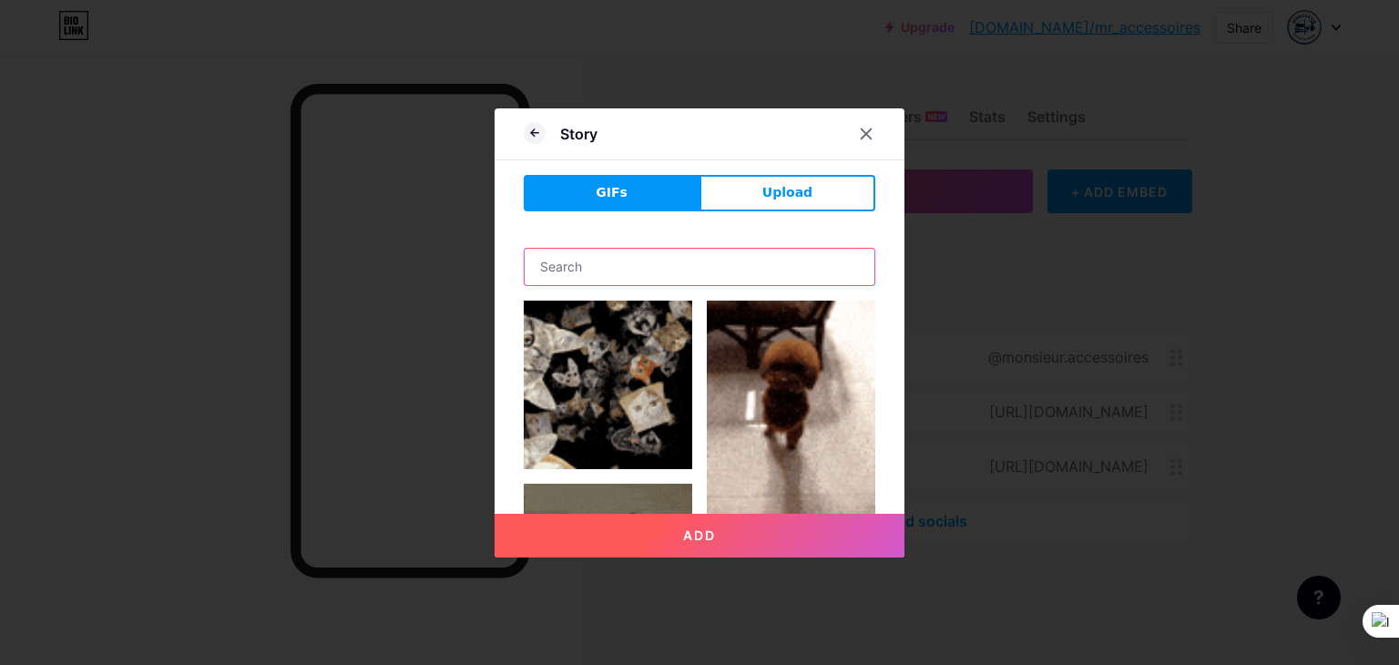
click at [565, 263] on input "text" at bounding box center [700, 267] width 350 height 36
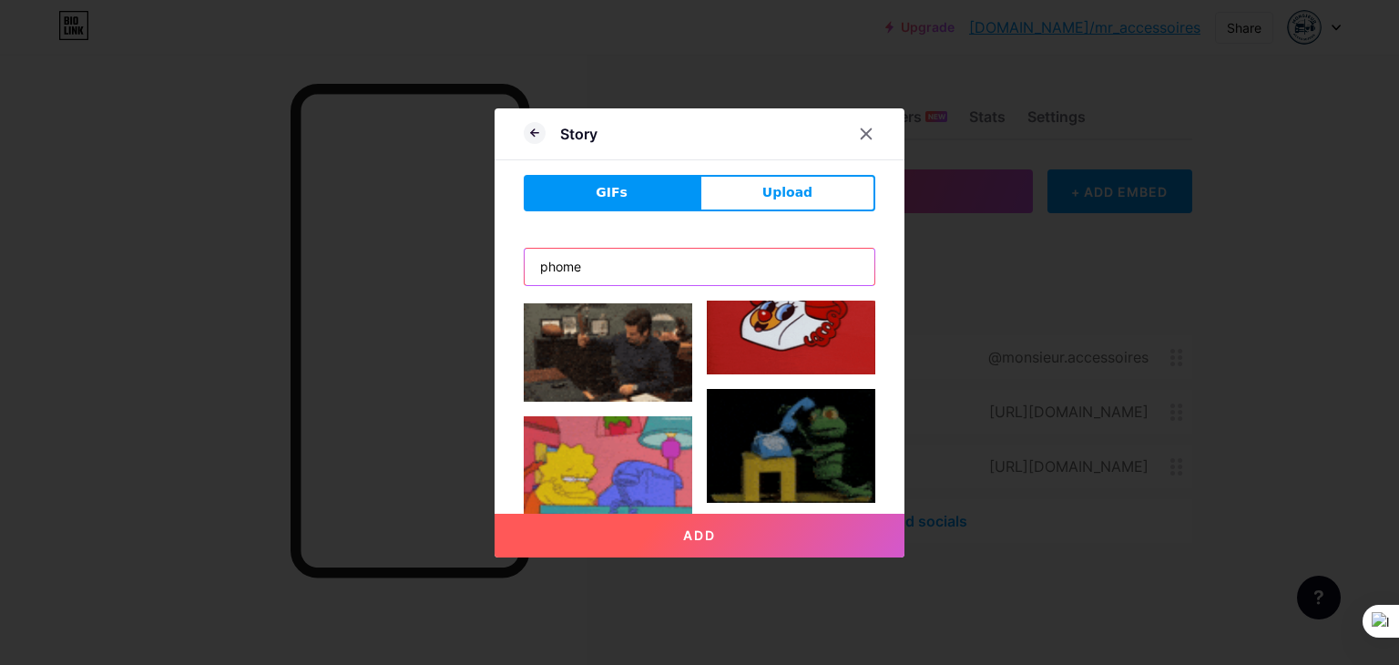
scroll to position [91, 0]
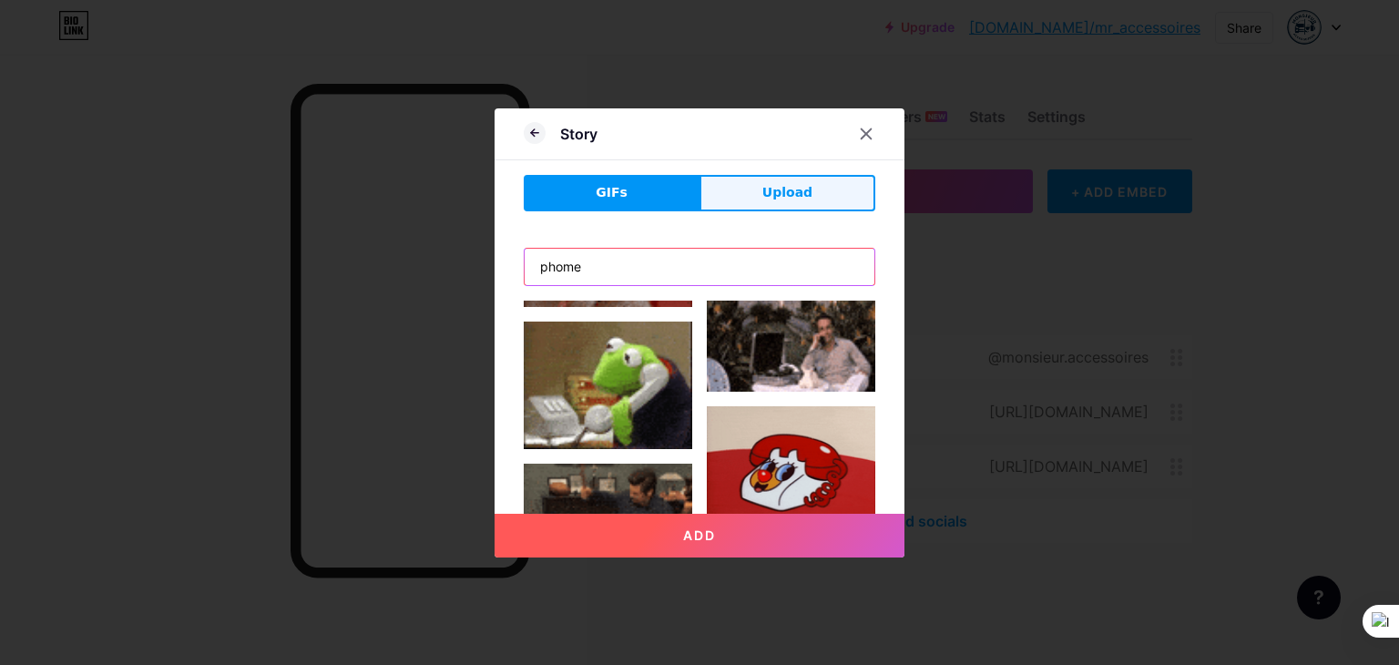
type input "phome"
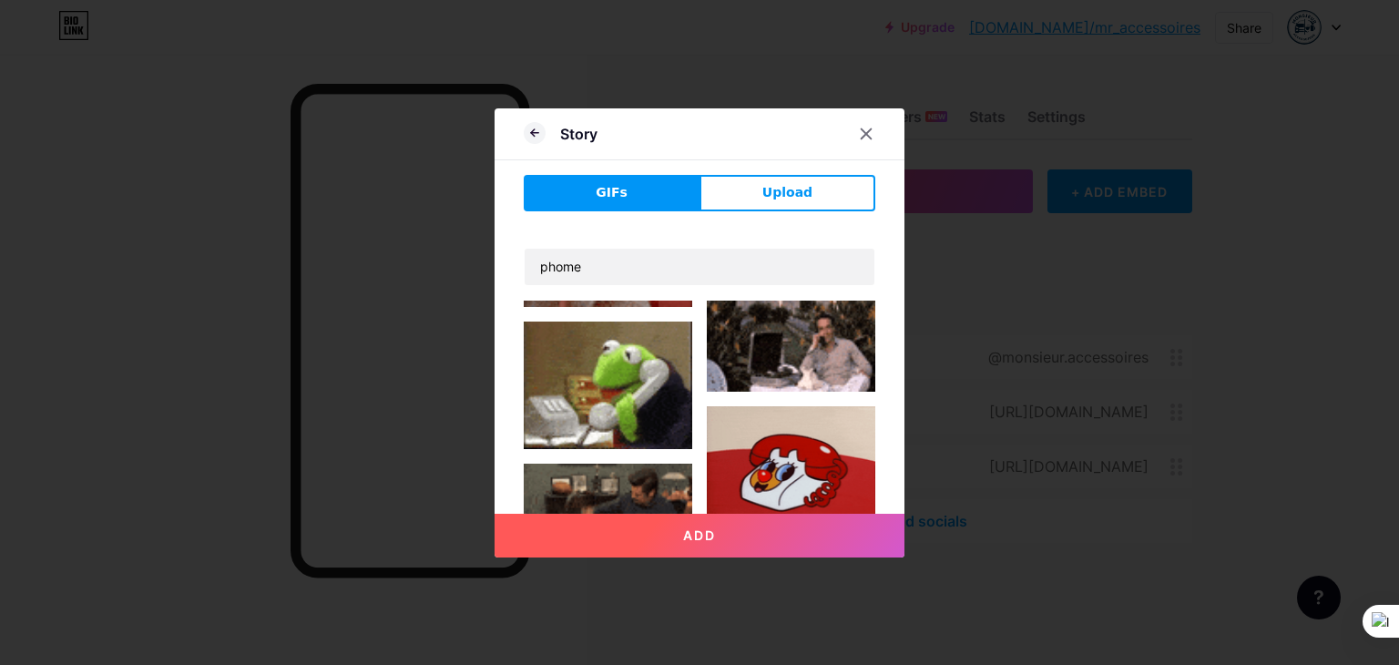
click at [759, 179] on button "Upload" at bounding box center [788, 193] width 176 height 36
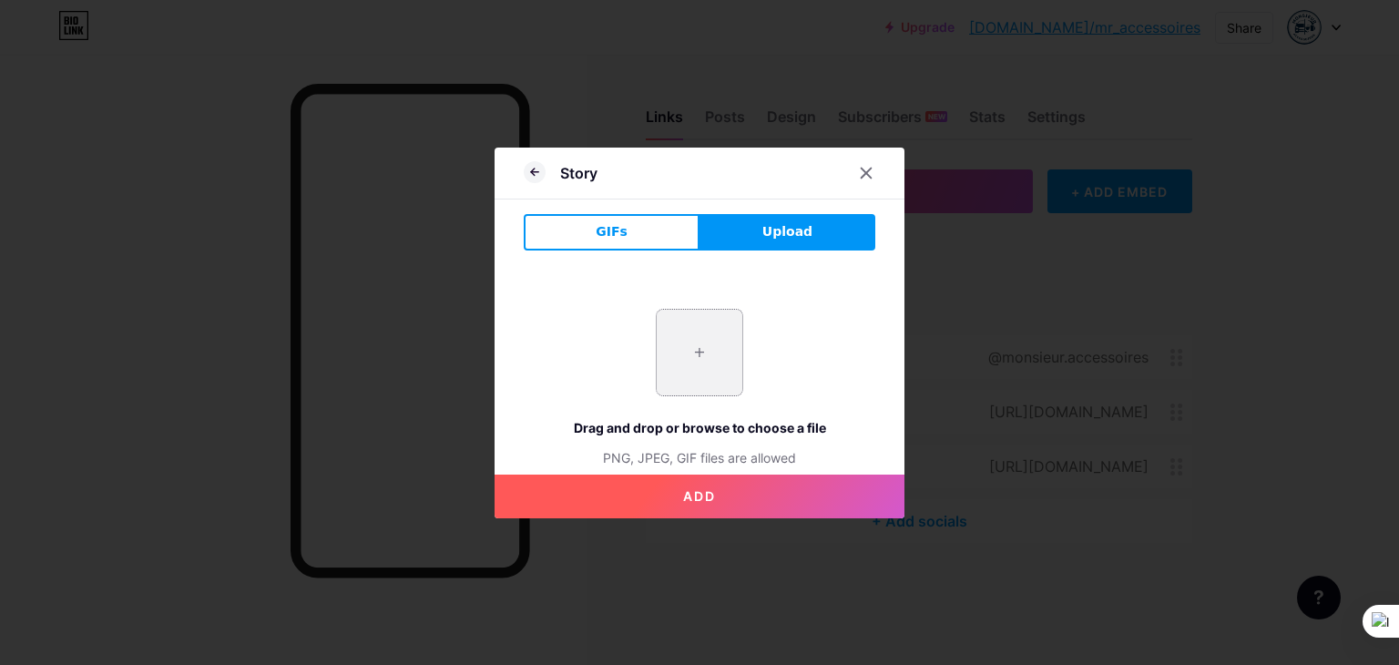
click at [671, 325] on input "file" at bounding box center [700, 353] width 86 height 86
type input "C:\fakepath\—Pngtree—circle phone call icon in_8997757.png"
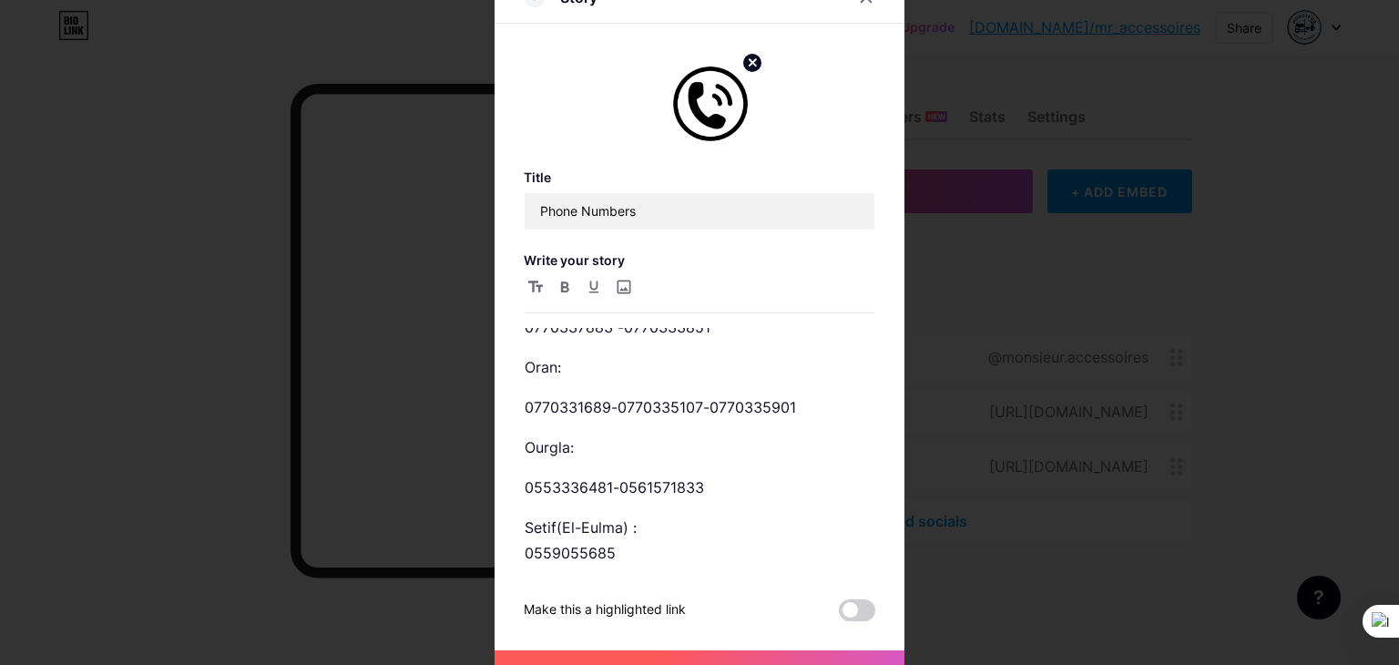
scroll to position [79, 0]
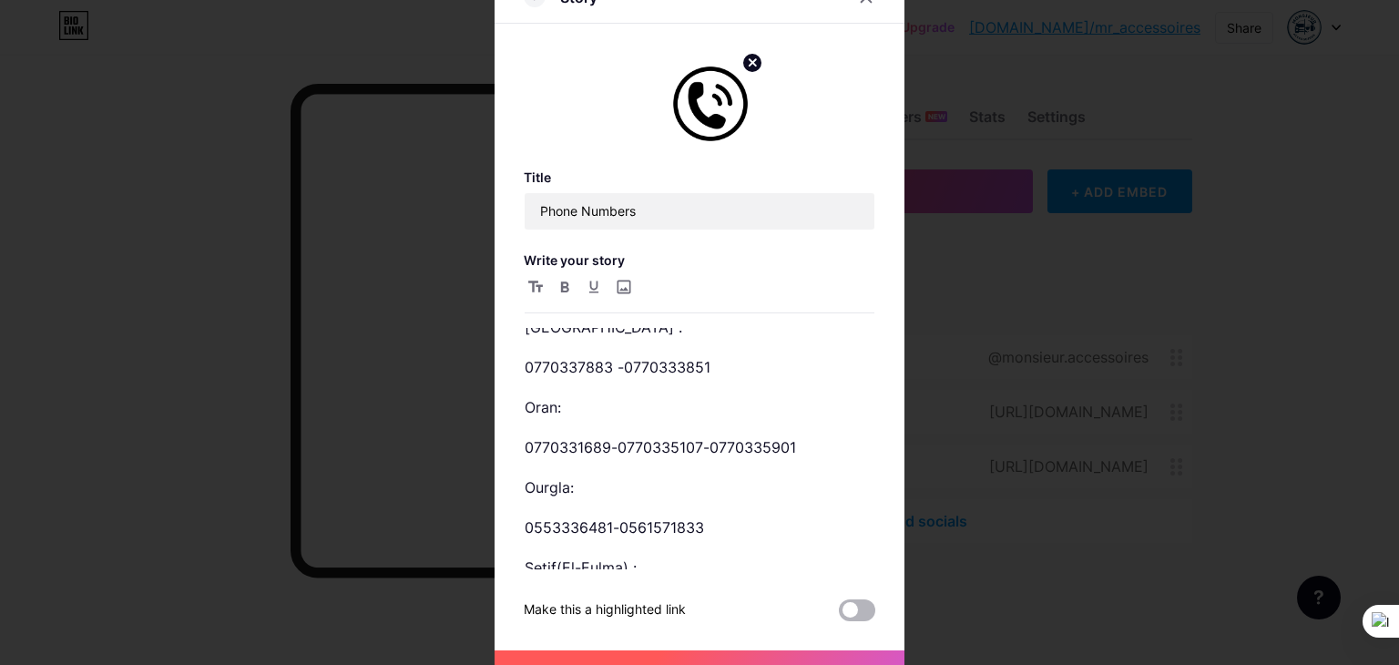
click at [854, 601] on span at bounding box center [857, 610] width 36 height 22
click at [839, 615] on input "checkbox" at bounding box center [839, 615] width 0 height 0
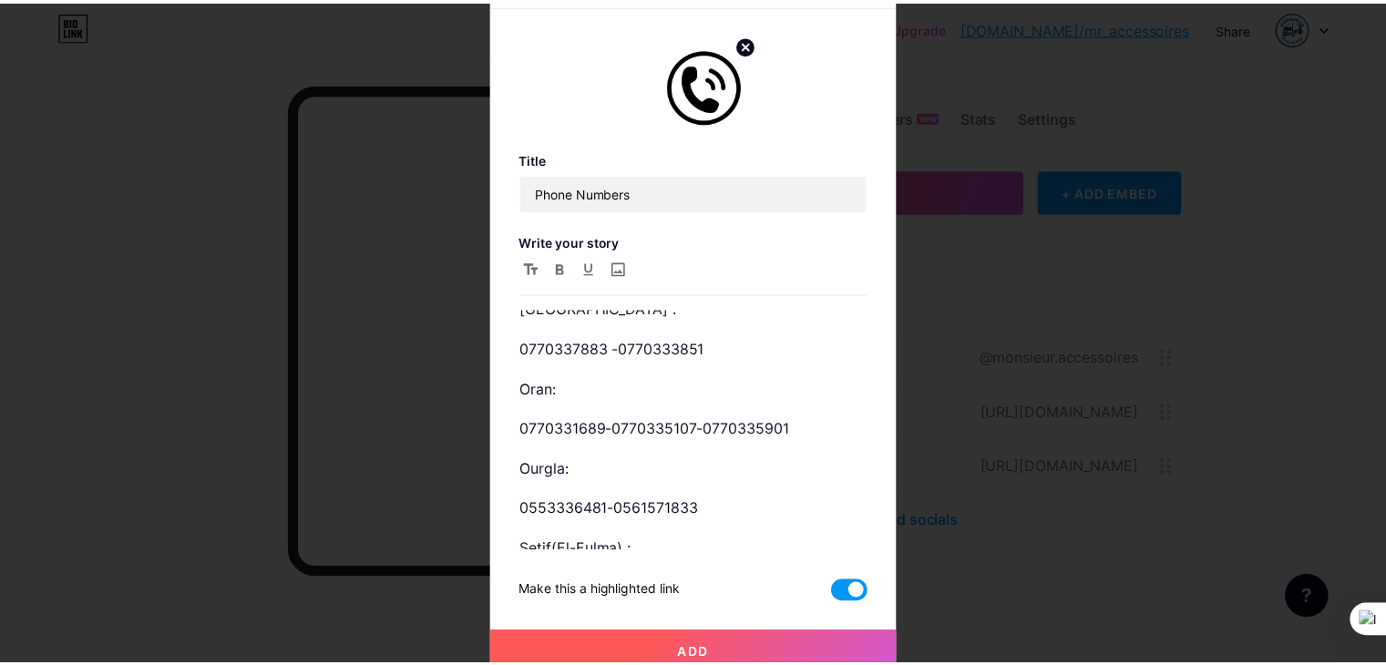
scroll to position [28, 0]
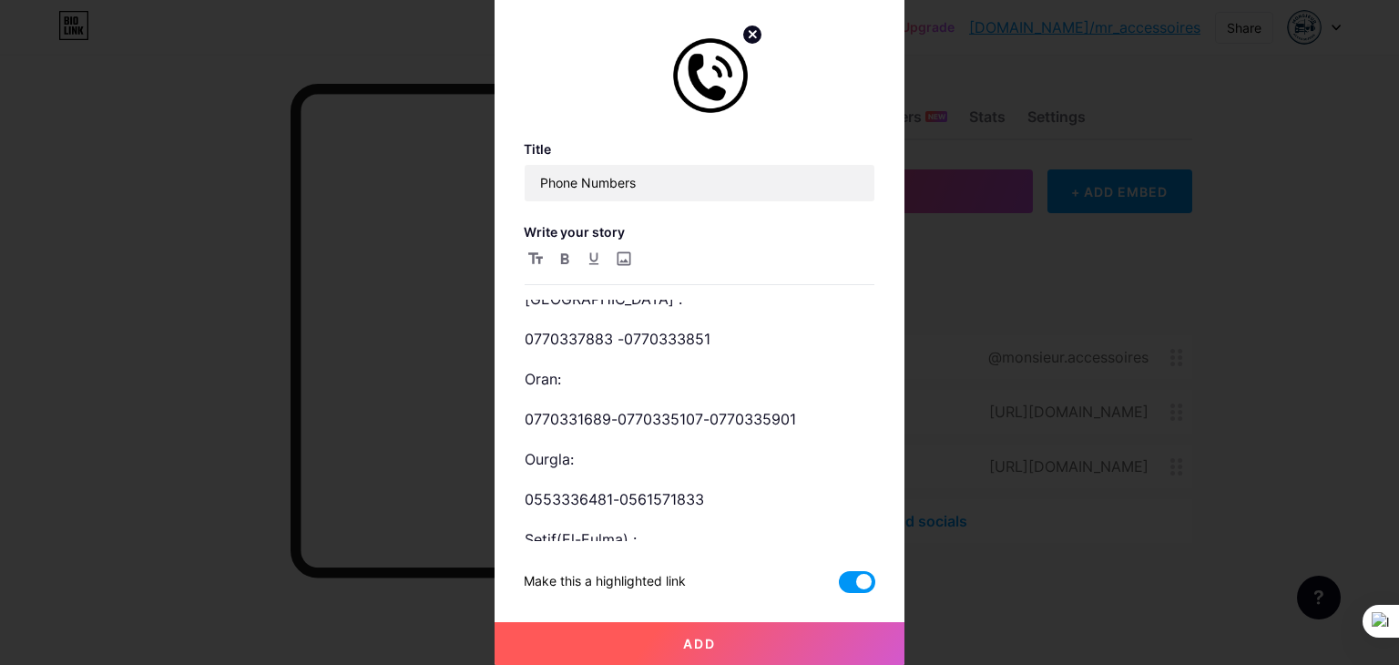
click at [740, 646] on button "Add" at bounding box center [700, 644] width 410 height 44
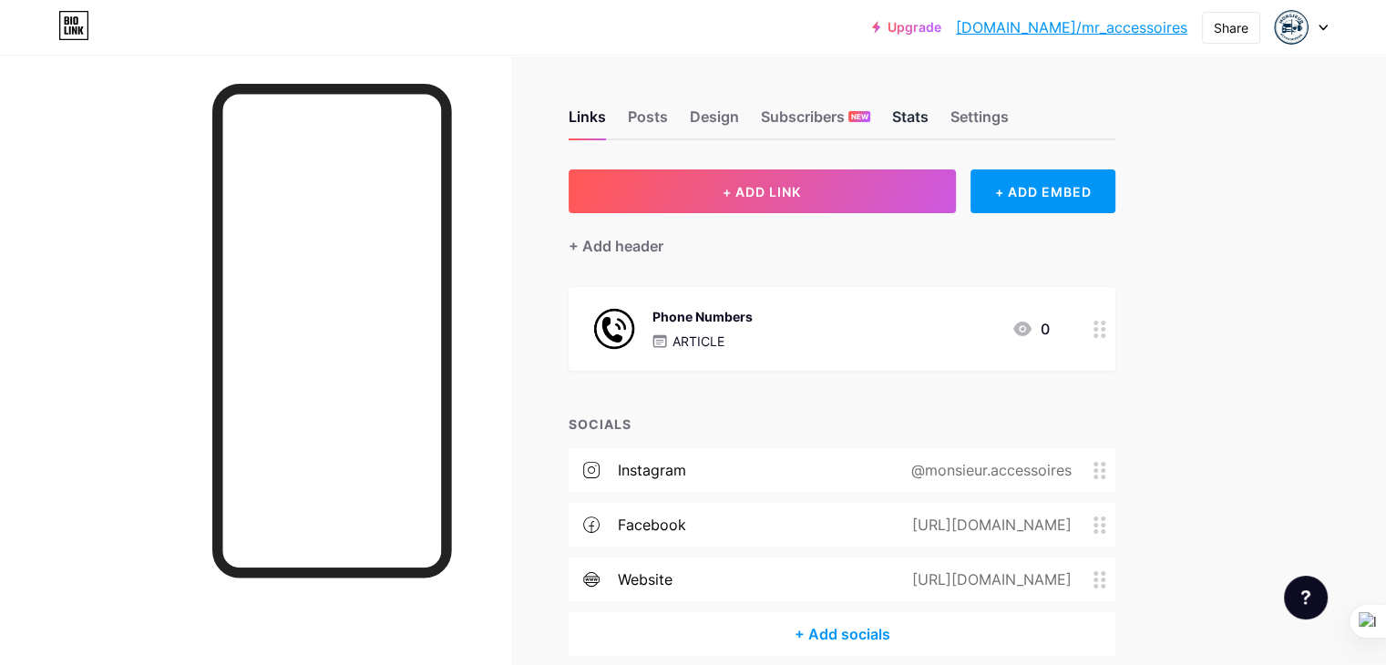
click at [928, 128] on div "Stats" at bounding box center [910, 122] width 36 height 33
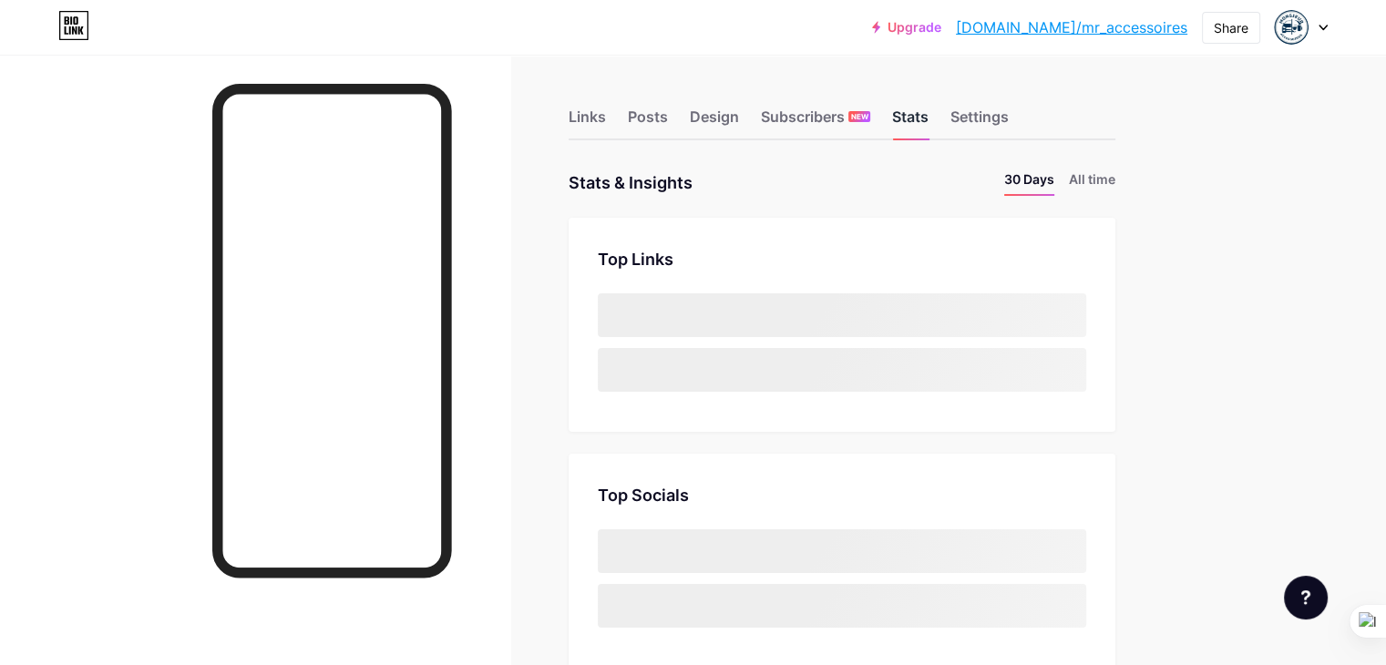
scroll to position [664, 1385]
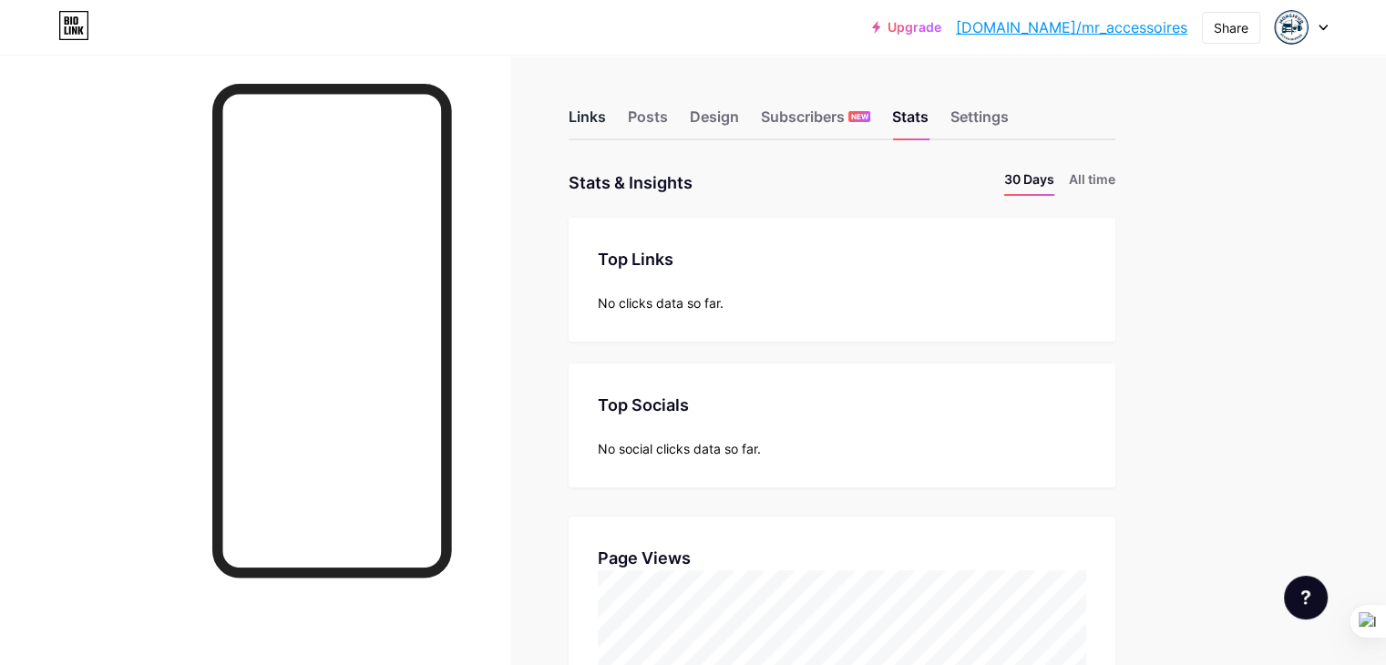
click at [606, 120] on div "Links" at bounding box center [586, 122] width 37 height 33
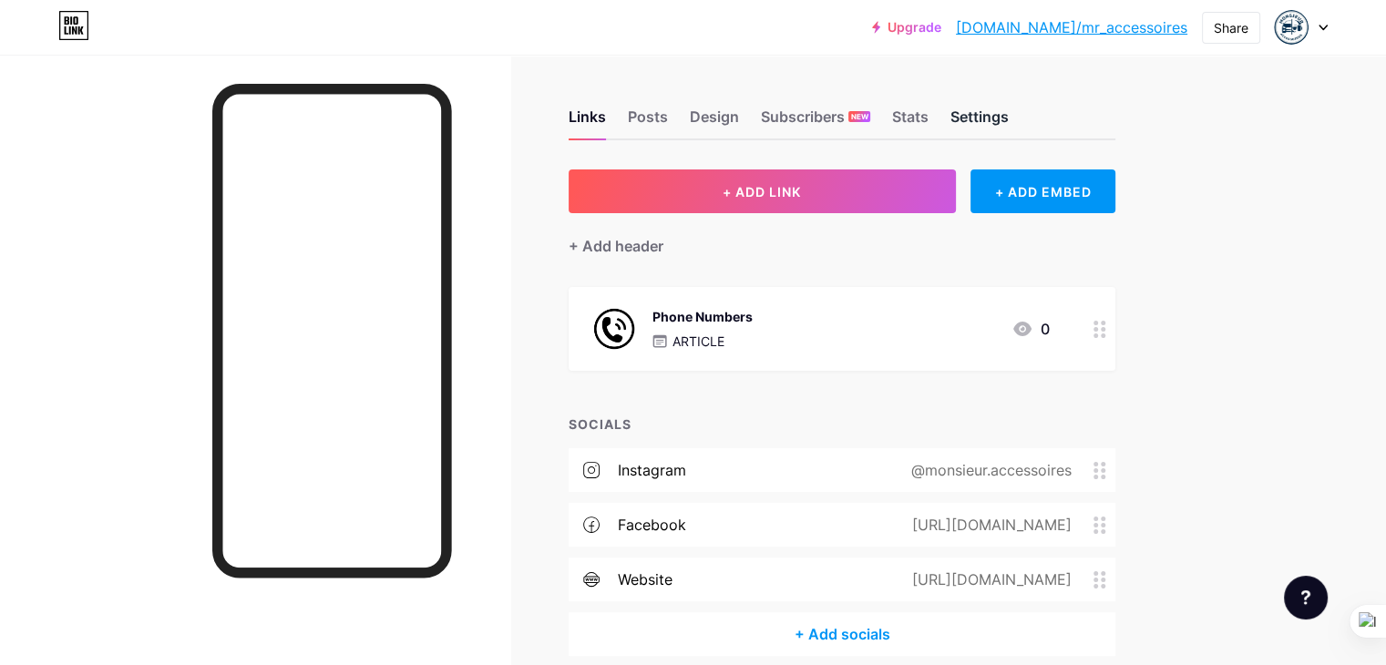
click at [1008, 128] on div "Settings" at bounding box center [979, 122] width 58 height 33
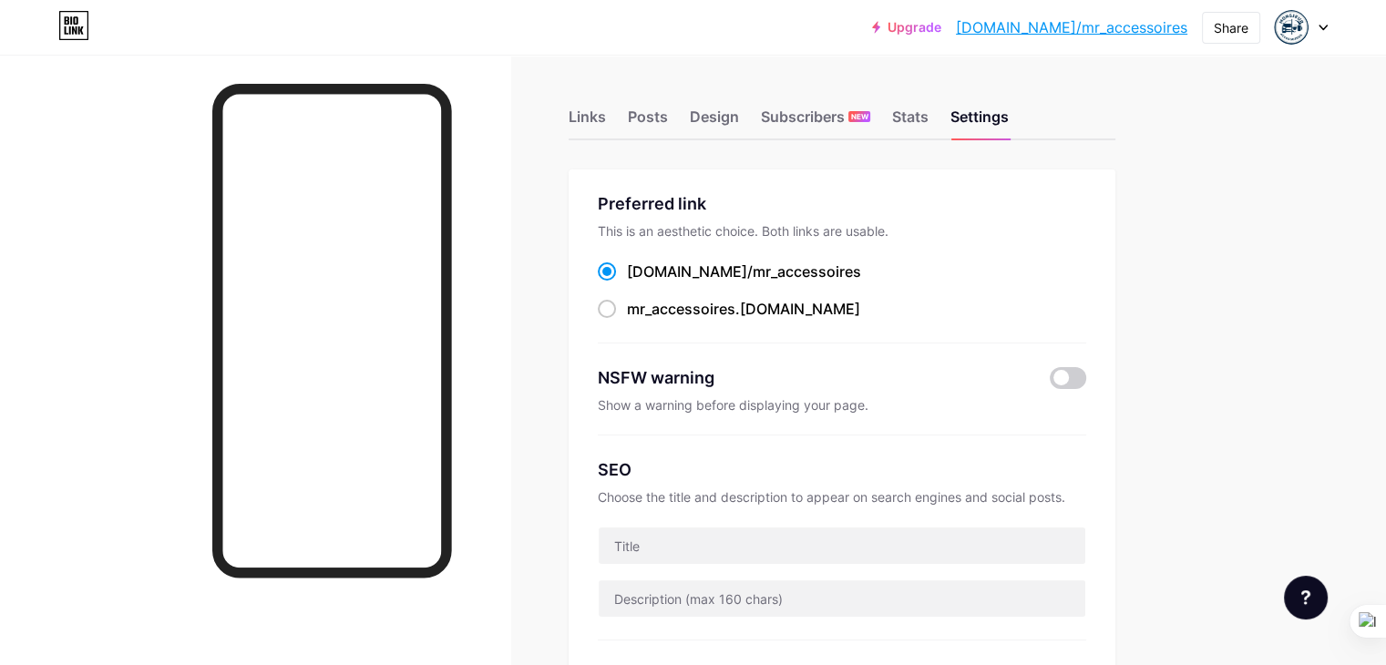
click at [388, 26] on div "Upgrade bio.link/mr_acc... bio.link/mr_accessoires Share Switch accounts Monsie…" at bounding box center [693, 27] width 1386 height 33
drag, startPoint x: 1018, startPoint y: 18, endPoint x: 1193, endPoint y: 128, distance: 207.0
click at [1181, 25] on div "Upgrade bio.link/mr_acc... bio.link/mr_accessoires" at bounding box center [1029, 27] width 315 height 33
drag, startPoint x: 1194, startPoint y: 29, endPoint x: 1021, endPoint y: 35, distance: 173.2
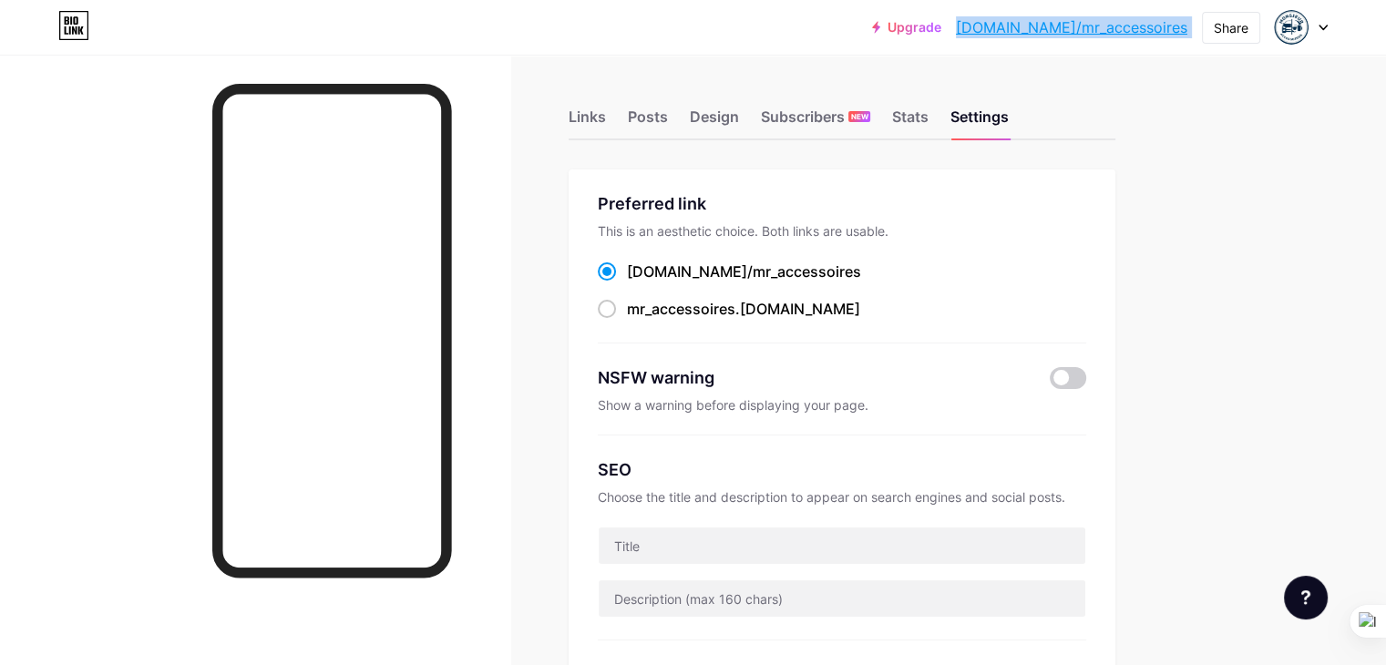
click at [1021, 35] on div "Upgrade bio.link/mr_acc... bio.link/mr_accessoires Share Switch accounts Monsie…" at bounding box center [1100, 27] width 456 height 33
copy div "bio.link/mr_accessoires Share Switch accounts Monsieur accessoire bio.link/mr_a…"
drag, startPoint x: 901, startPoint y: 269, endPoint x: 707, endPoint y: 270, distance: 194.0
click at [707, 270] on div "bio.link/ mr_accessoires" at bounding box center [842, 272] width 488 height 23
copy label "bio.link/ mr_accessoires"
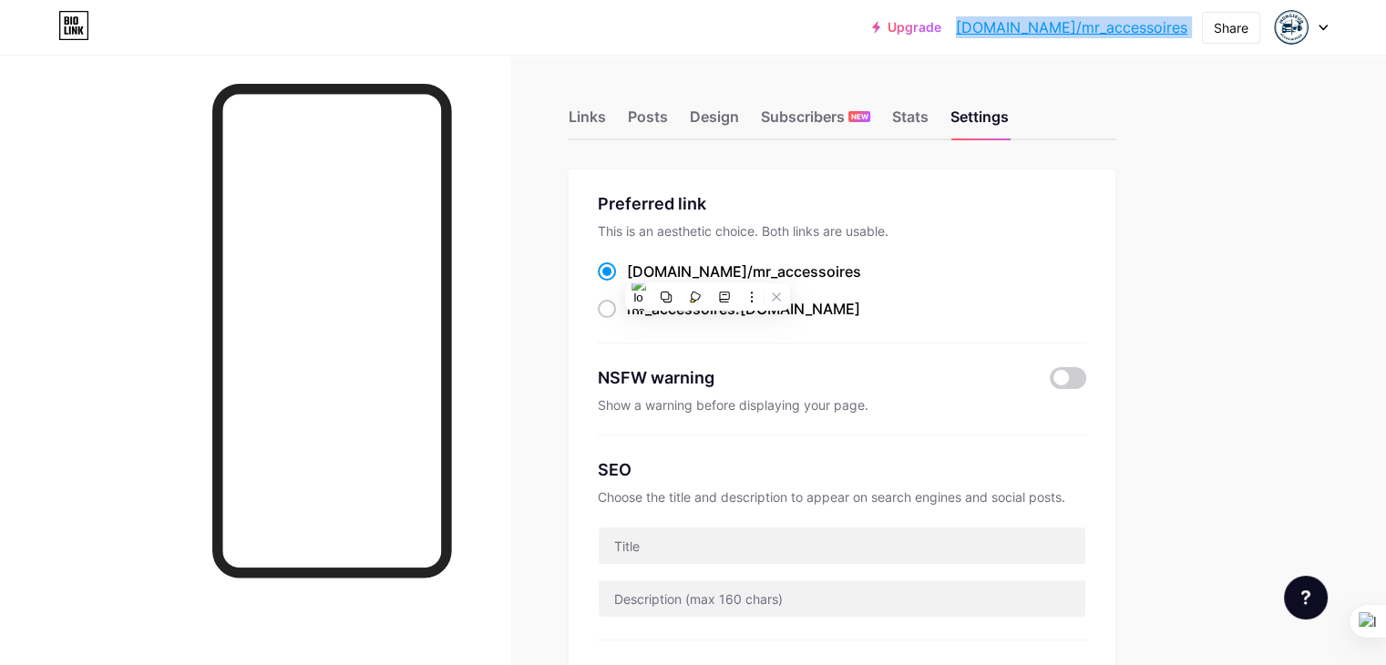
click at [943, 495] on div "Choose the title and description to appear on search engines and social posts." at bounding box center [842, 496] width 488 height 15
click at [606, 110] on div "Links" at bounding box center [586, 122] width 37 height 33
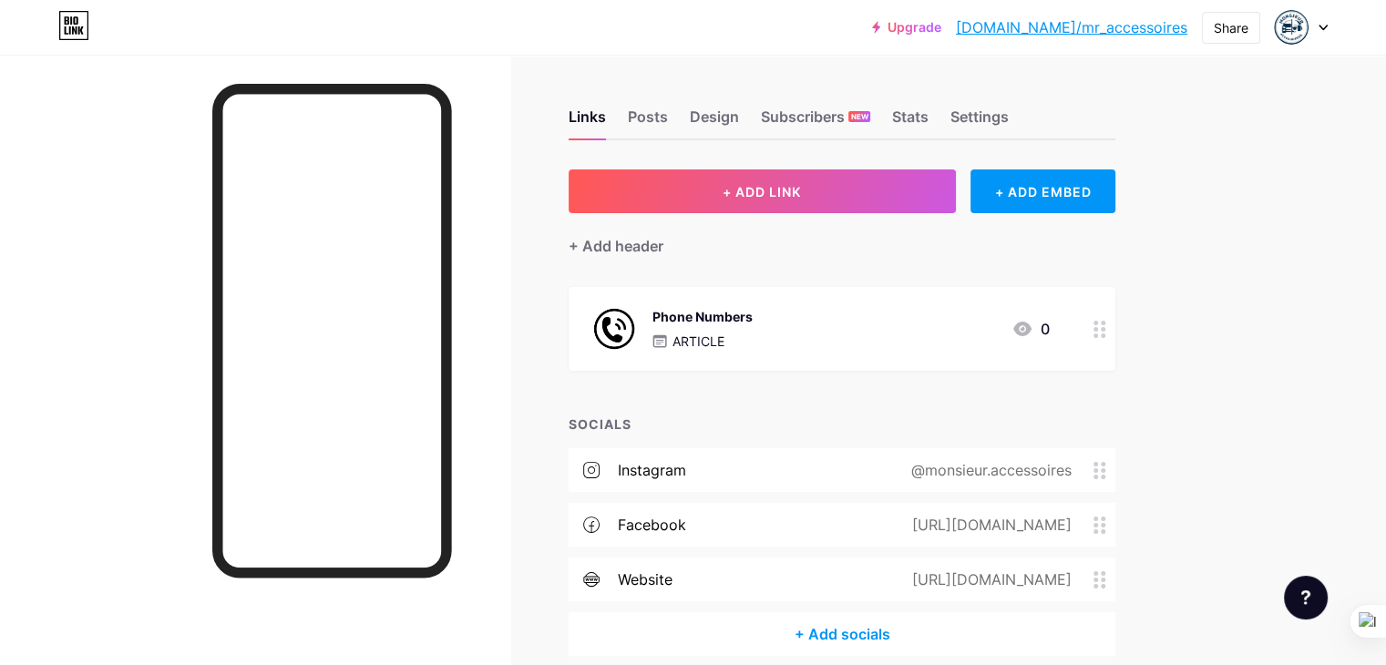
click at [922, 349] on div "Phone Numbers ARTICLE 0" at bounding box center [819, 328] width 459 height 47
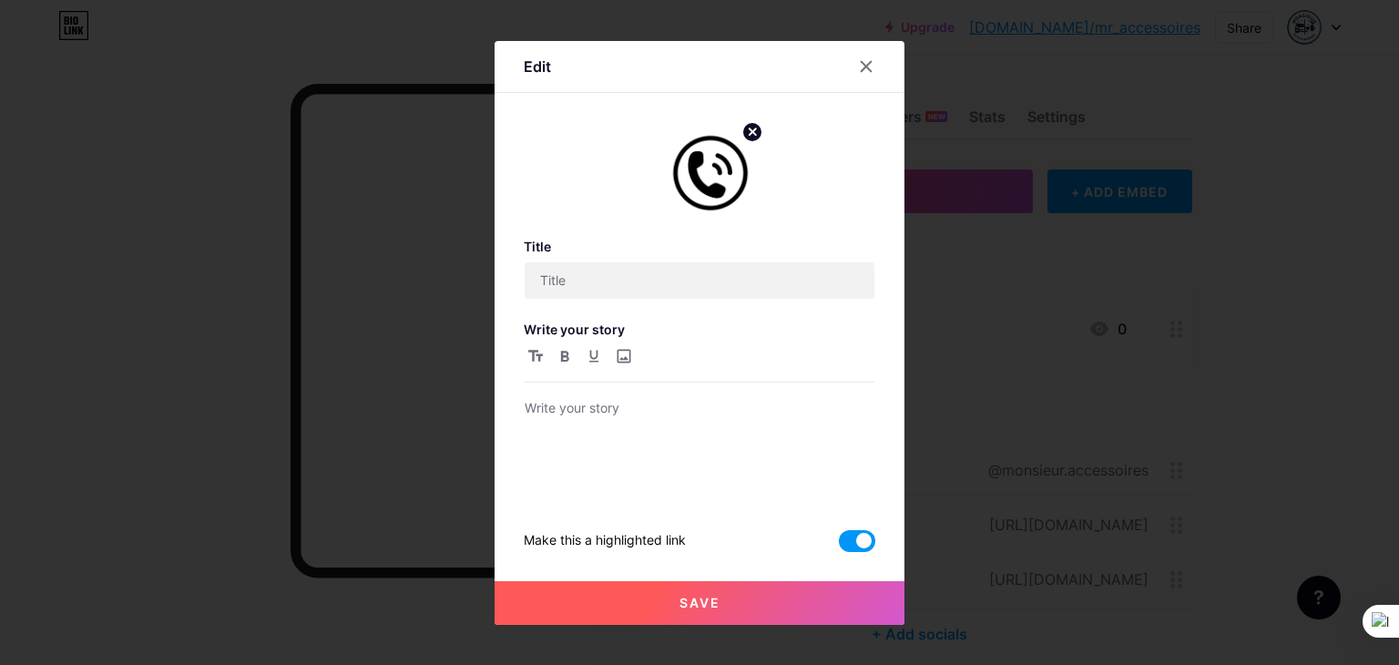
type input "Phone Numbers"
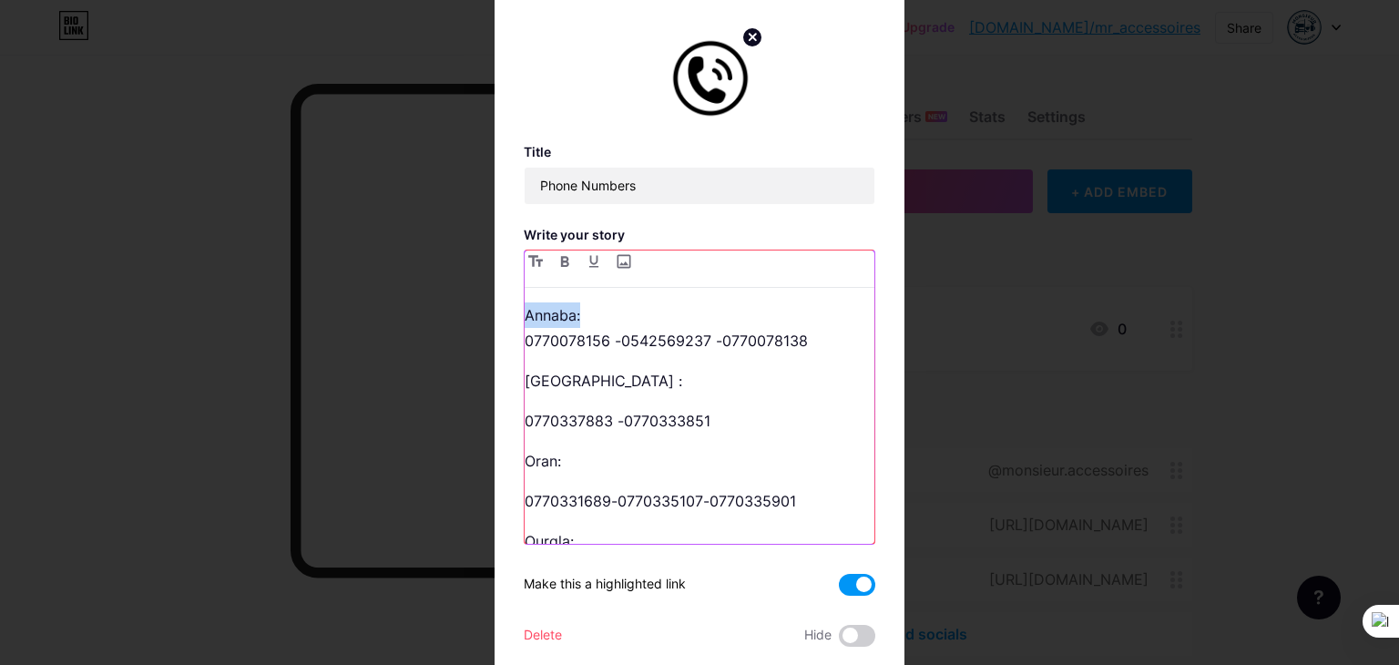
click at [496, 314] on div "Edit Title Phone Numbers Write your story Annaba: 0770078156 -0542569237 -07700…" at bounding box center [700, 332] width 410 height 773
click at [561, 256] on icon "button" at bounding box center [565, 261] width 8 height 11
click at [756, 363] on div "Annaba: 0770078156 -0542569237 -0770078138 Alger : 0770337883 -0770333851 Oran:…" at bounding box center [700, 422] width 350 height 241
click at [716, 335] on p "Annaba: 0770078156 -0542569237 -0770078138" at bounding box center [700, 327] width 350 height 51
drag, startPoint x: 600, startPoint y: 318, endPoint x: 620, endPoint y: 344, distance: 33.2
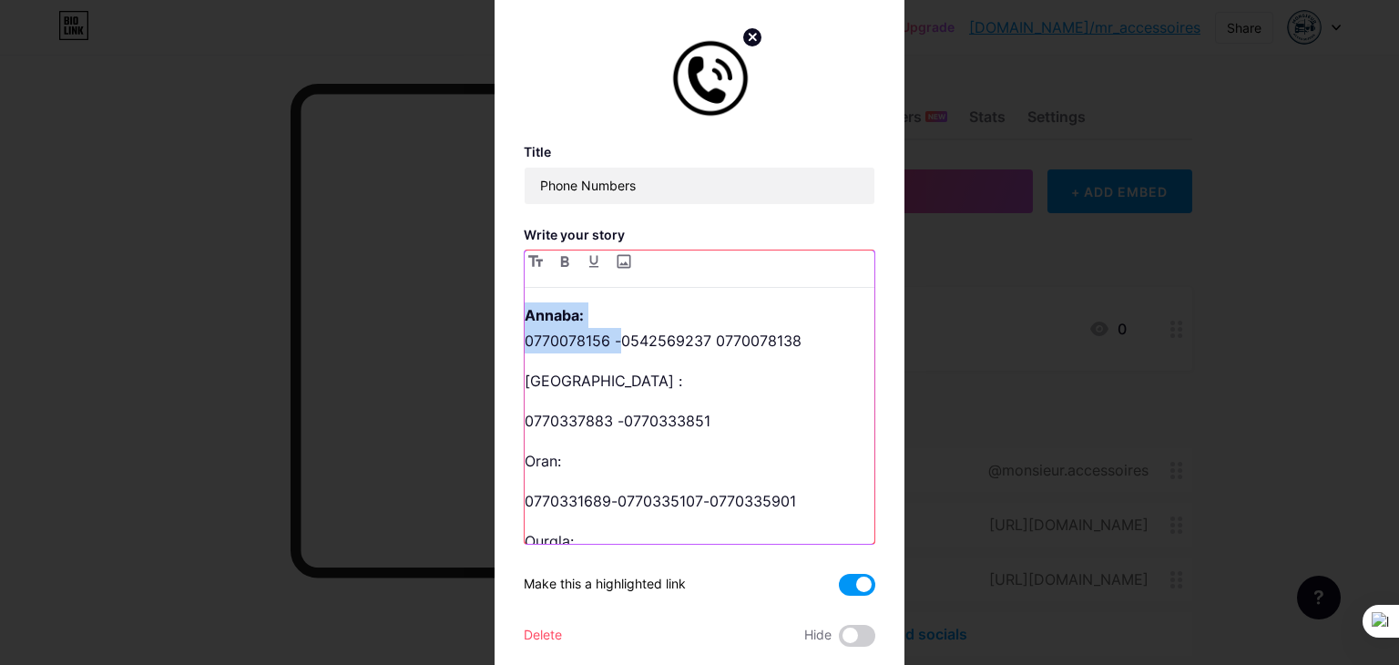
click at [618, 341] on p "Annaba: 0770078156 -0542569237 0770078138" at bounding box center [700, 327] width 350 height 51
click at [617, 337] on p "Annaba: 0770078156 -0542569237 0770078138" at bounding box center [700, 327] width 350 height 51
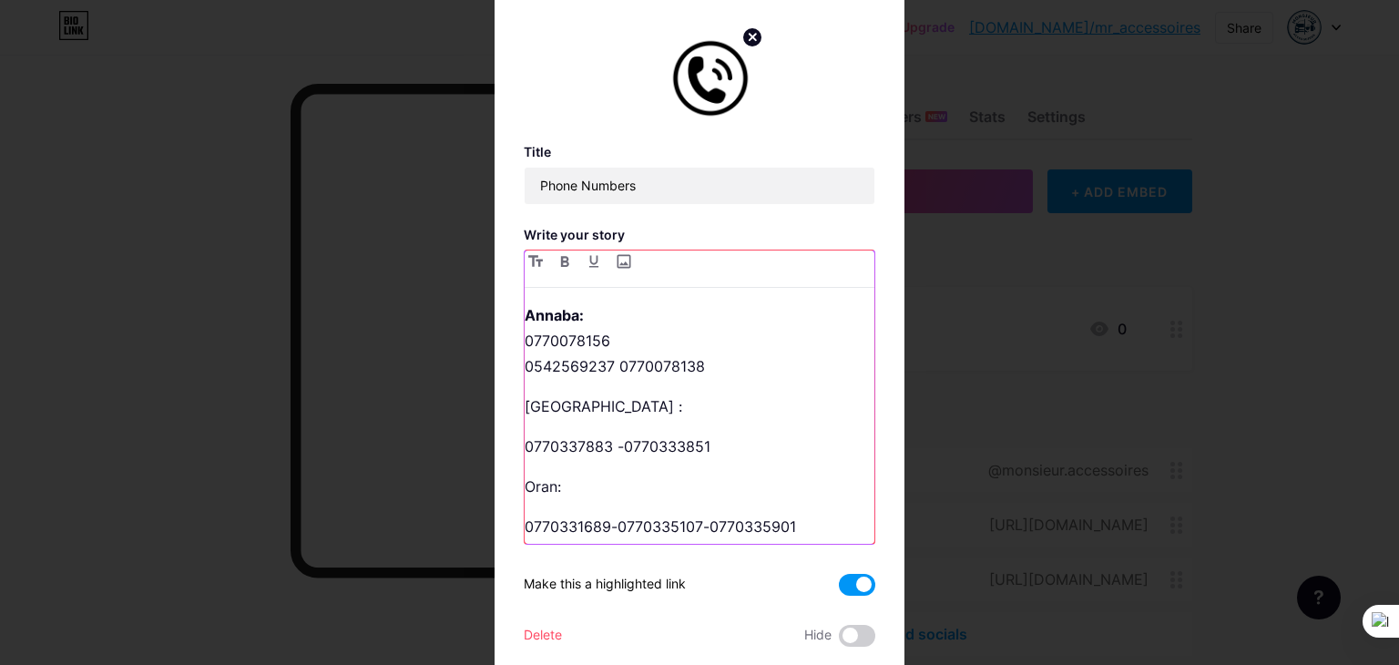
click at [616, 363] on p "Annaba: 0770078156 0542569237 0770078138" at bounding box center [700, 340] width 350 height 77
click at [615, 365] on p "Annaba: 0770078156 0542569237 0770078138" at bounding box center [700, 340] width 350 height 77
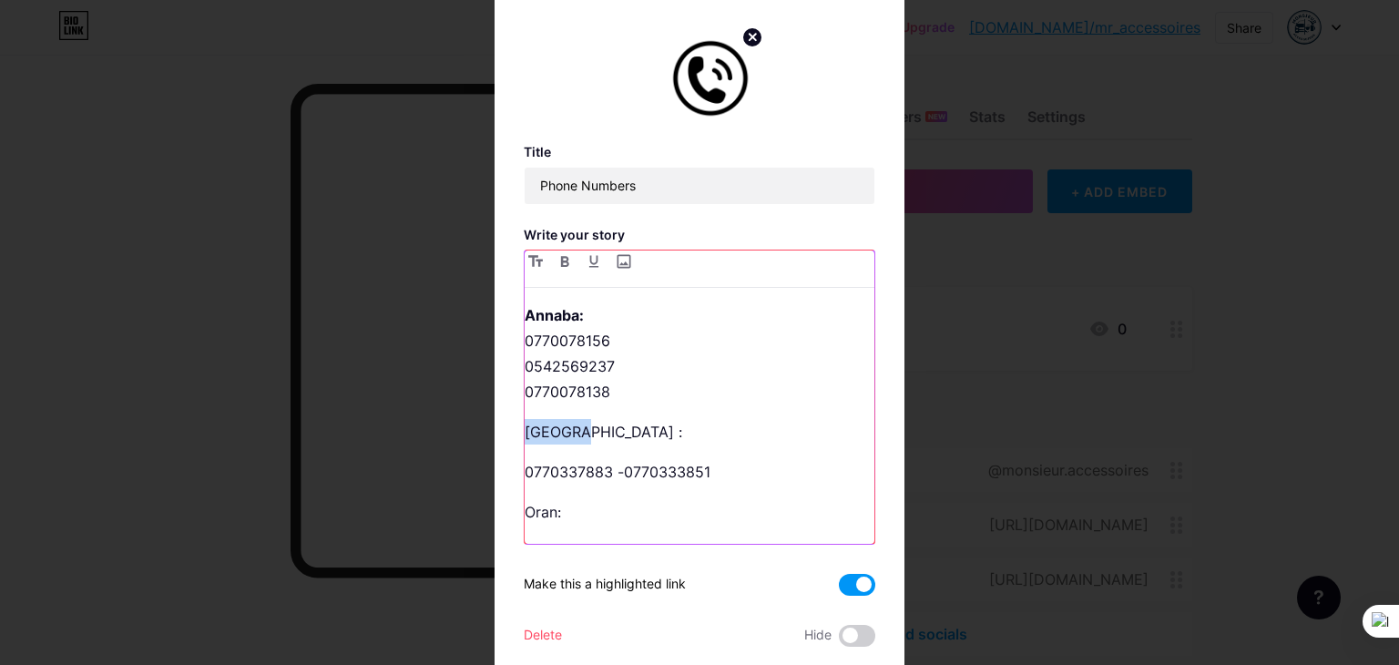
drag, startPoint x: 581, startPoint y: 431, endPoint x: 539, endPoint y: 391, distance: 58.0
click at [505, 430] on div "Edit Title Phone Numbers Write your story Annaba: 0770078156 0542569237 0770078…" at bounding box center [700, 332] width 410 height 773
click at [561, 263] on icon "button" at bounding box center [565, 261] width 8 height 11
drag, startPoint x: 520, startPoint y: 469, endPoint x: 547, endPoint y: 470, distance: 26.4
click at [525, 469] on p "0770337883 -0770333851" at bounding box center [700, 472] width 350 height 26
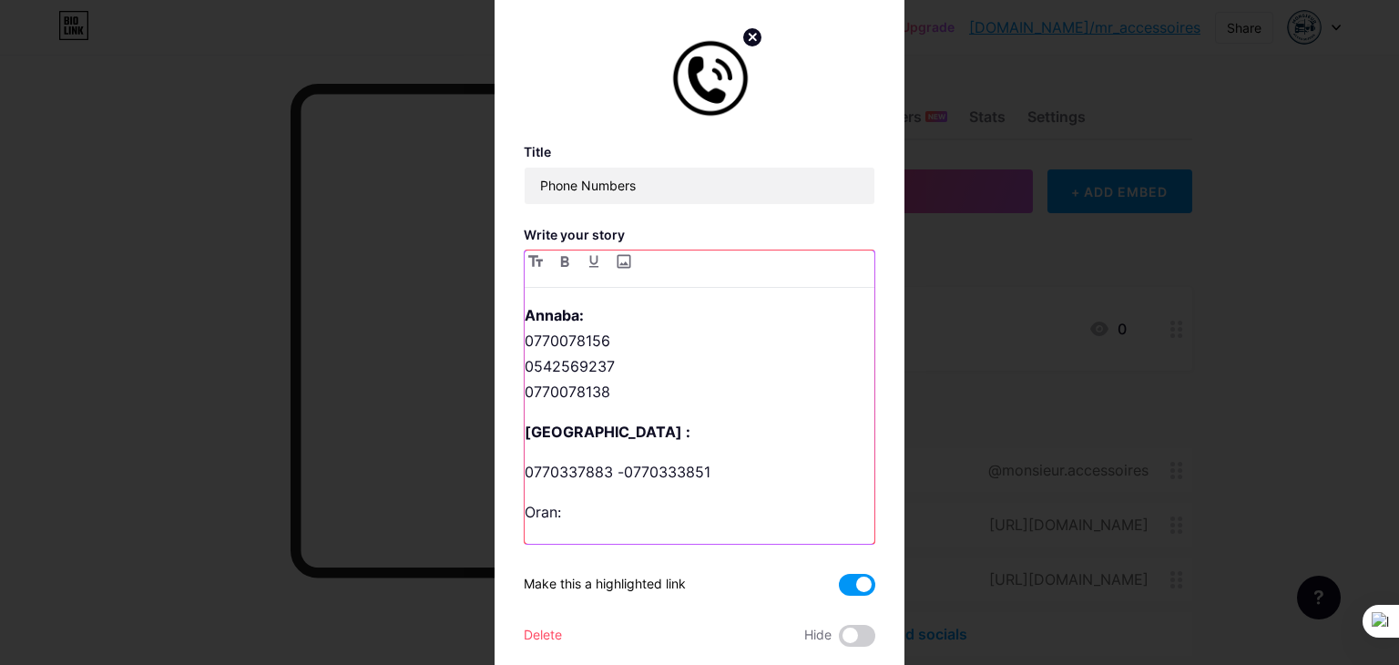
click at [623, 467] on p "0770337883 -0770333851" at bounding box center [700, 472] width 350 height 26
click at [619, 468] on p "0770337883 -0770333851" at bounding box center [700, 472] width 350 height 26
click at [526, 449] on div "Annaba: 0770078156 0542569237 0770078138 Alger : 0770337883 0770333851 Oran: 07…" at bounding box center [700, 422] width 350 height 241
click at [589, 441] on p "Alger :" at bounding box center [700, 432] width 350 height 26
drag, startPoint x: 604, startPoint y: 430, endPoint x: 573, endPoint y: 445, distance: 34.6
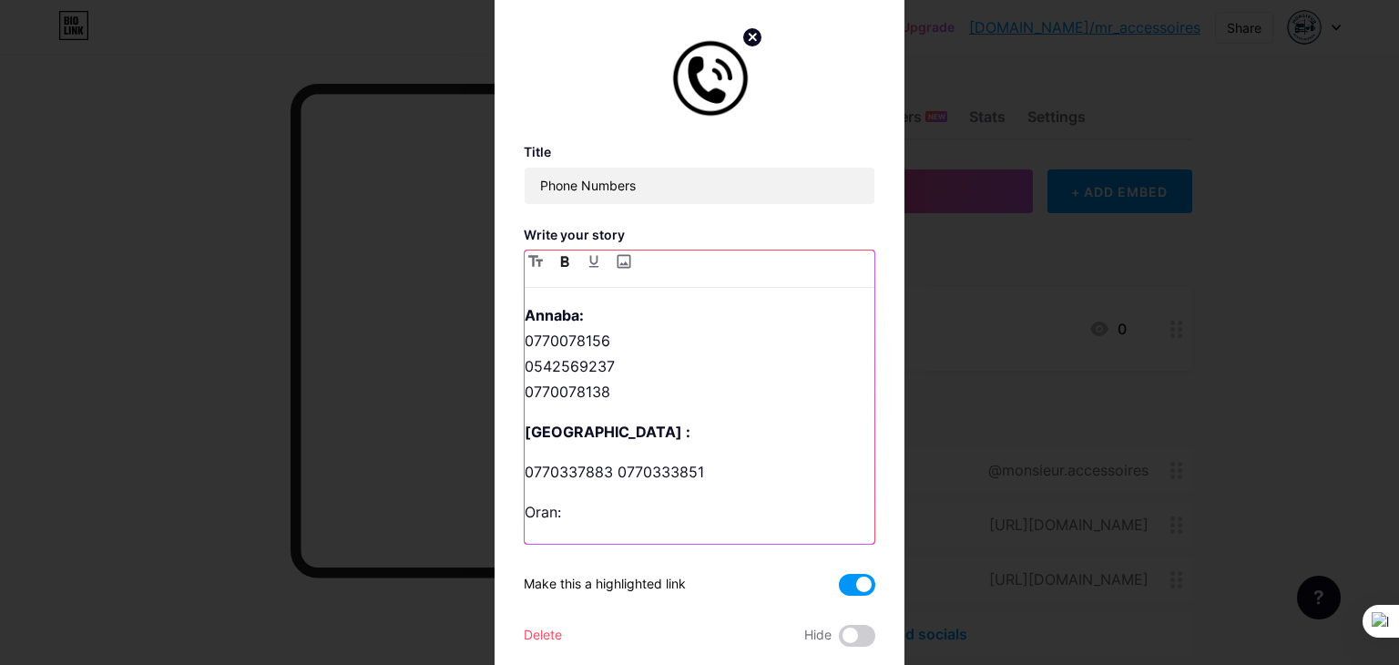
click at [602, 430] on p "Alger :" at bounding box center [700, 432] width 350 height 26
click at [516, 465] on div "Edit Title Phone Numbers Write your story Annaba: 0770078156 0542569237 0770078…" at bounding box center [700, 332] width 410 height 773
click at [525, 471] on p "0770337883 0770333851" at bounding box center [700, 472] width 350 height 26
click at [609, 477] on p "0770337883 0770333851" at bounding box center [700, 472] width 350 height 26
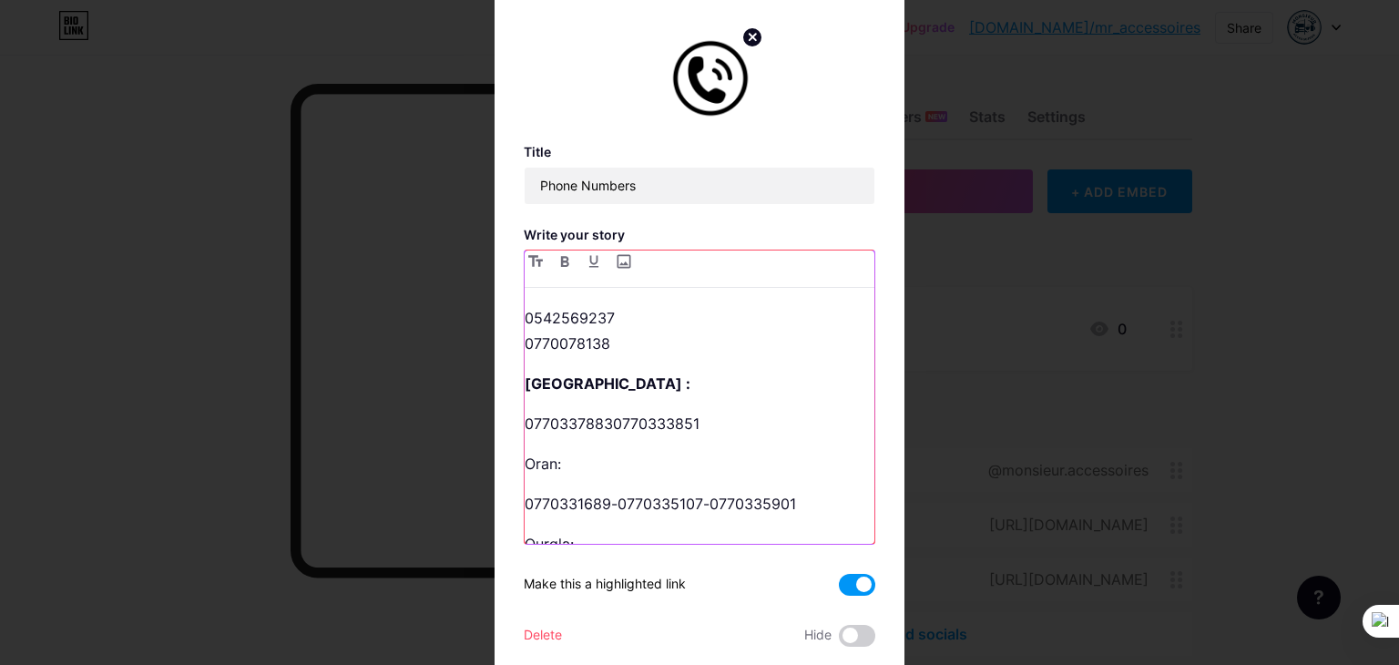
scroll to position [91, 0]
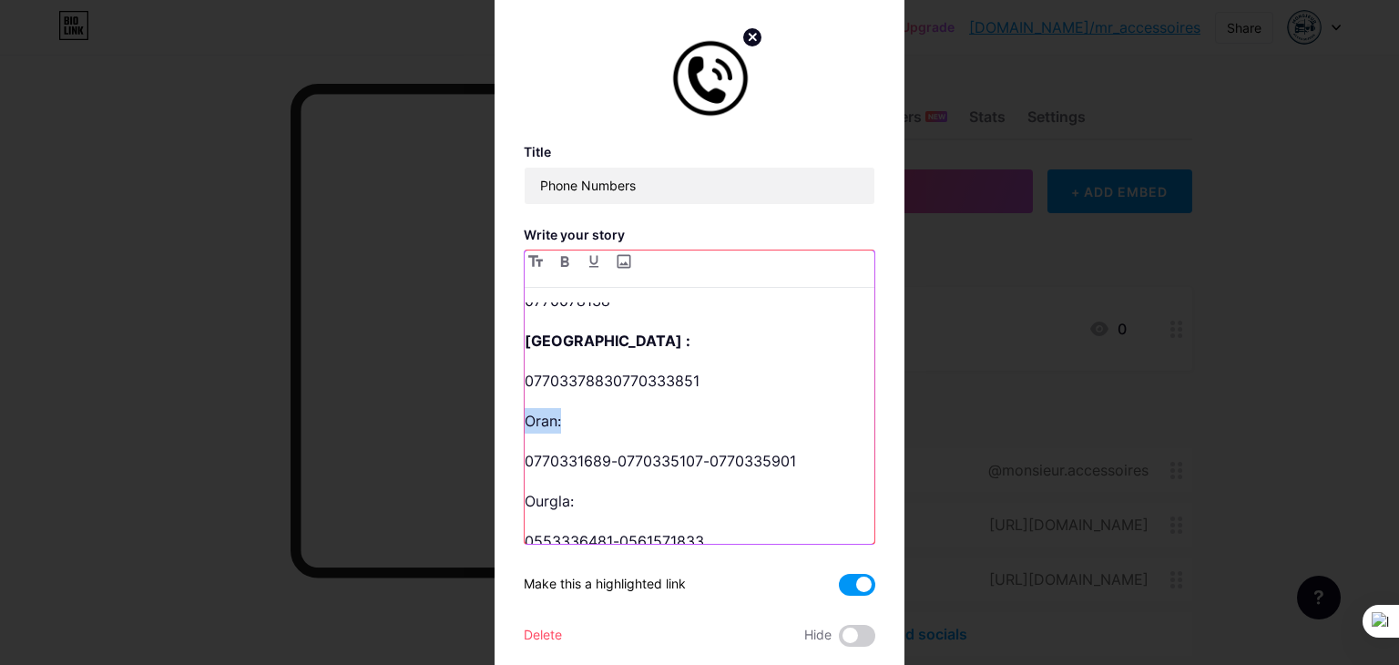
drag, startPoint x: 558, startPoint y: 423, endPoint x: 514, endPoint y: 420, distance: 43.8
click at [514, 420] on div "Edit Title Phone Numbers Write your story Annaba: 0770078156 0542569237 0770078…" at bounding box center [700, 332] width 410 height 773
click at [554, 268] on button "button" at bounding box center [565, 262] width 22 height 22
click at [532, 259] on icon "button" at bounding box center [535, 260] width 15 height 11
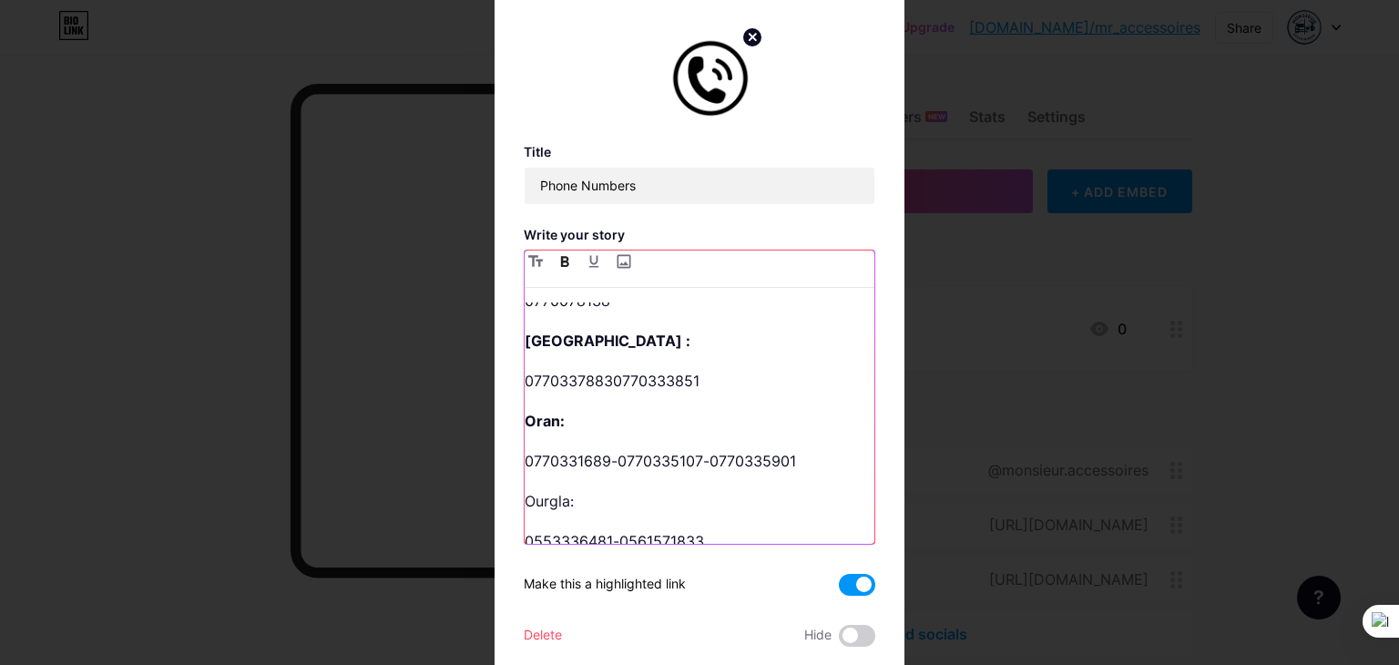
click at [541, 350] on p "Alger :" at bounding box center [700, 341] width 350 height 26
drag, startPoint x: 577, startPoint y: 505, endPoint x: 513, endPoint y: 501, distance: 63.9
click at [513, 501] on div "Edit Title Phone Numbers Write your story Annaba: 0770078156 0542569237 0770078…" at bounding box center [700, 332] width 410 height 773
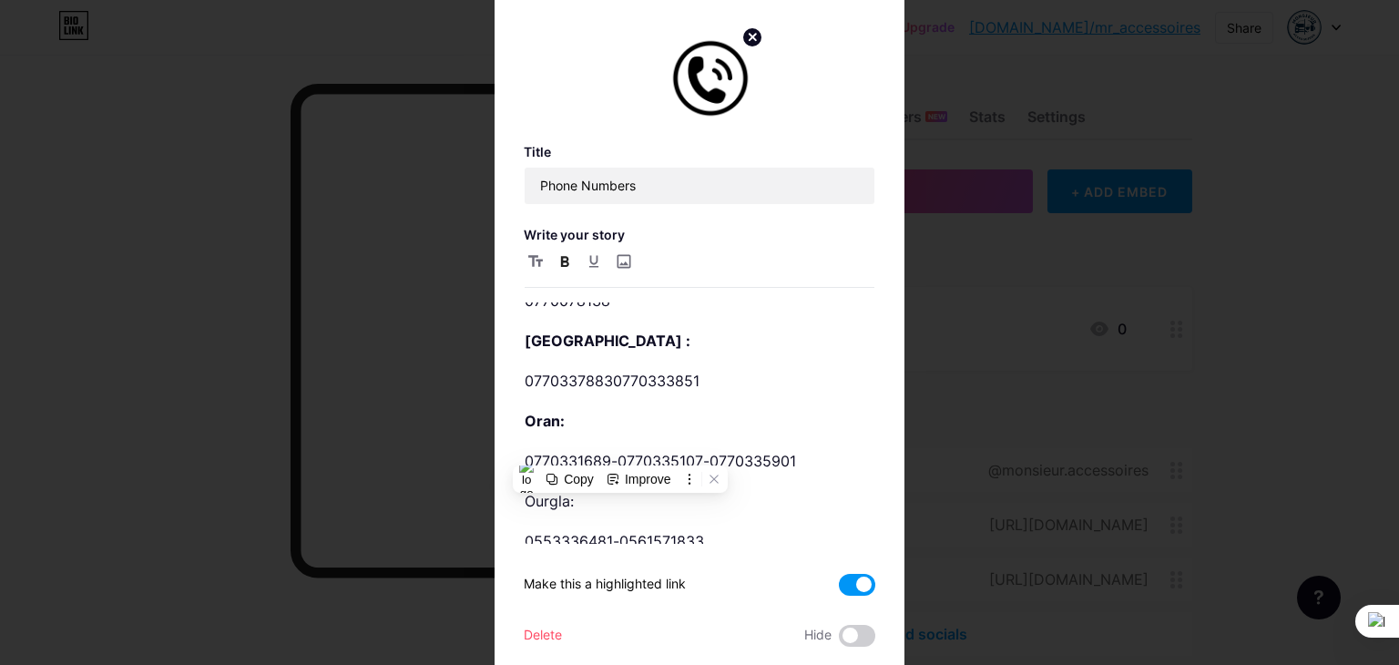
drag, startPoint x: 543, startPoint y: 266, endPoint x: 558, endPoint y: 262, distance: 15.0
click at [543, 265] on div at bounding box center [700, 269] width 350 height 37
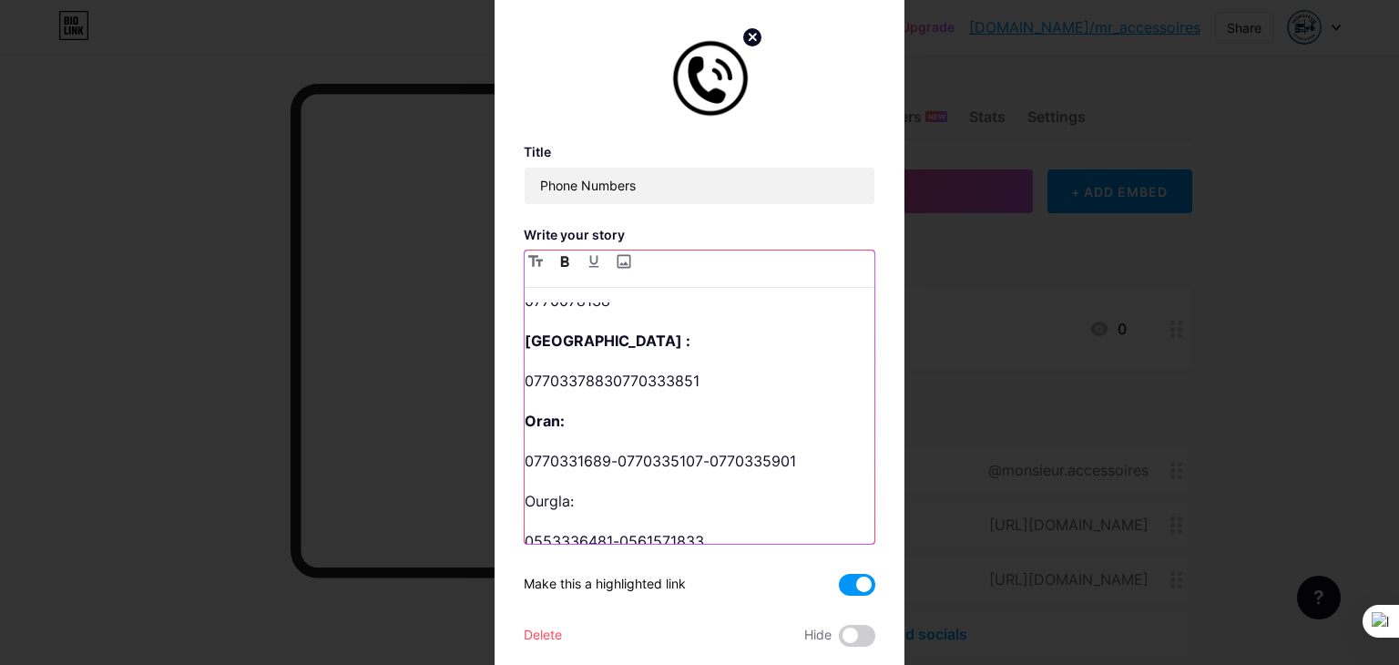
click at [561, 261] on icon "button" at bounding box center [565, 261] width 8 height 11
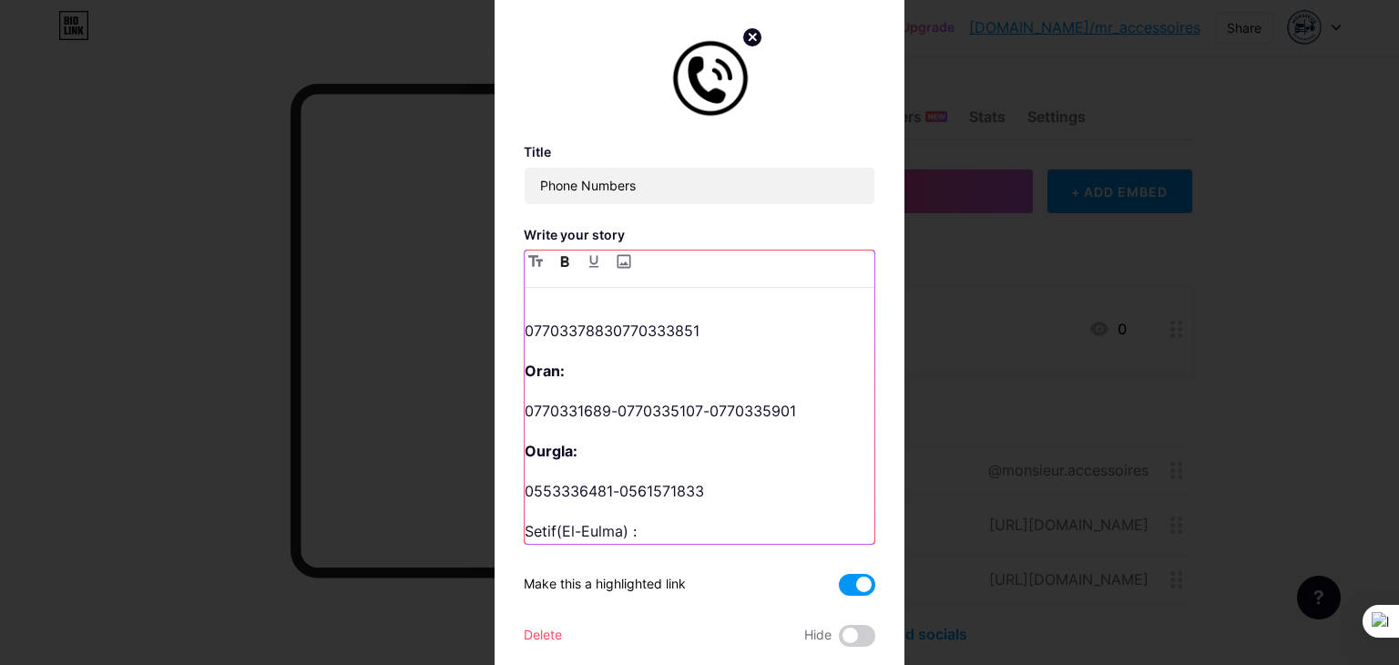
scroll to position [182, 0]
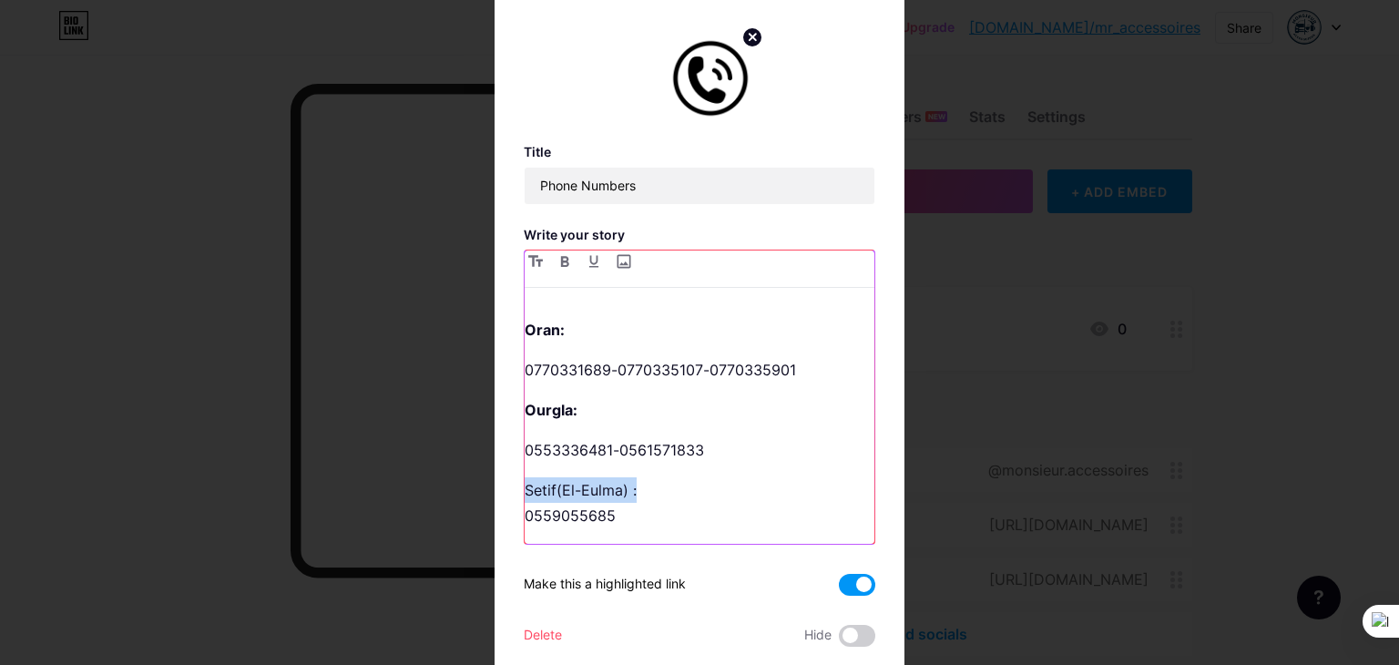
drag, startPoint x: 630, startPoint y: 489, endPoint x: 530, endPoint y: 466, distance: 101.9
click at [507, 482] on div "Edit Title Phone Numbers Write your story Annaba: 0770078156 0542569237 0770078…" at bounding box center [700, 332] width 410 height 773
click at [560, 256] on icon "button" at bounding box center [564, 261] width 9 height 11
click at [614, 448] on p "0553336481-0561571833" at bounding box center [700, 450] width 350 height 26
click at [611, 371] on p "0770331689-0770335107-0770335901" at bounding box center [700, 370] width 350 height 26
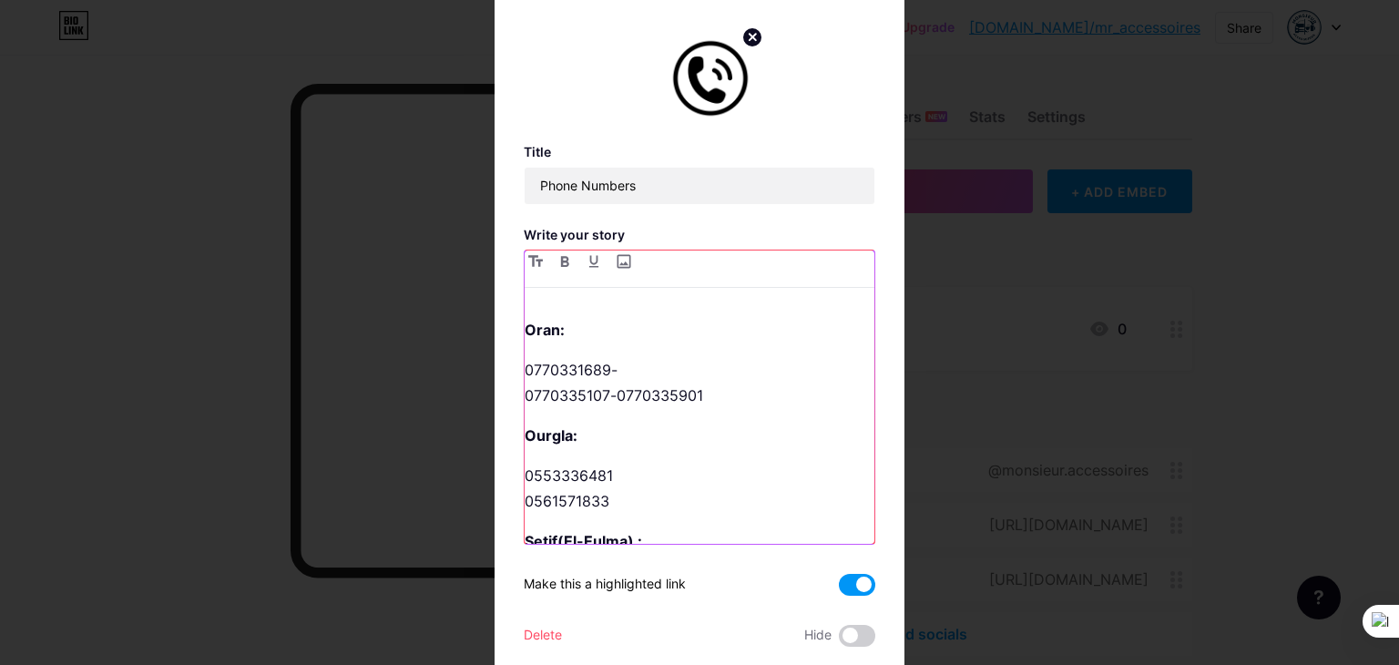
click at [612, 397] on p "0770331689- 0770335107-0770335901" at bounding box center [700, 382] width 350 height 51
click at [610, 401] on p "0770331689- 0770335107- 0770335901" at bounding box center [700, 395] width 350 height 77
click at [629, 374] on p "0770331689- 0770335107 0770335901" at bounding box center [700, 395] width 350 height 77
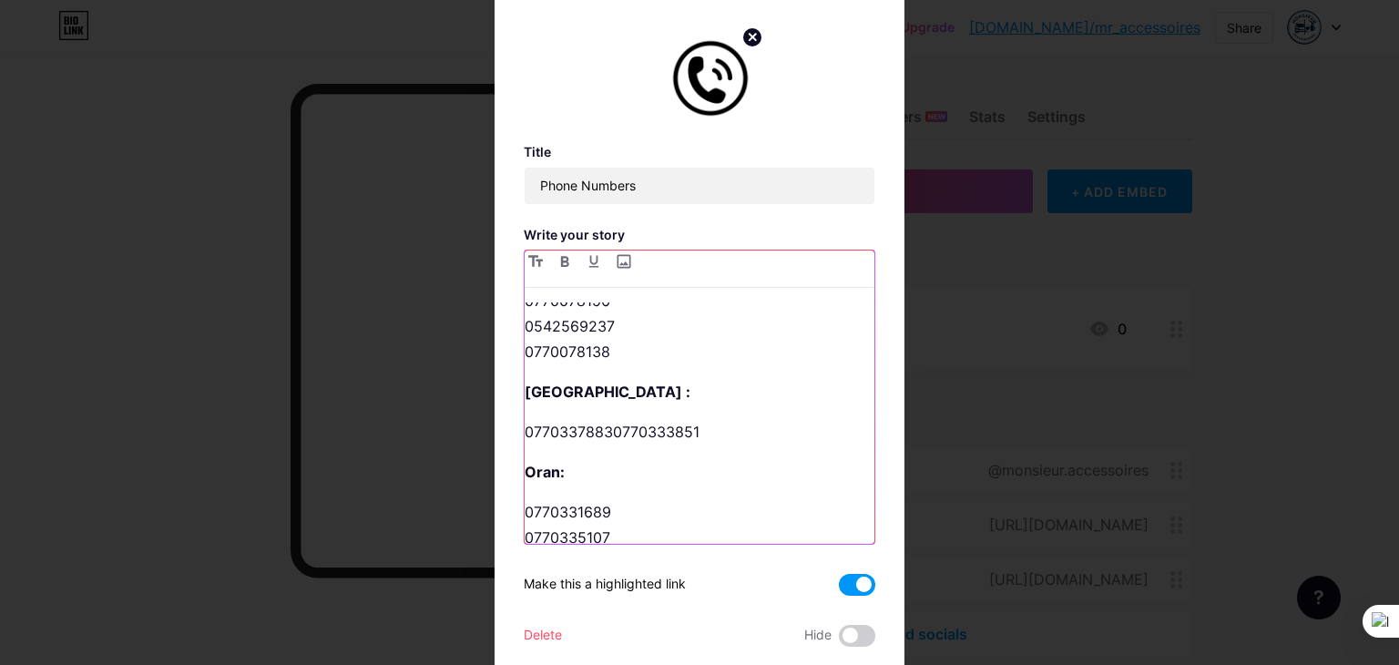
scroll to position [0, 0]
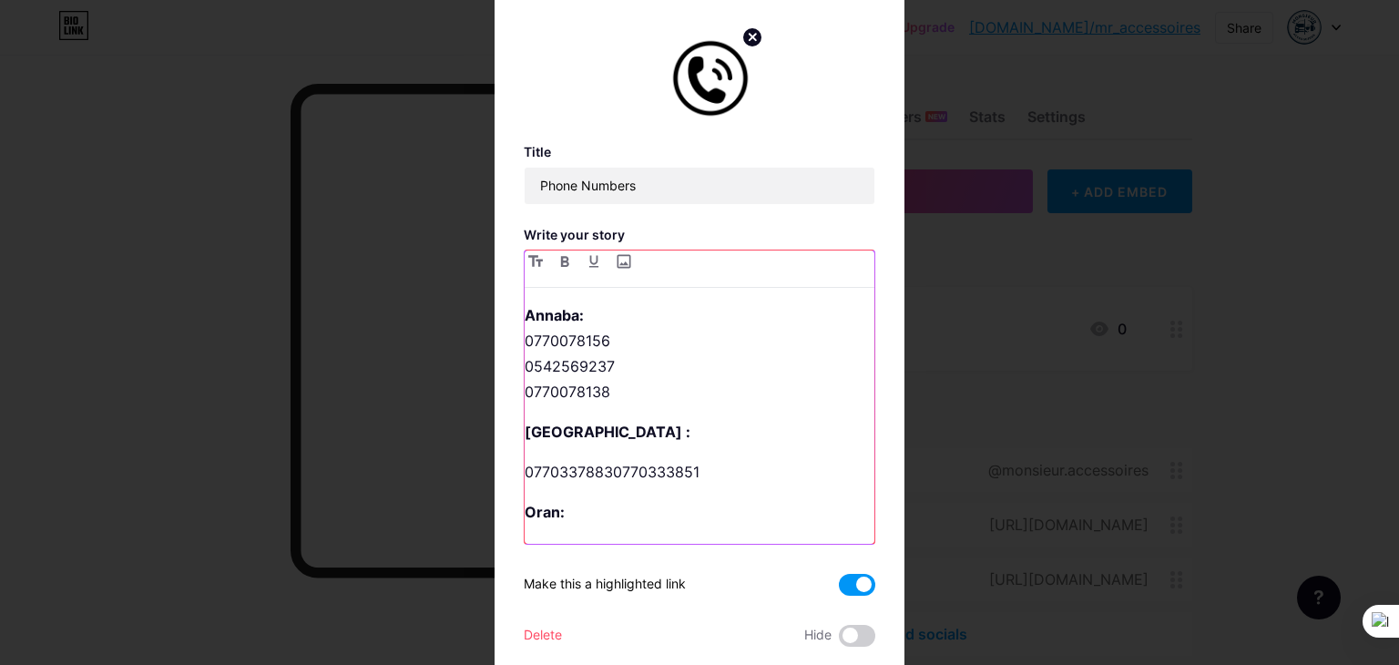
click at [610, 471] on p "07703378830770333851" at bounding box center [700, 472] width 350 height 26
click at [605, 471] on p "07703378830770333851" at bounding box center [700, 472] width 350 height 26
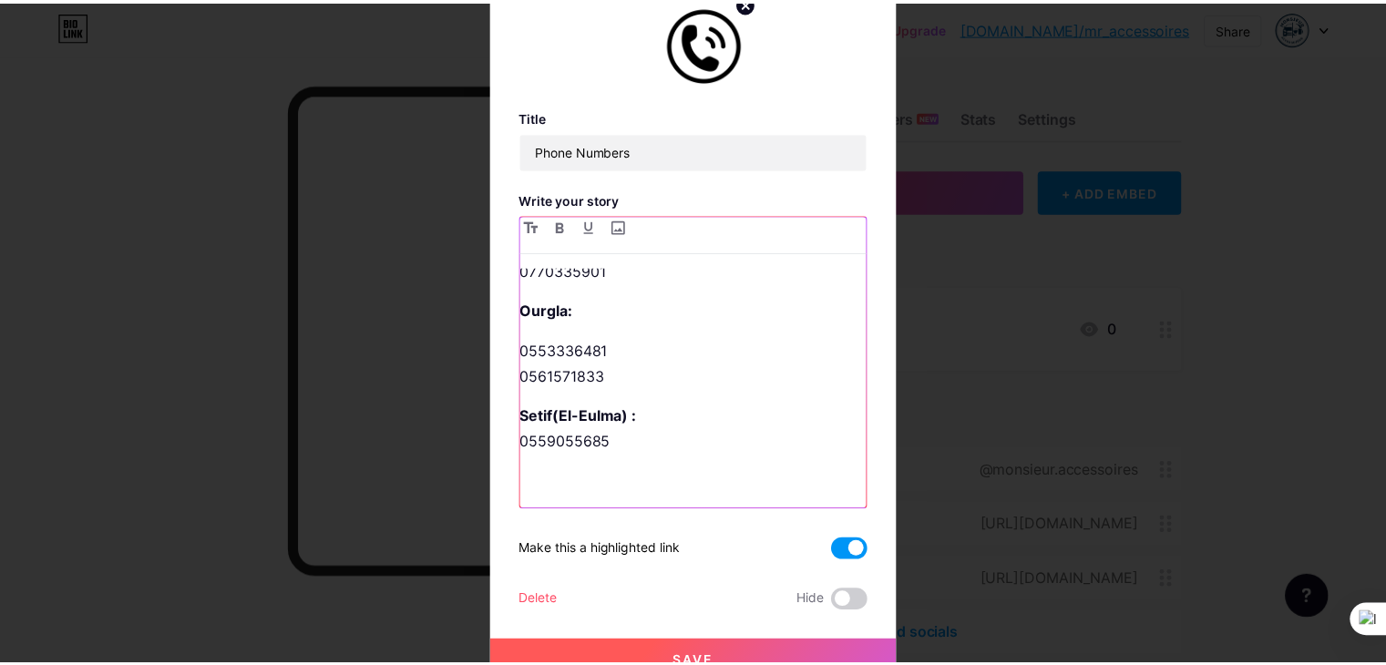
scroll to position [54, 0]
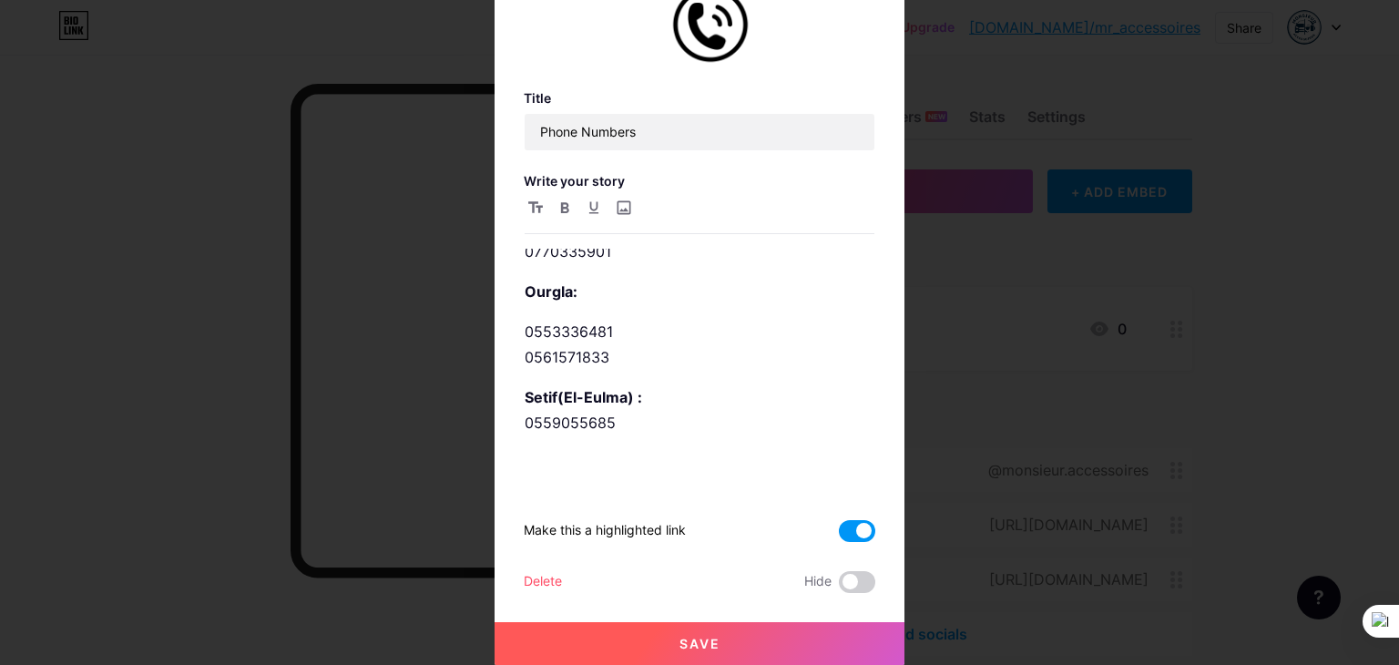
click at [740, 646] on button "Save" at bounding box center [700, 644] width 410 height 44
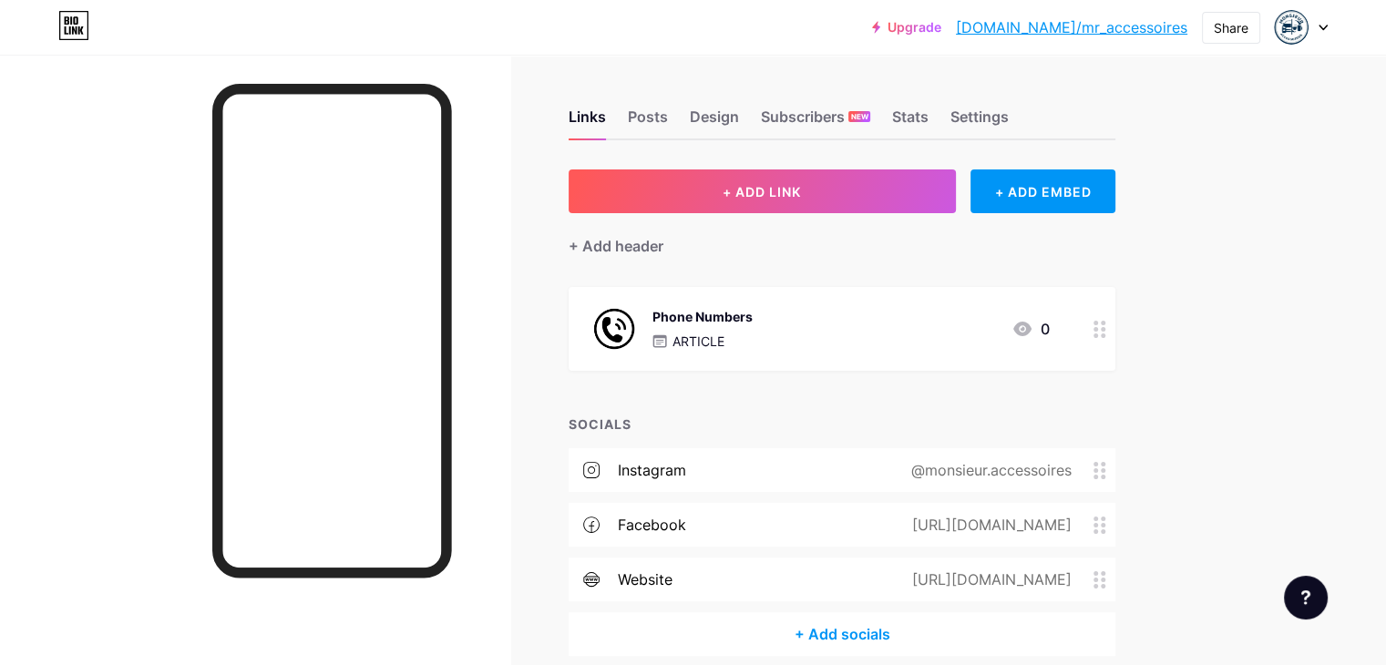
click at [1320, 28] on icon at bounding box center [1322, 28] width 9 height 6
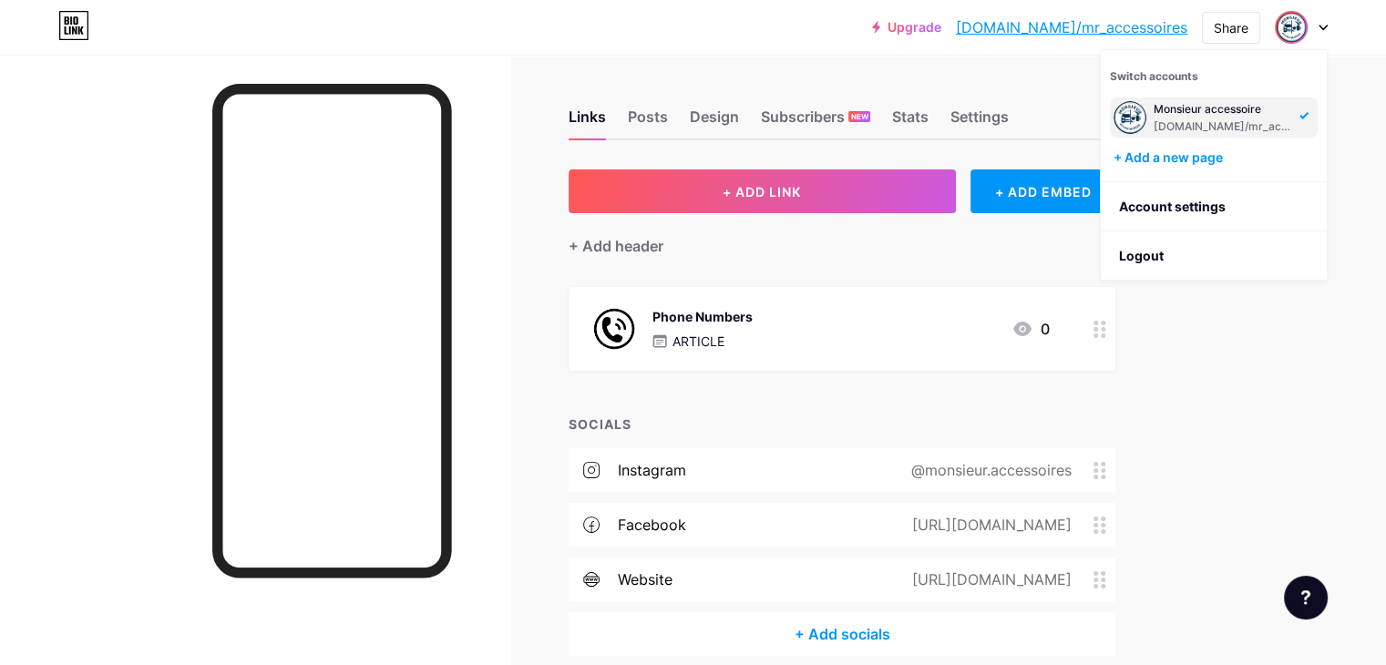
click at [1320, 28] on icon at bounding box center [1322, 28] width 9 height 6
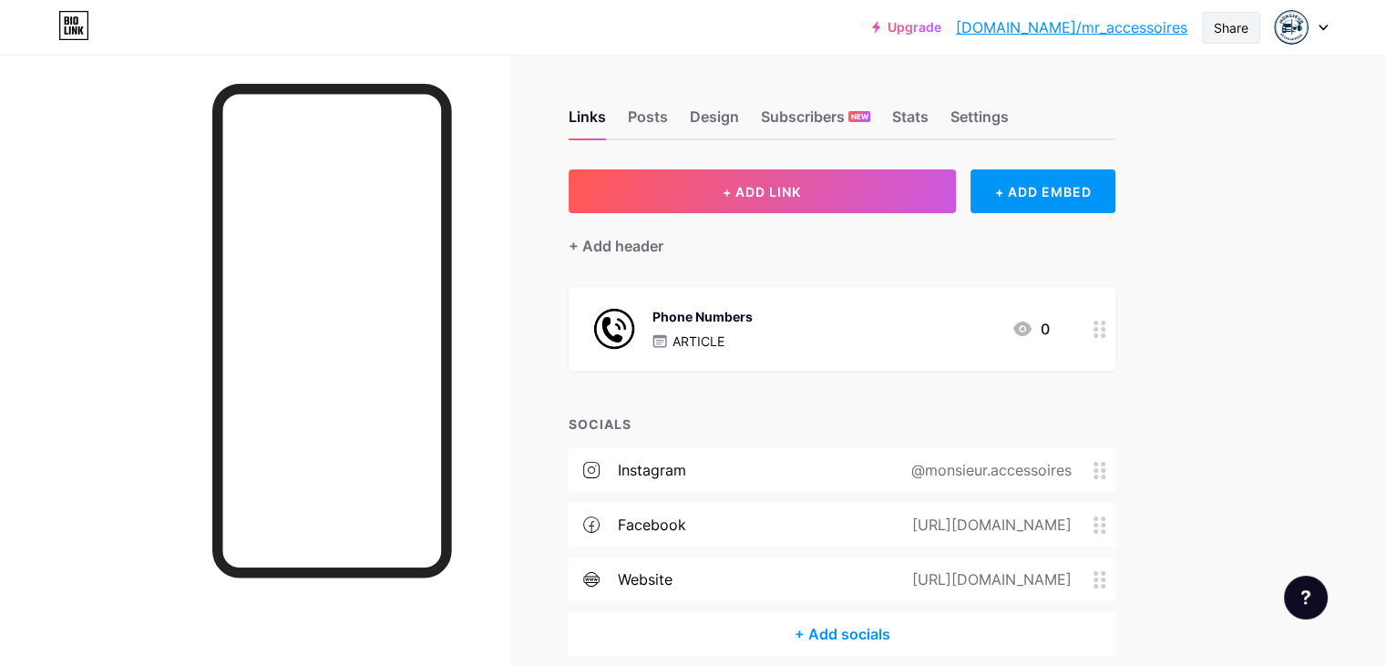
click at [1238, 23] on div "Share" at bounding box center [1230, 27] width 35 height 19
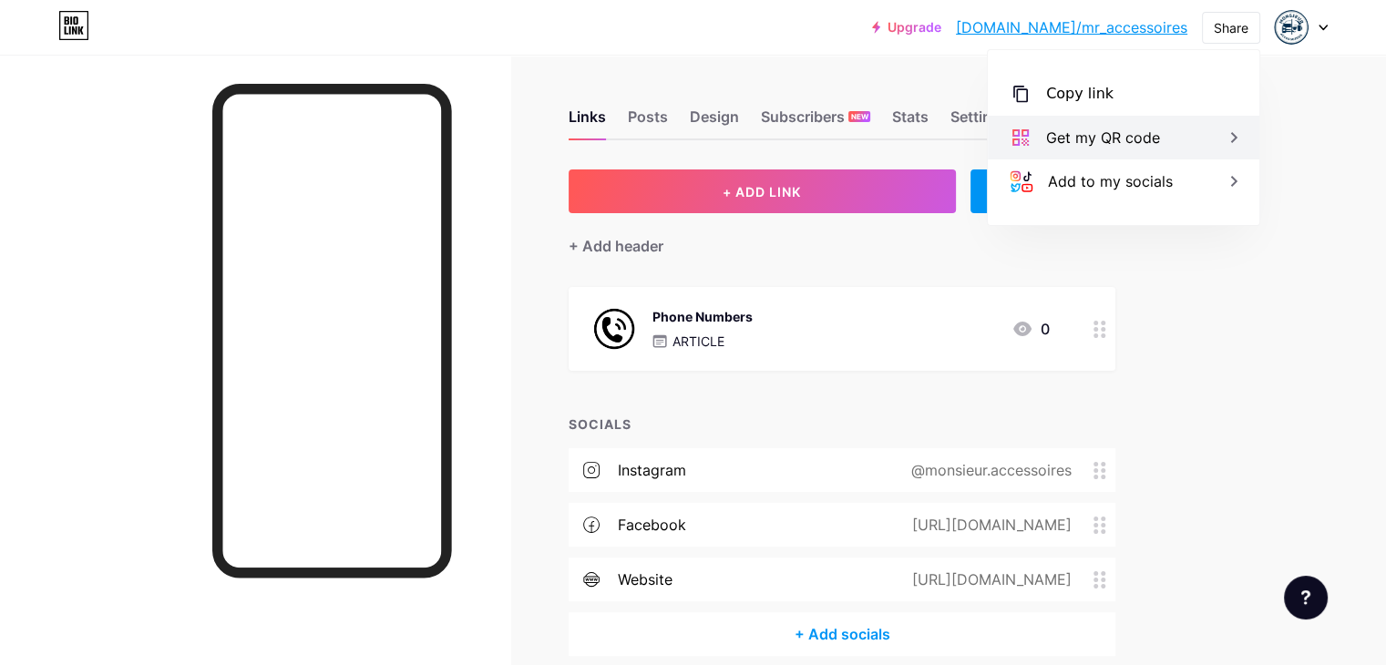
click at [1177, 139] on div "Get my QR code" at bounding box center [1123, 138] width 271 height 44
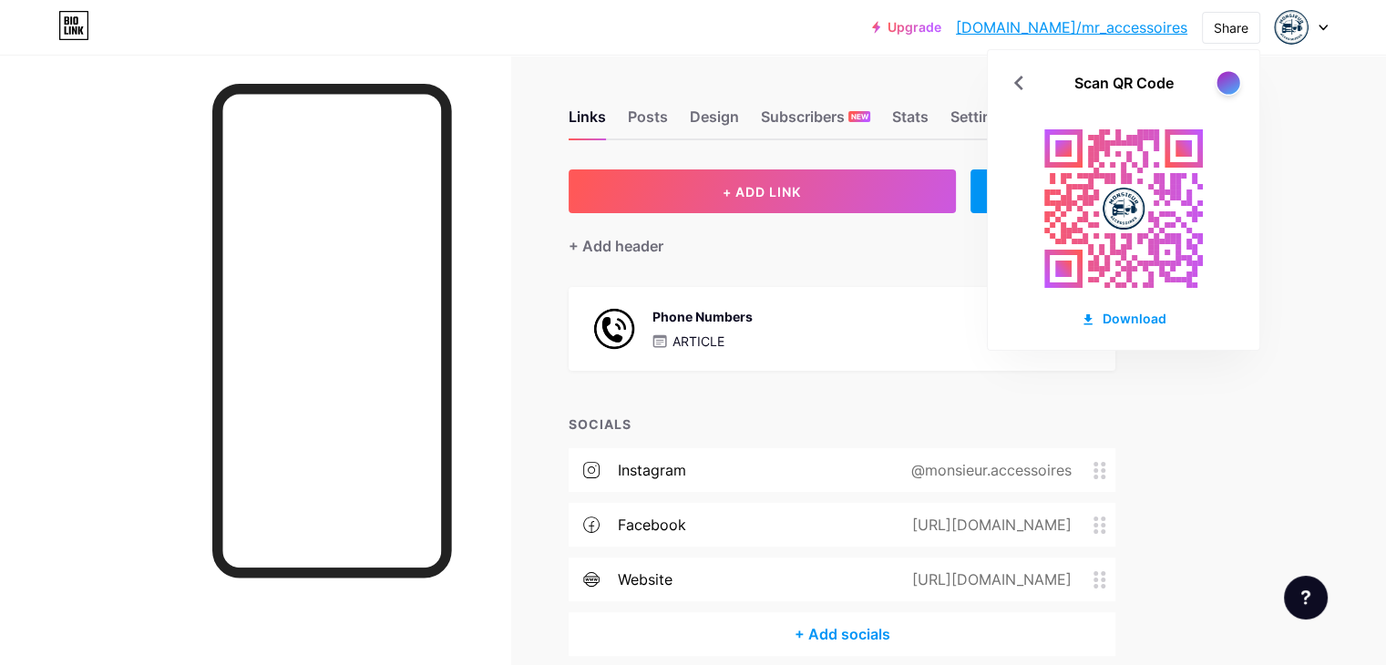
click at [1226, 83] on div at bounding box center [1227, 82] width 23 height 23
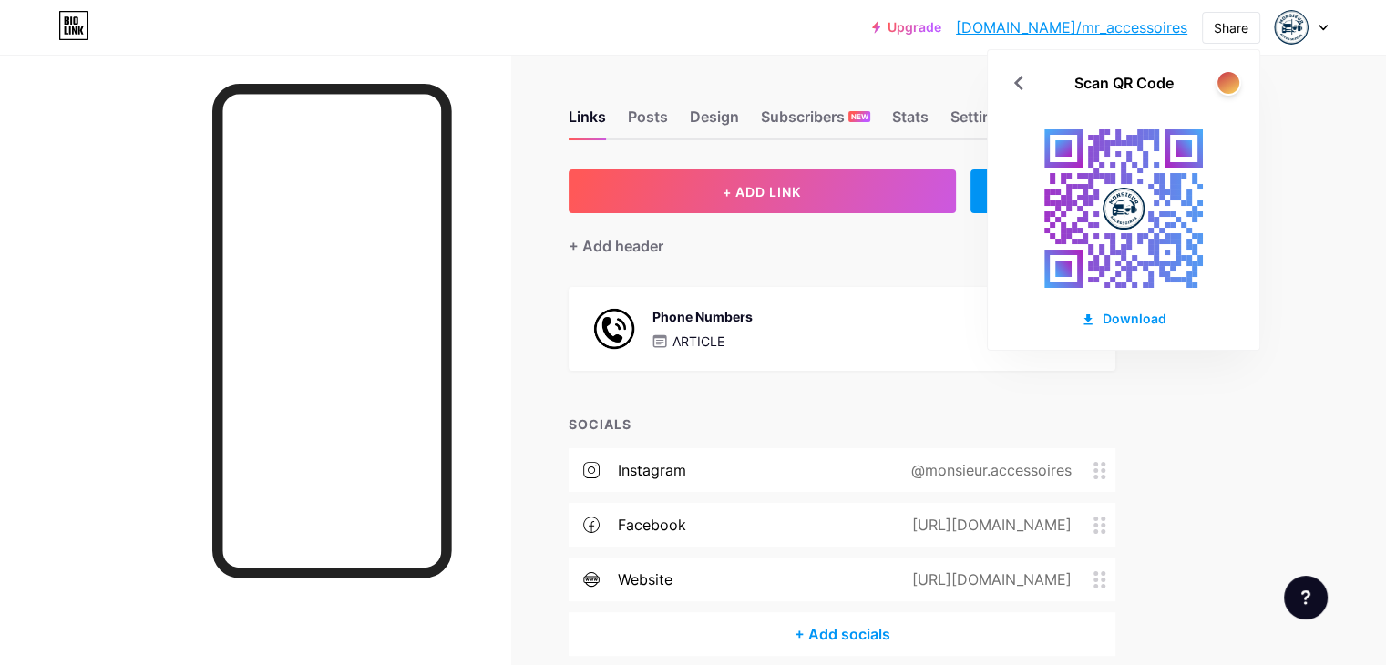
click at [1224, 94] on div at bounding box center [1228, 83] width 26 height 26
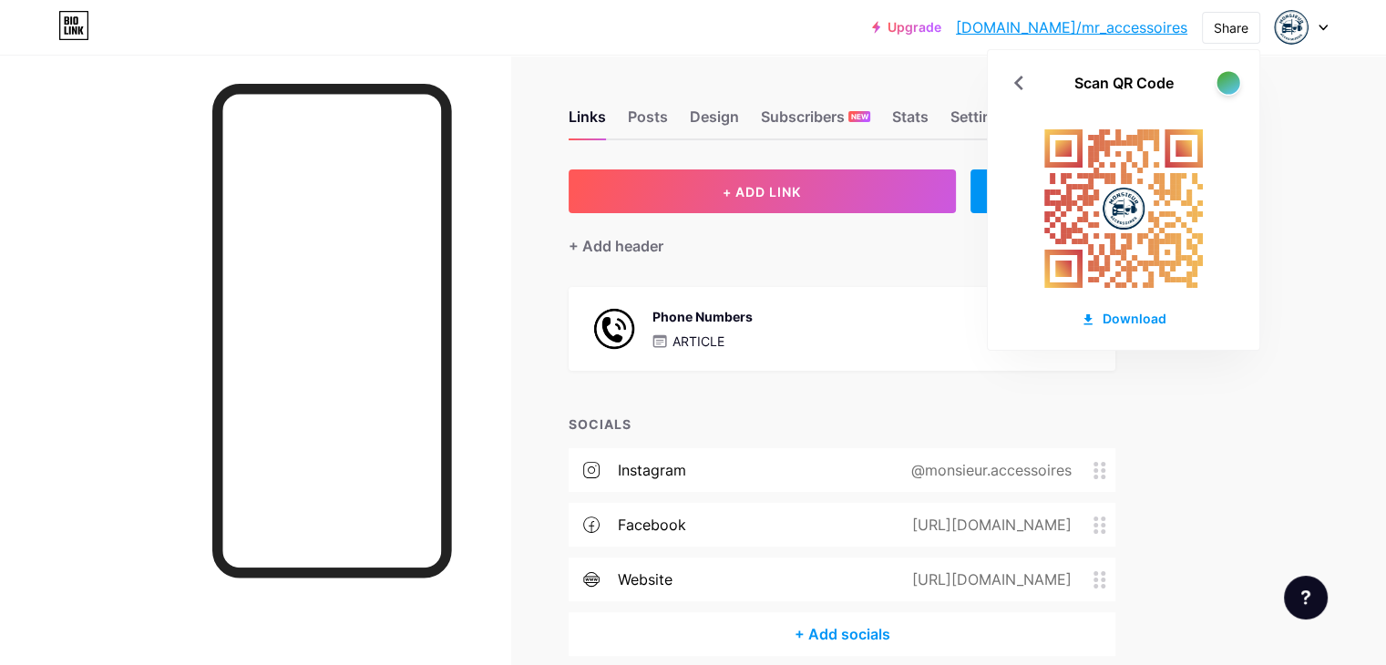
click at [1231, 85] on div at bounding box center [1227, 82] width 23 height 23
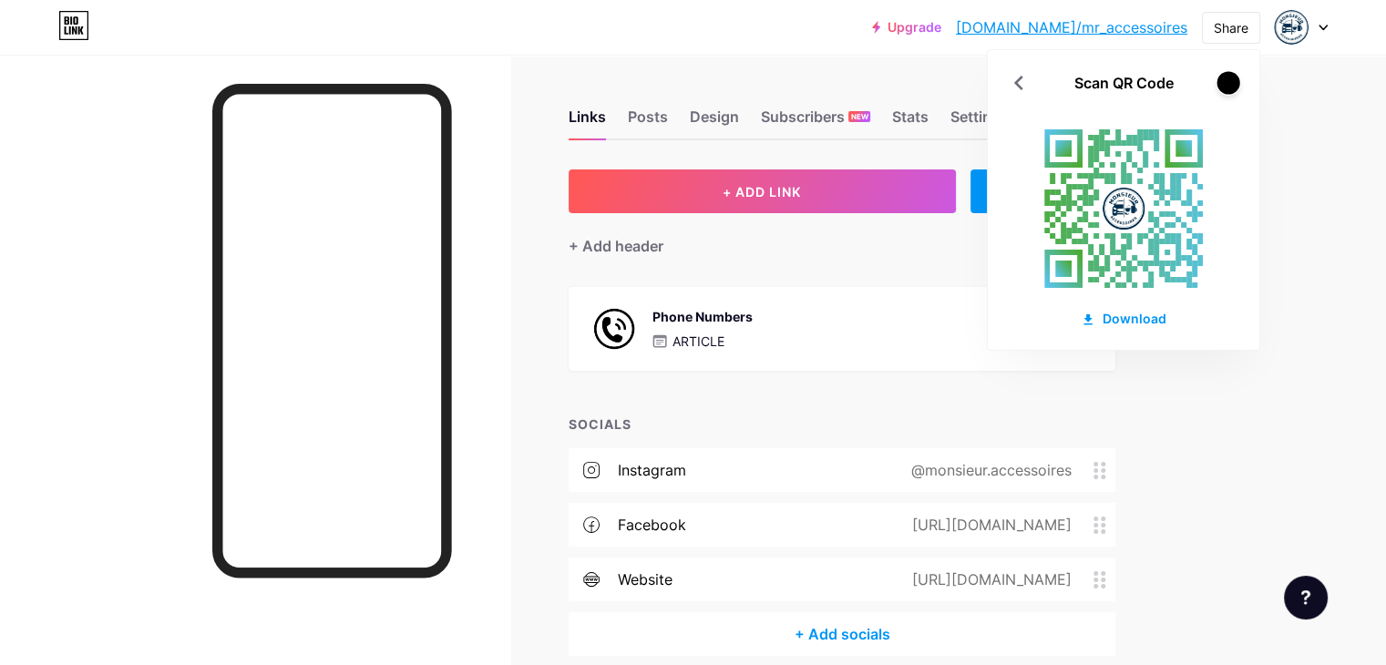
click at [1231, 85] on div at bounding box center [1227, 82] width 23 height 23
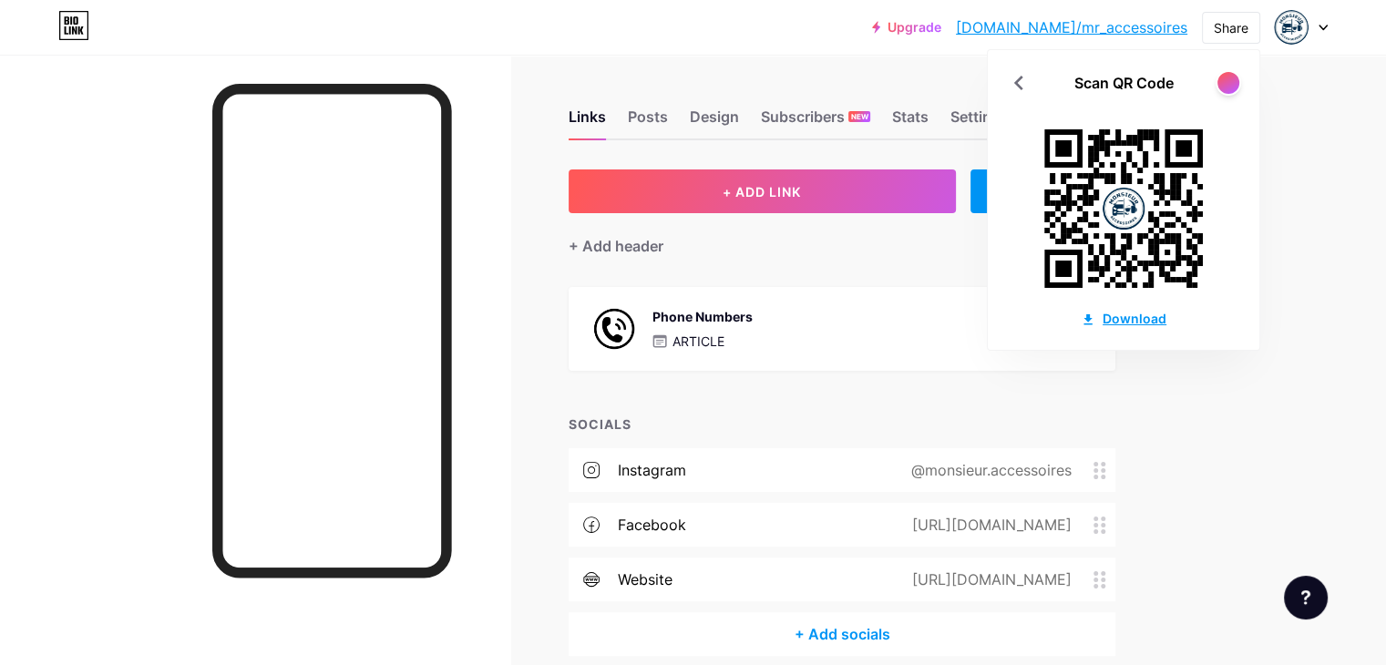
click at [1122, 317] on div "Download" at bounding box center [1123, 318] width 86 height 19
click at [1356, 162] on div "Upgrade bio.link/mr_acc... bio.link/mr_accessoires Share Scan QR Code Download …" at bounding box center [693, 373] width 1386 height 747
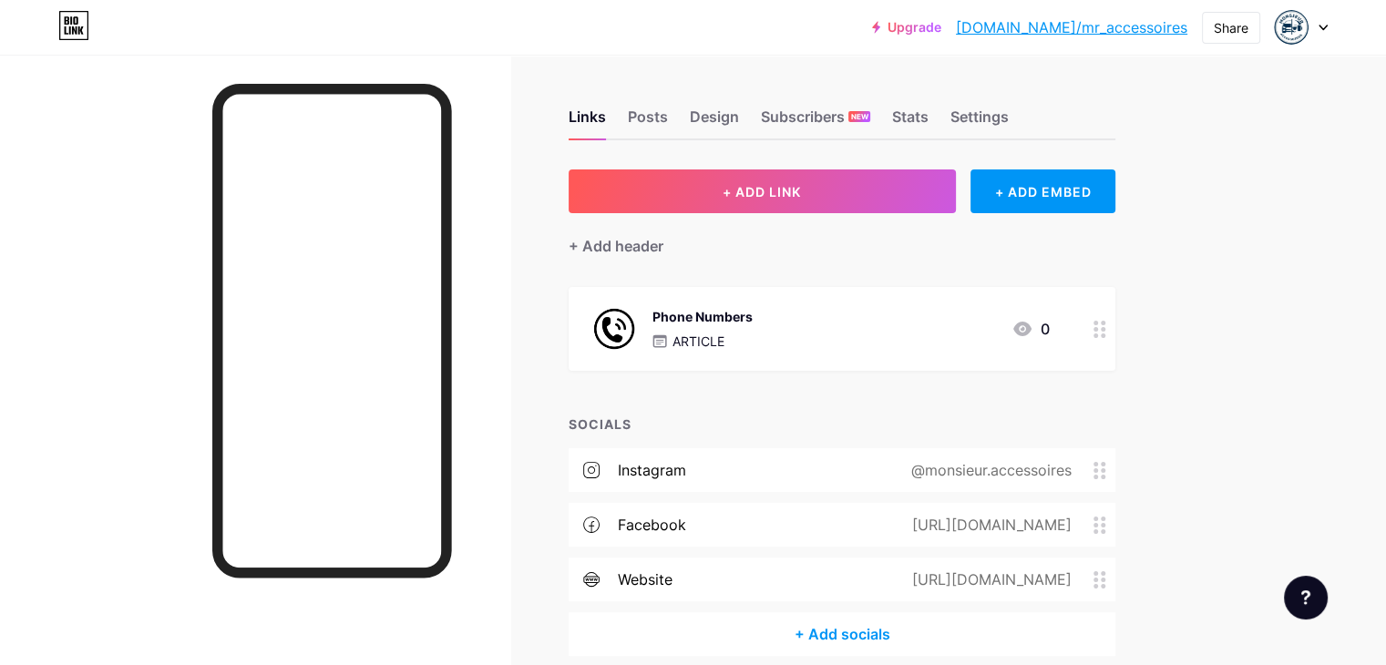
click at [1115, 503] on div "facebook https://www.facebook.com/profile.php?id=61577908136571" at bounding box center [841, 525] width 547 height 44
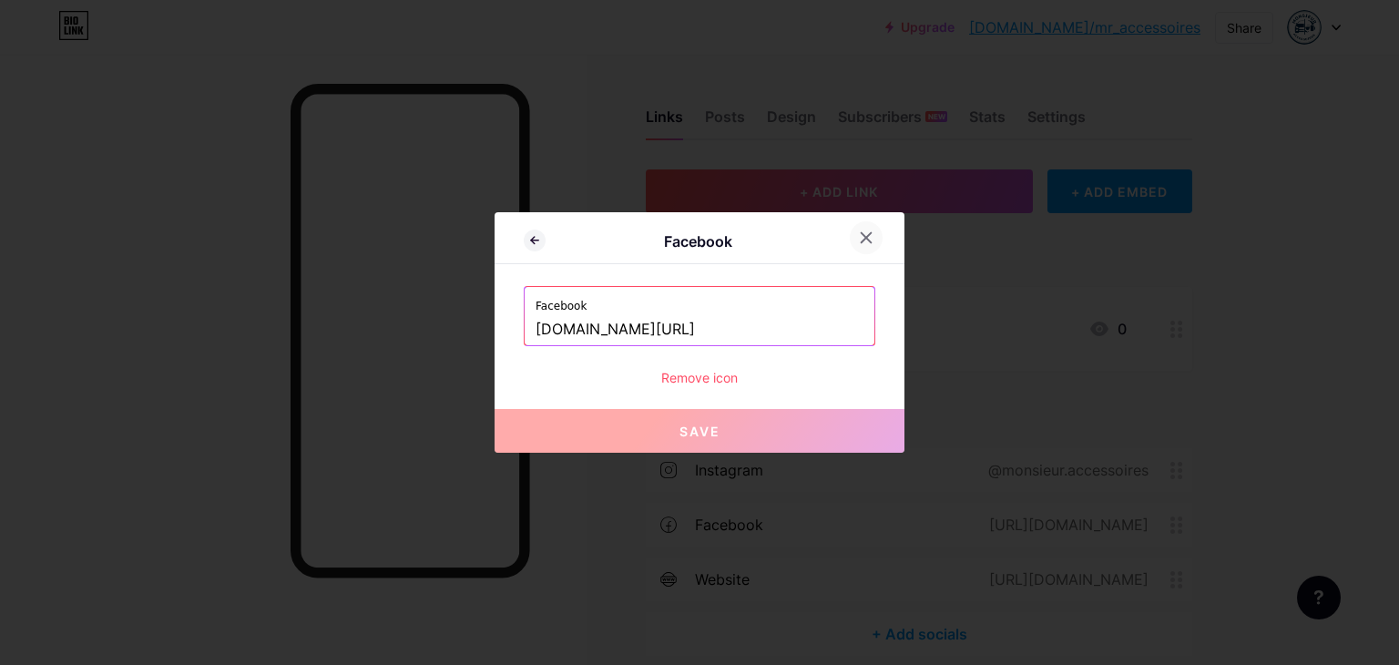
click at [864, 239] on icon at bounding box center [866, 237] width 15 height 15
